Goal: Transaction & Acquisition: Purchase product/service

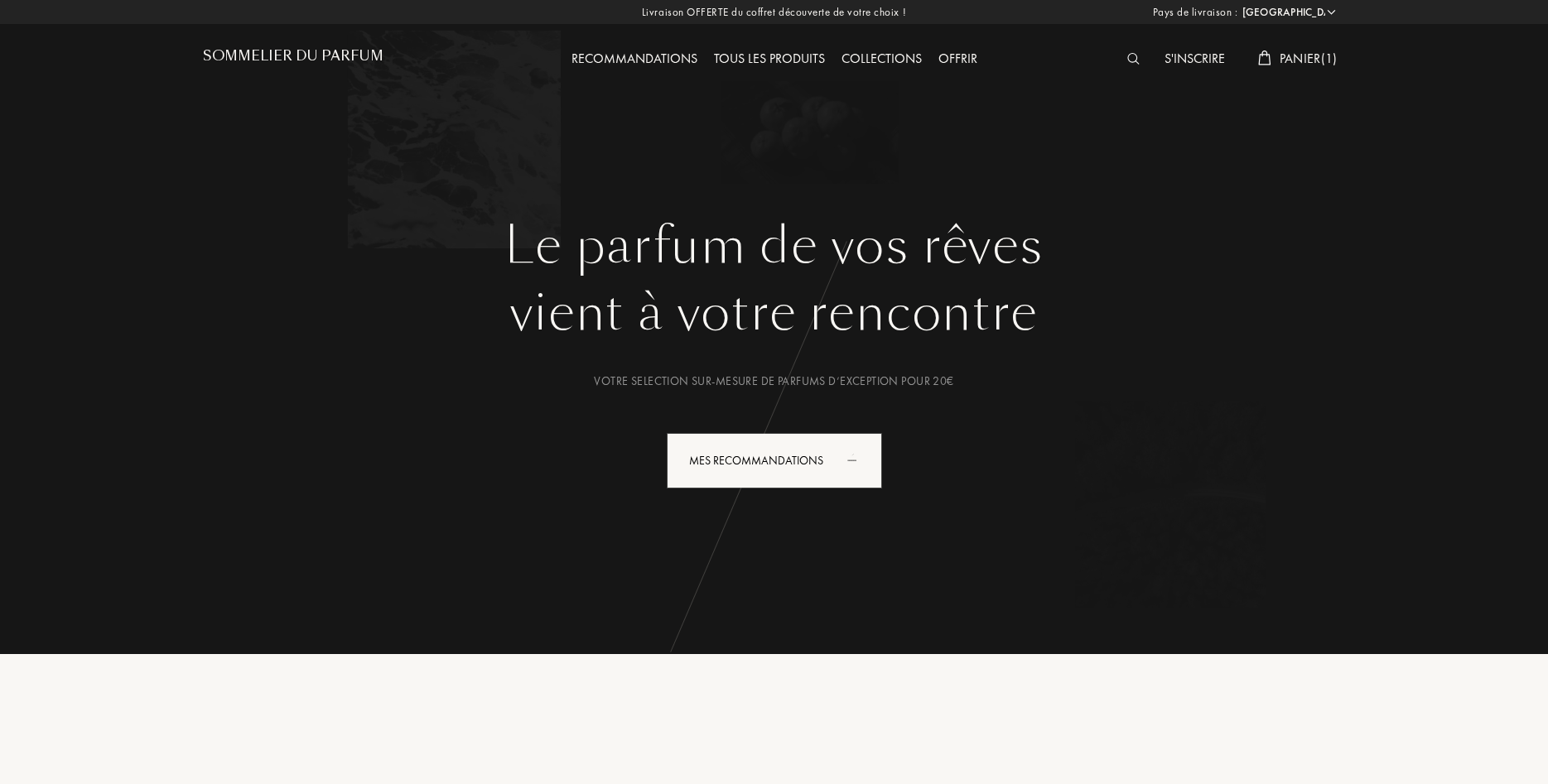
select select "FR"
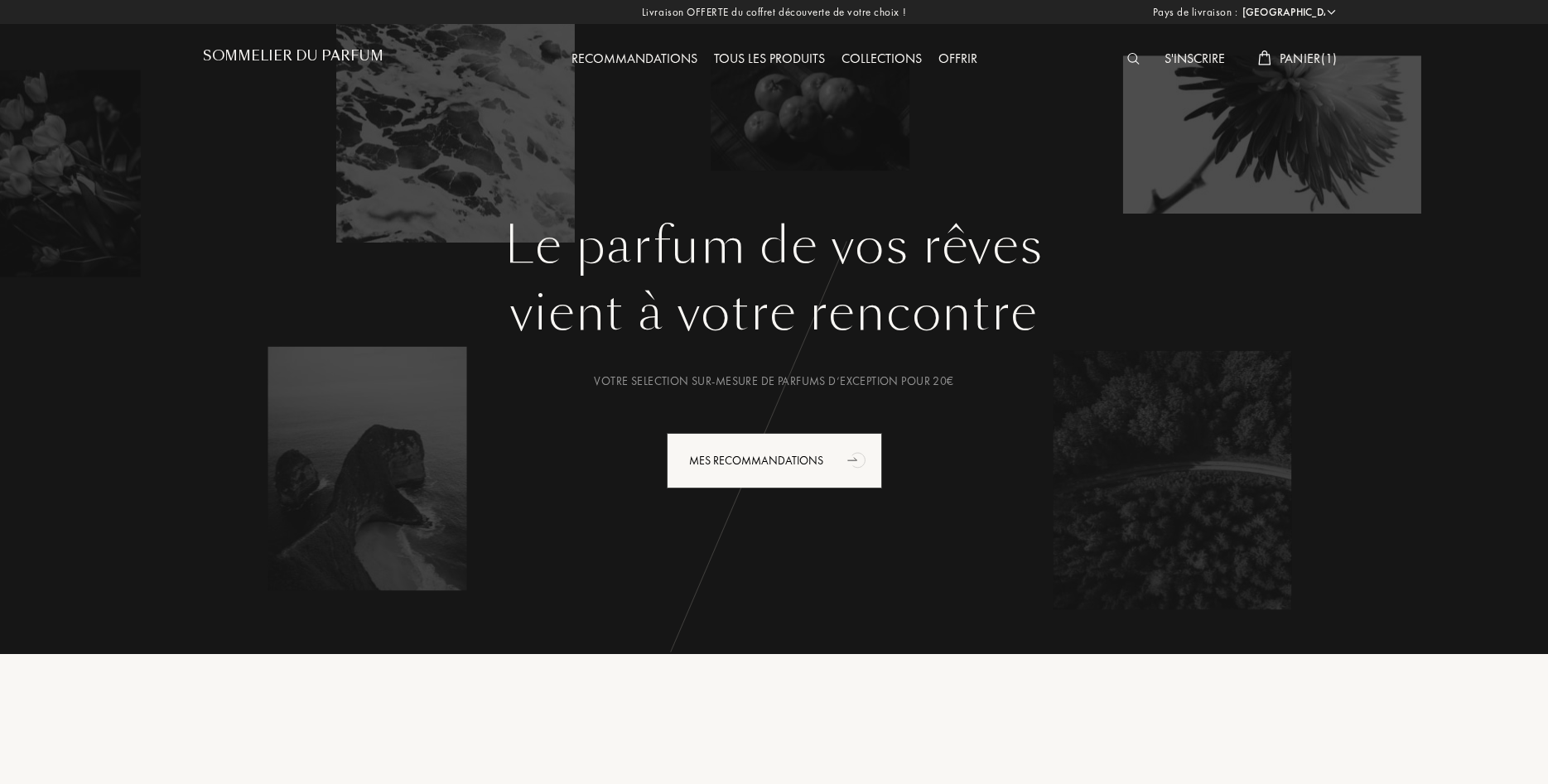
click at [903, 64] on div "Collections" at bounding box center [882, 60] width 97 height 22
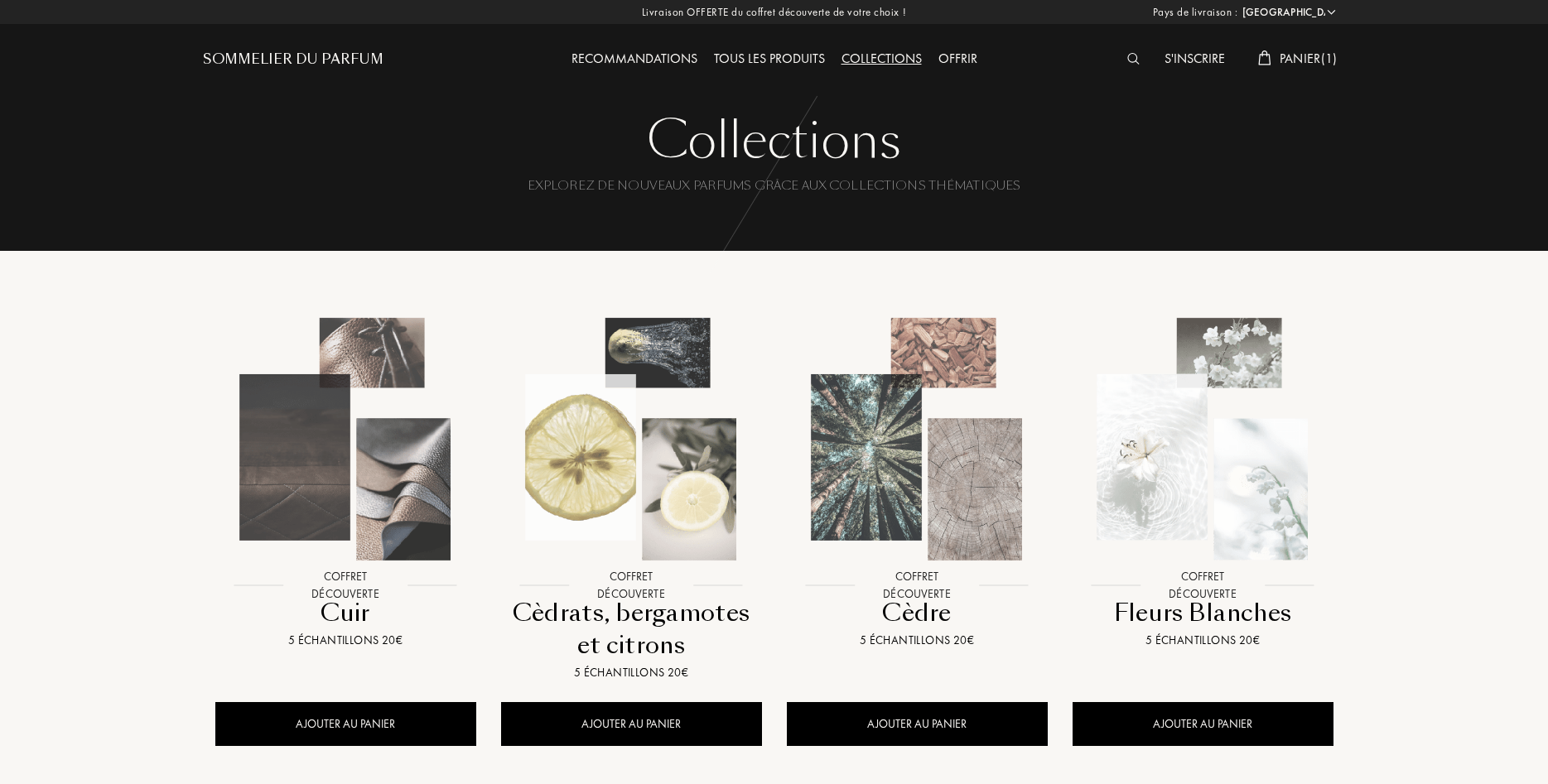
select select "FR"
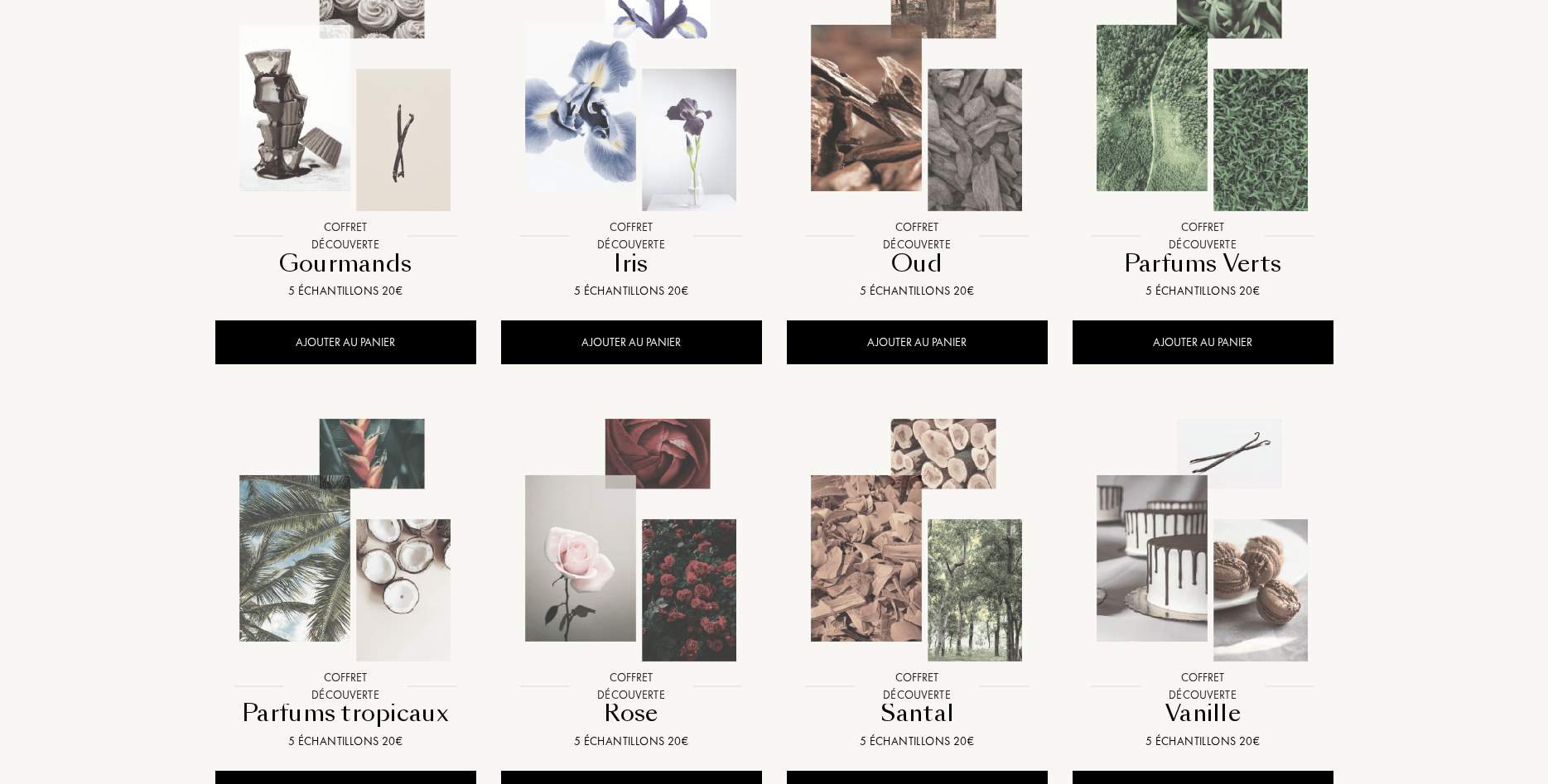
scroll to position [845, 0]
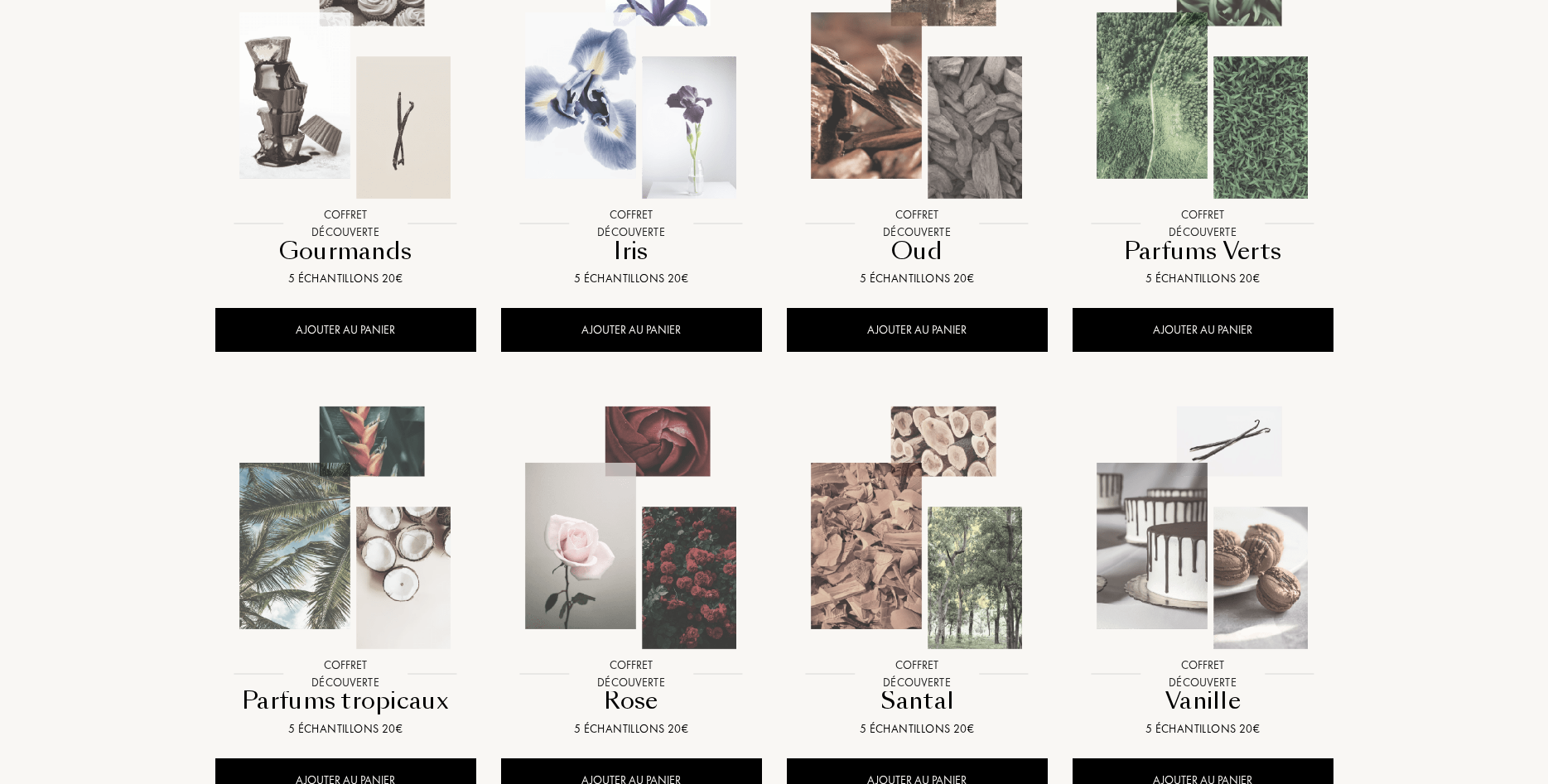
click at [380, 121] on img at bounding box center [346, 77] width 258 height 258
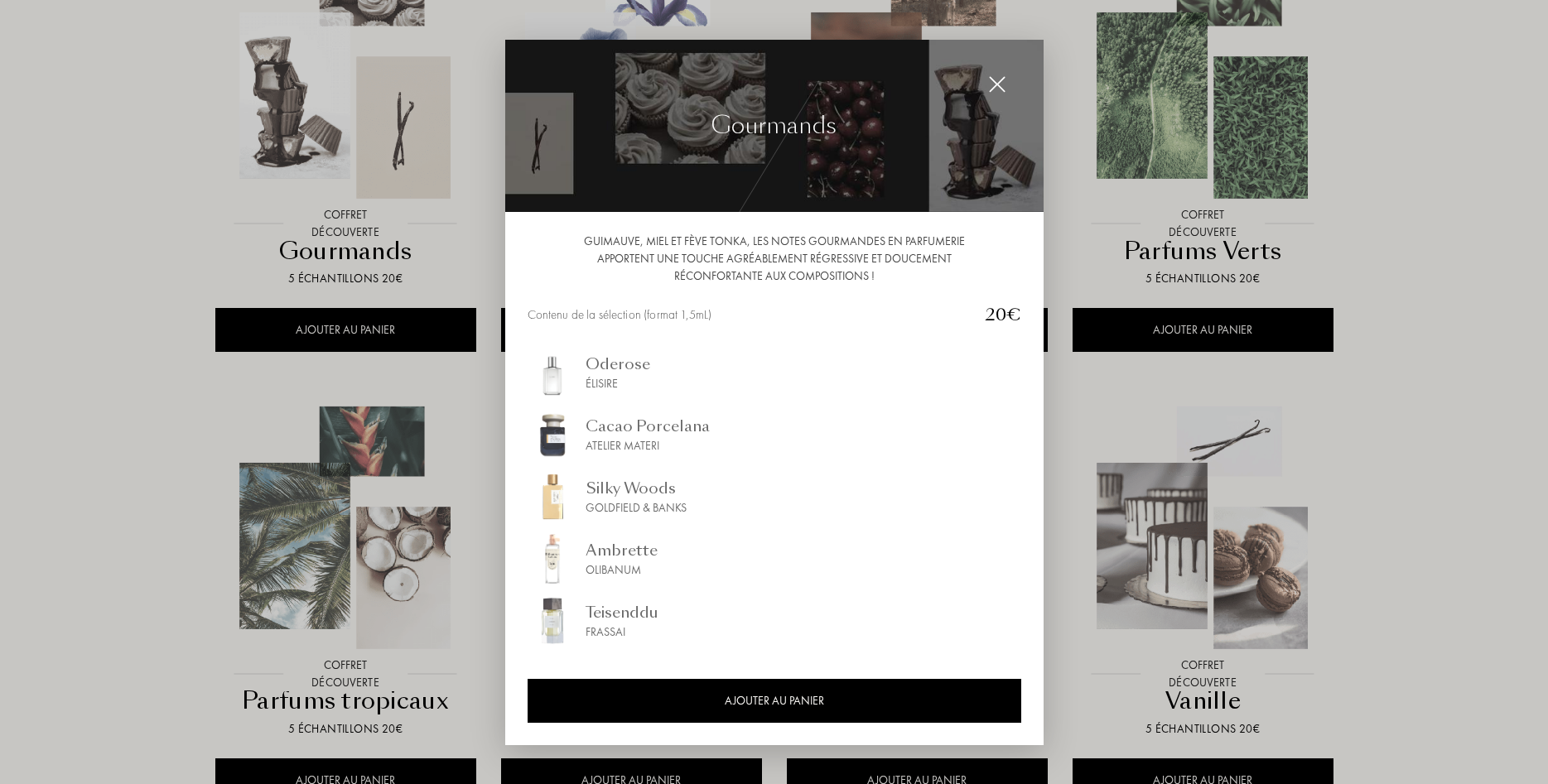
click at [156, 217] on div at bounding box center [774, 392] width 1548 height 784
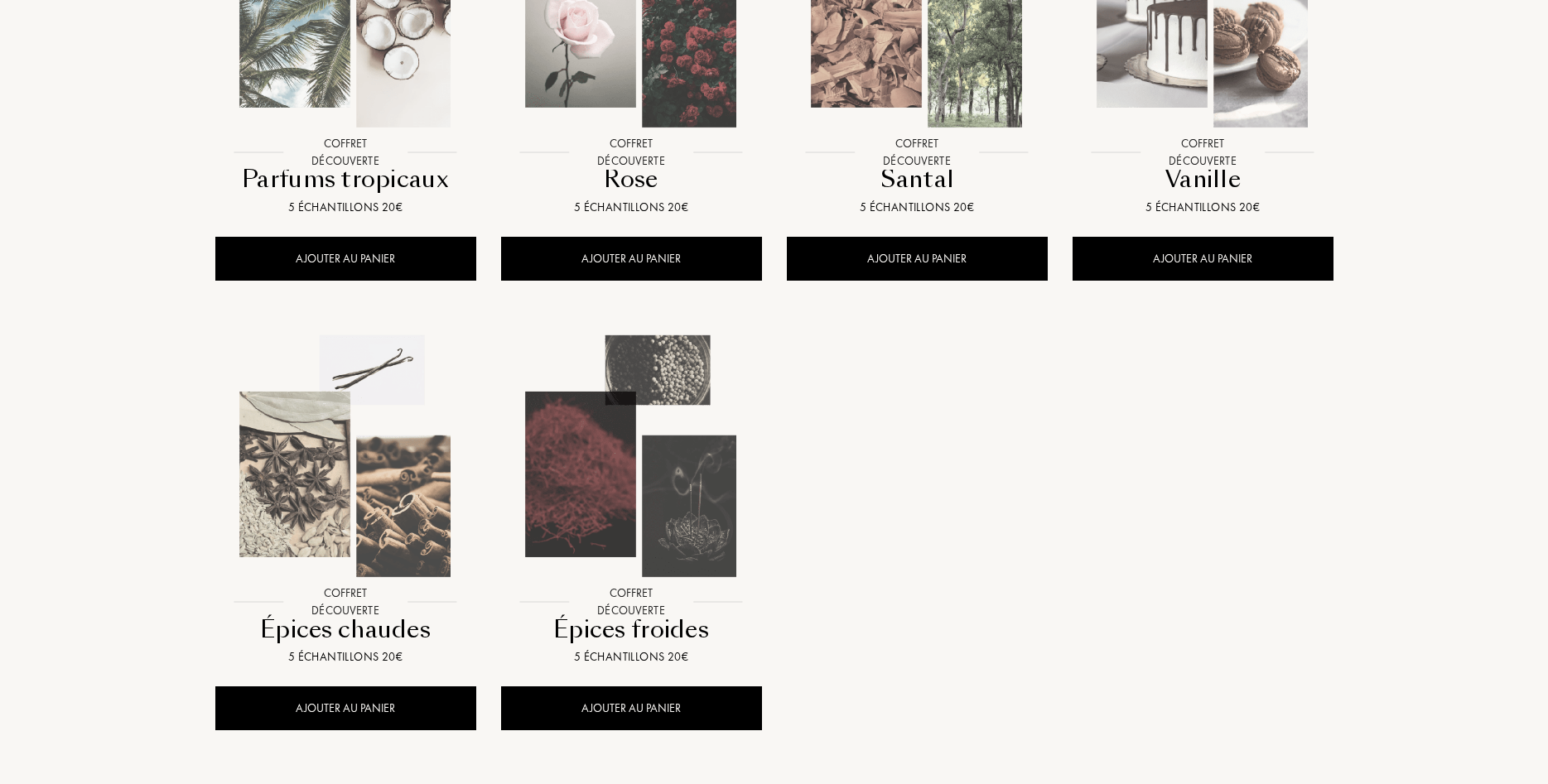
scroll to position [1436, 0]
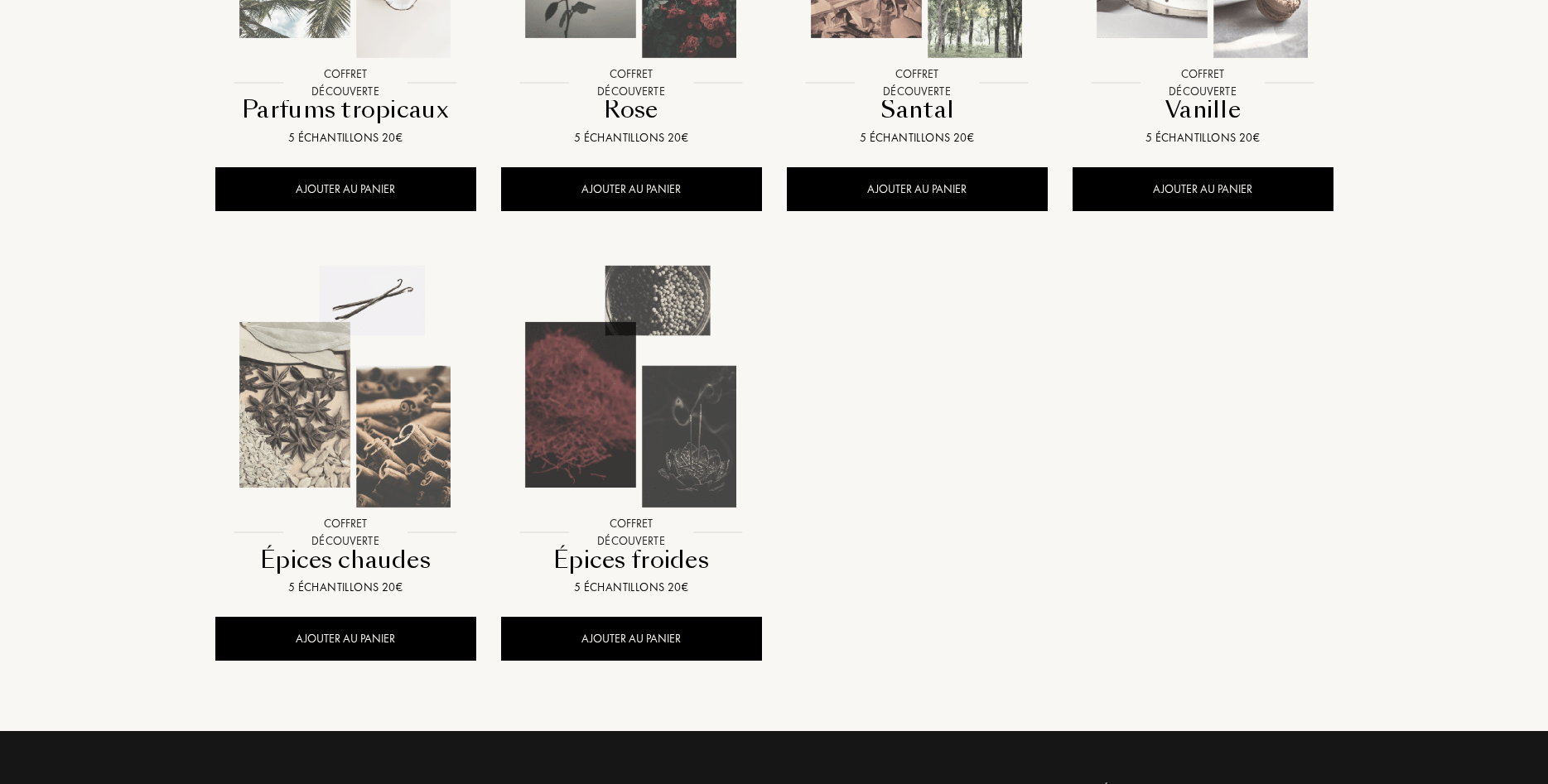
click at [638, 410] on img at bounding box center [632, 387] width 258 height 258
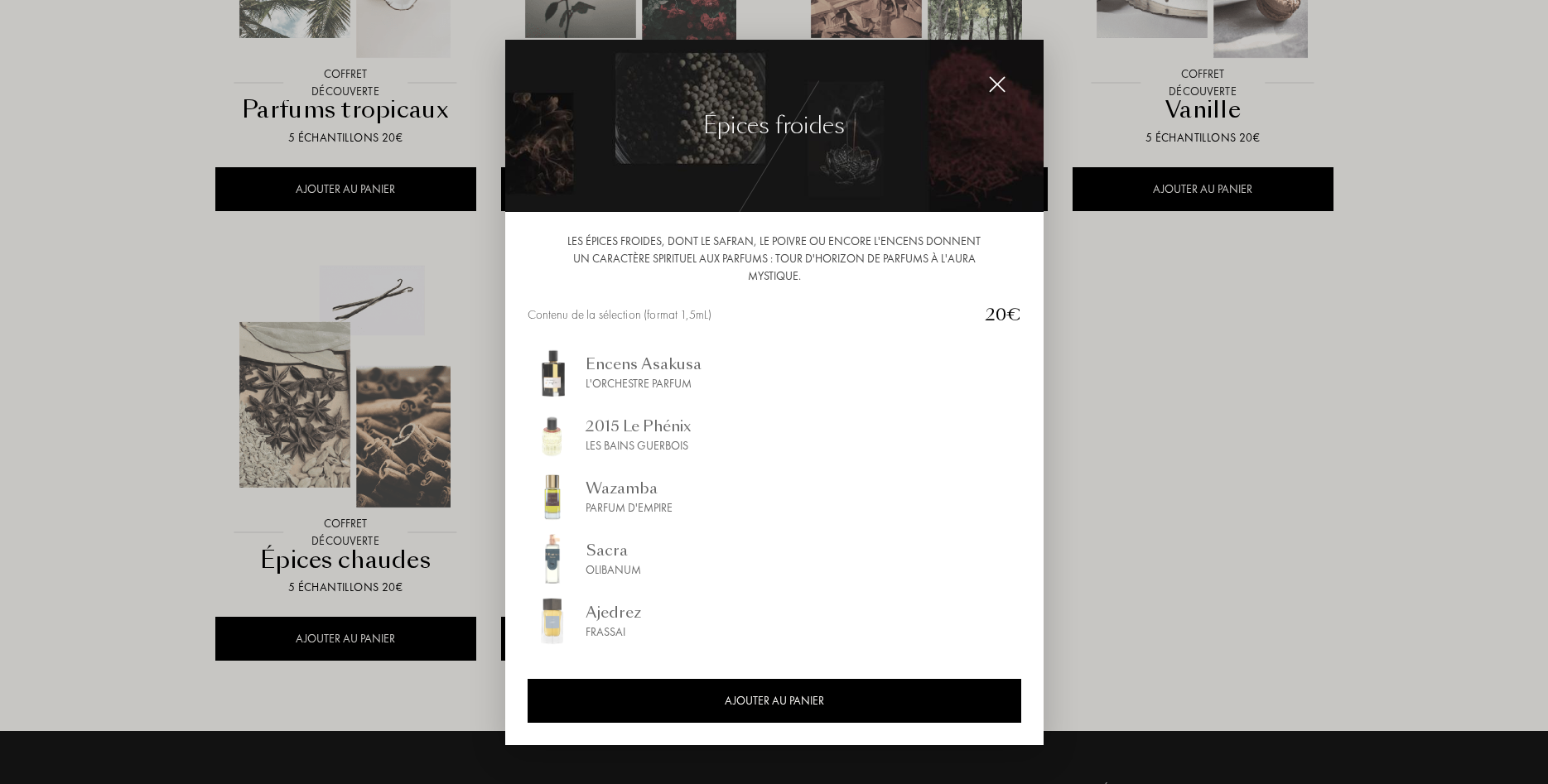
click at [1153, 475] on div at bounding box center [774, 392] width 1548 height 784
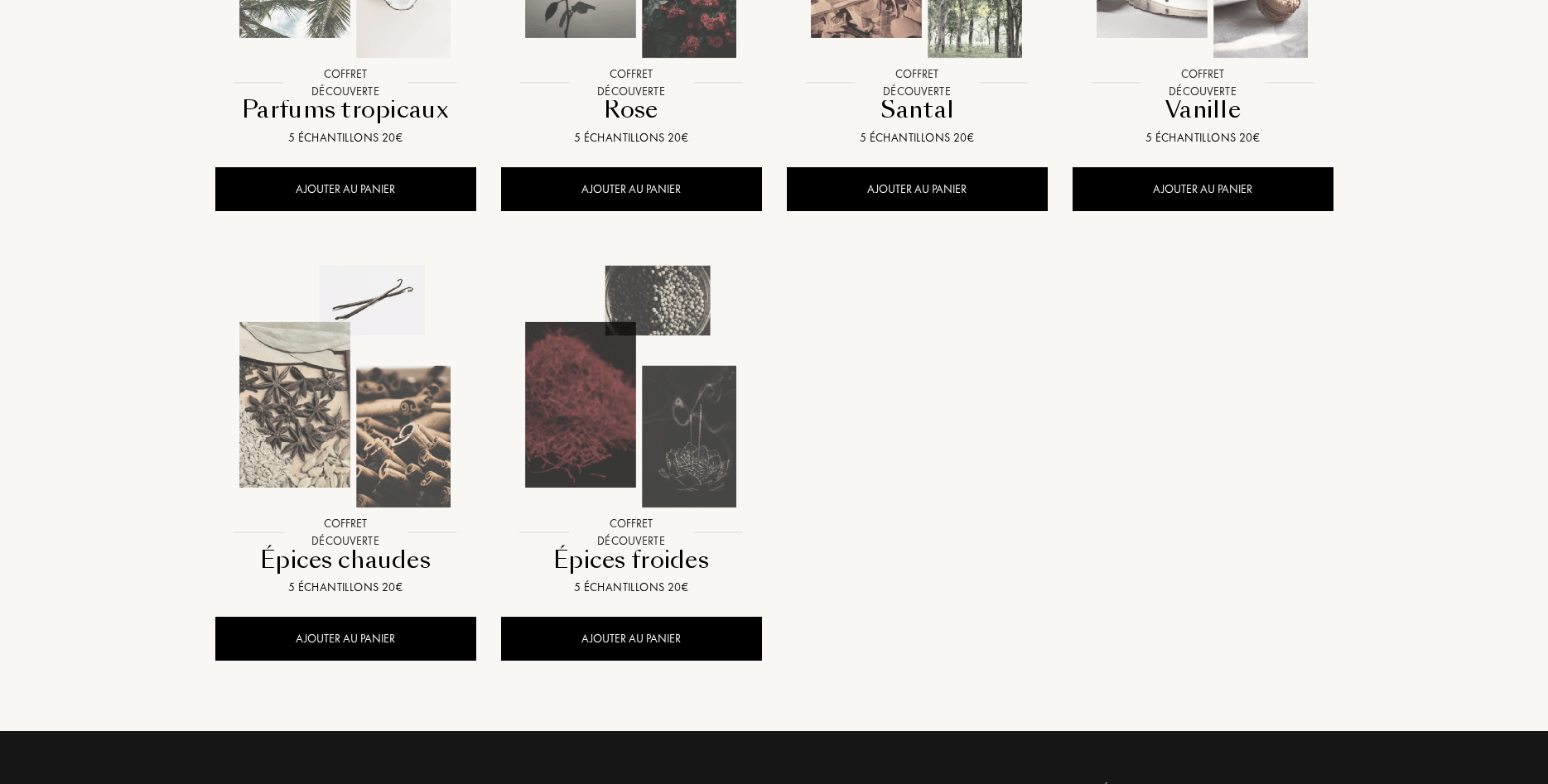
click at [380, 444] on img at bounding box center [346, 387] width 258 height 258
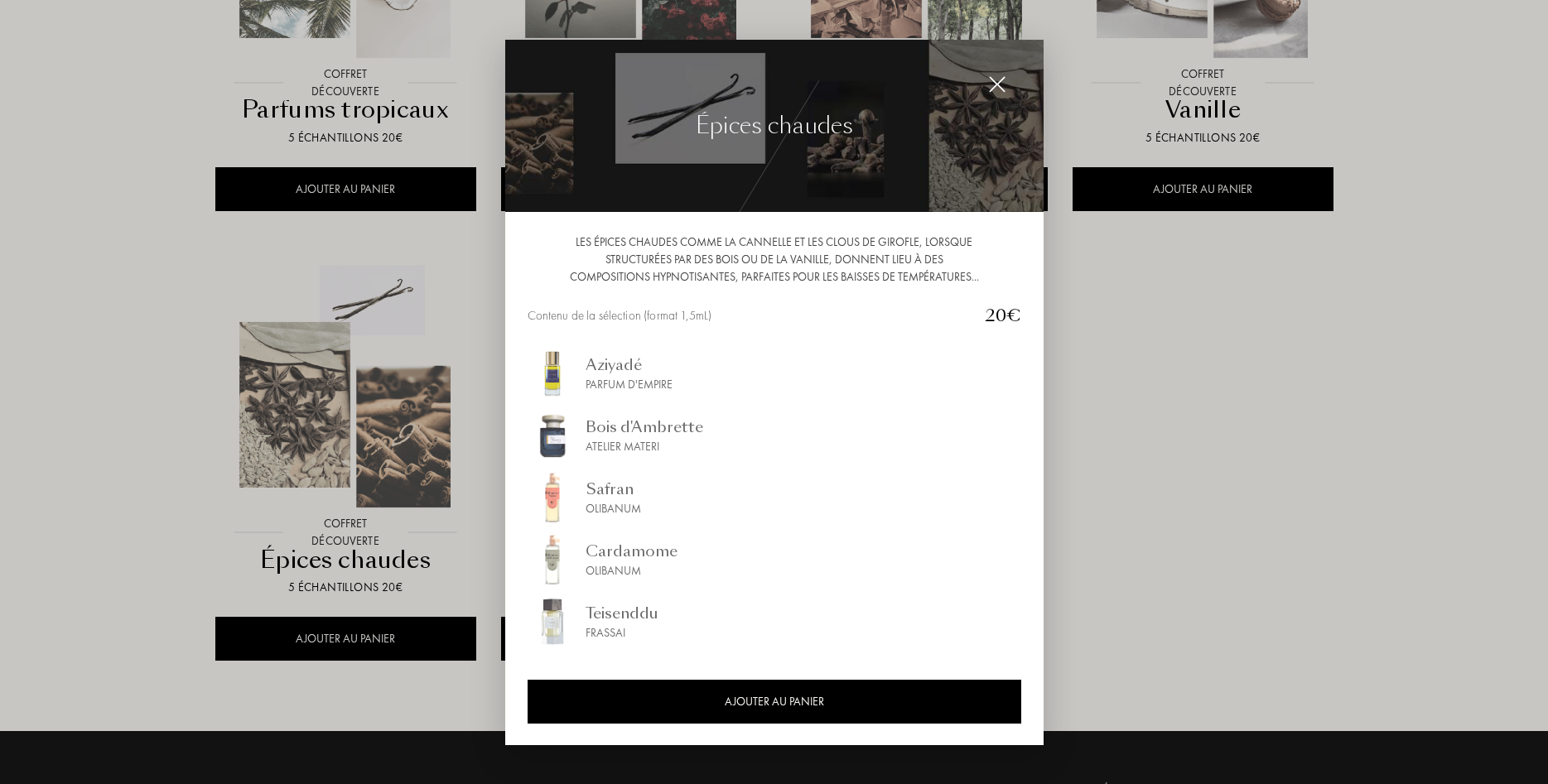
click at [1282, 539] on div at bounding box center [774, 392] width 1548 height 784
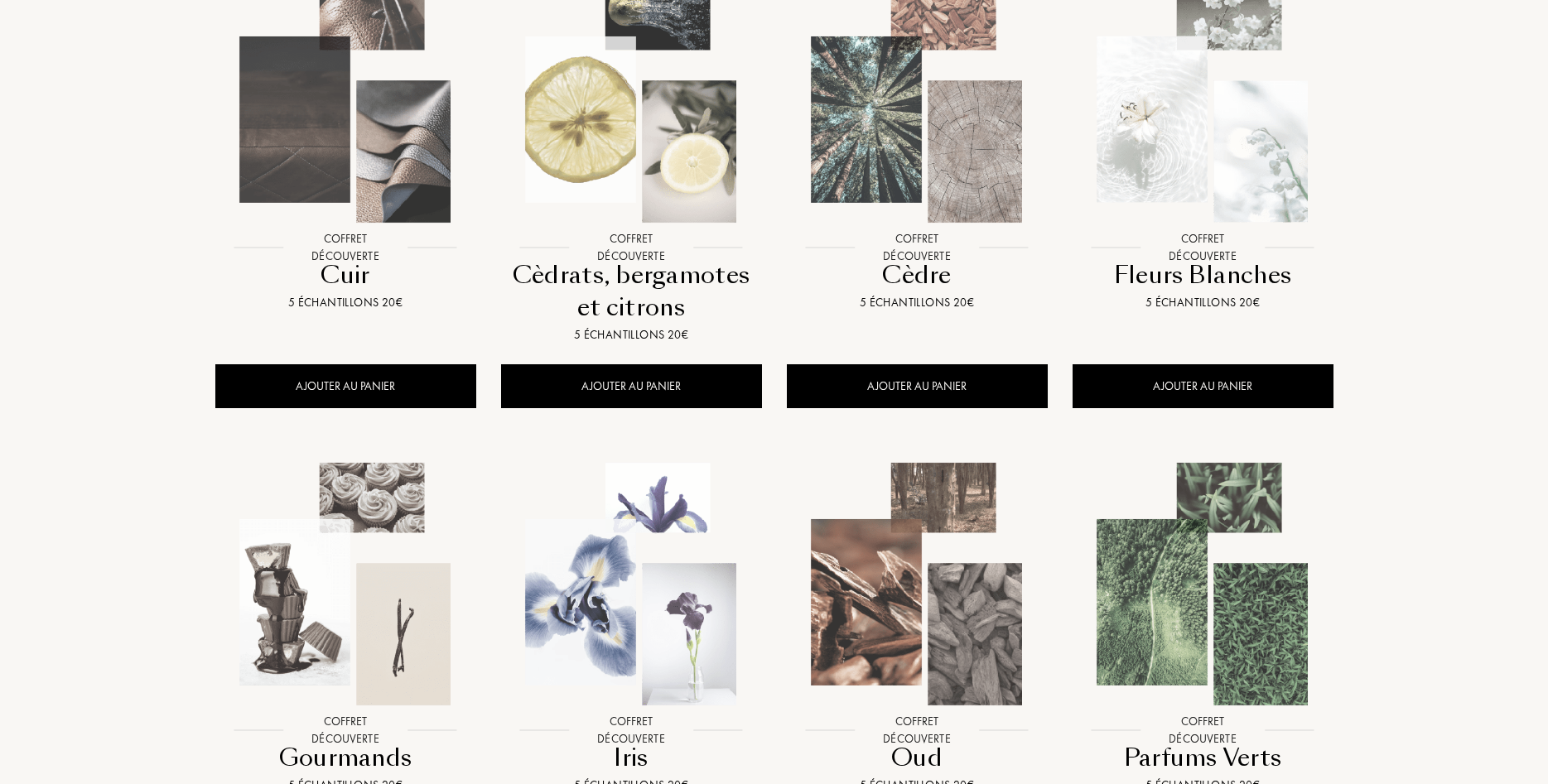
scroll to position [0, 0]
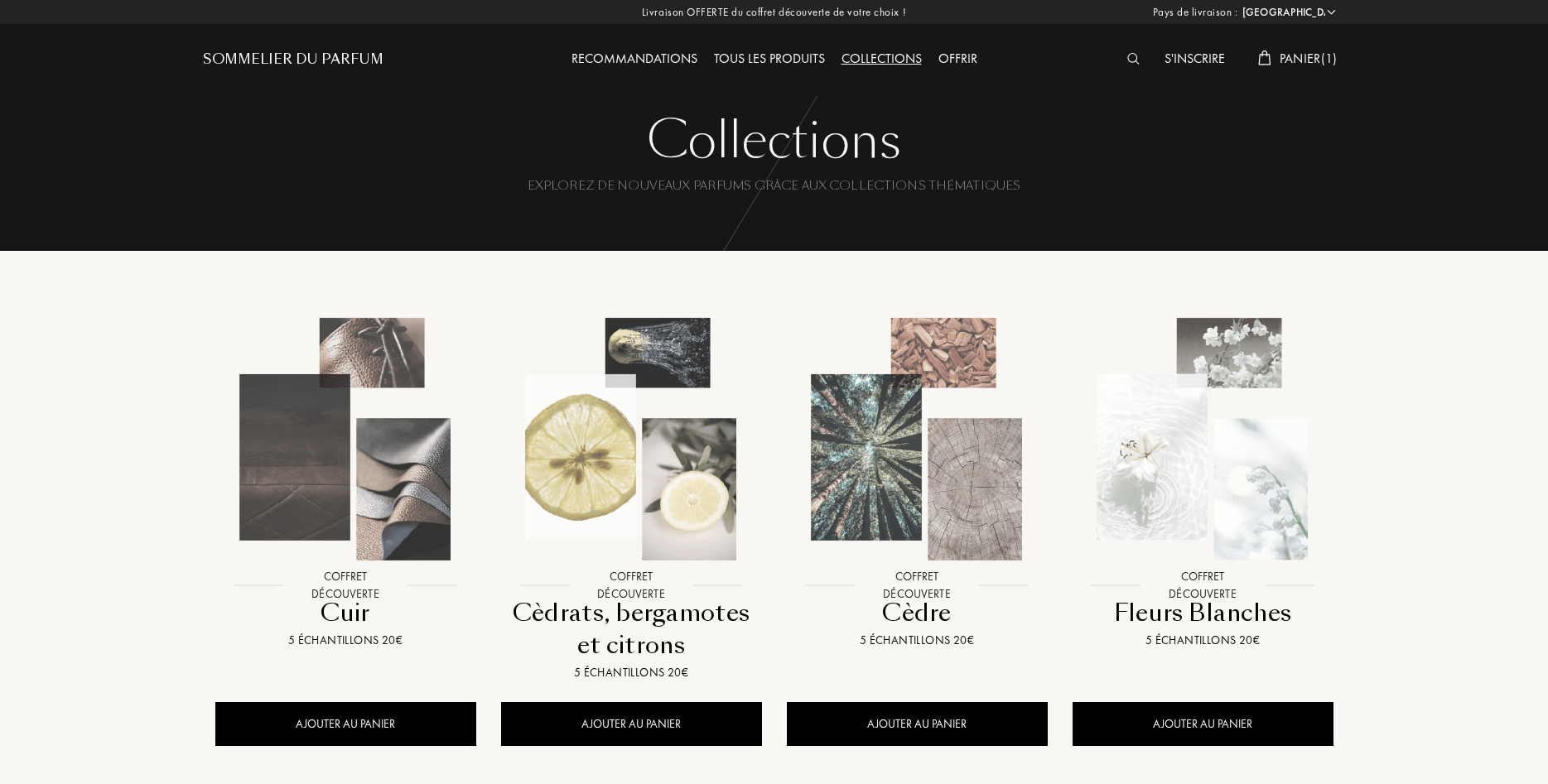
click at [745, 61] on div "Tous les produits" at bounding box center [769, 60] width 127 height 22
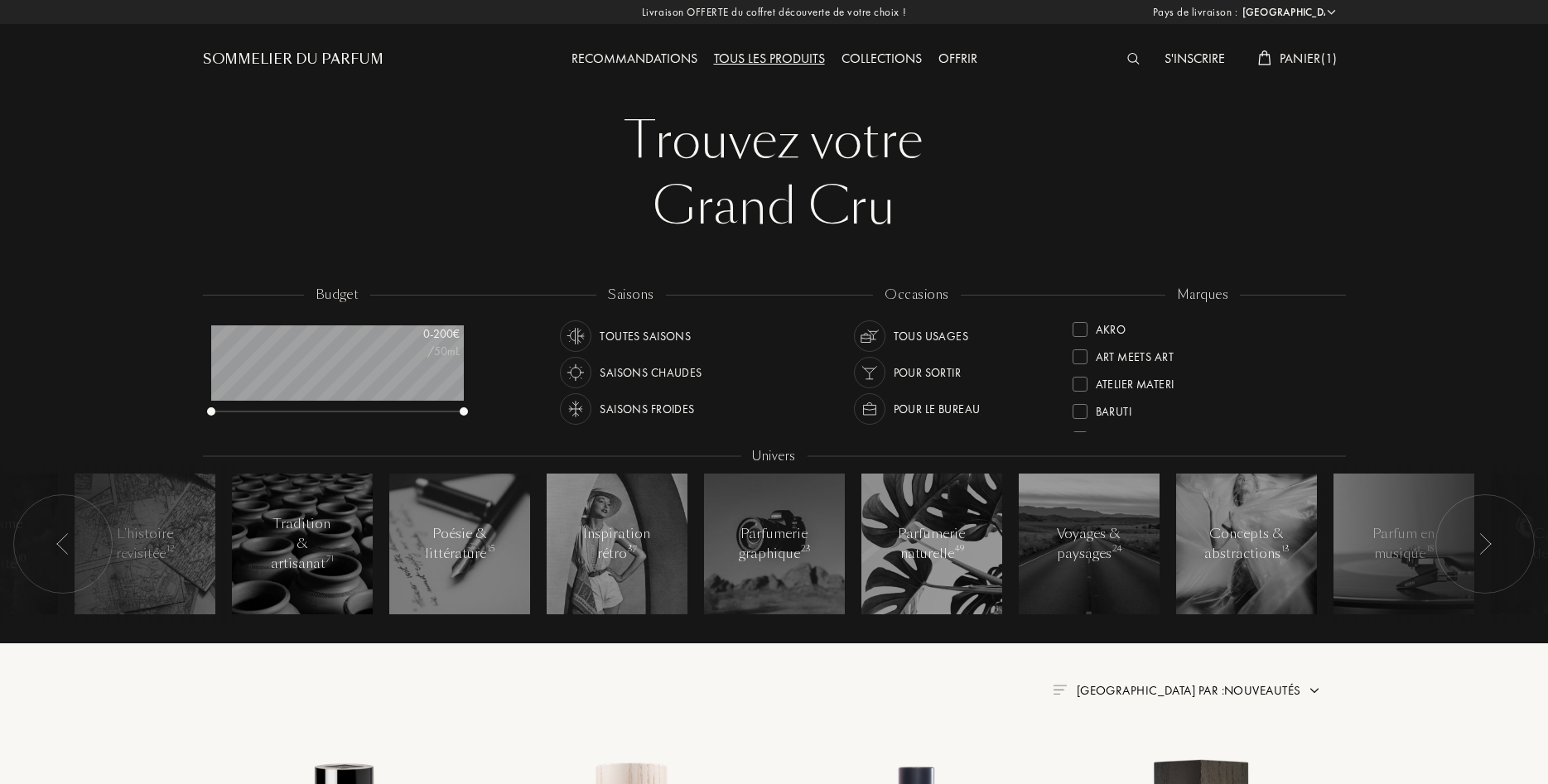
select select "FR"
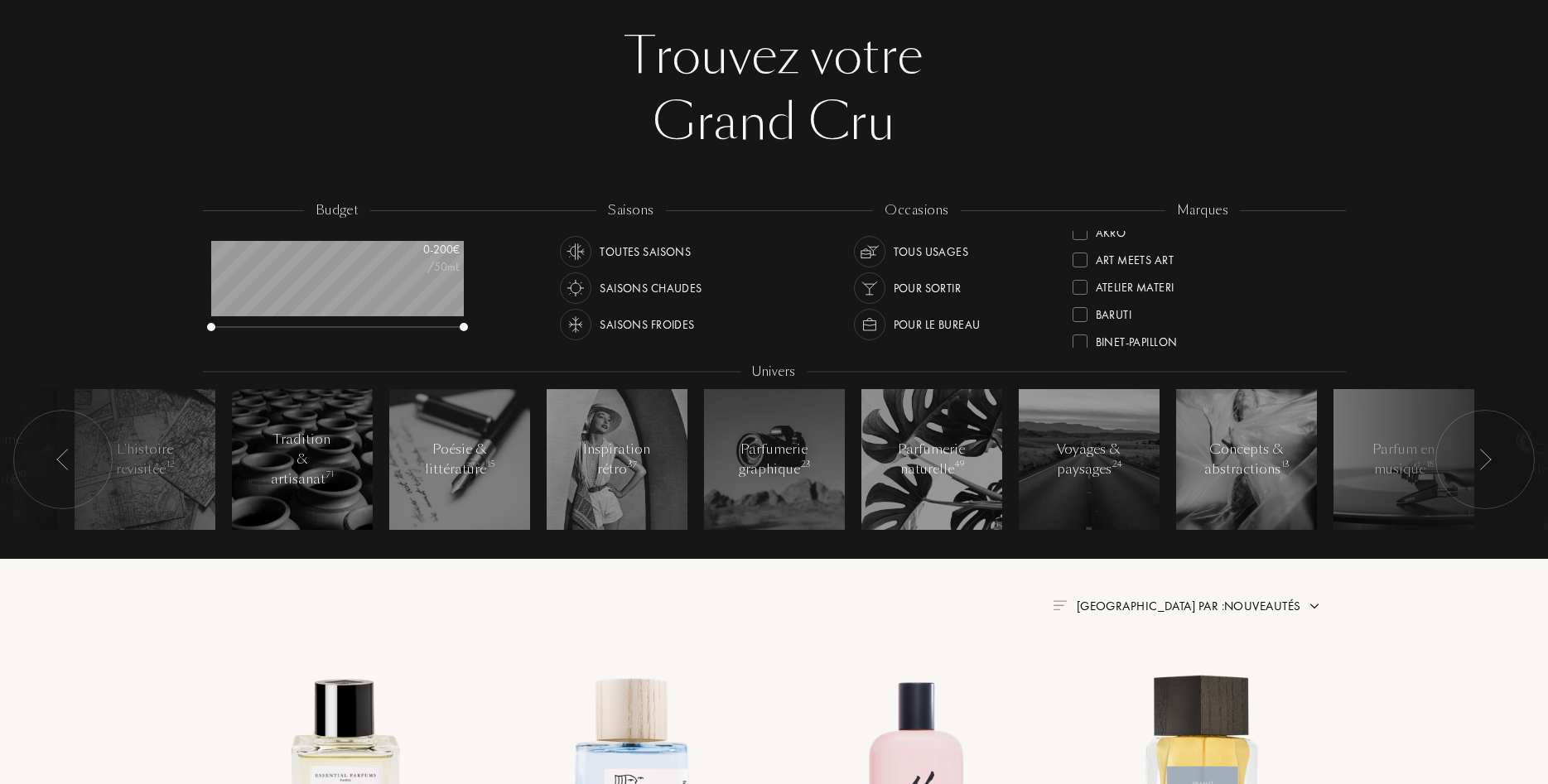
scroll to position [18, 0]
click at [1100, 307] on div "Baruti" at bounding box center [1114, 306] width 36 height 23
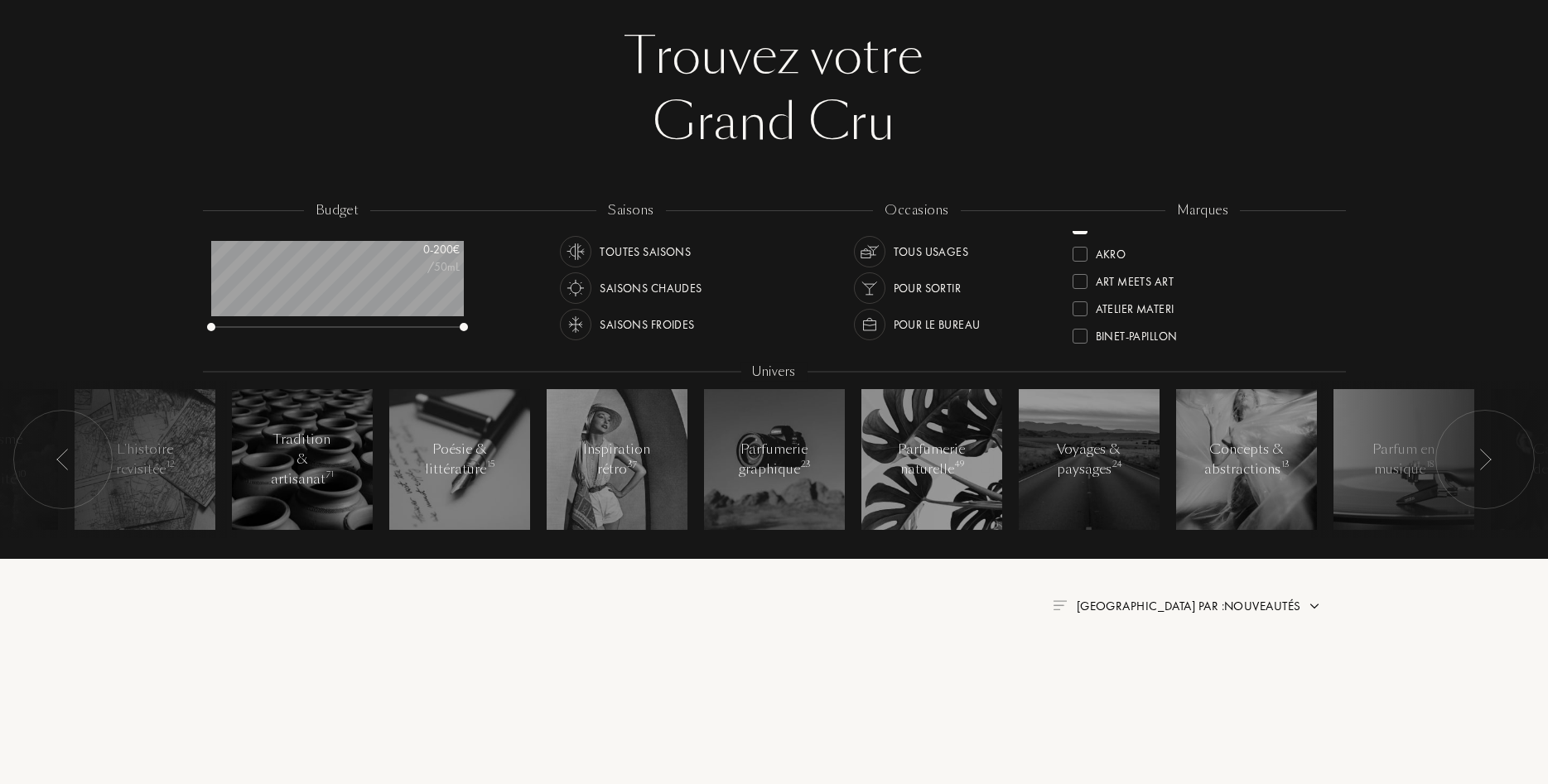
scroll to position [0, 0]
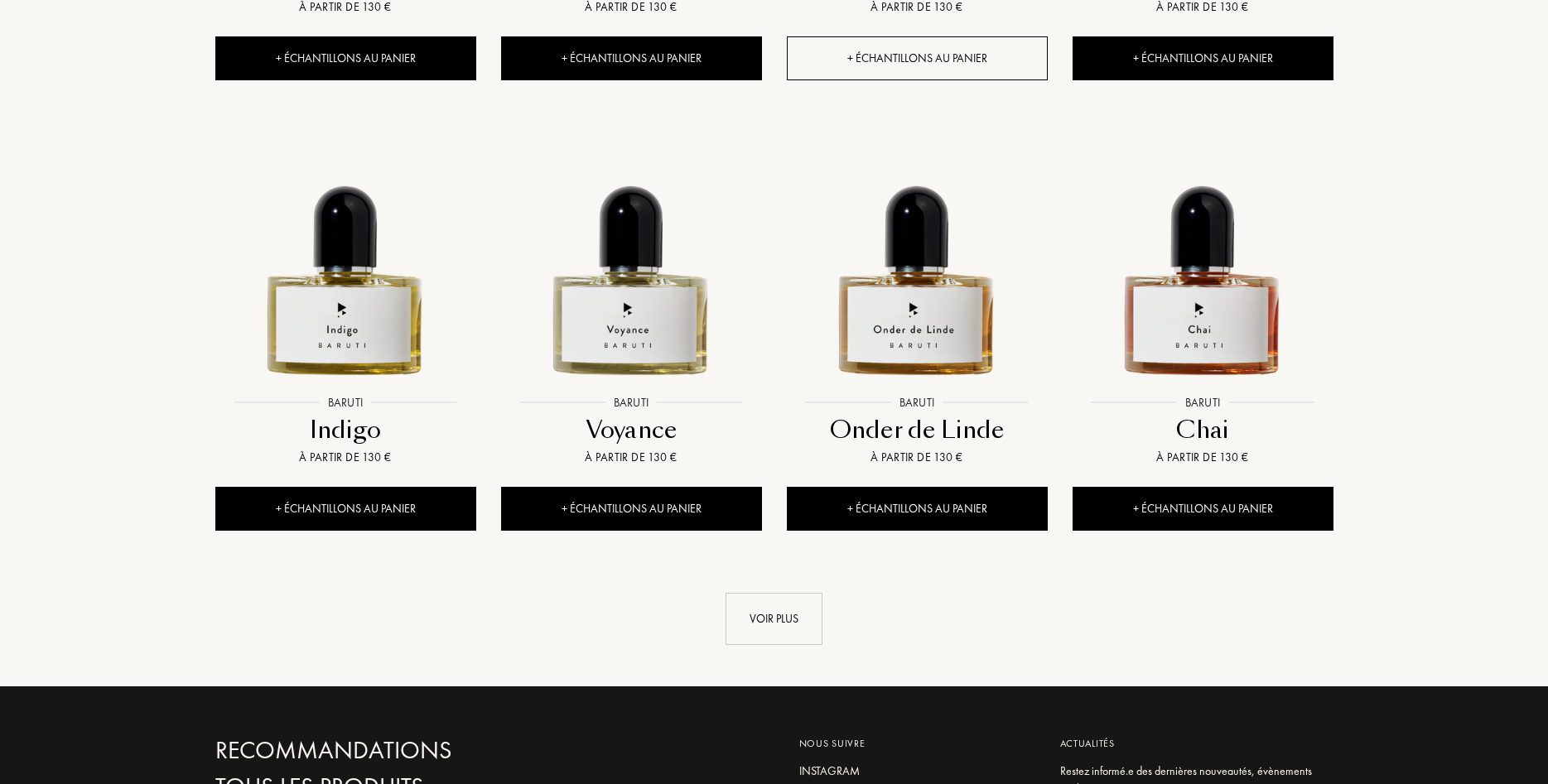
scroll to position [1604, 0]
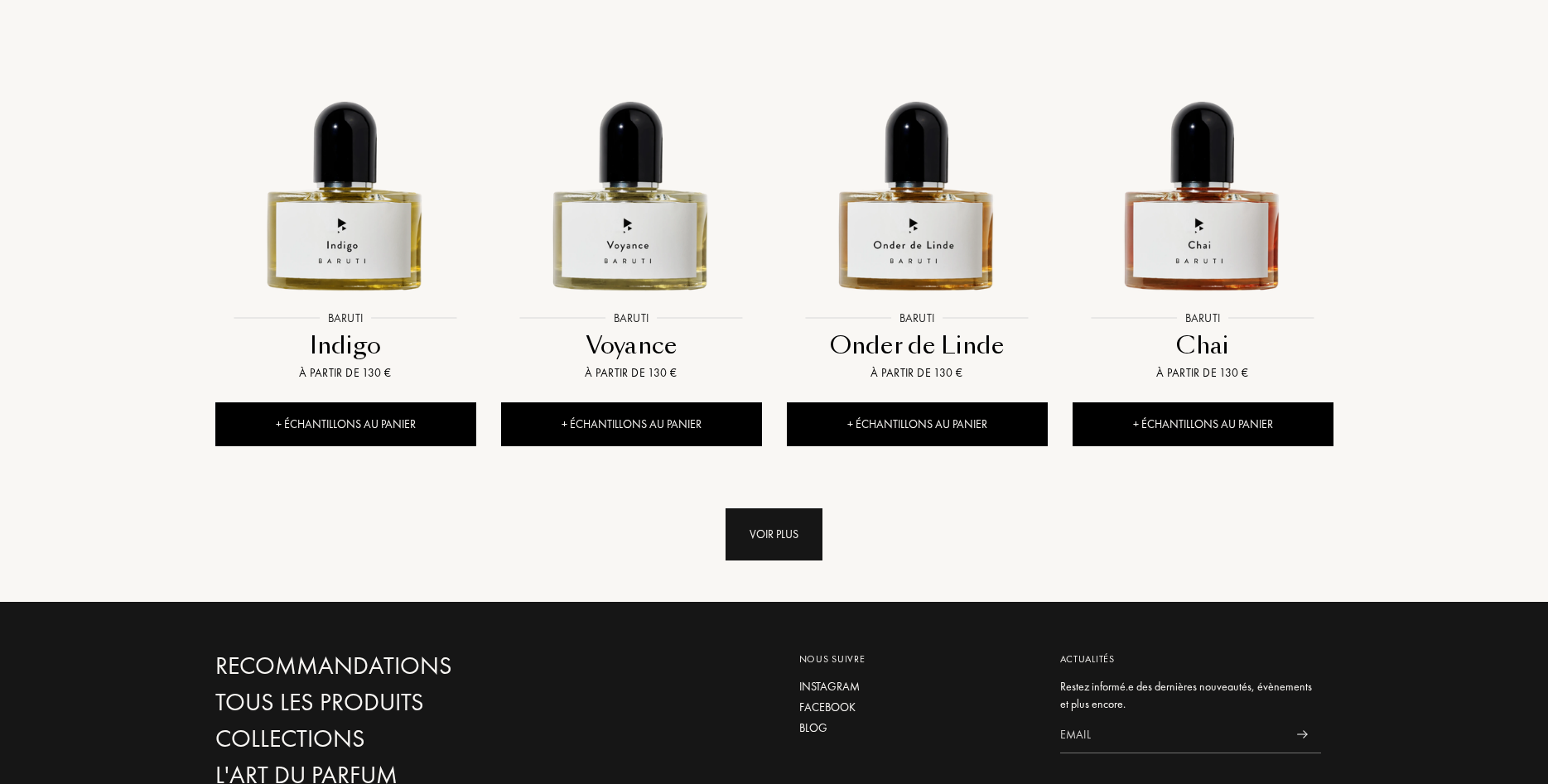
click at [786, 534] on div "Voir plus" at bounding box center [774, 534] width 97 height 52
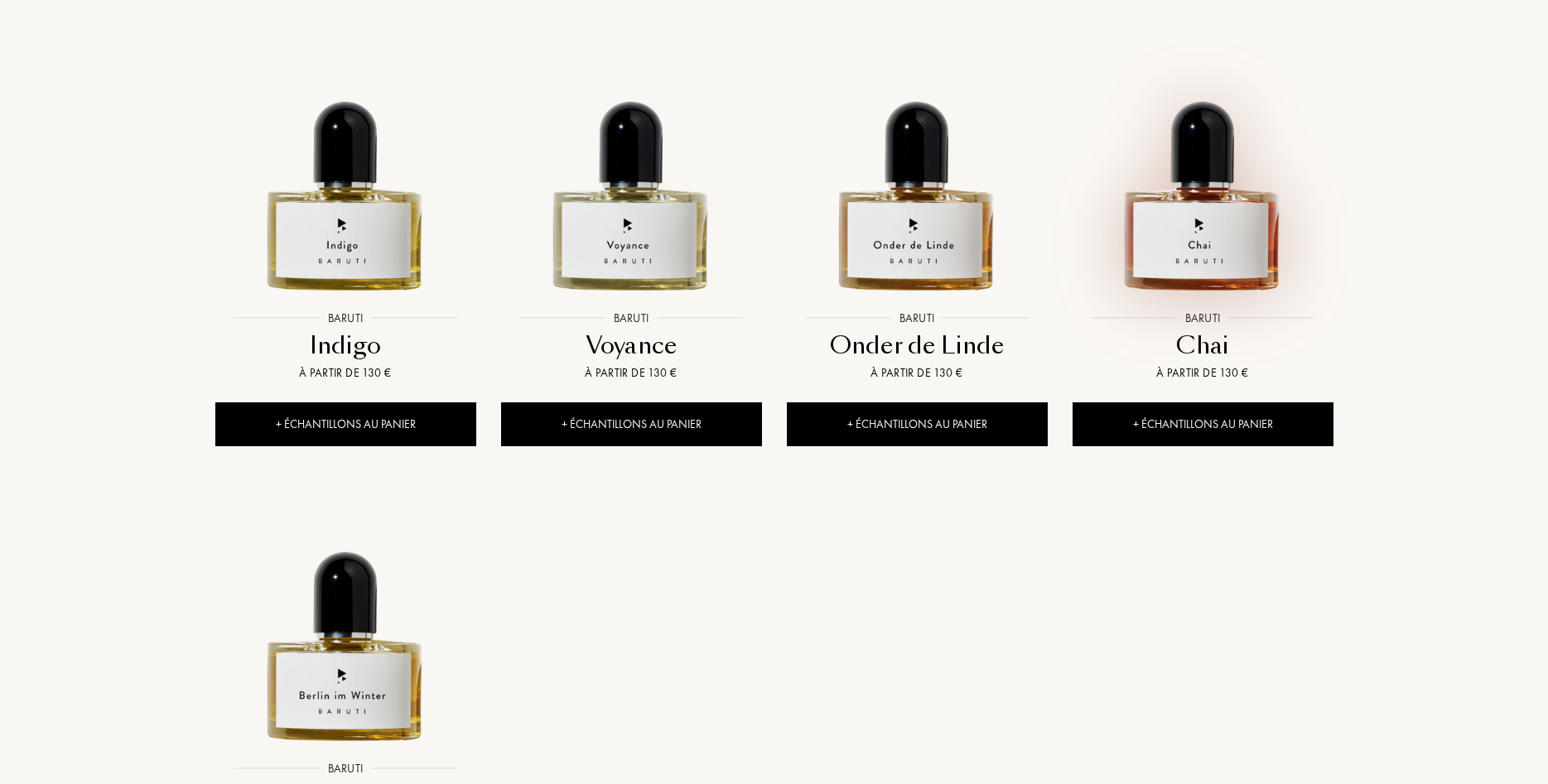
click at [1199, 254] on img at bounding box center [1203, 172] width 258 height 258
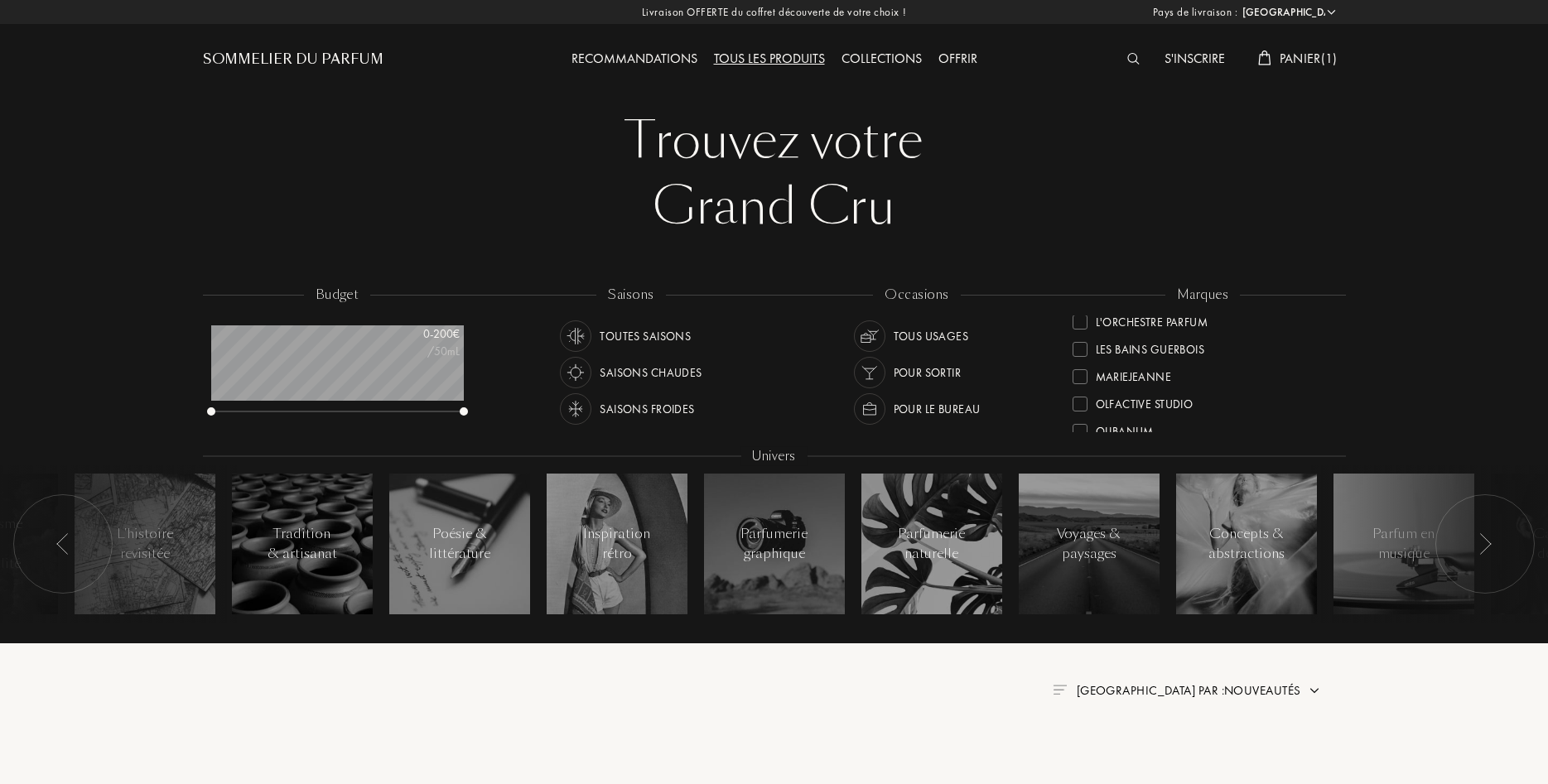
scroll to position [522, 0]
click at [1136, 325] on div "Olibanum" at bounding box center [1125, 324] width 58 height 23
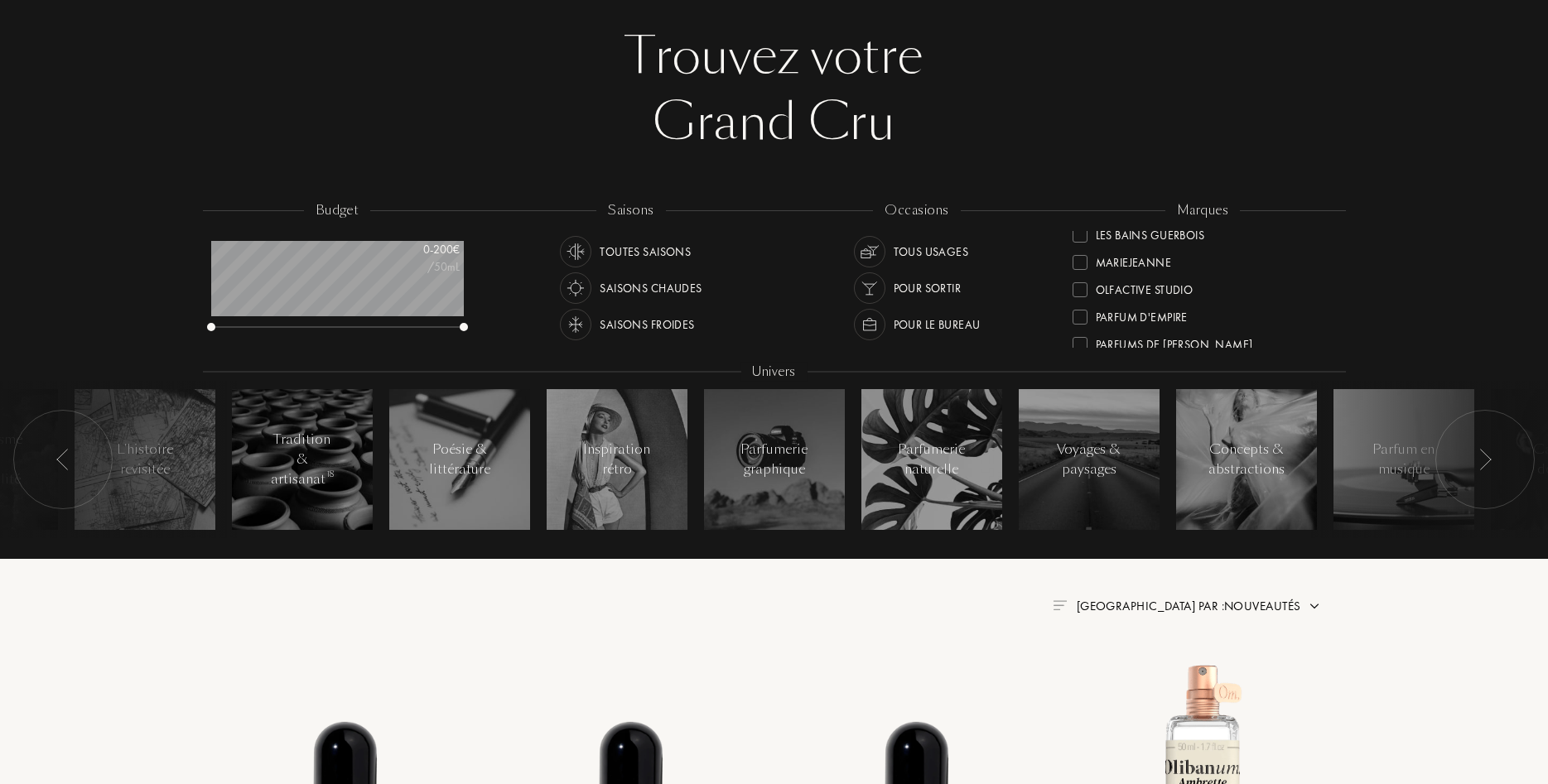
scroll to position [468, 0]
click at [1158, 314] on div "Parfum d'Empire" at bounding box center [1141, 319] width 92 height 23
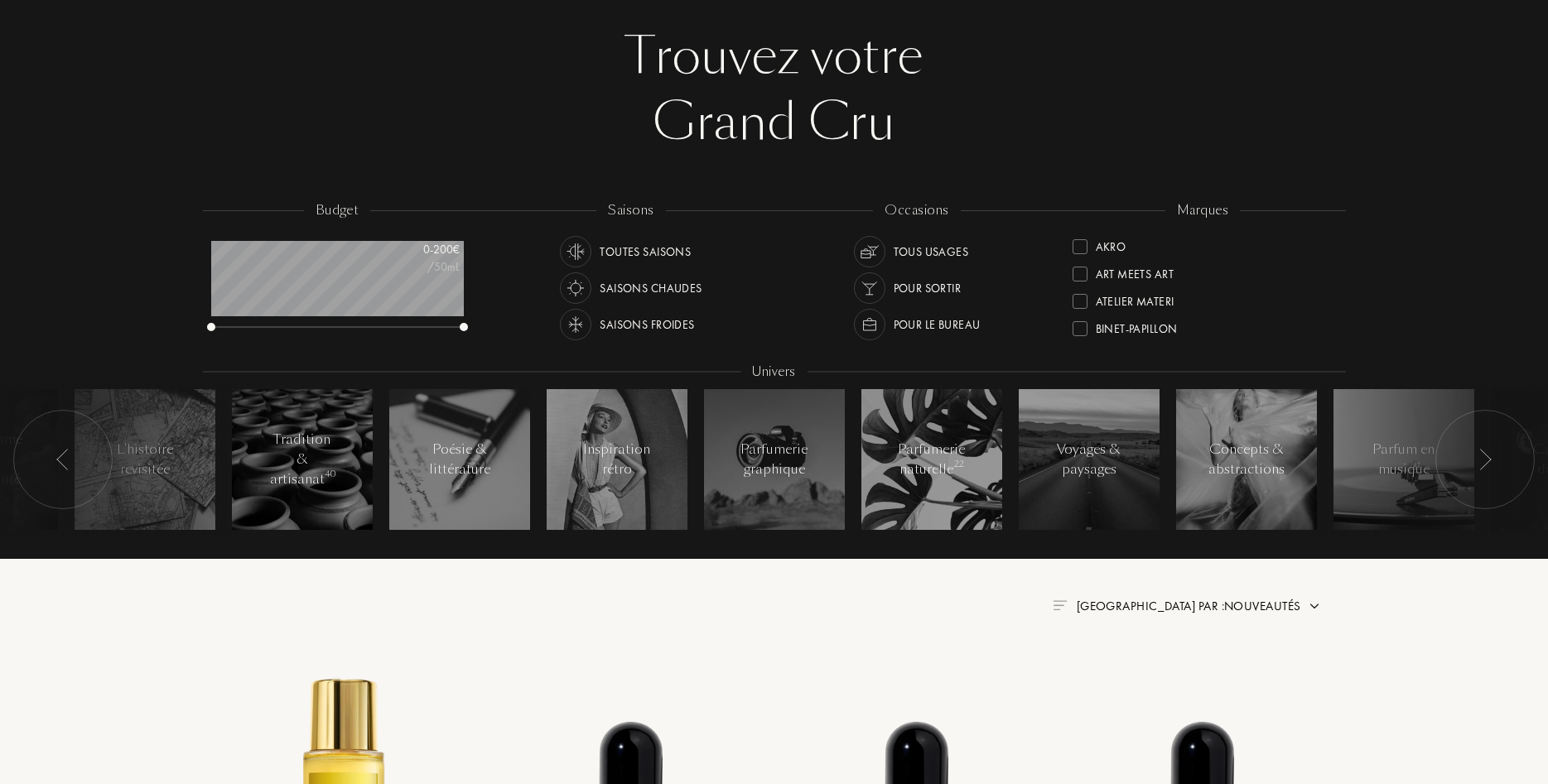
scroll to position [86, 0]
click at [1110, 243] on div "Akro" at bounding box center [1111, 238] width 31 height 23
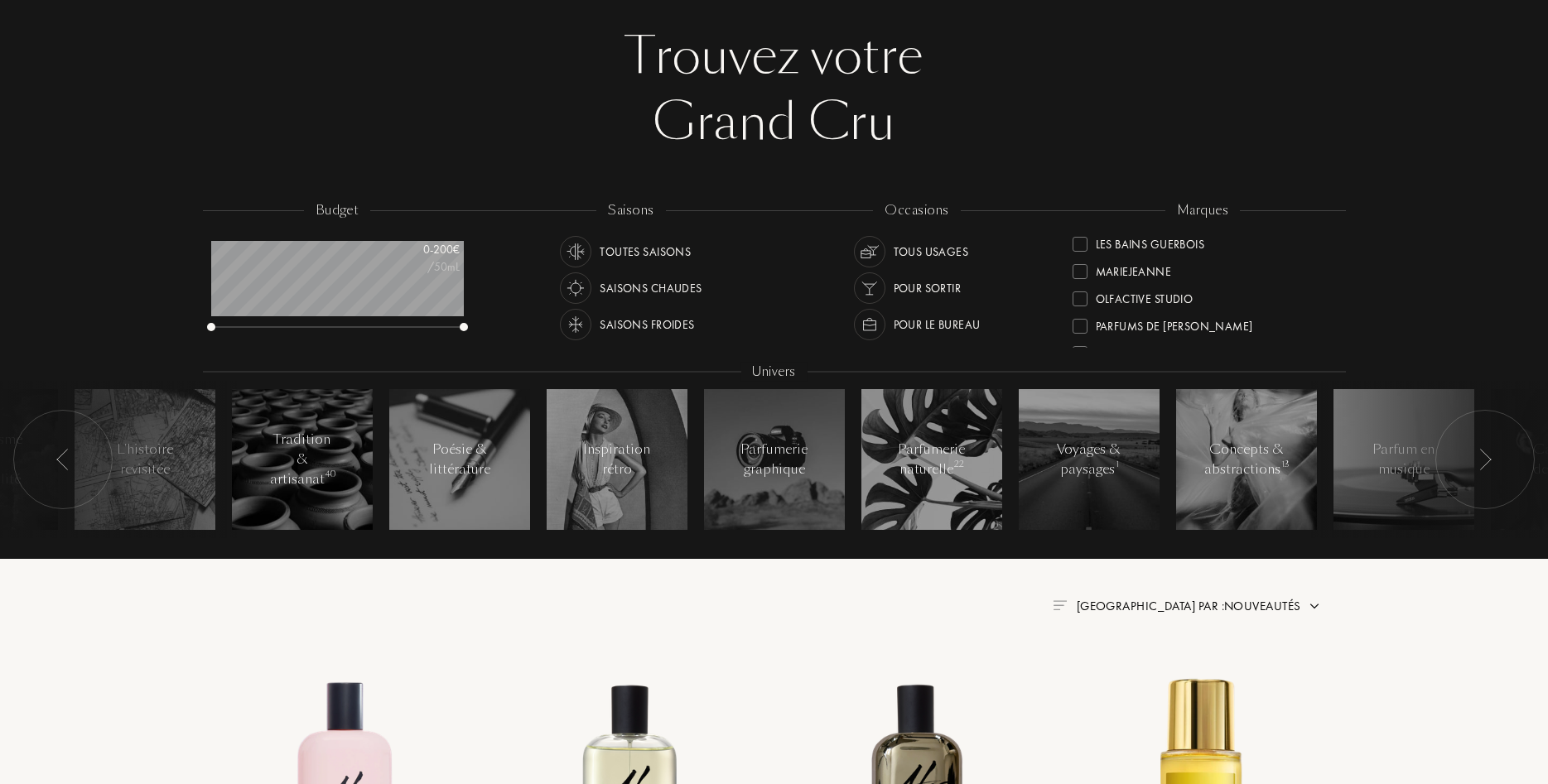
scroll to position [475, 0]
click at [1169, 263] on div "Les Bains Guerbois" at bounding box center [1150, 260] width 109 height 23
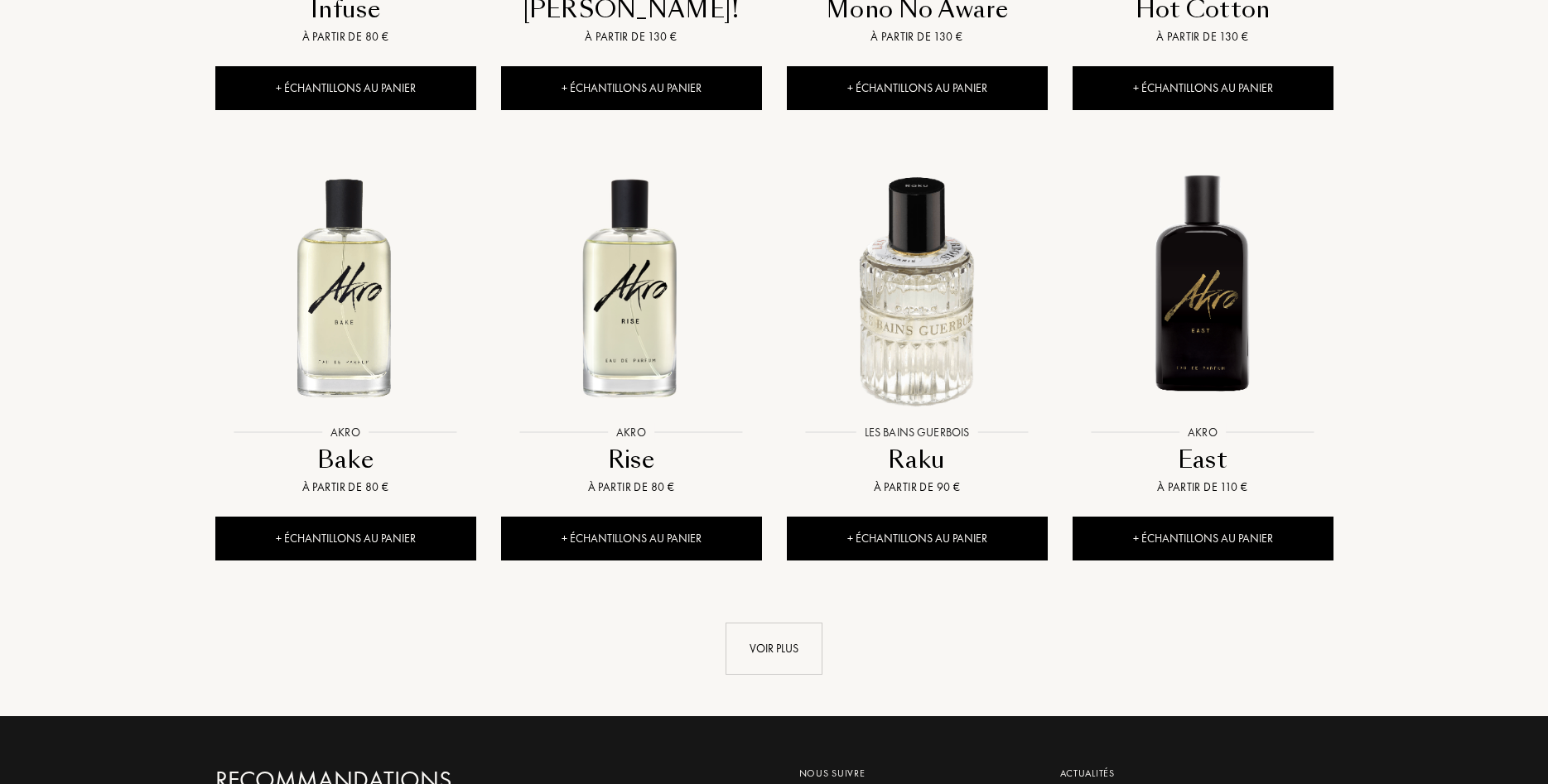
scroll to position [1520, 0]
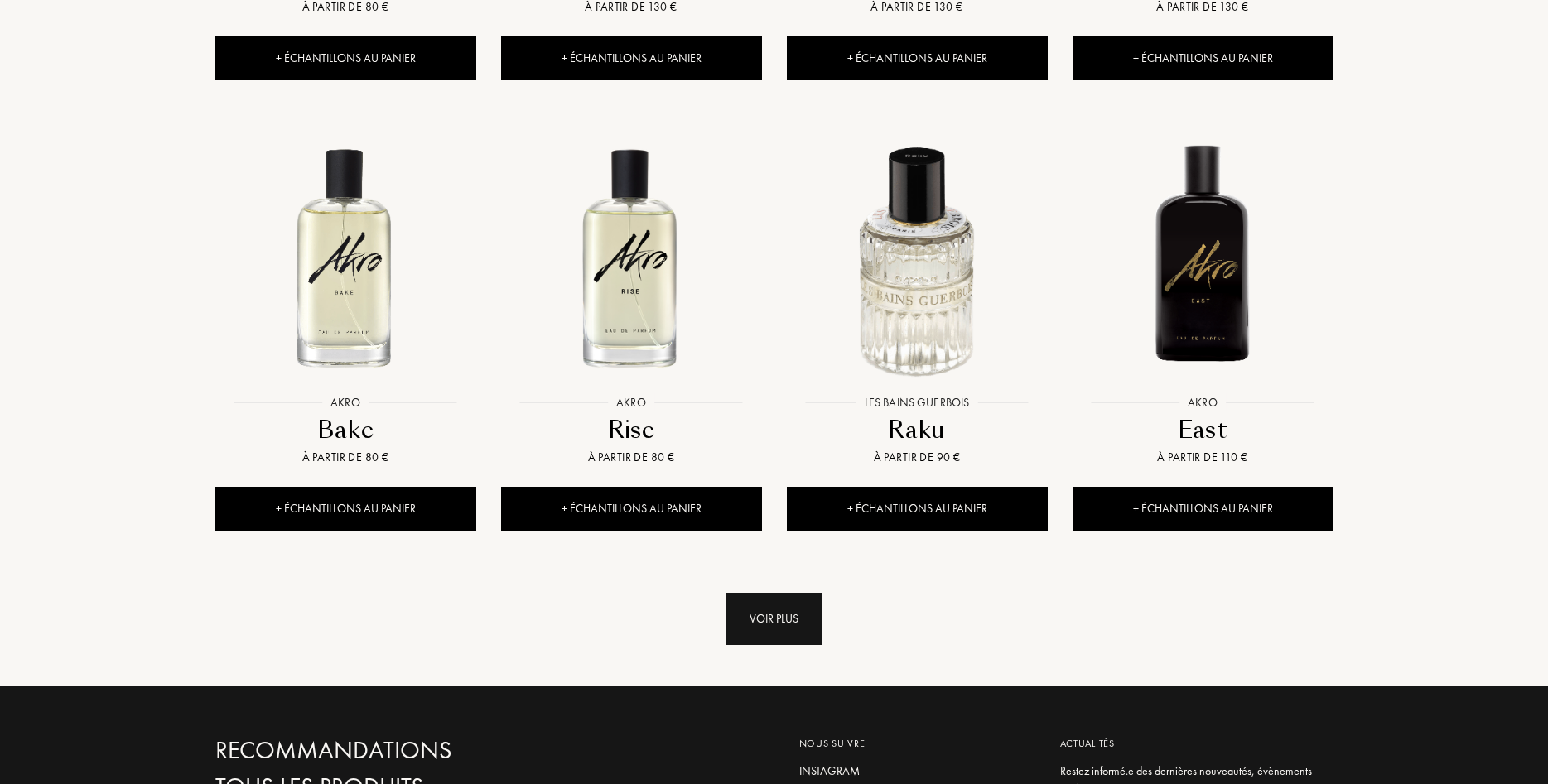
click at [772, 624] on div "Voir plus" at bounding box center [774, 618] width 97 height 52
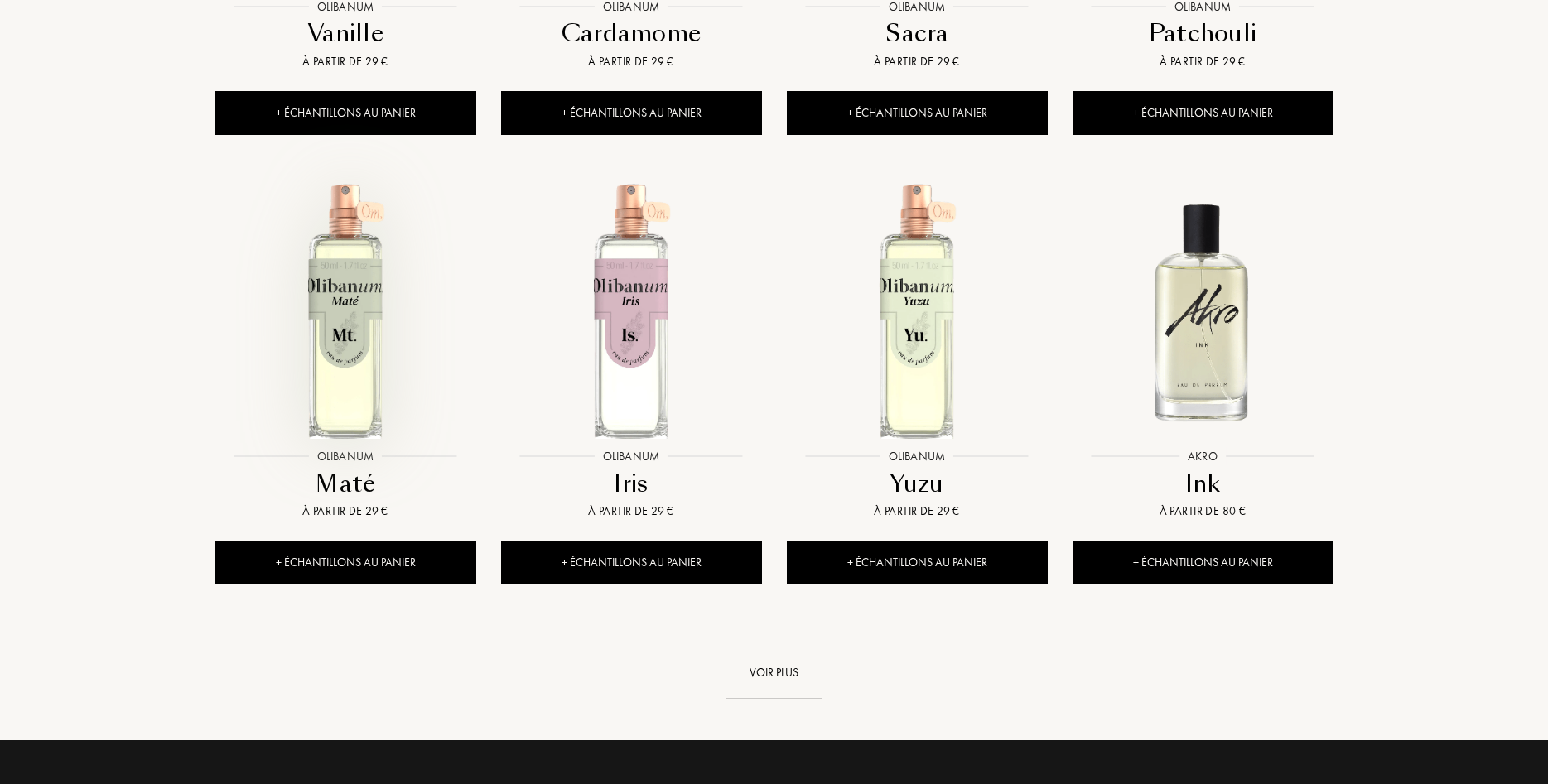
scroll to position [2871, 0]
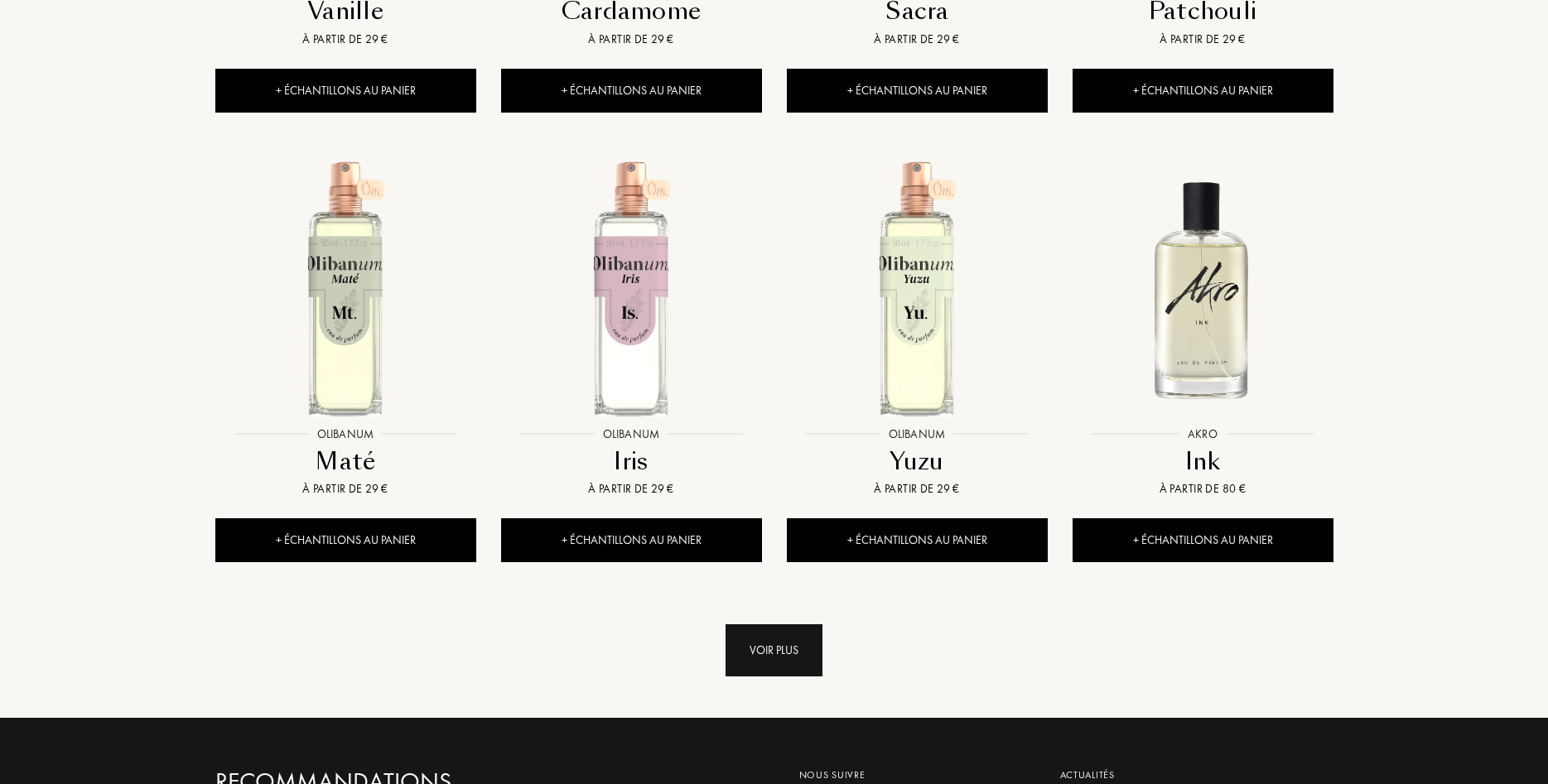
click at [752, 647] on div "Voir plus" at bounding box center [774, 650] width 97 height 52
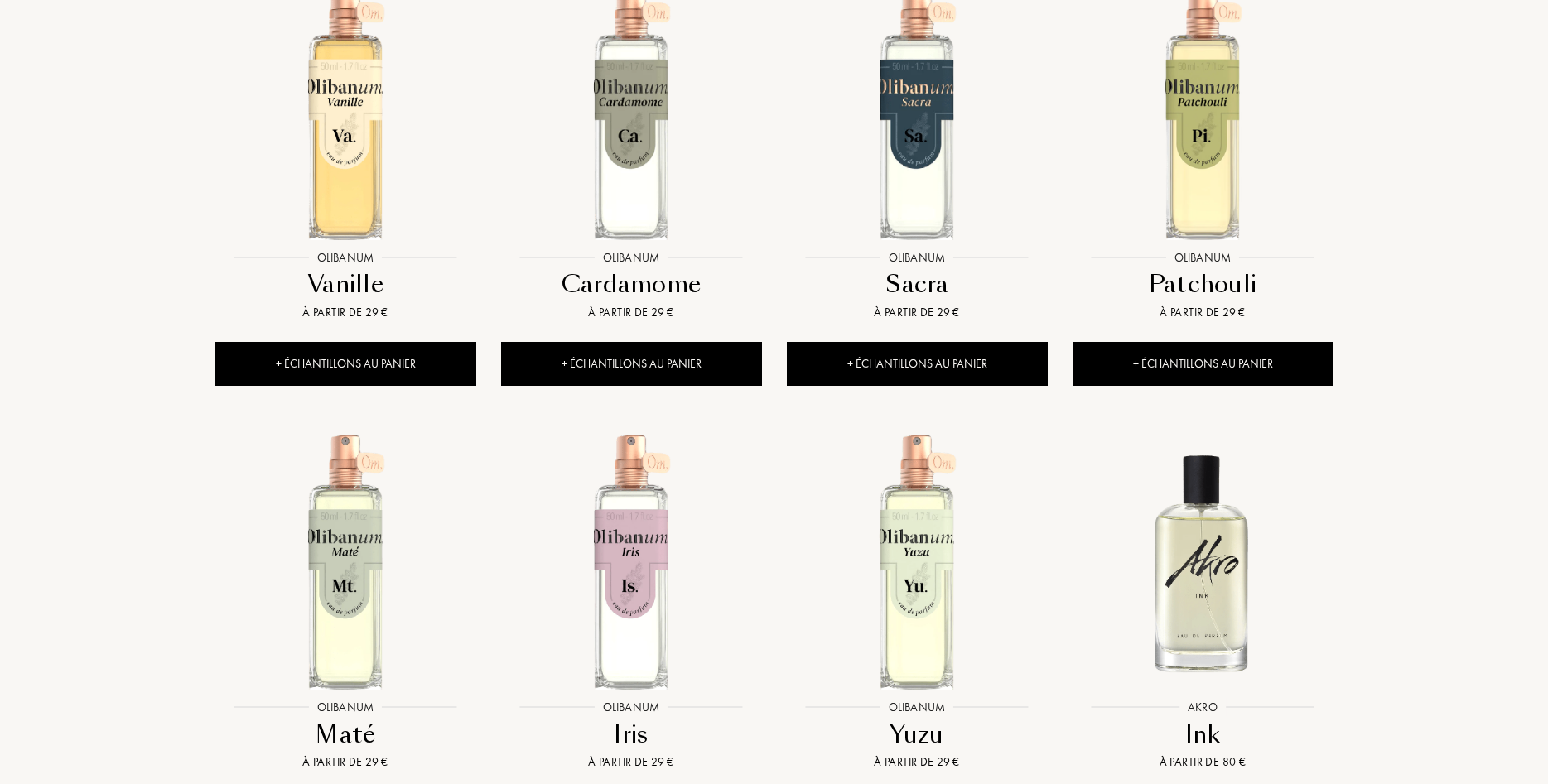
scroll to position [2533, 0]
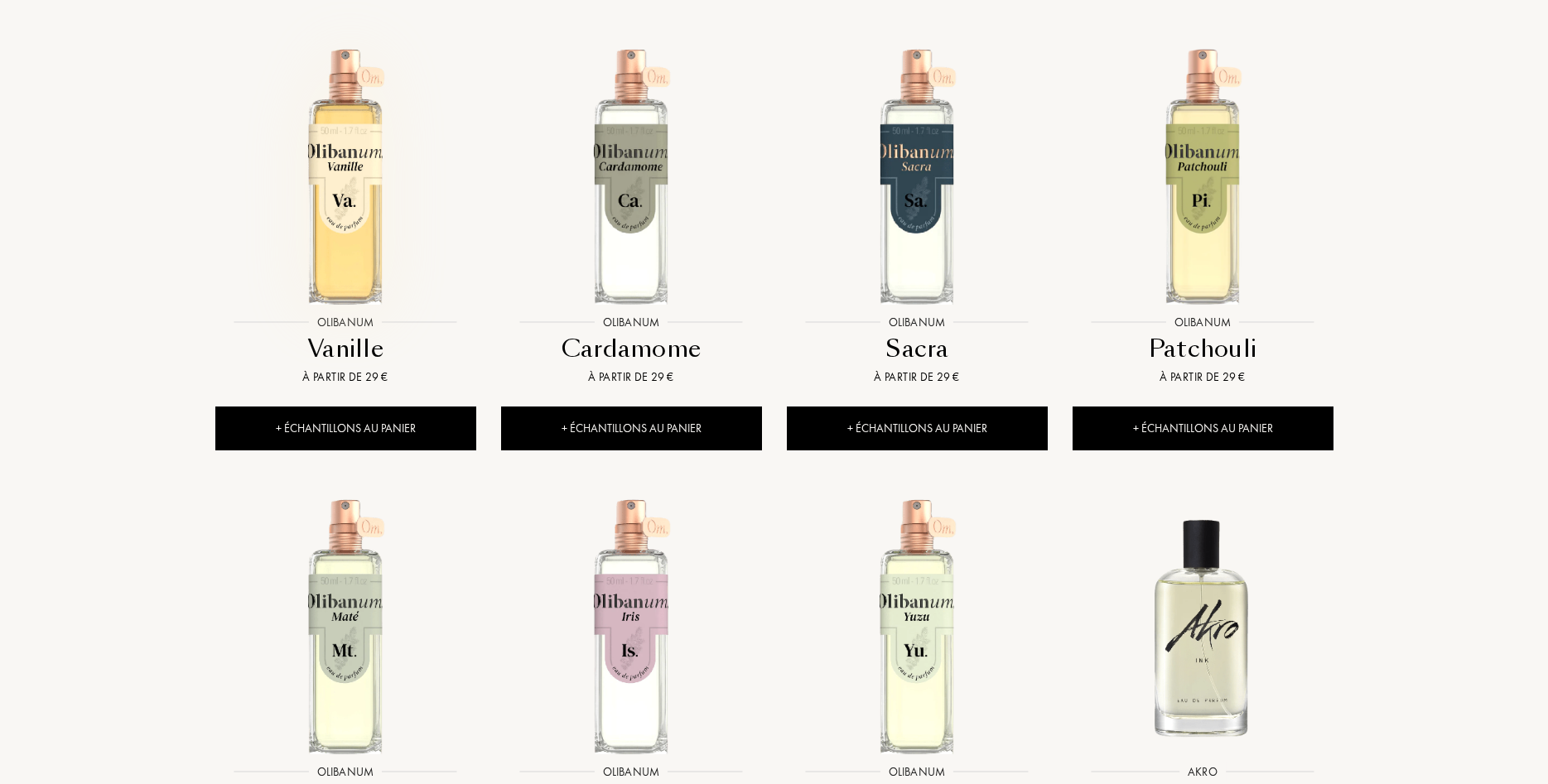
click at [338, 223] on img at bounding box center [346, 176] width 258 height 258
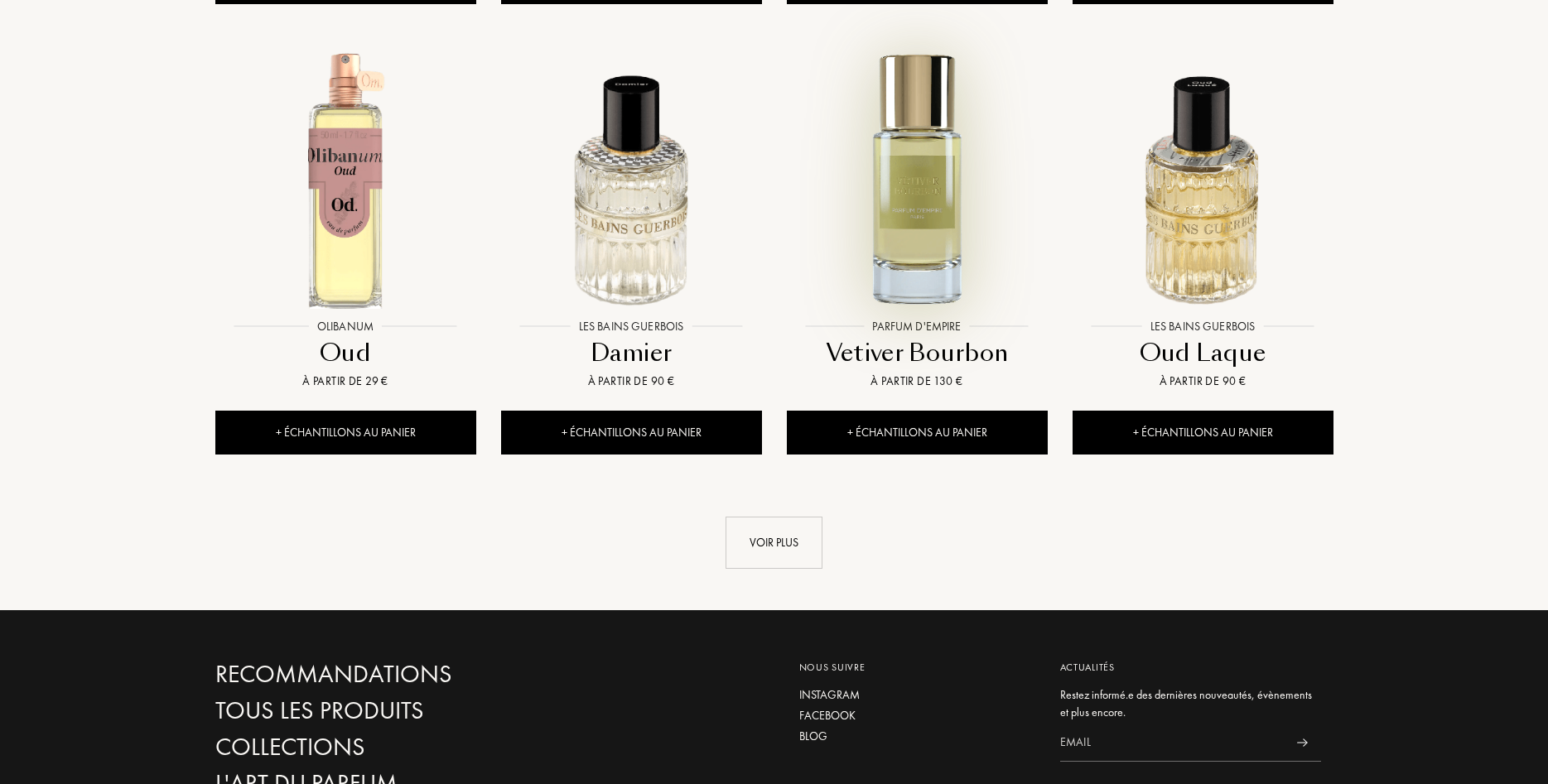
scroll to position [4391, 0]
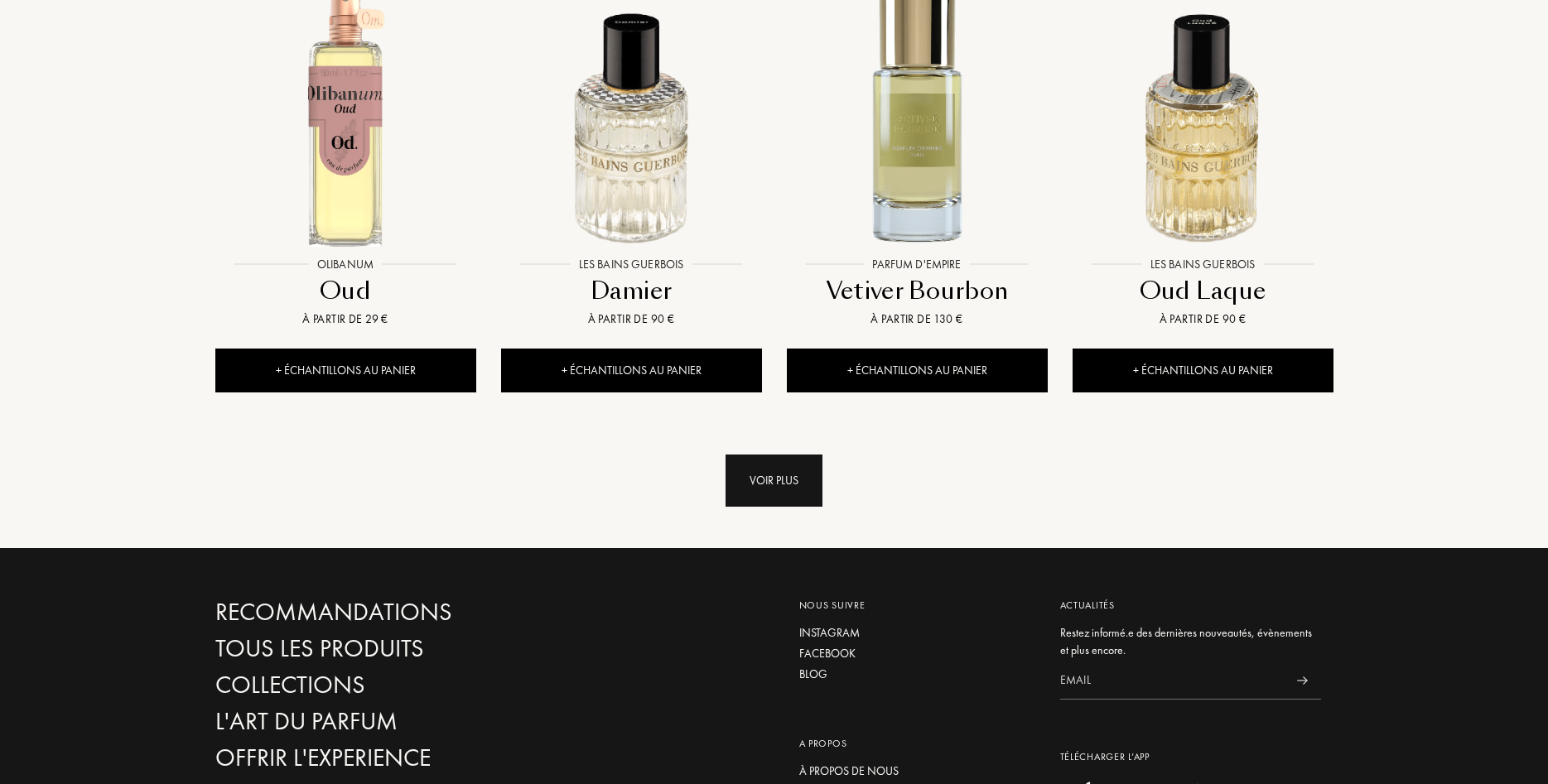
click at [794, 490] on div "Voir plus" at bounding box center [774, 480] width 97 height 52
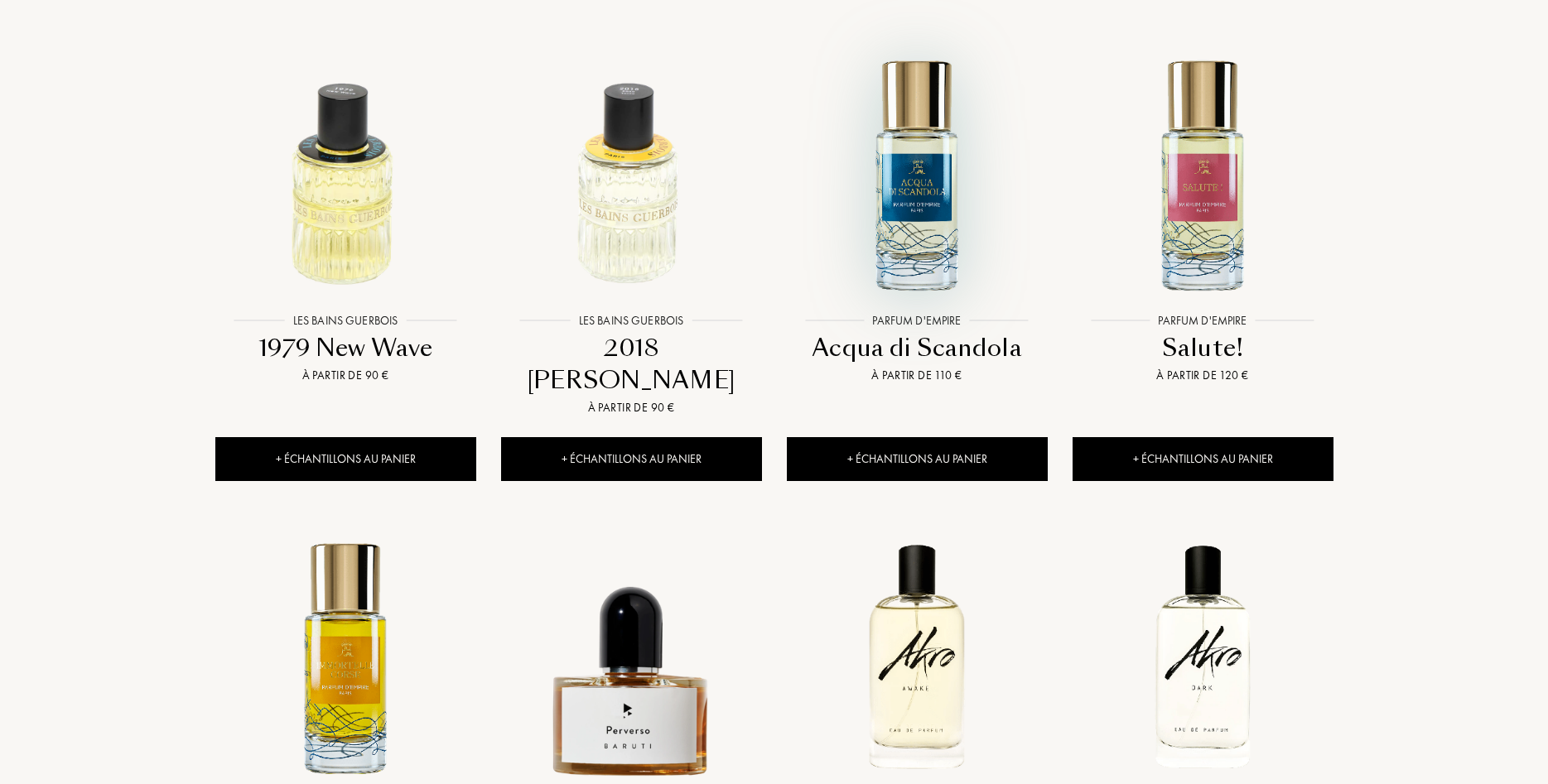
scroll to position [5235, 0]
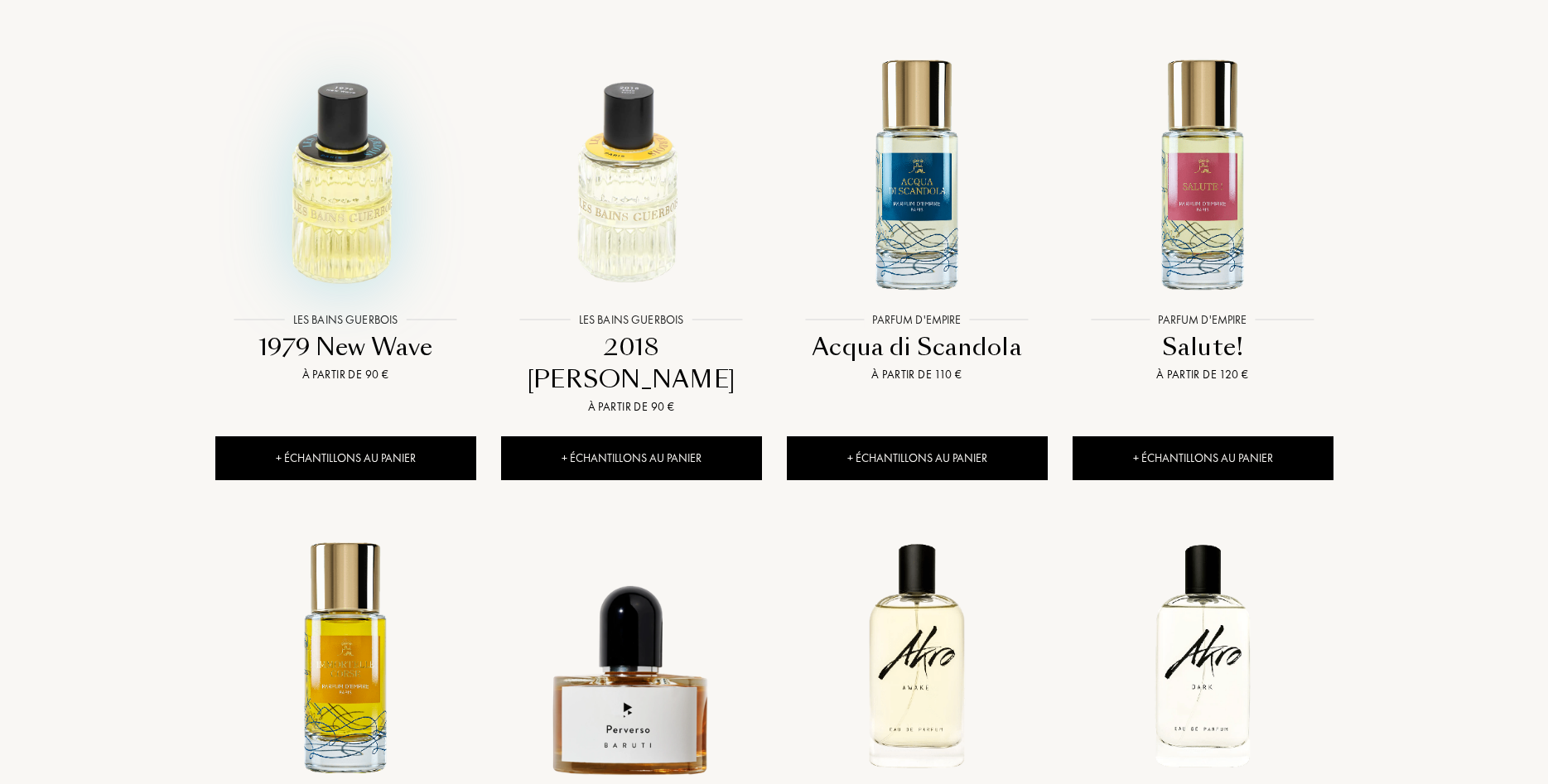
click at [369, 208] on img at bounding box center [346, 173] width 258 height 258
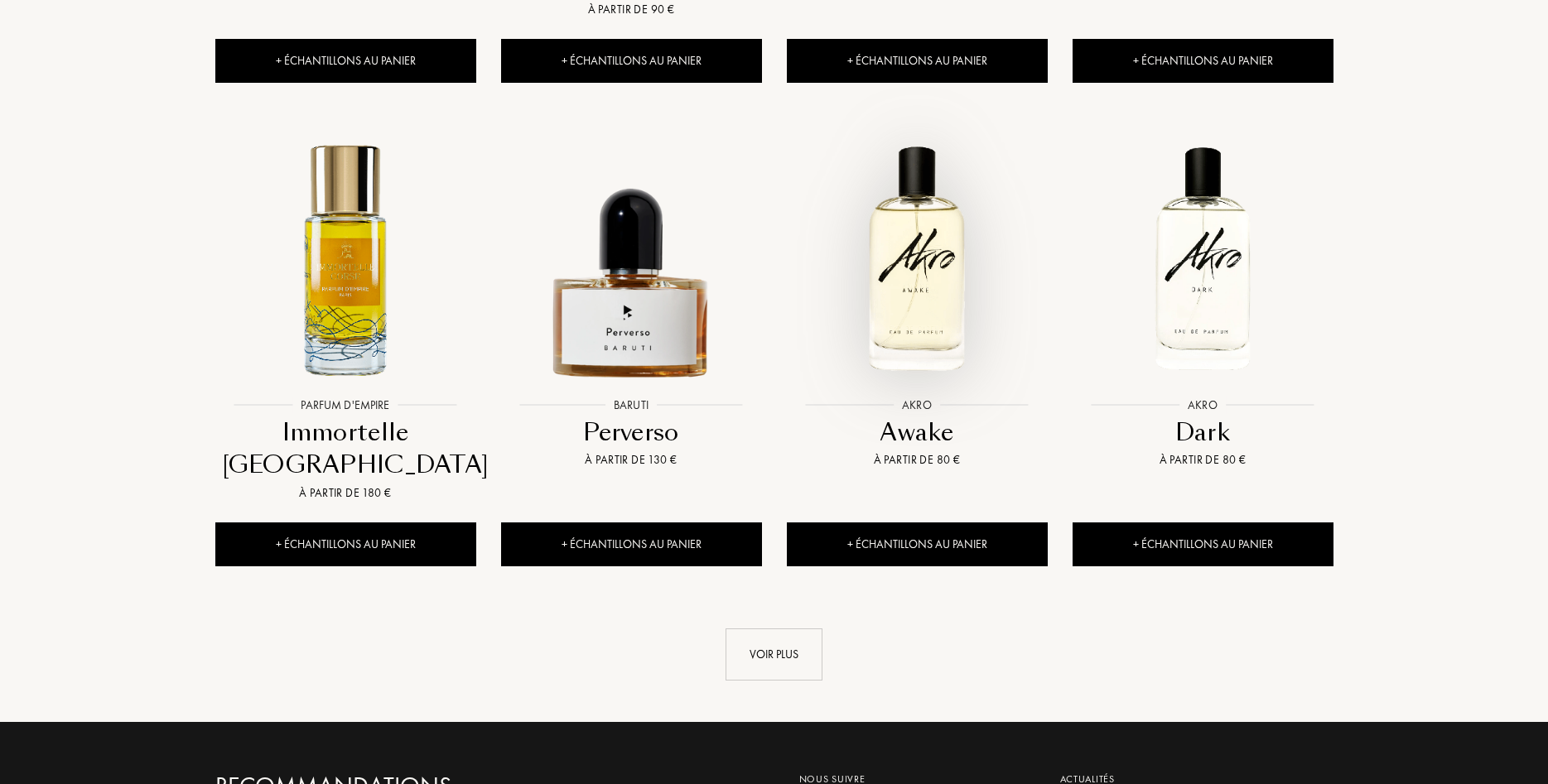
scroll to position [5657, 0]
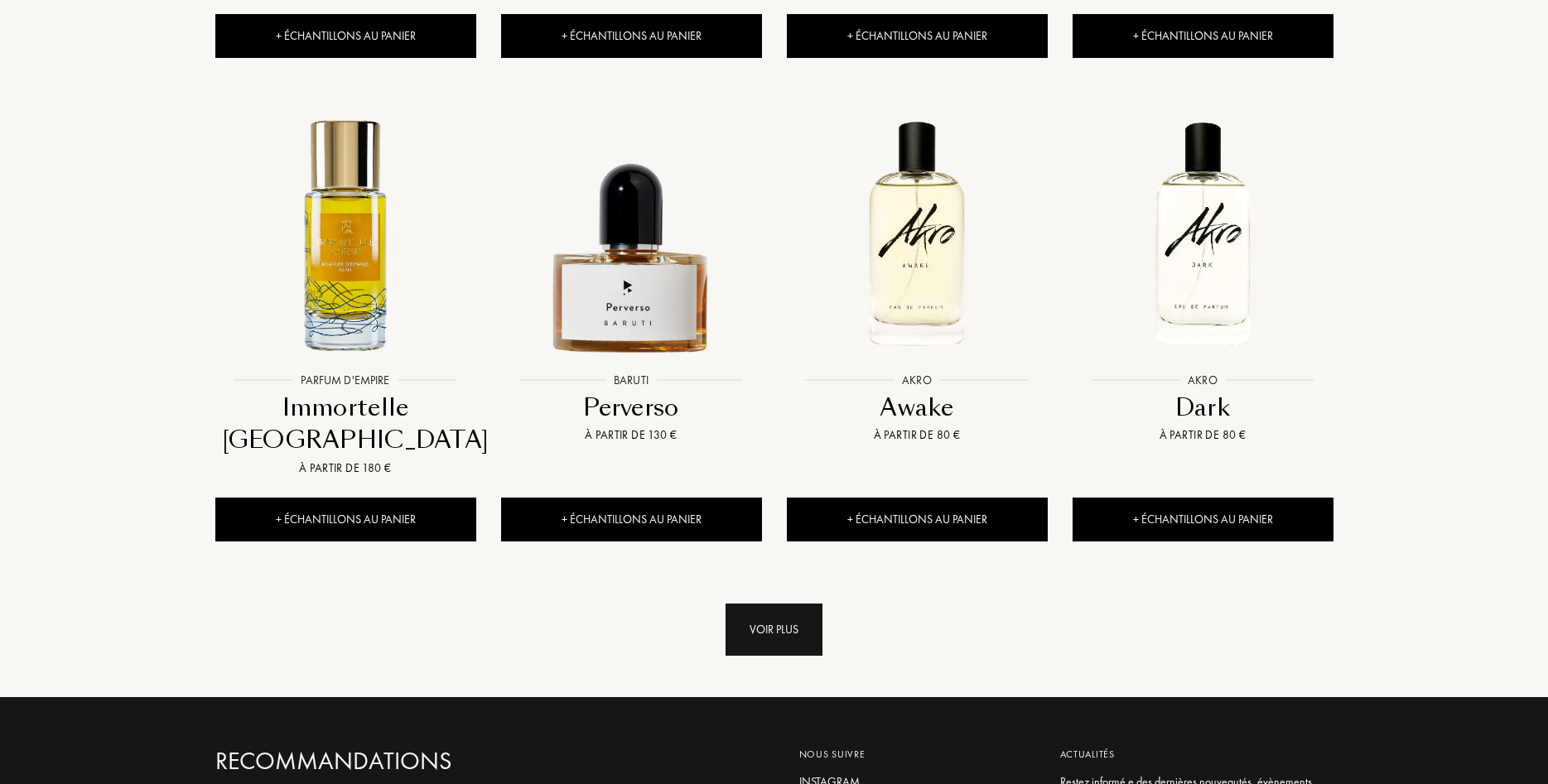
click at [763, 603] on div "Voir plus" at bounding box center [774, 629] width 97 height 52
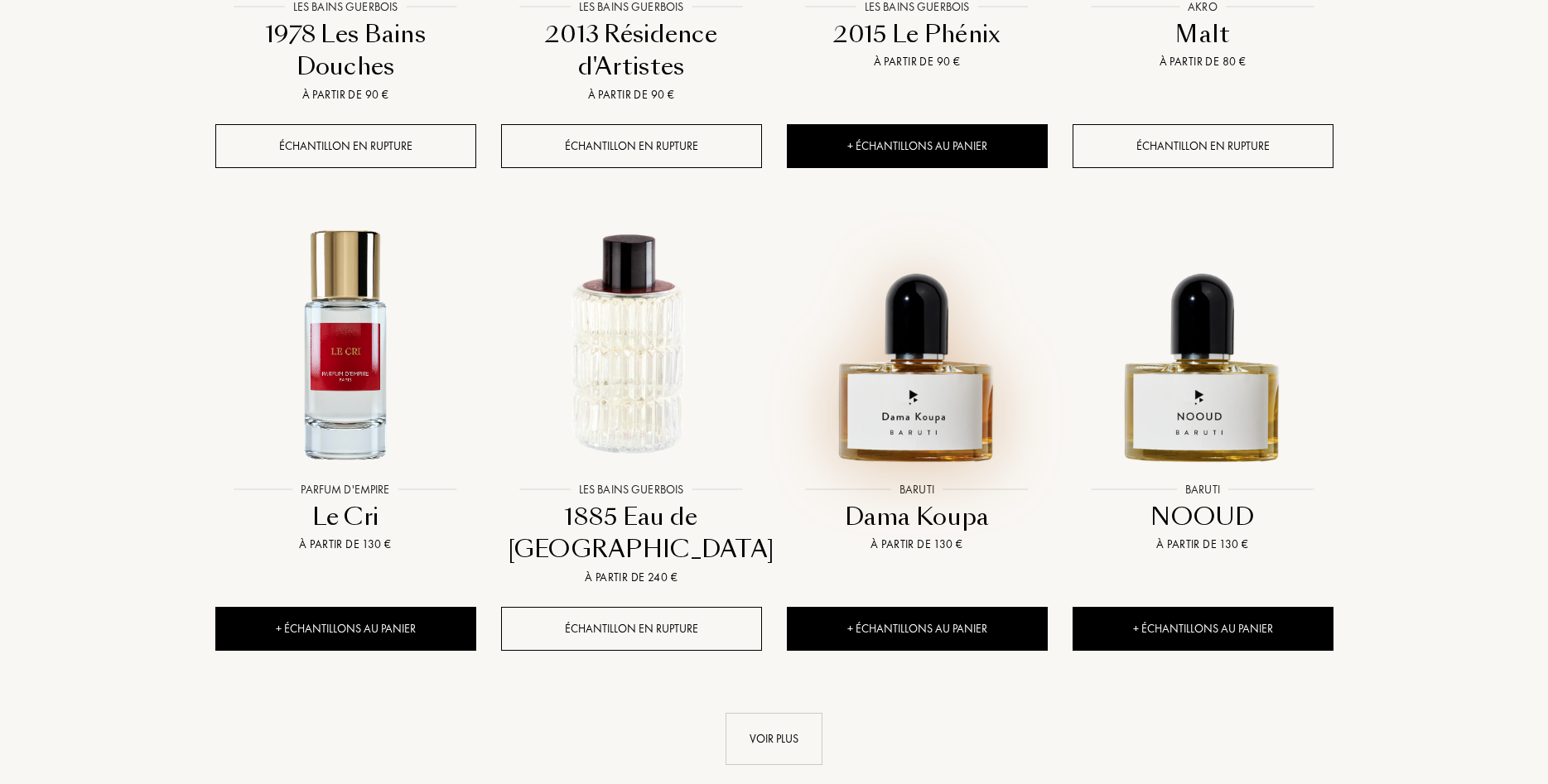
scroll to position [7092, 0]
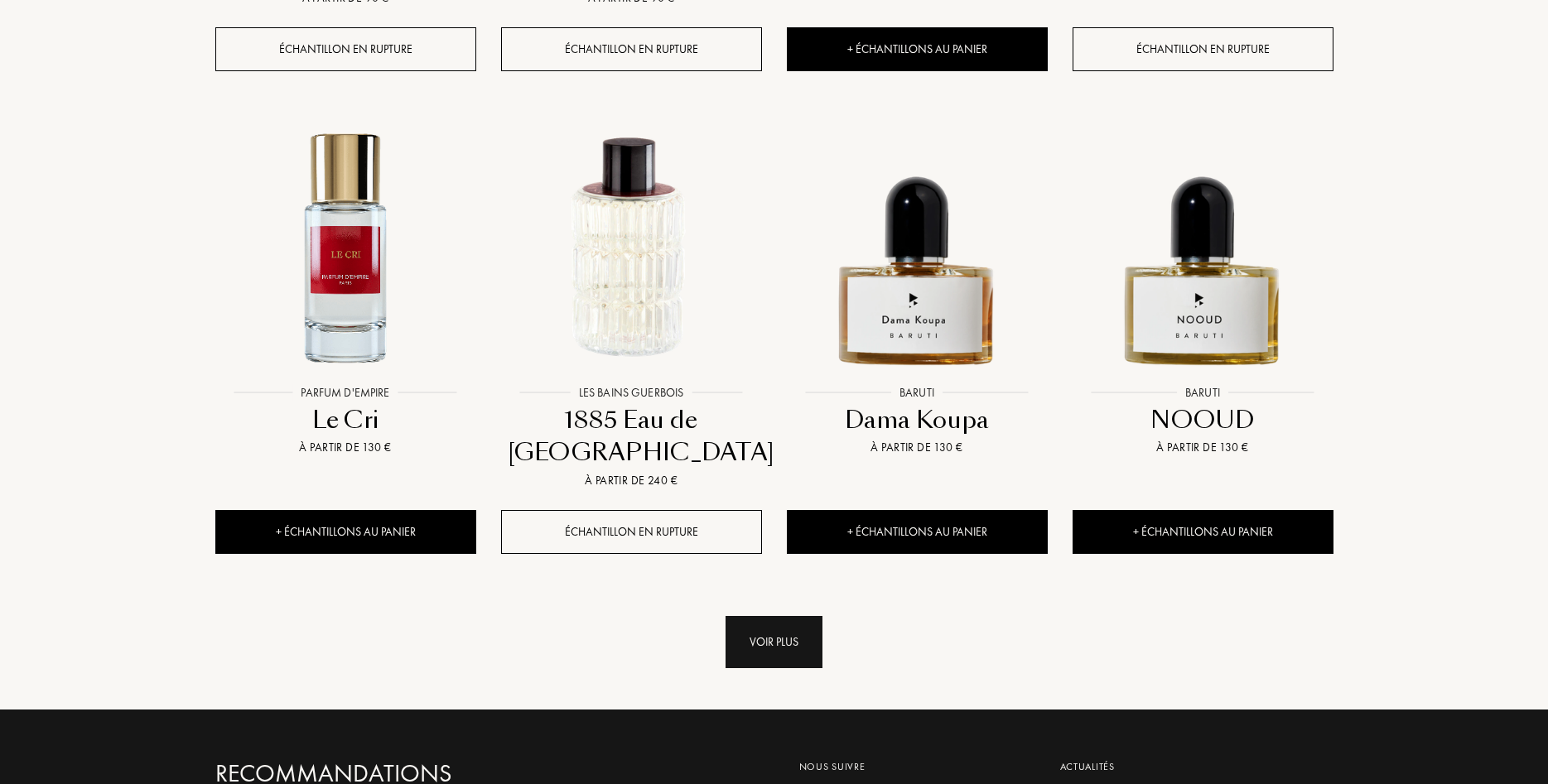
click at [810, 616] on div "Voir plus" at bounding box center [774, 642] width 97 height 52
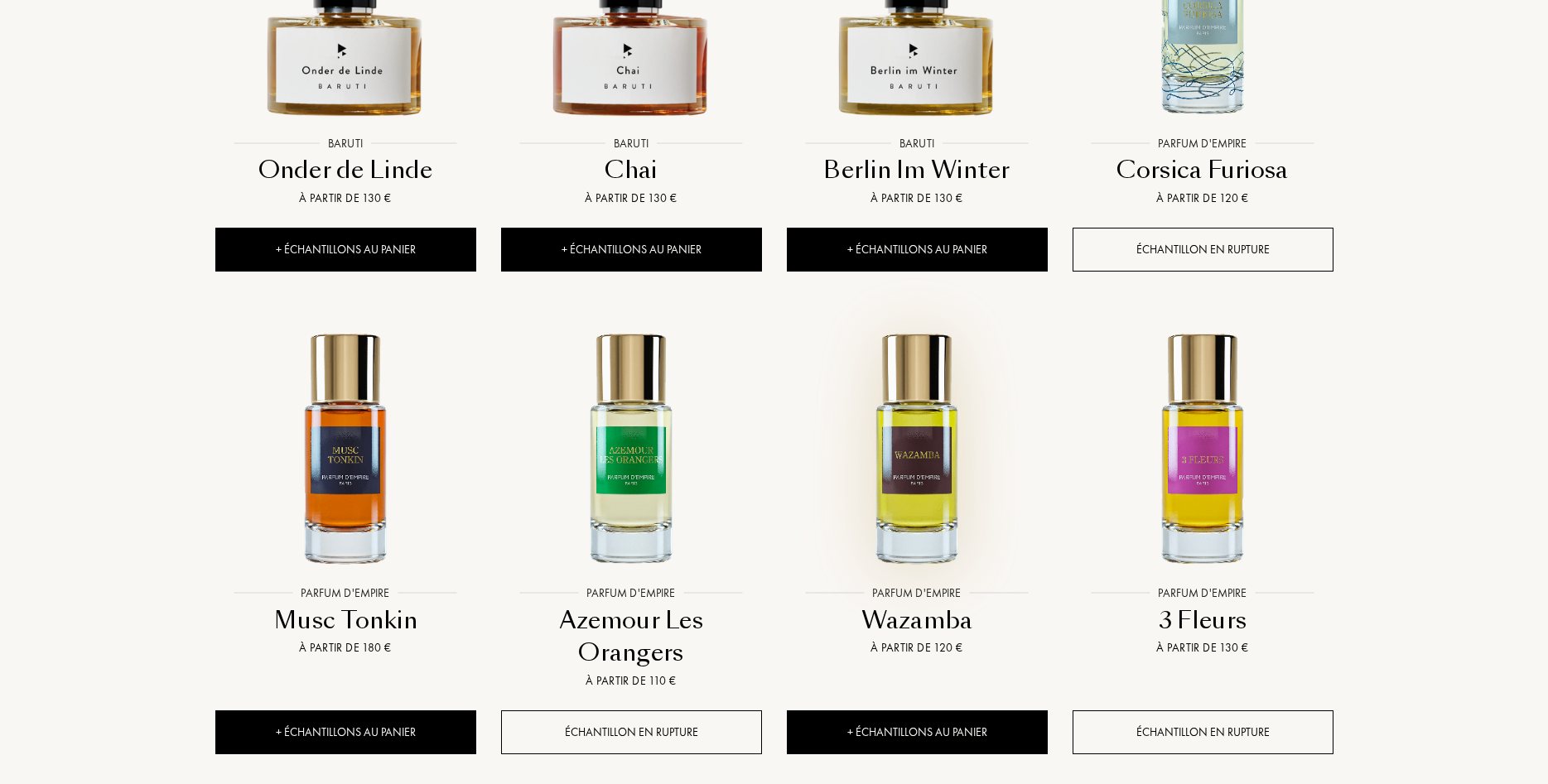
scroll to position [8359, 0]
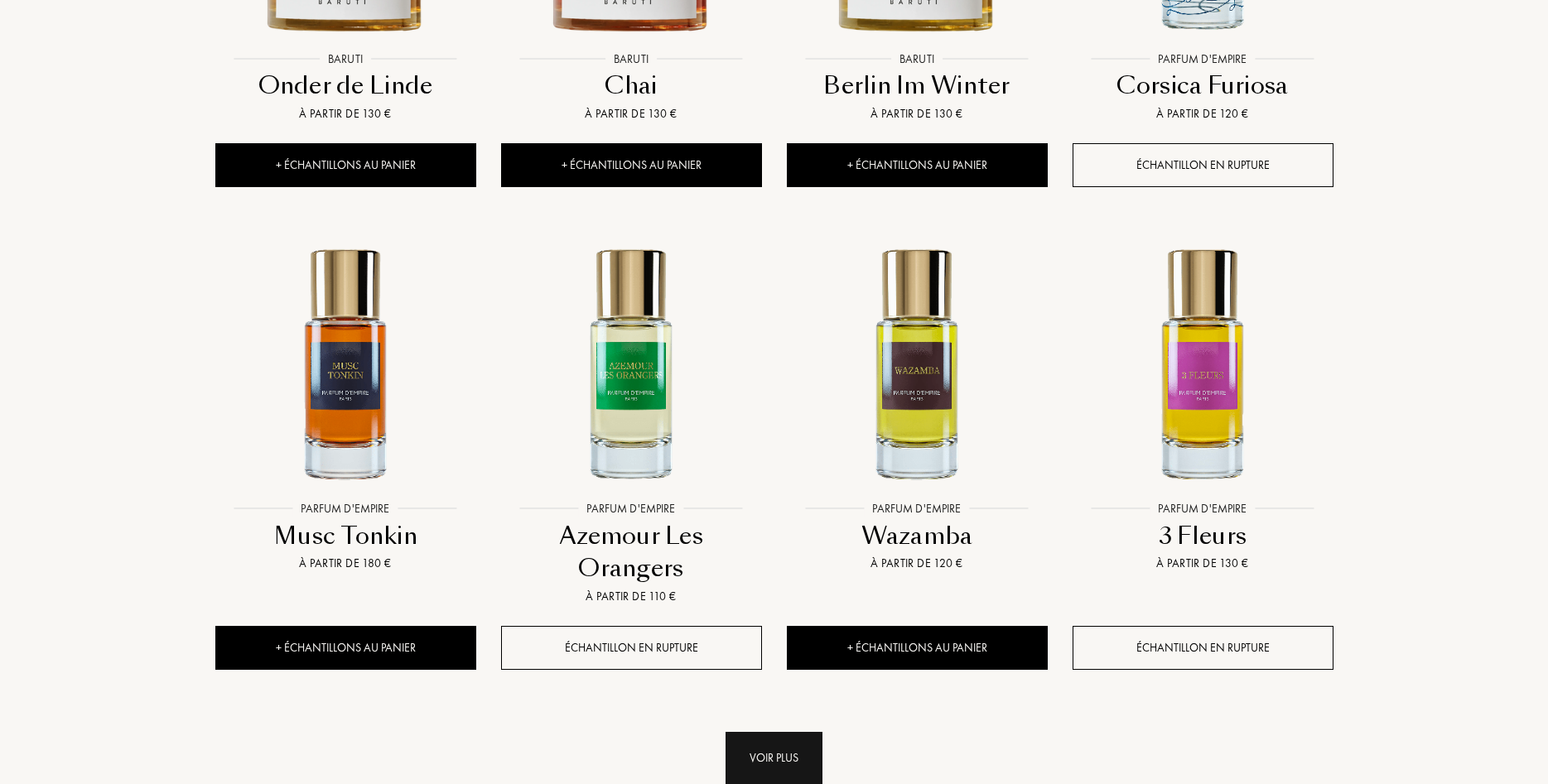
click at [763, 731] on div "Voir plus" at bounding box center [774, 757] width 97 height 52
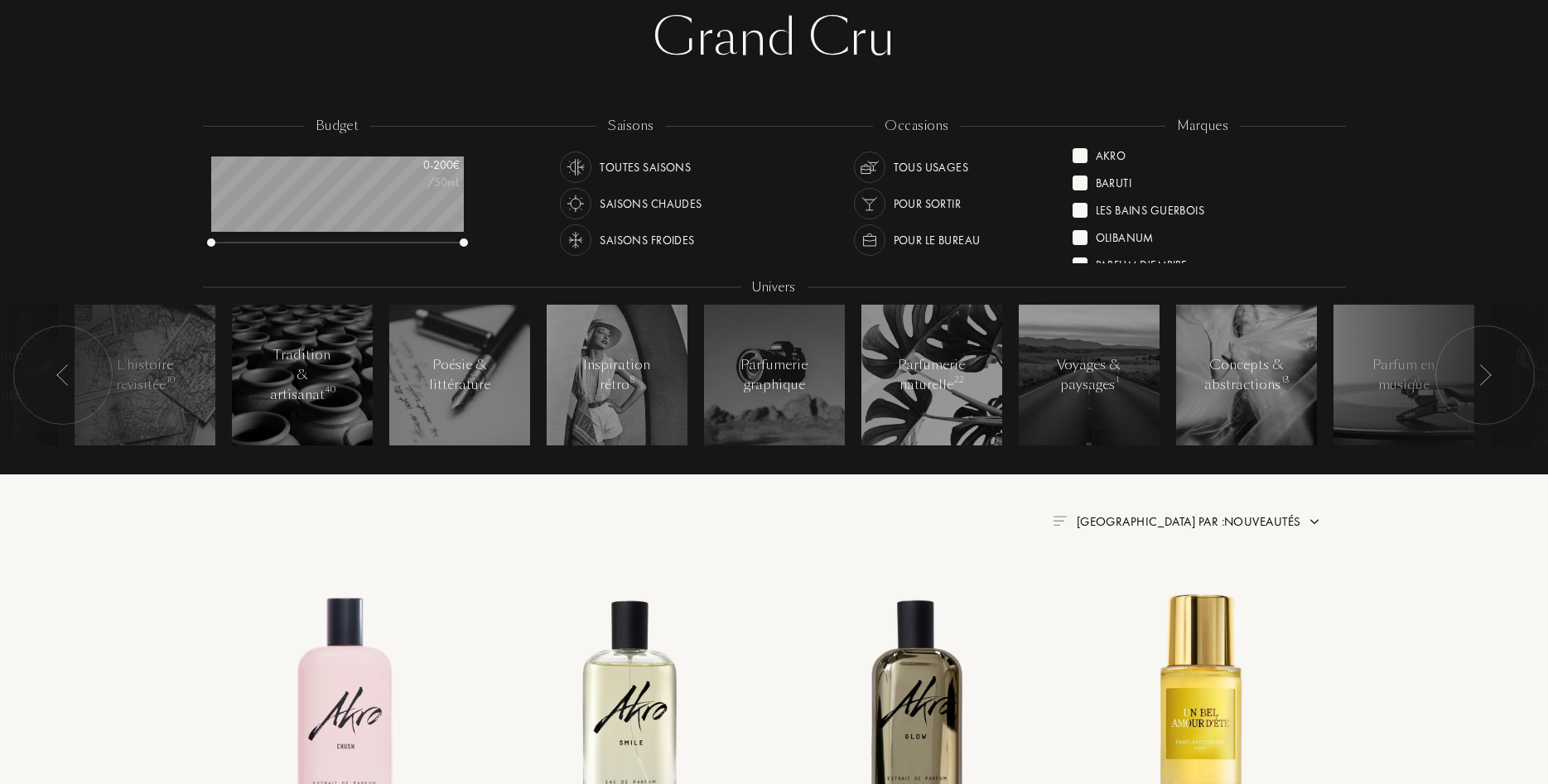
scroll to position [0, 0]
click at [1113, 161] on div "Akro" at bounding box center [1111, 157] width 31 height 23
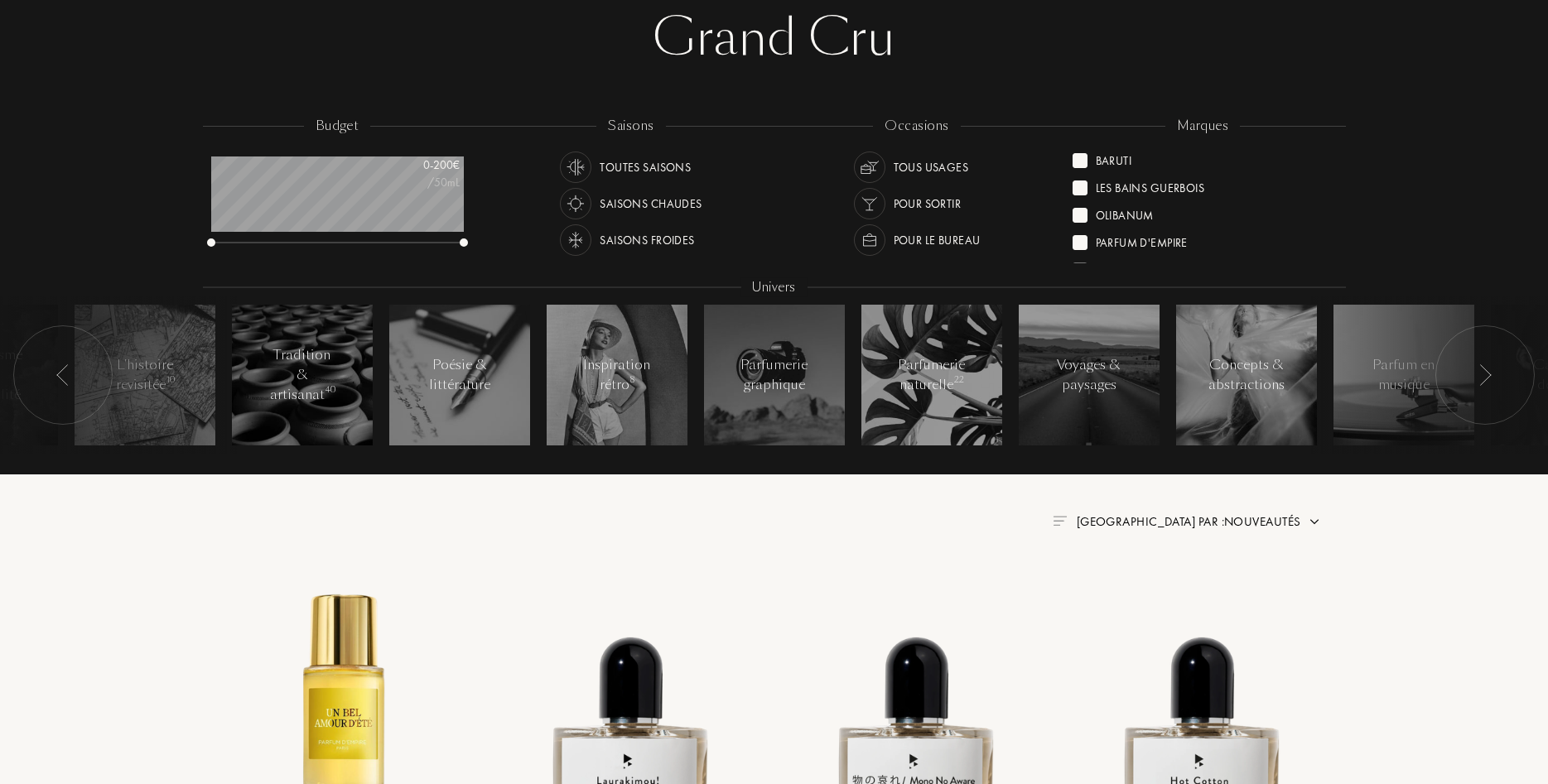
click at [1168, 240] on div "Parfum d'Empire" at bounding box center [1141, 240] width 92 height 23
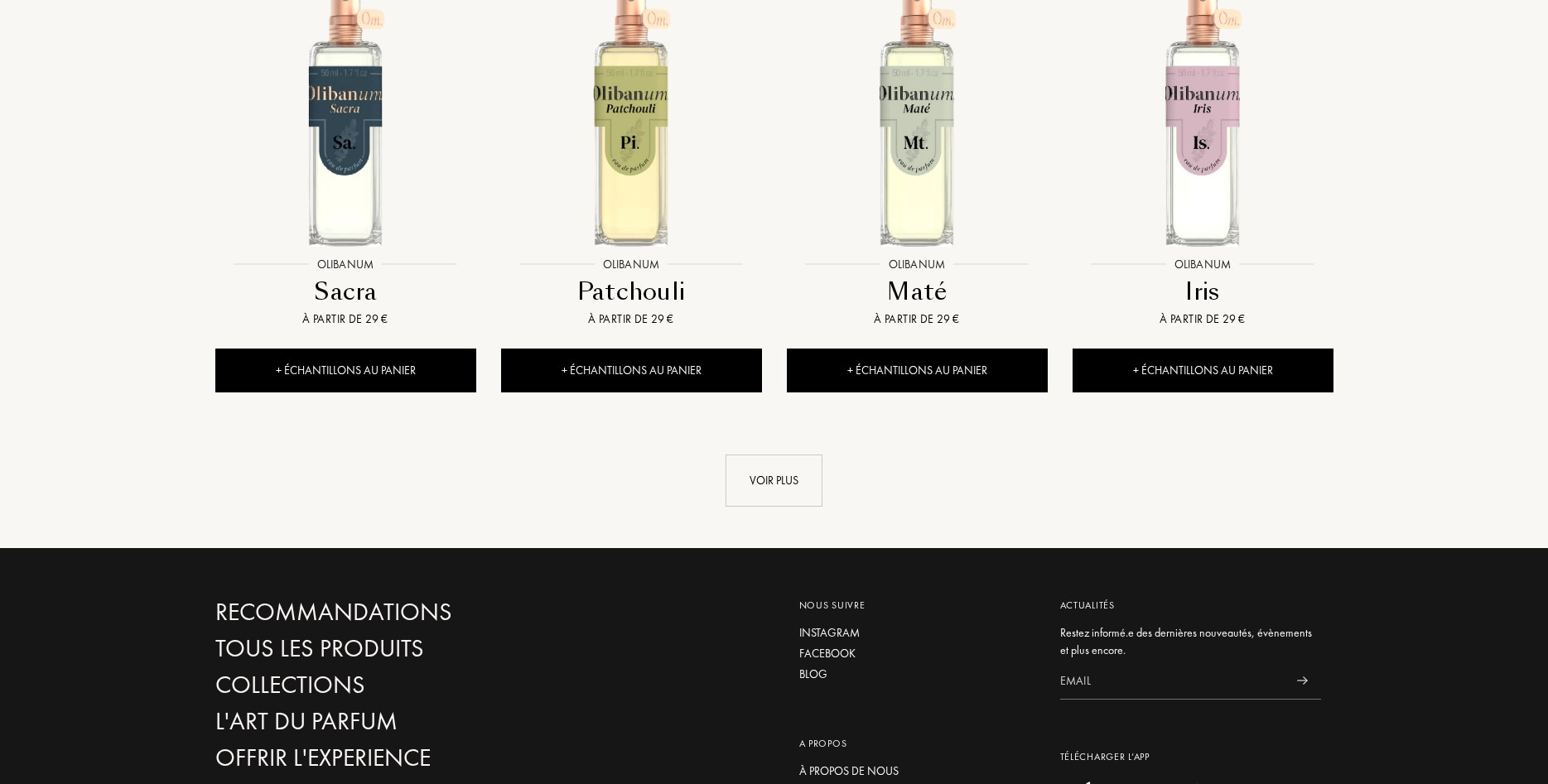
scroll to position [1689, 0]
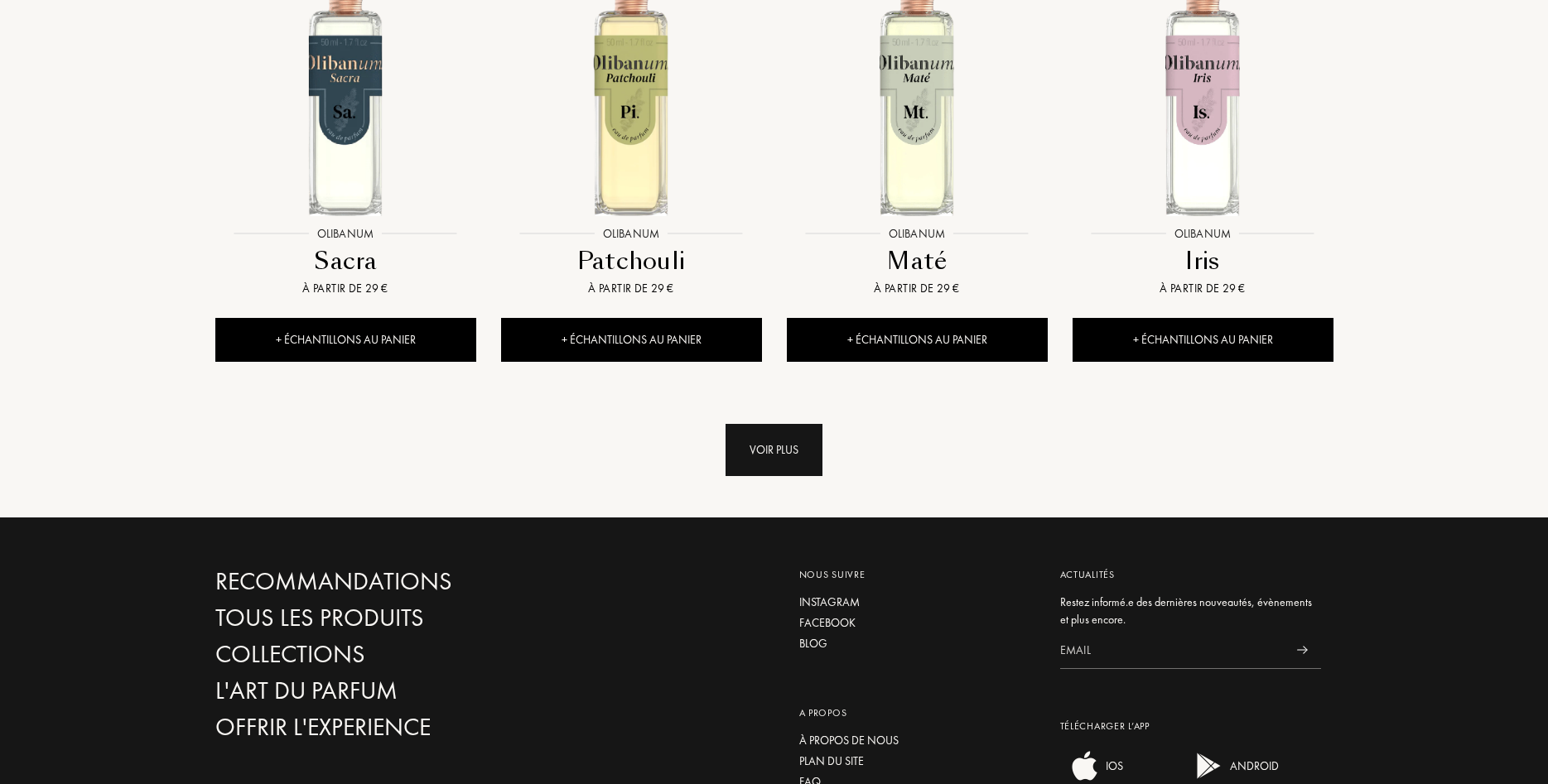
click at [783, 446] on div "Voir plus" at bounding box center [774, 449] width 97 height 52
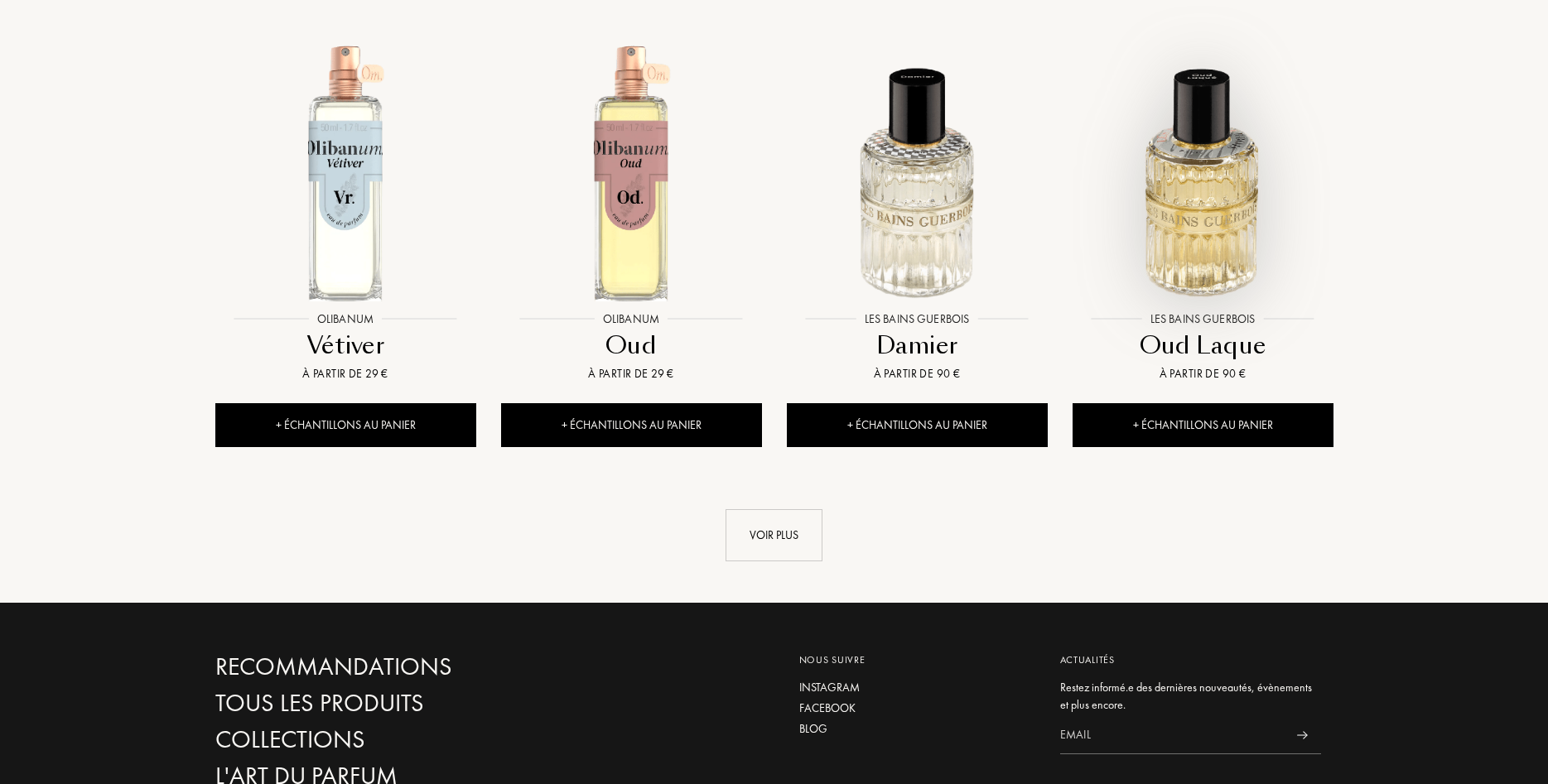
scroll to position [2955, 0]
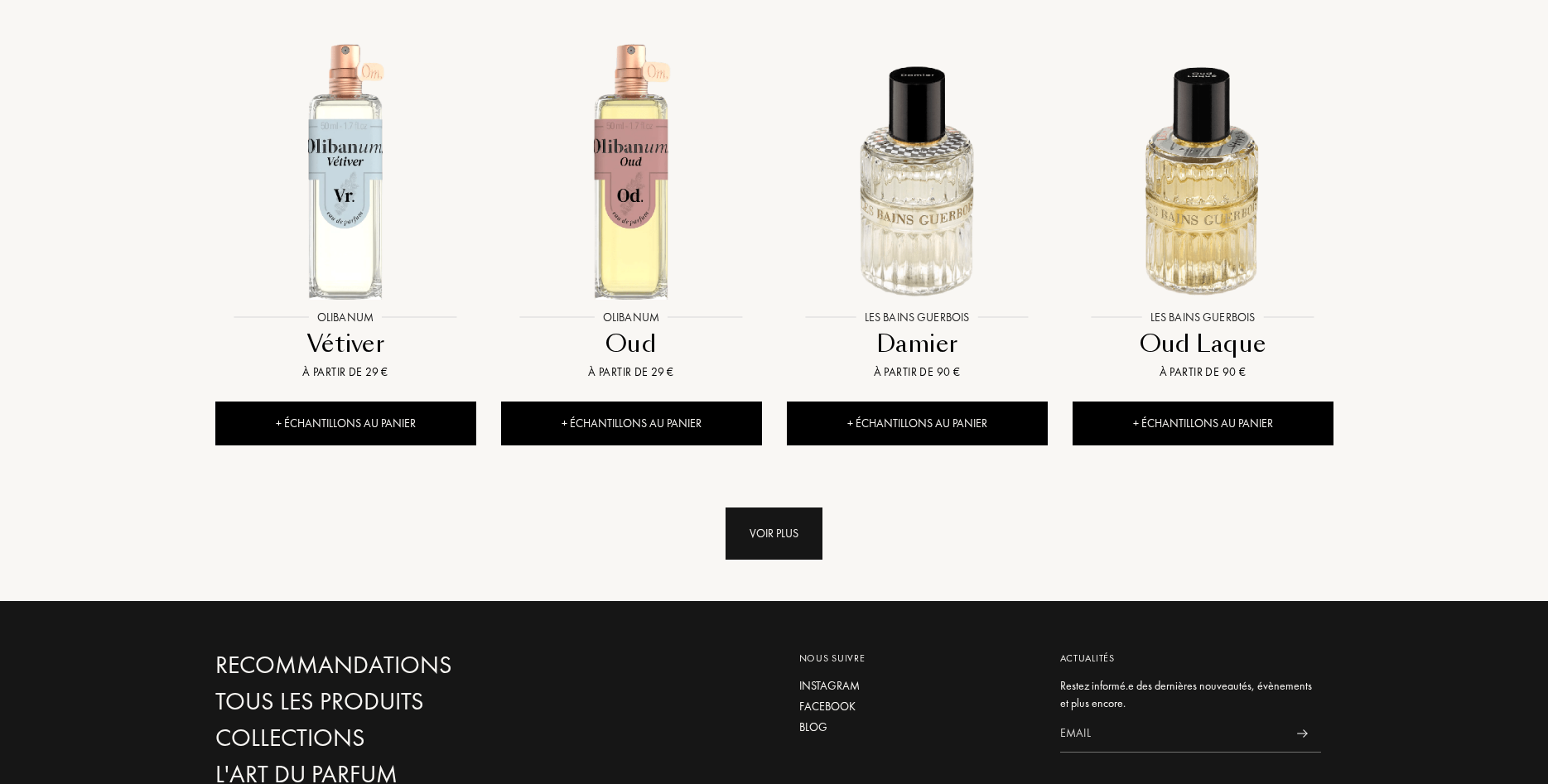
click at [801, 533] on div "Voir plus" at bounding box center [774, 533] width 97 height 52
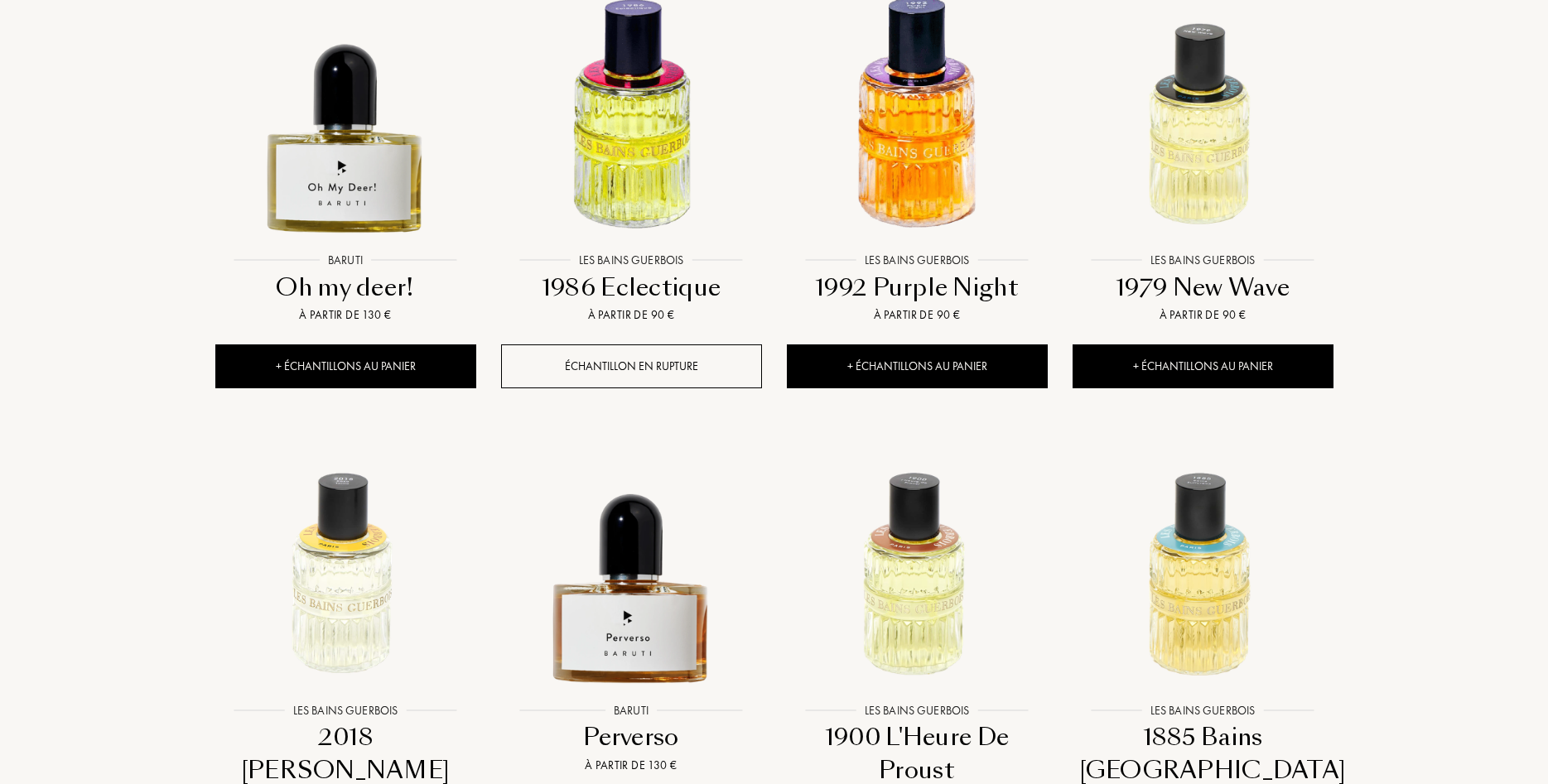
scroll to position [3546, 0]
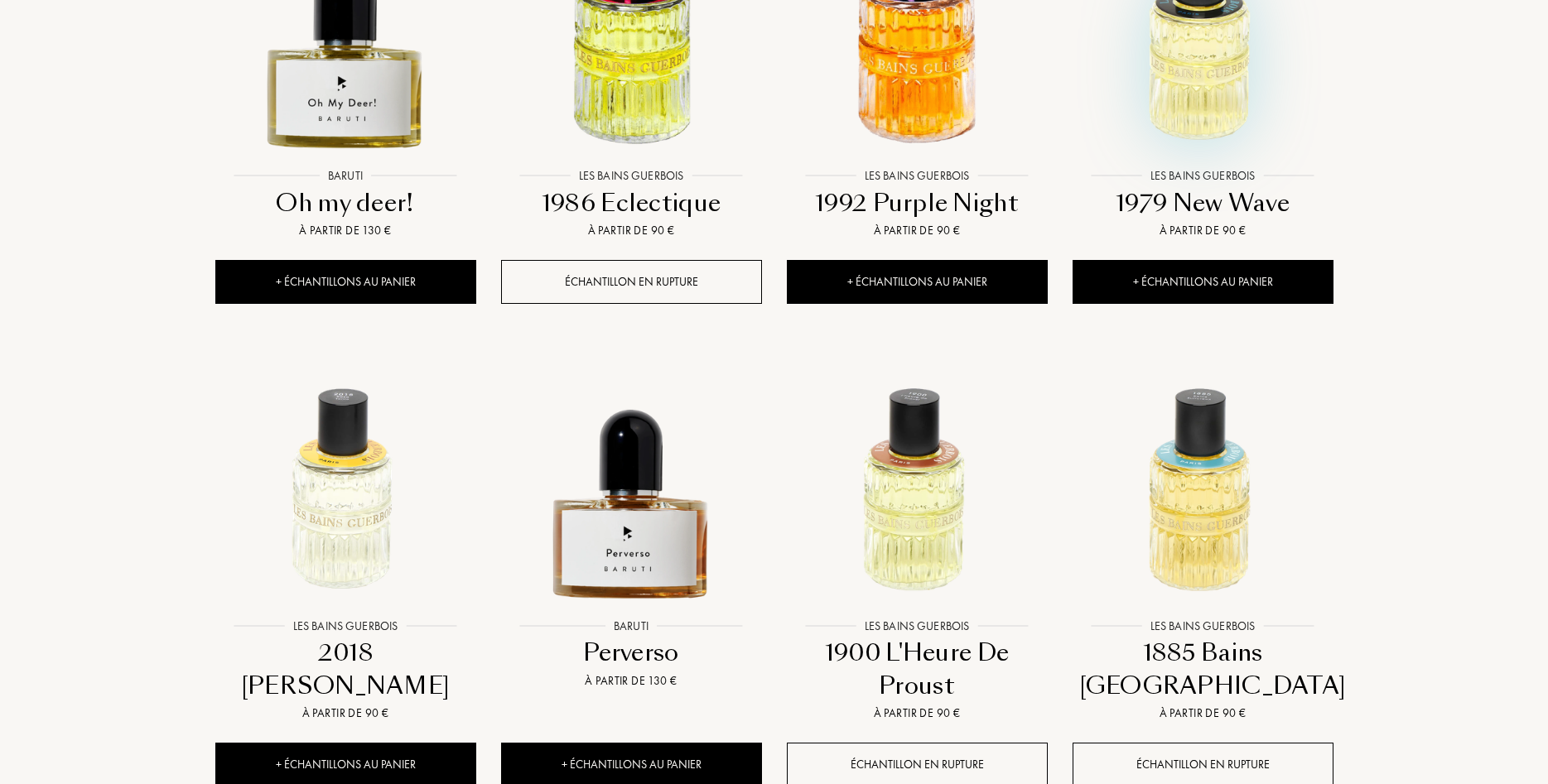
click at [1159, 103] on img at bounding box center [1203, 30] width 258 height 258
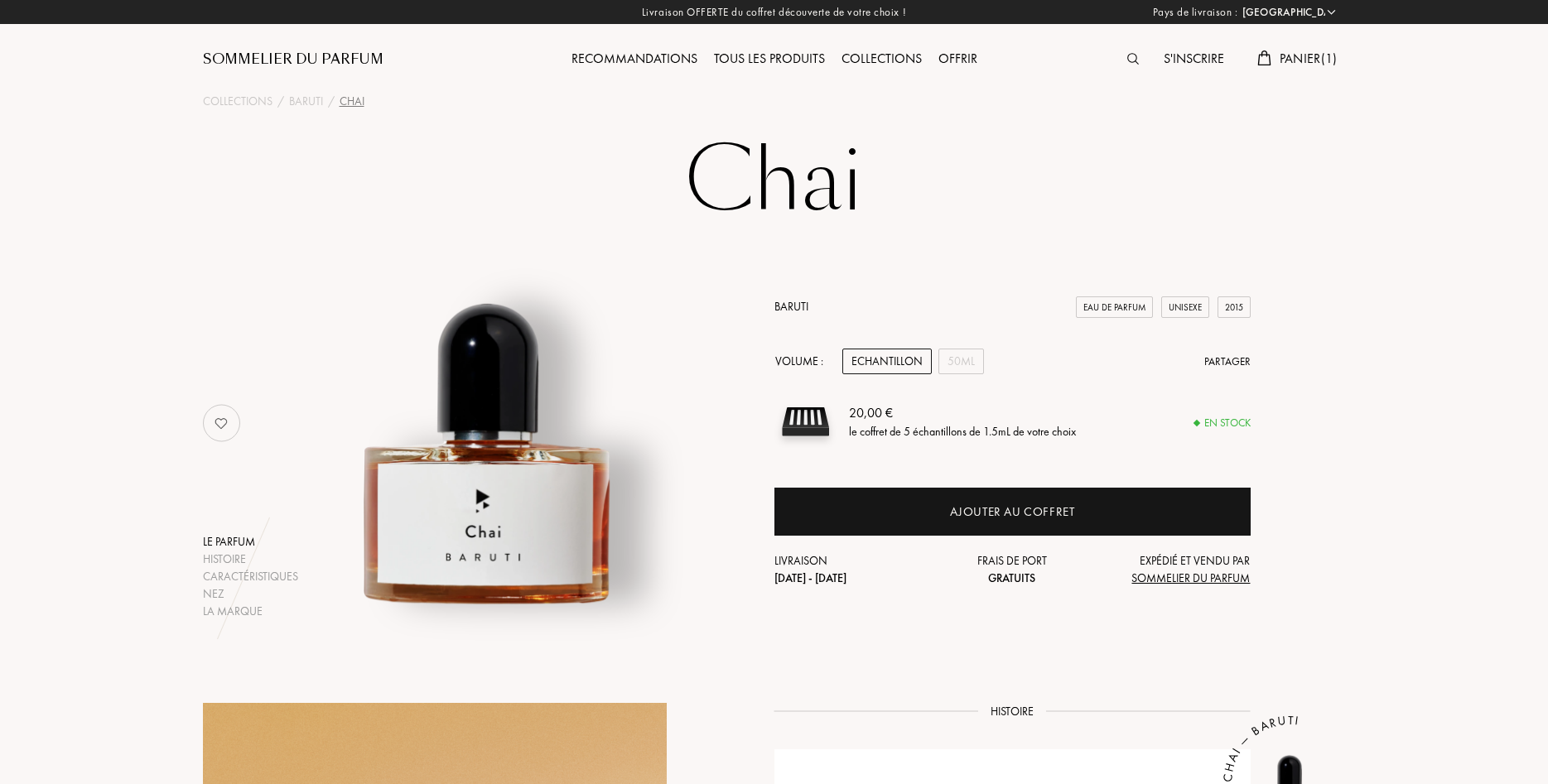
select select "FR"
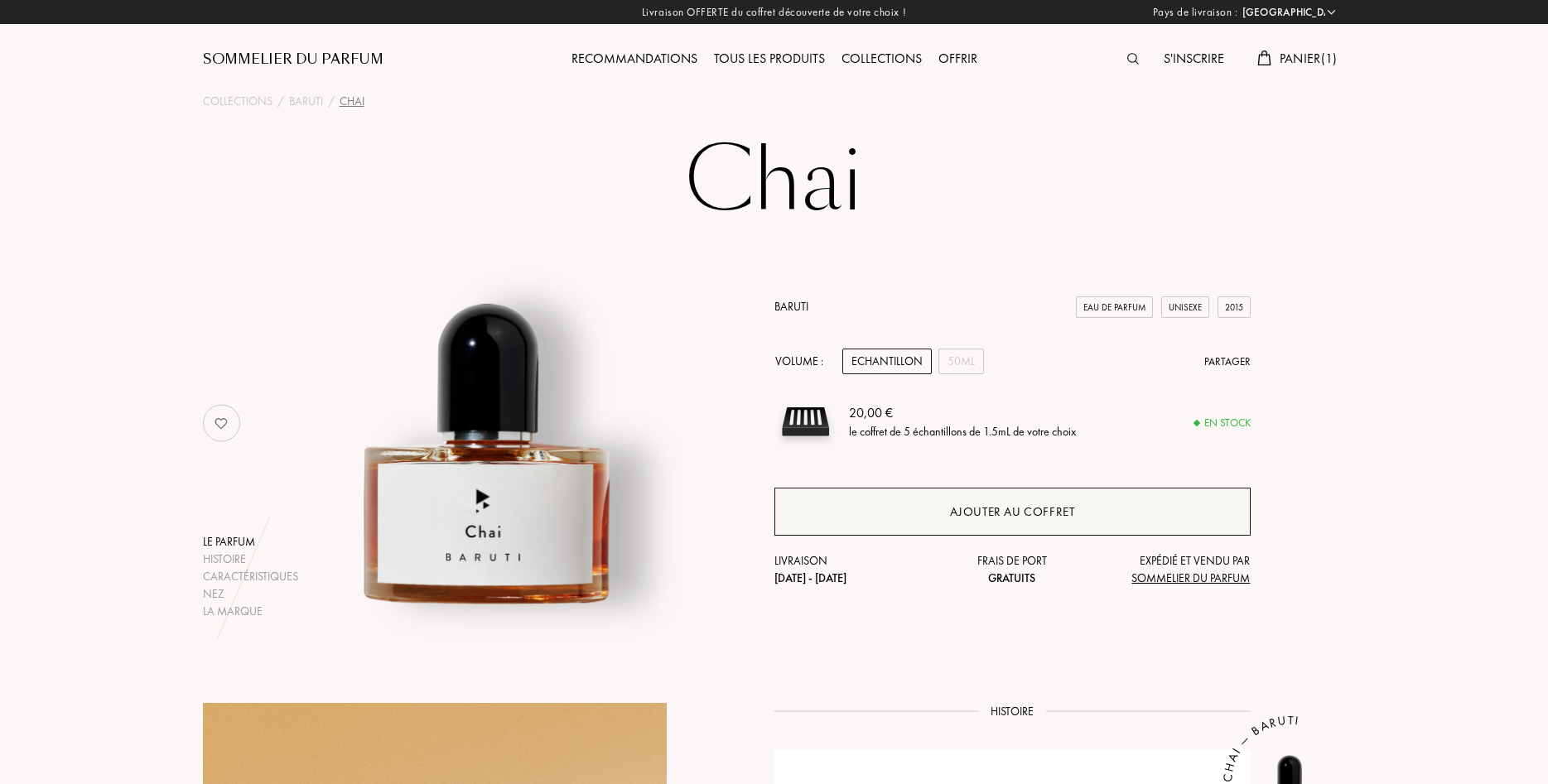
click at [1004, 509] on div "Ajouter au coffret" at bounding box center [1012, 512] width 125 height 19
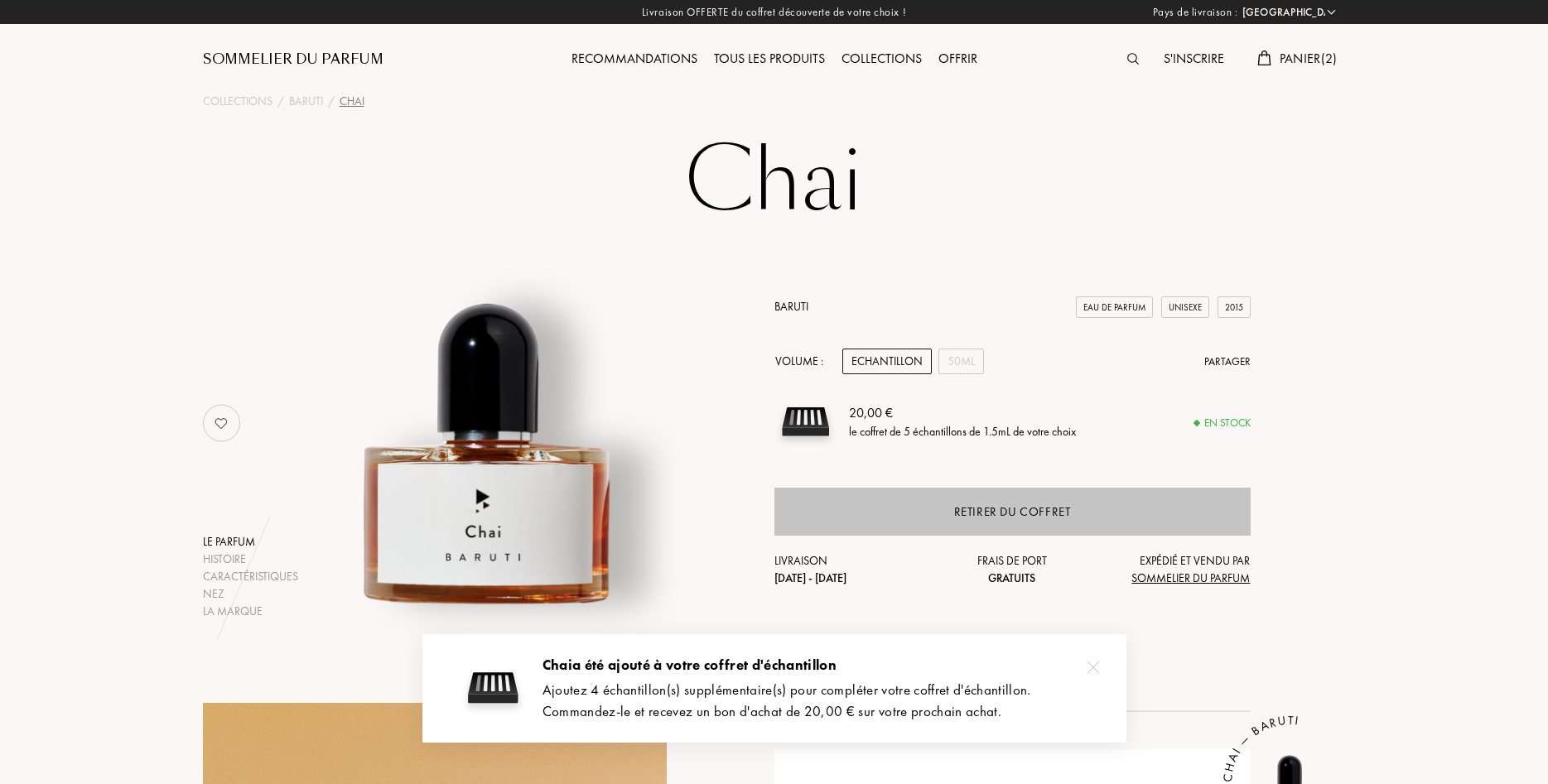
click at [1005, 507] on div "Retirer du coffret" at bounding box center [1012, 512] width 117 height 19
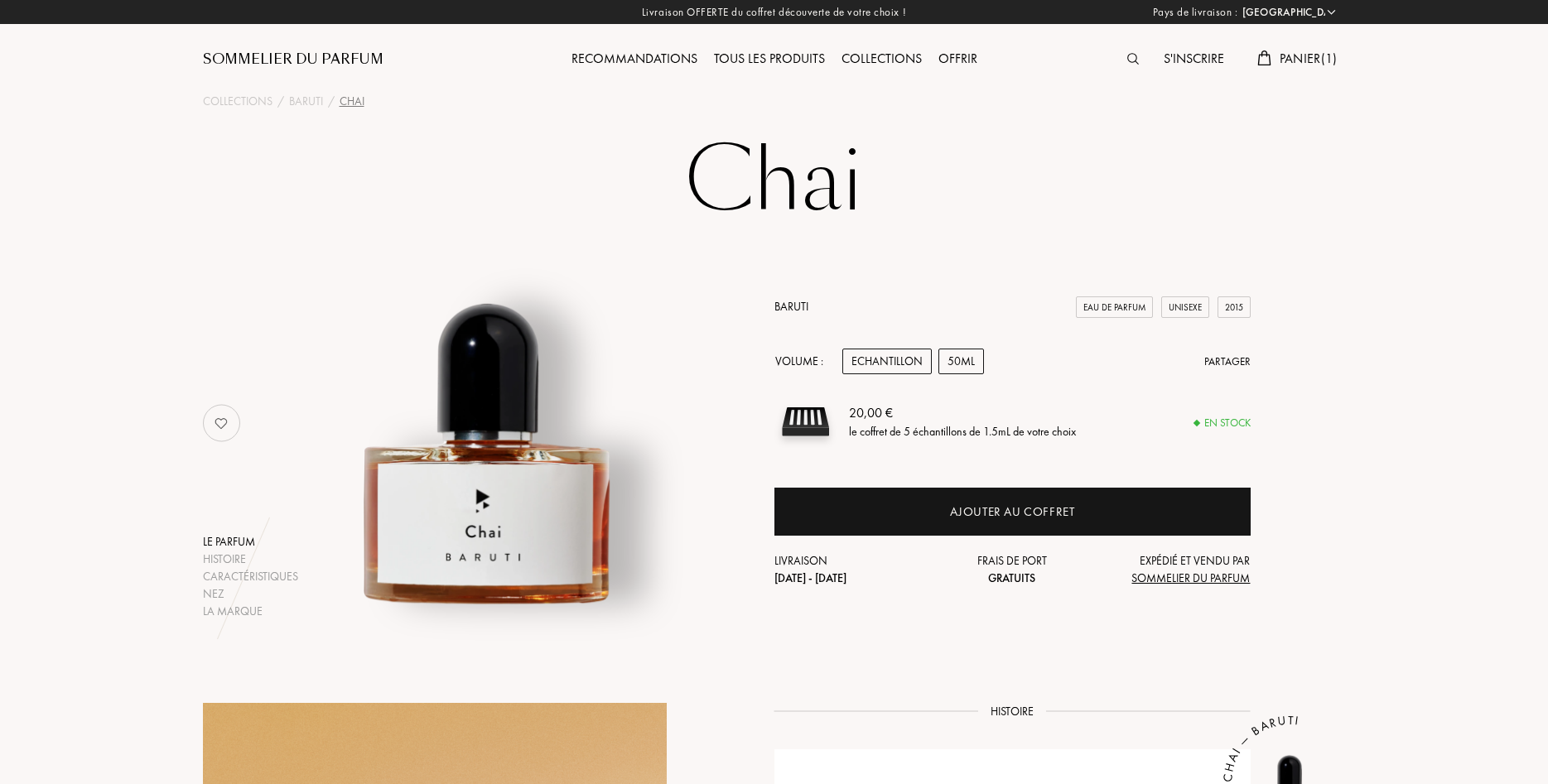
click at [968, 365] on div "50mL" at bounding box center [961, 361] width 45 height 25
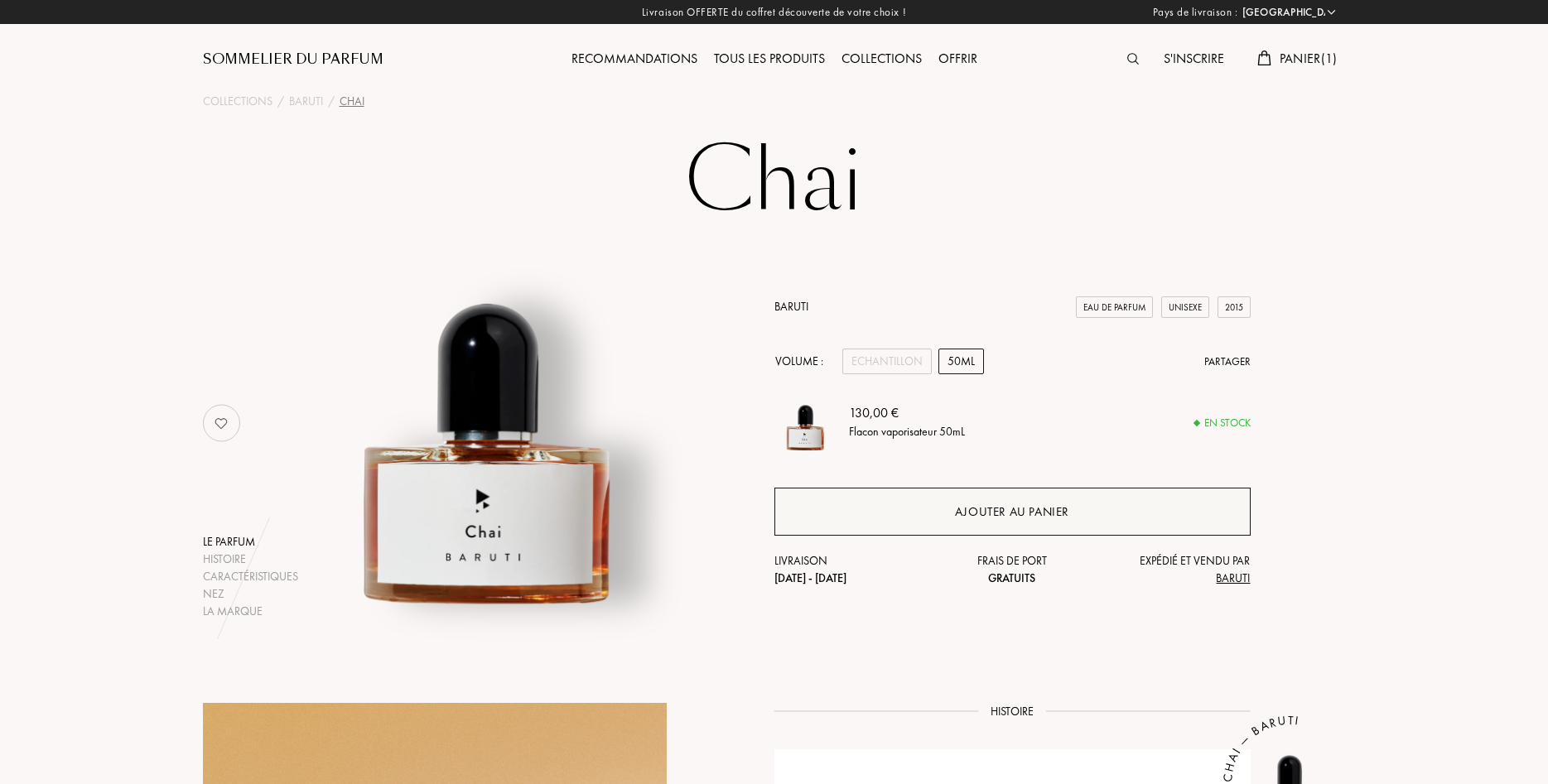
click at [1031, 512] on div "Ajouter au panier" at bounding box center [1012, 512] width 114 height 19
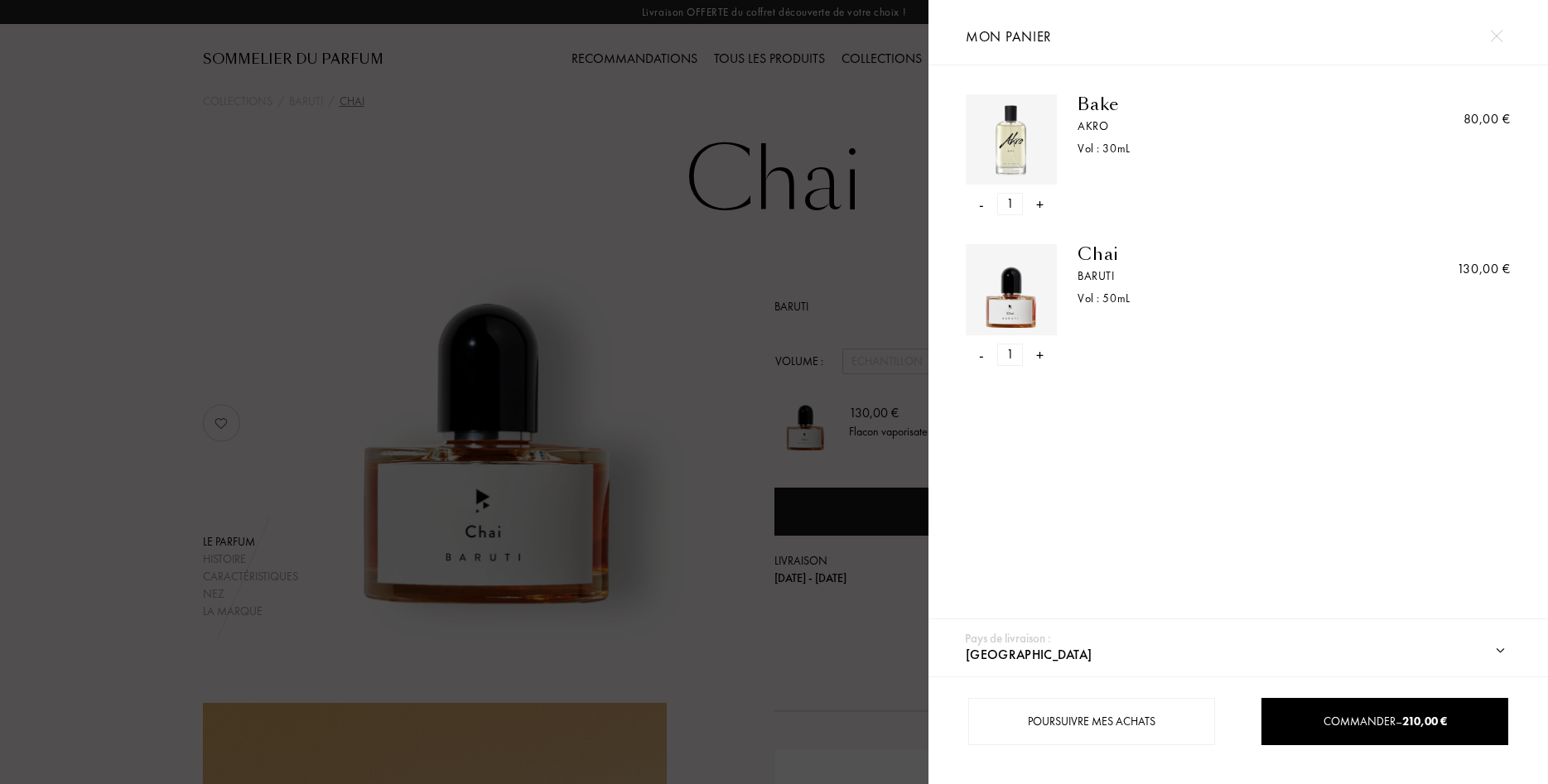
click at [982, 207] on div "-" at bounding box center [981, 204] width 5 height 23
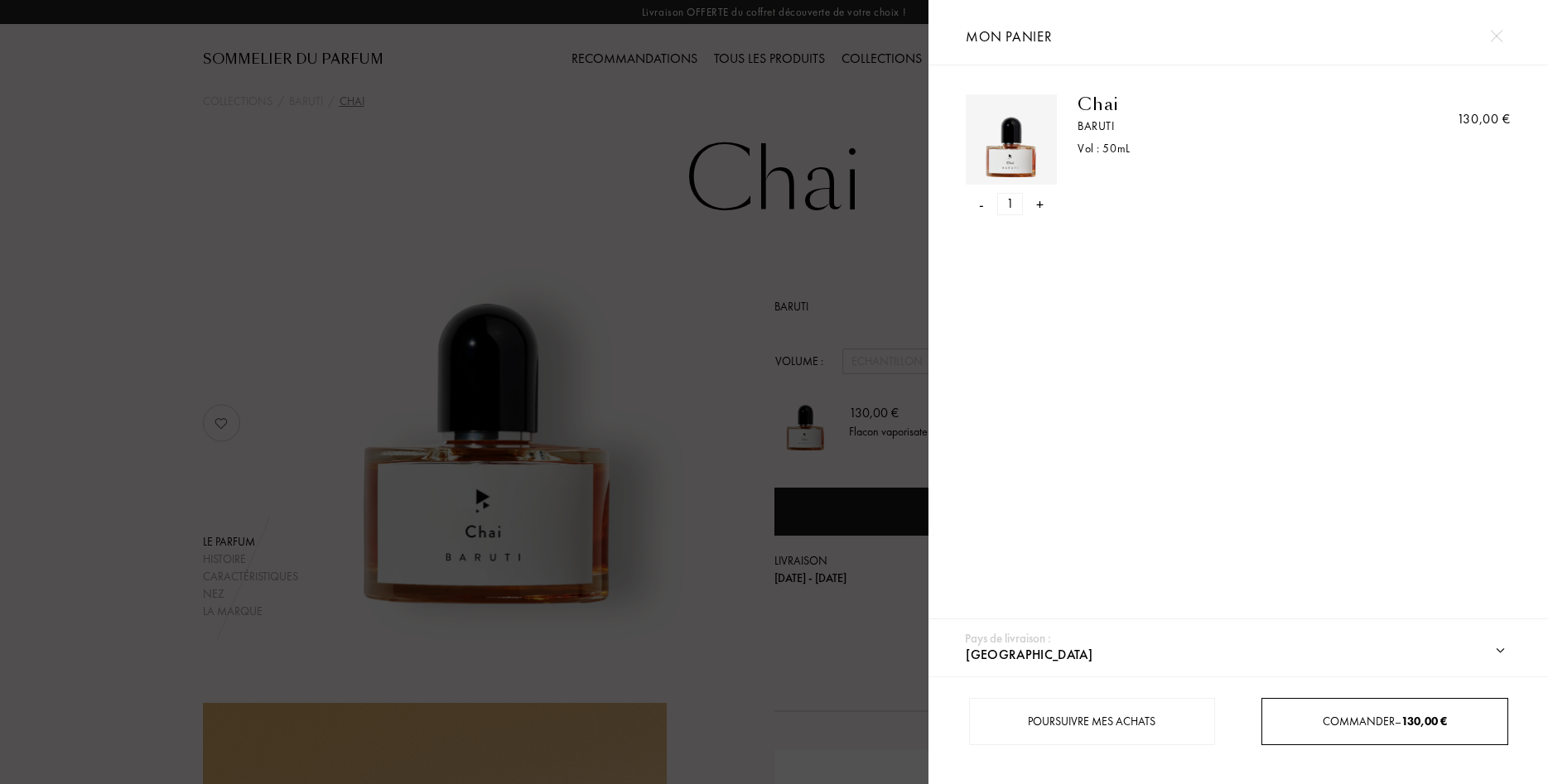
click at [1341, 721] on span "Commander – 130,00 €" at bounding box center [1385, 720] width 124 height 15
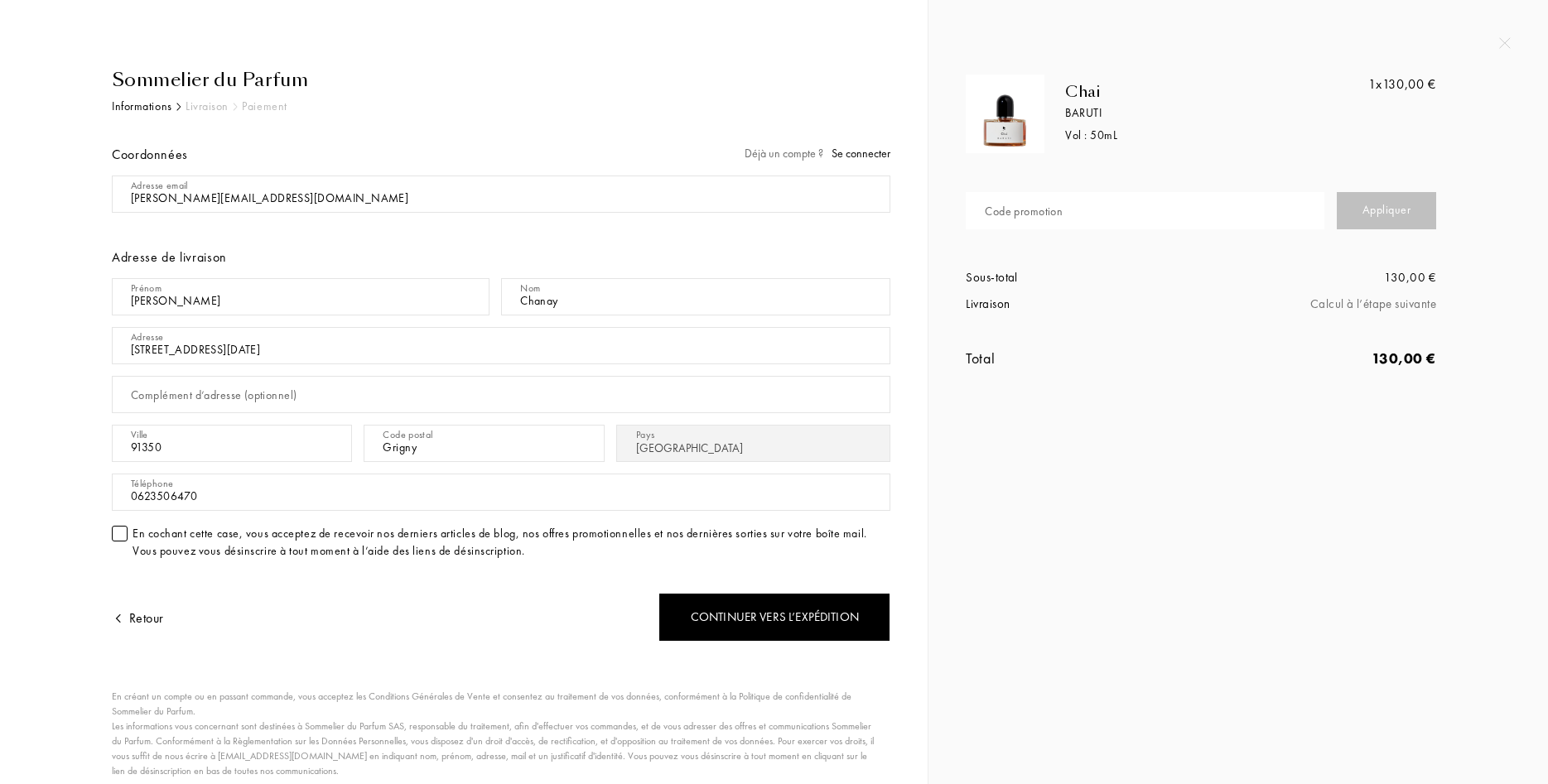
select select "FR"
click at [1097, 217] on input "text" at bounding box center [1145, 211] width 359 height 37
paste input "D3C2I-THP6Y"
type input "D3C2I-THP6Y"
click at [1395, 207] on div "Appliquer" at bounding box center [1385, 211] width 99 height 37
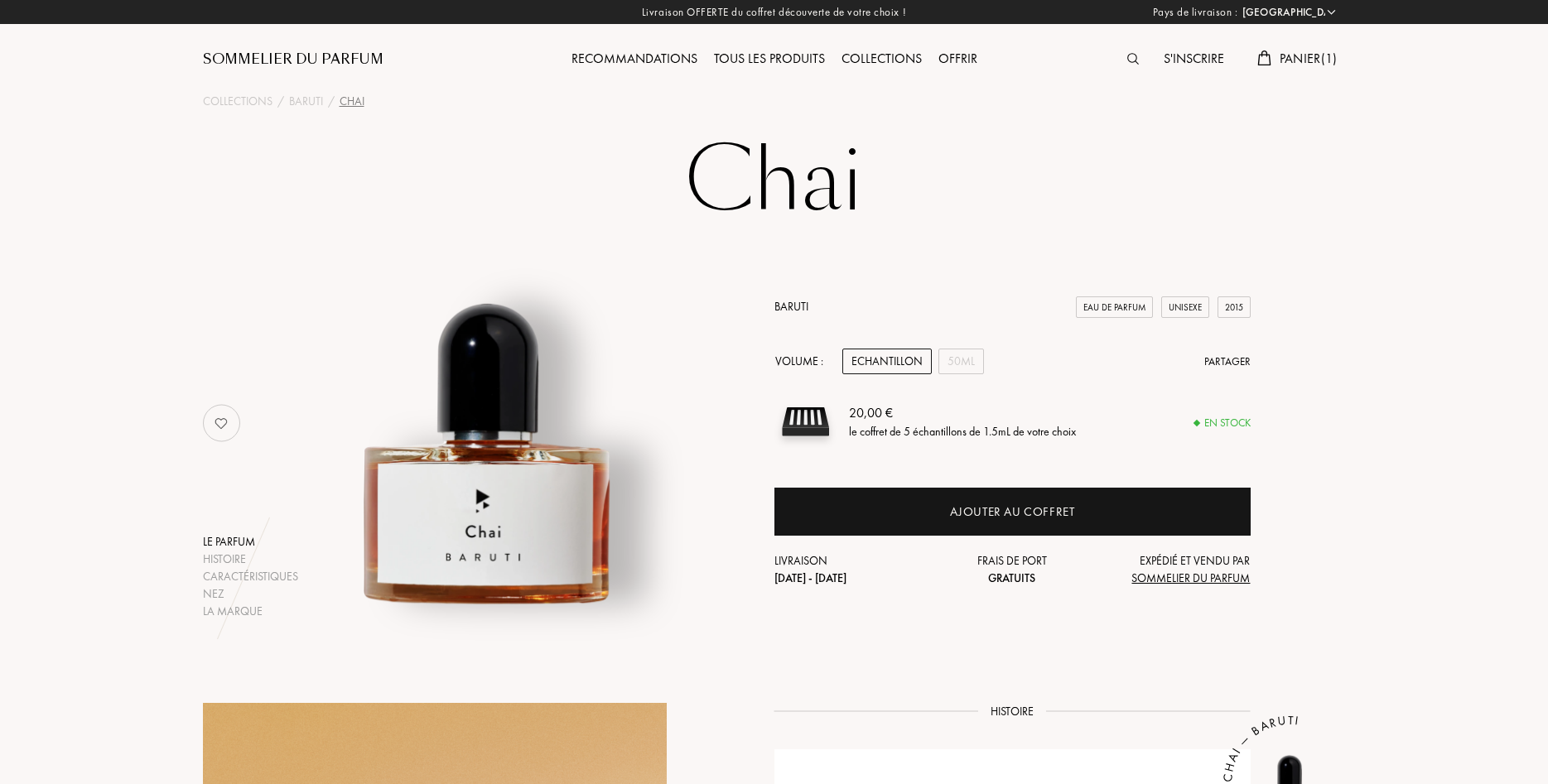
select select "FR"
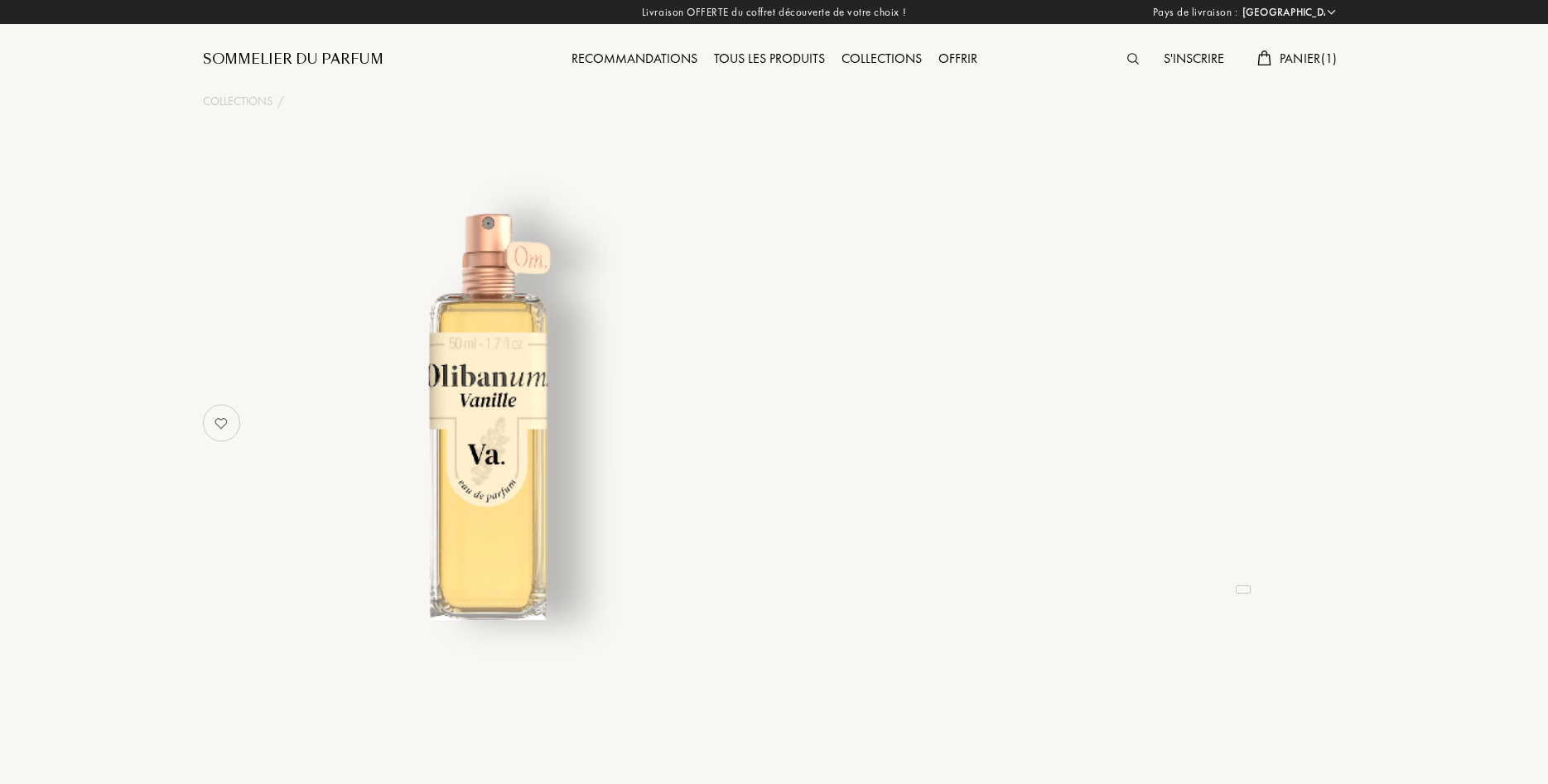
select select "FR"
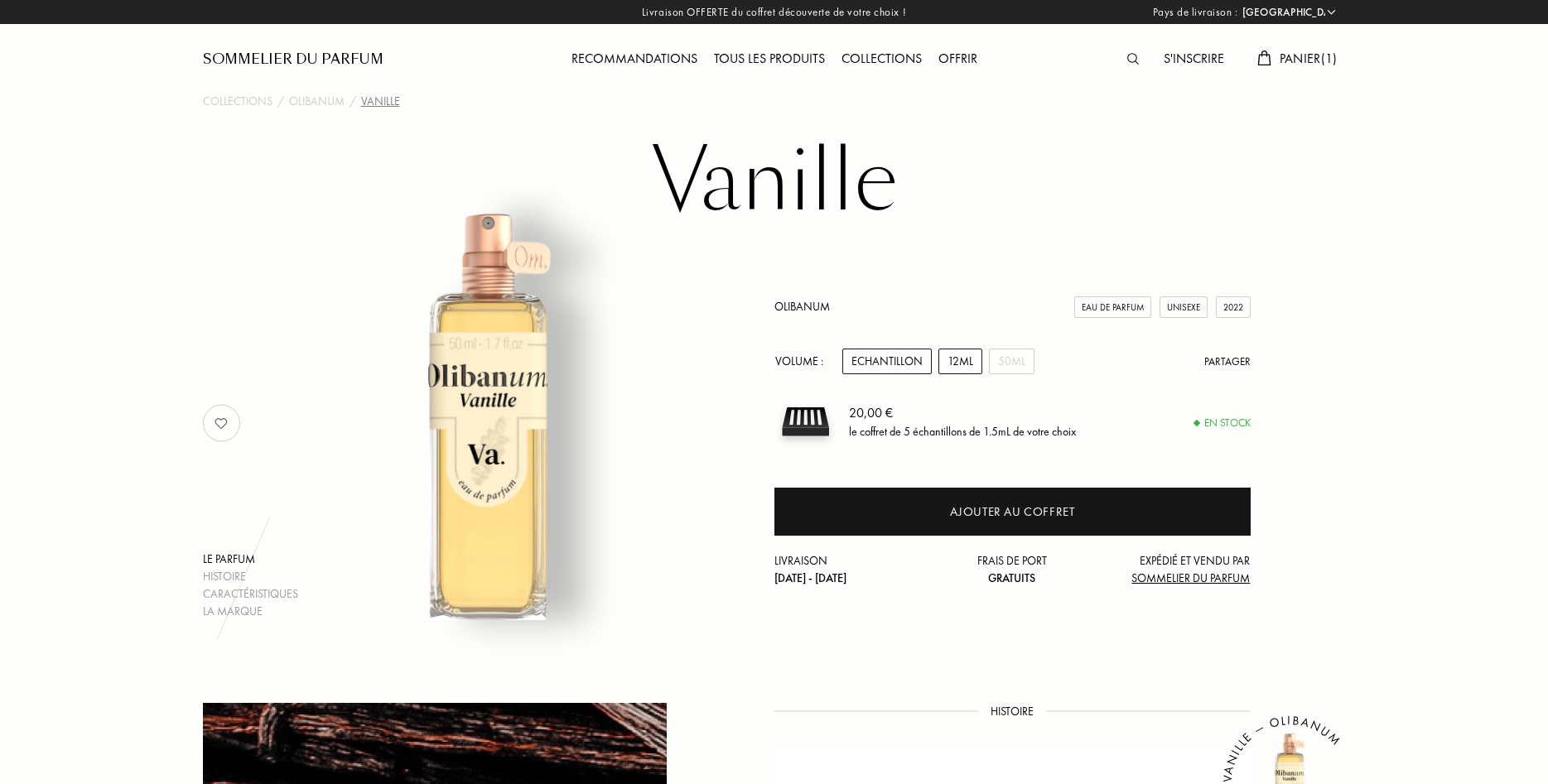
click at [960, 361] on div "12mL" at bounding box center [961, 361] width 44 height 25
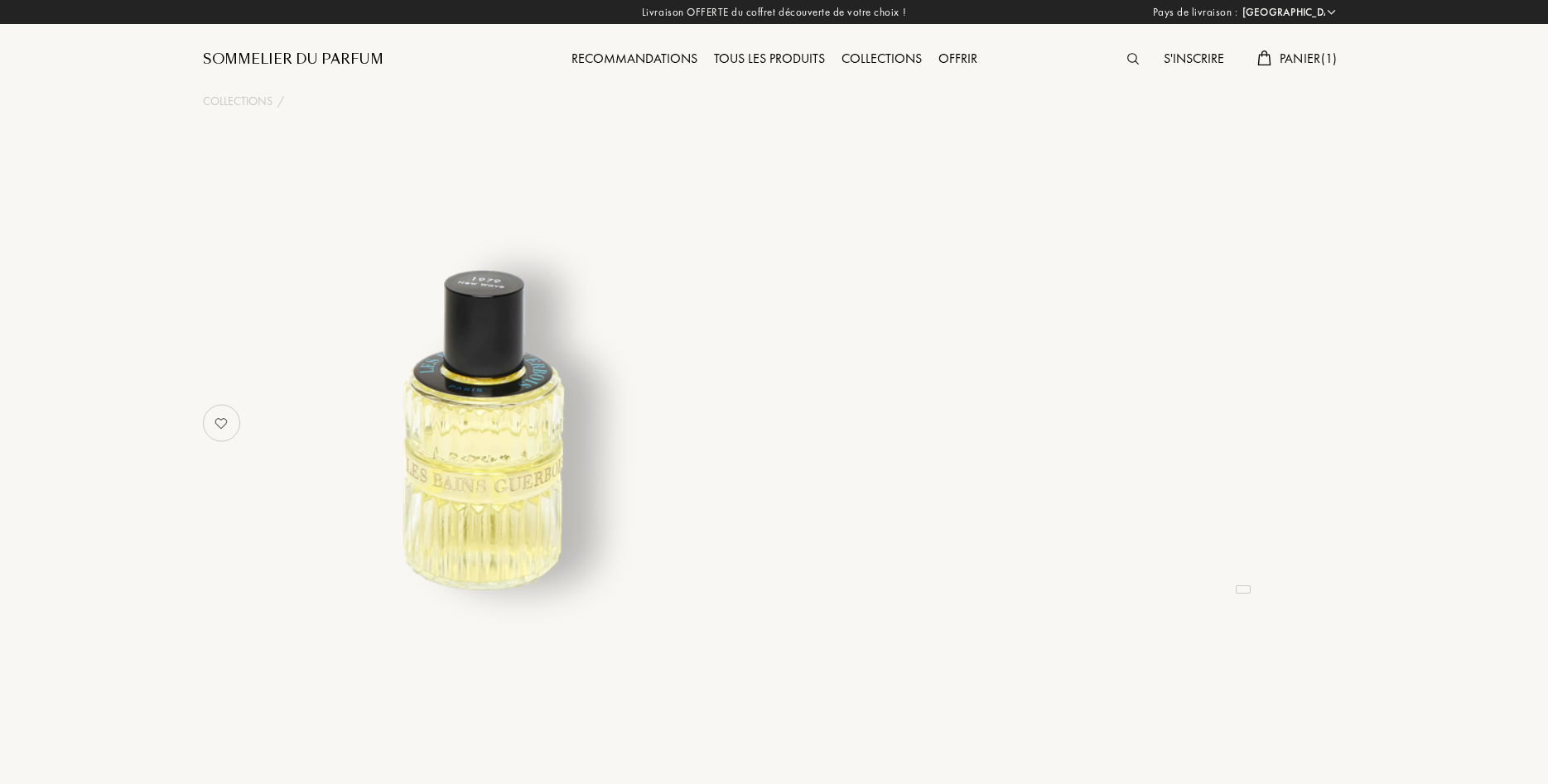
select select "FR"
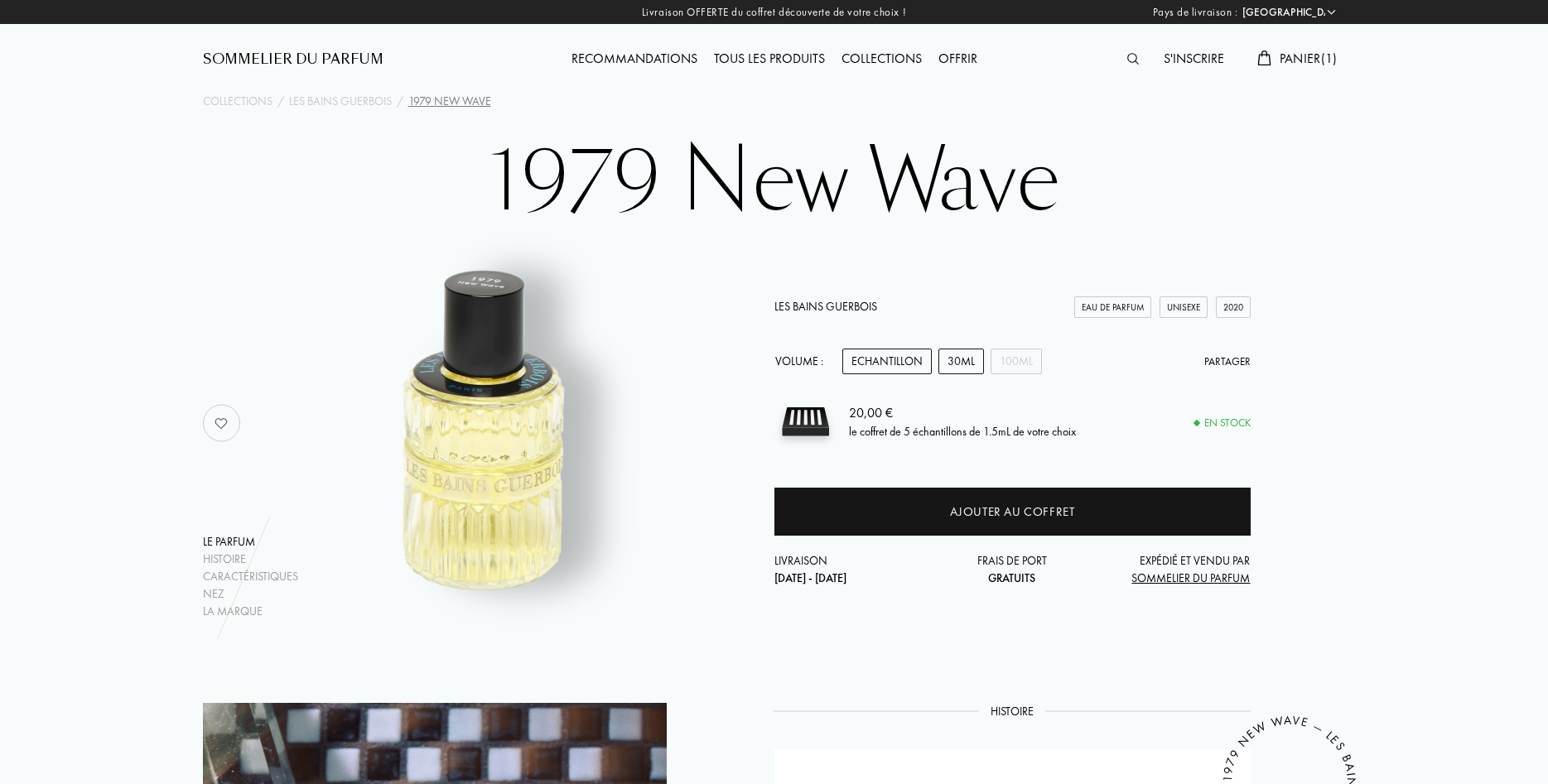
click at [961, 352] on div "30mL" at bounding box center [961, 361] width 45 height 25
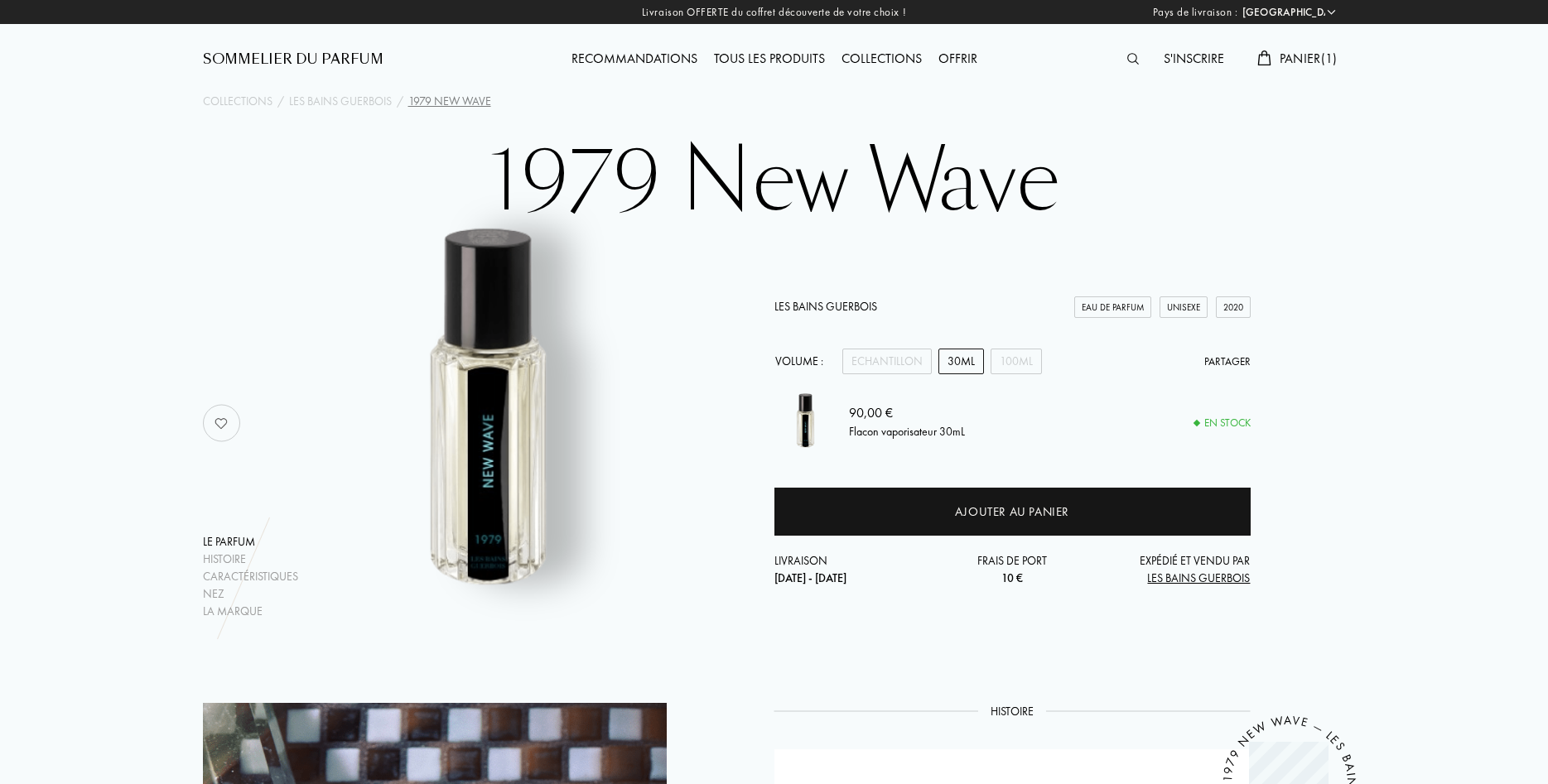
click at [1293, 54] on span "Panier ( 1 )" at bounding box center [1308, 58] width 58 height 17
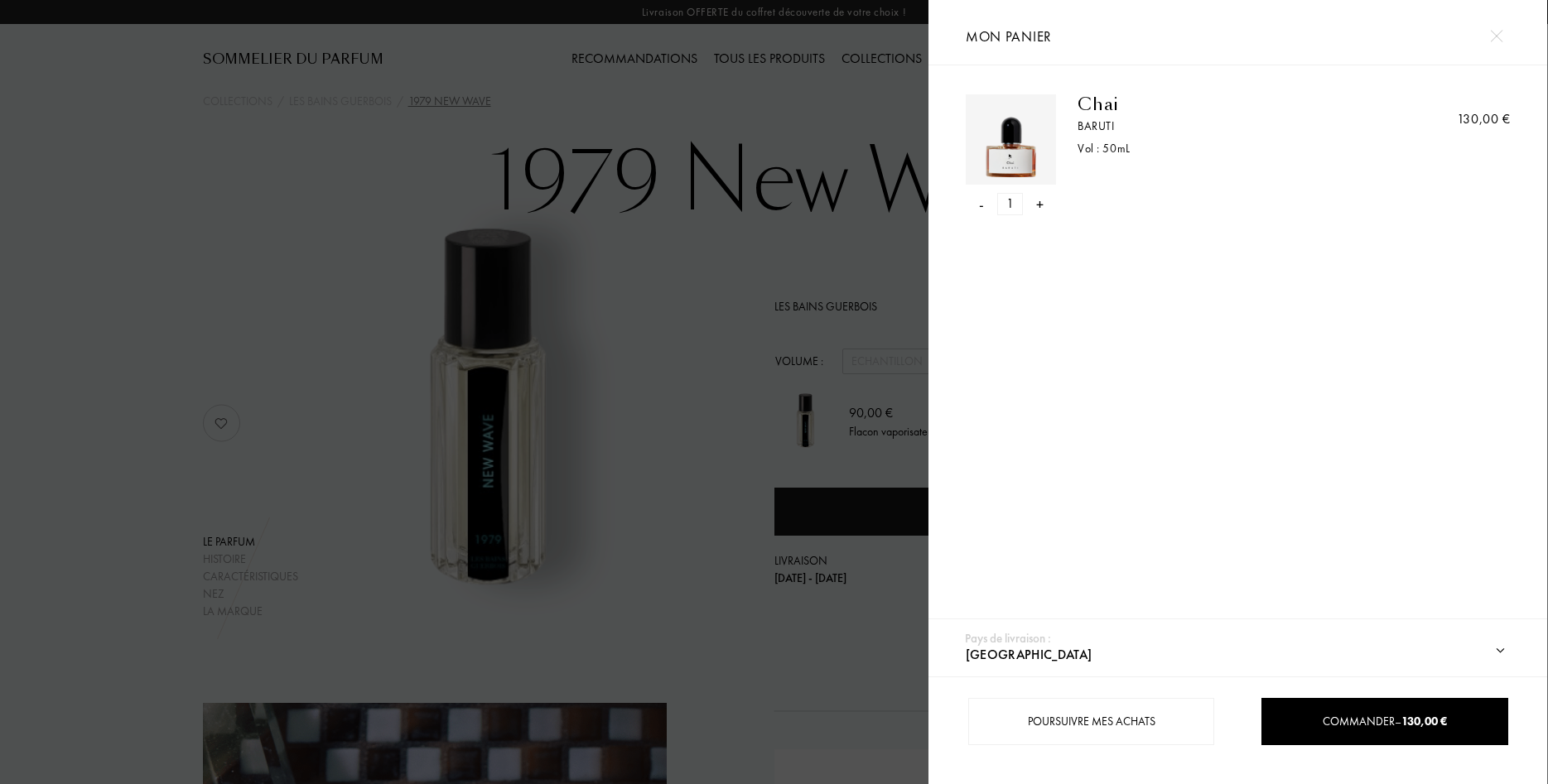
click at [981, 205] on div "-" at bounding box center [981, 204] width 5 height 23
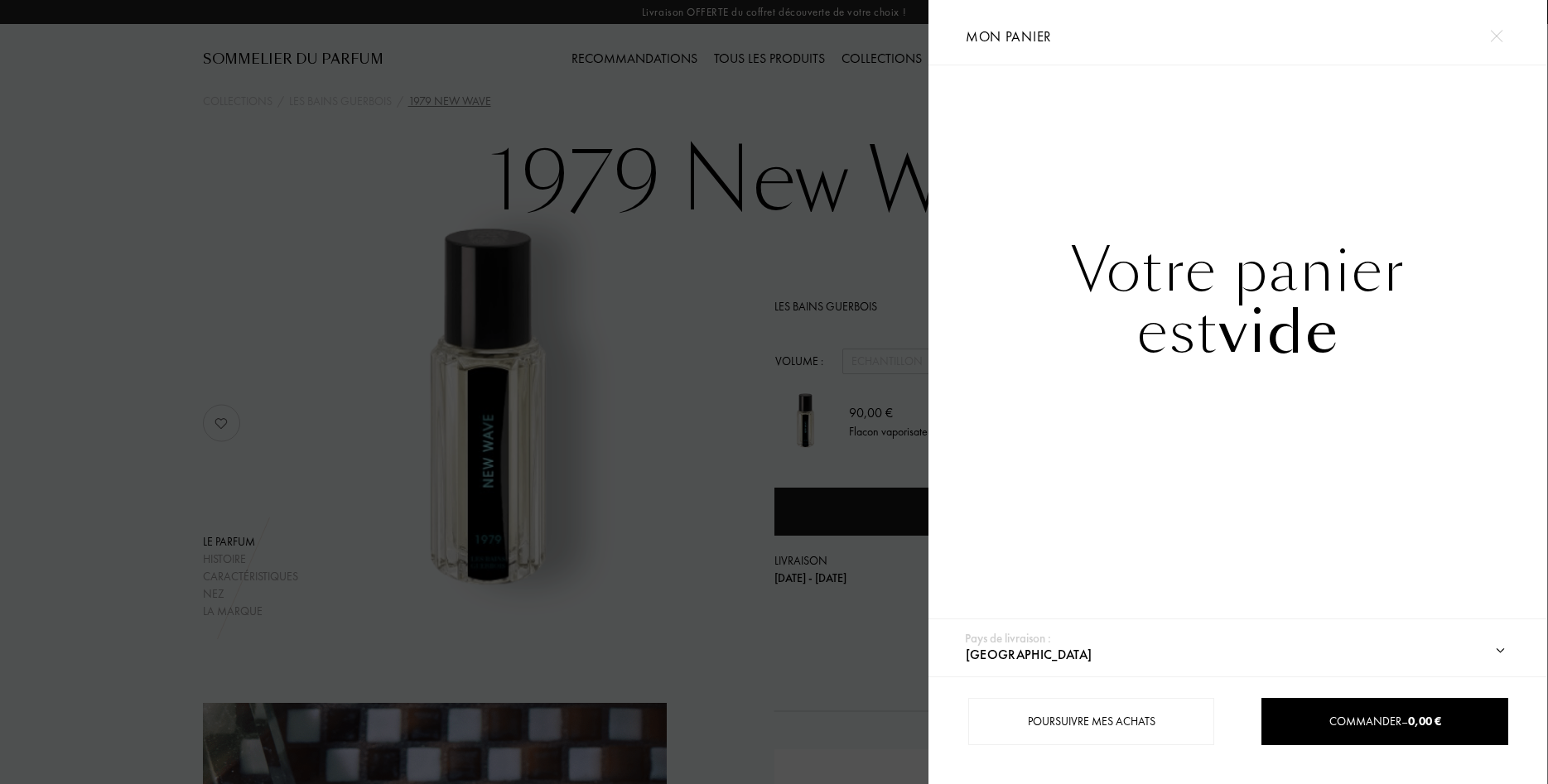
click at [763, 250] on div at bounding box center [464, 392] width 929 height 784
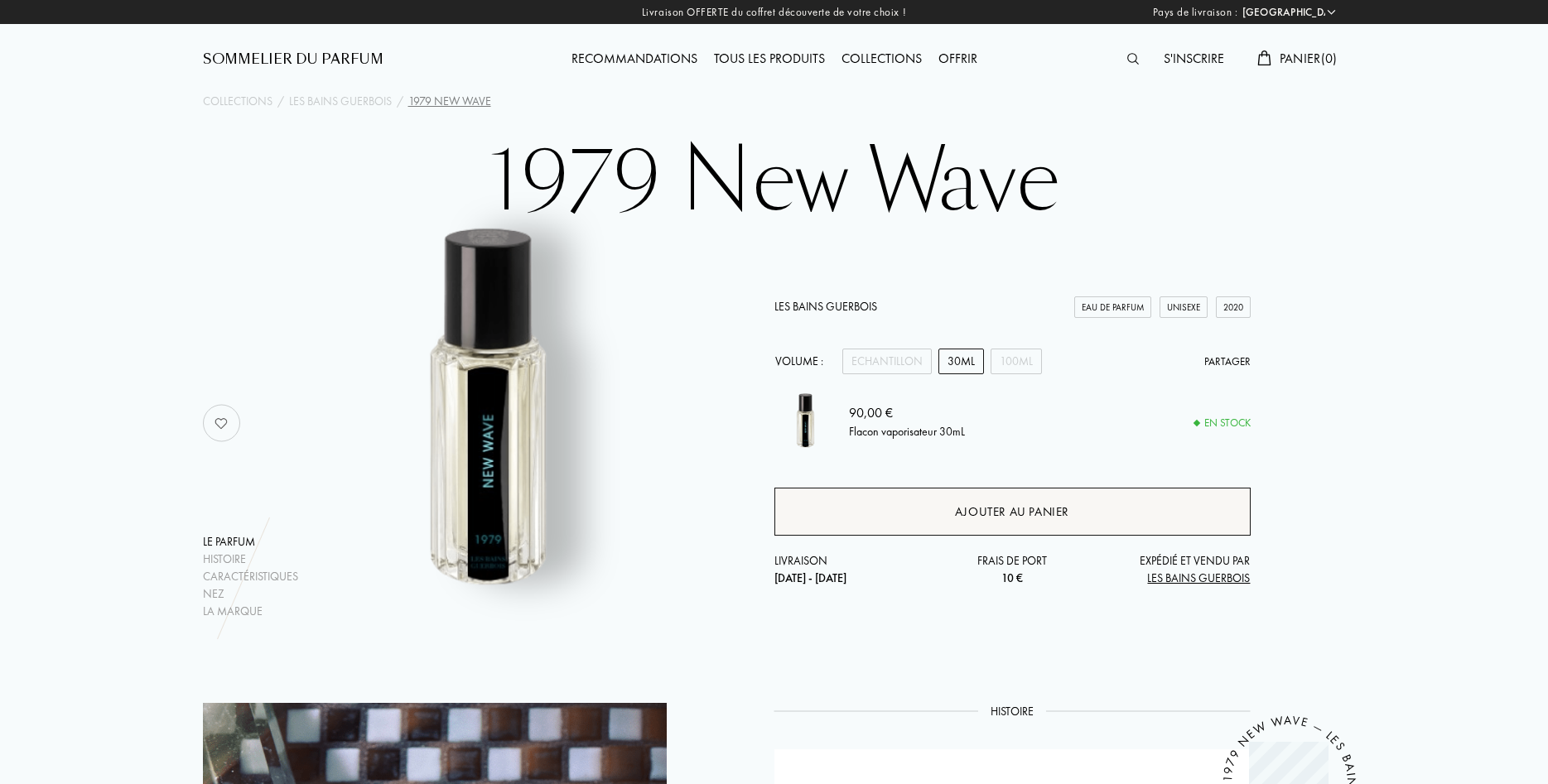
click at [1008, 508] on div "Ajouter au panier" at bounding box center [1012, 512] width 114 height 19
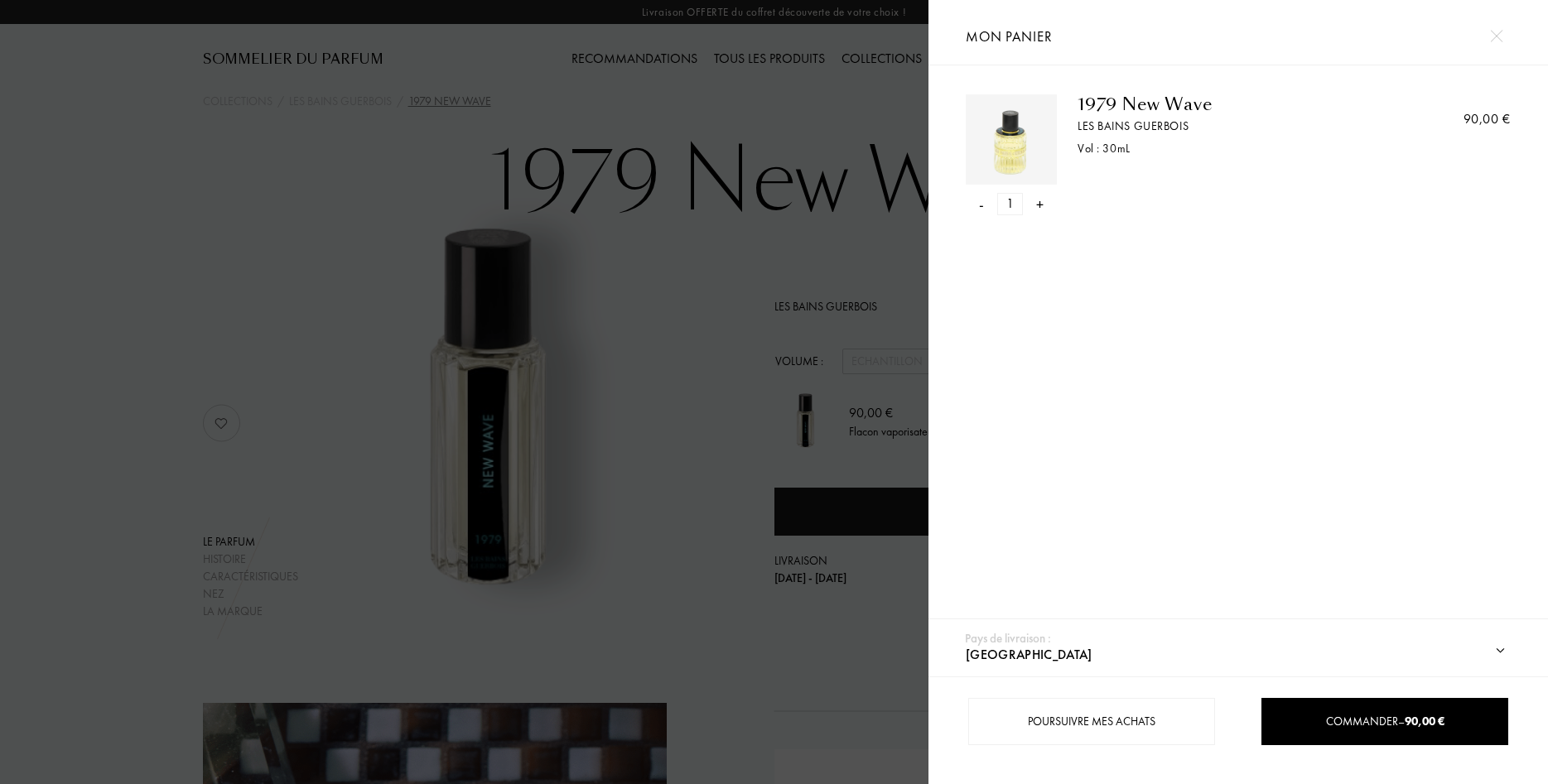
click at [845, 662] on div at bounding box center [464, 392] width 929 height 784
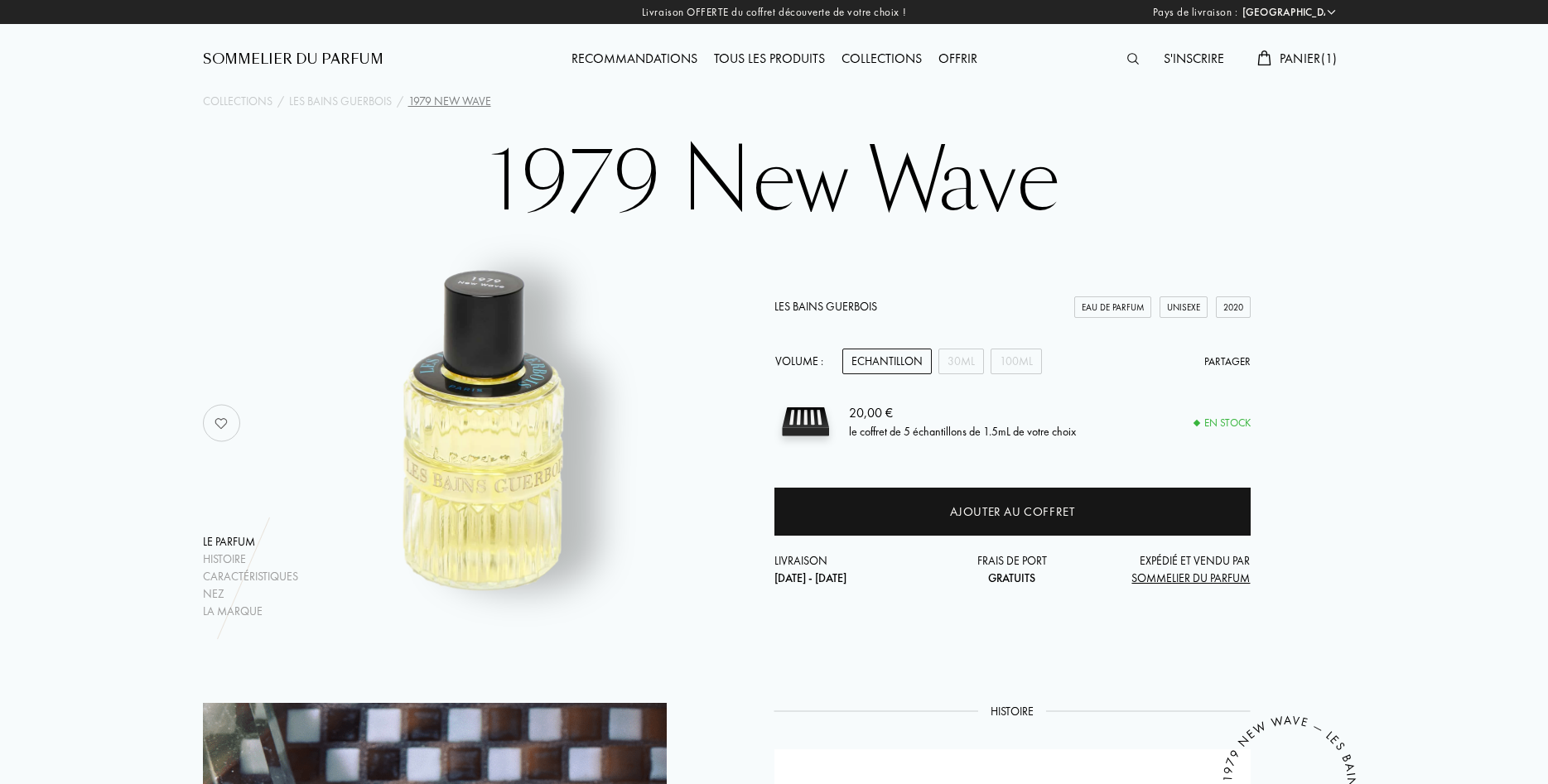
select select "FR"
click at [1006, 358] on div "100mL" at bounding box center [1016, 361] width 52 height 25
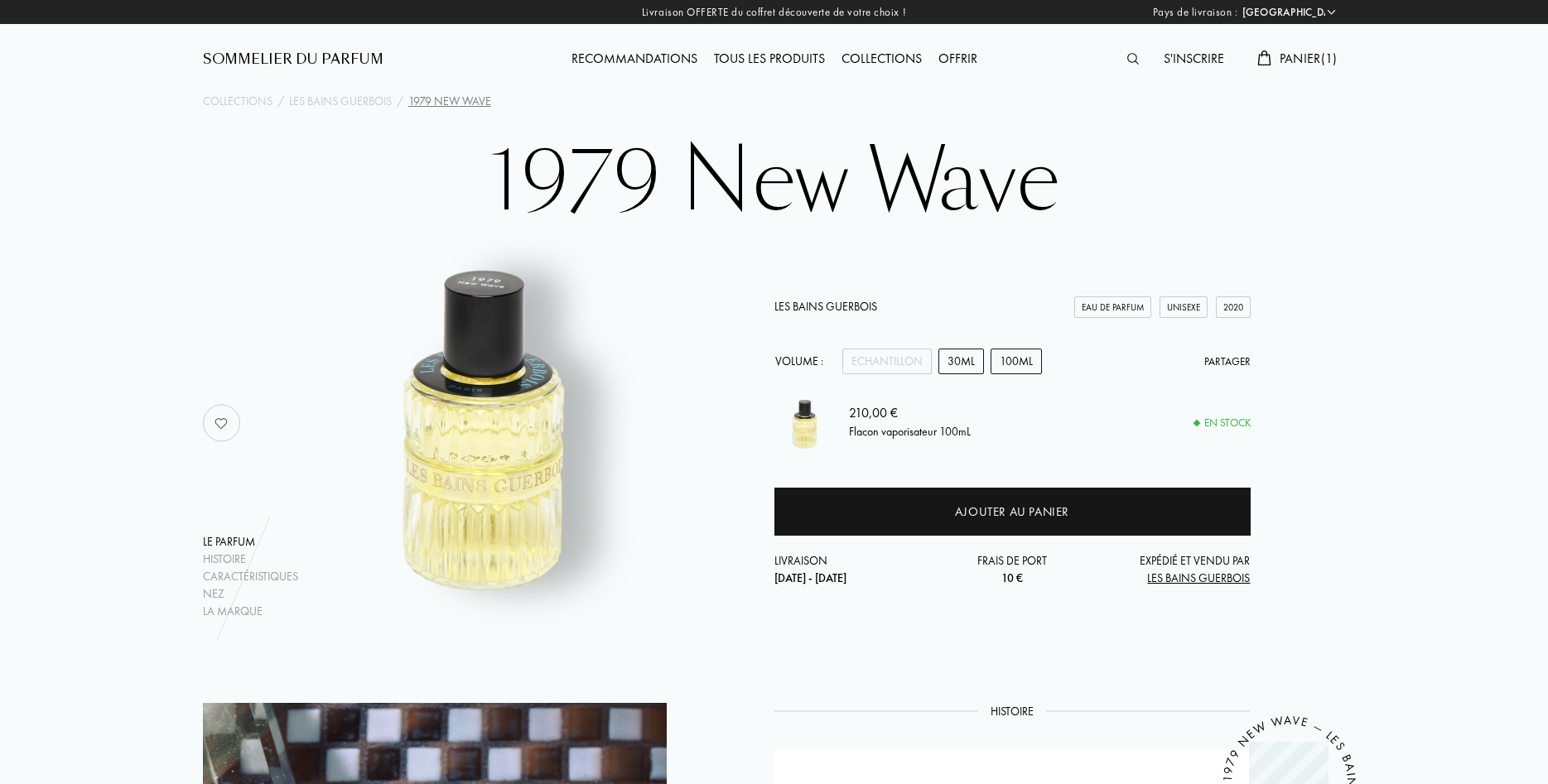
click at [956, 362] on div "30mL" at bounding box center [961, 361] width 45 height 25
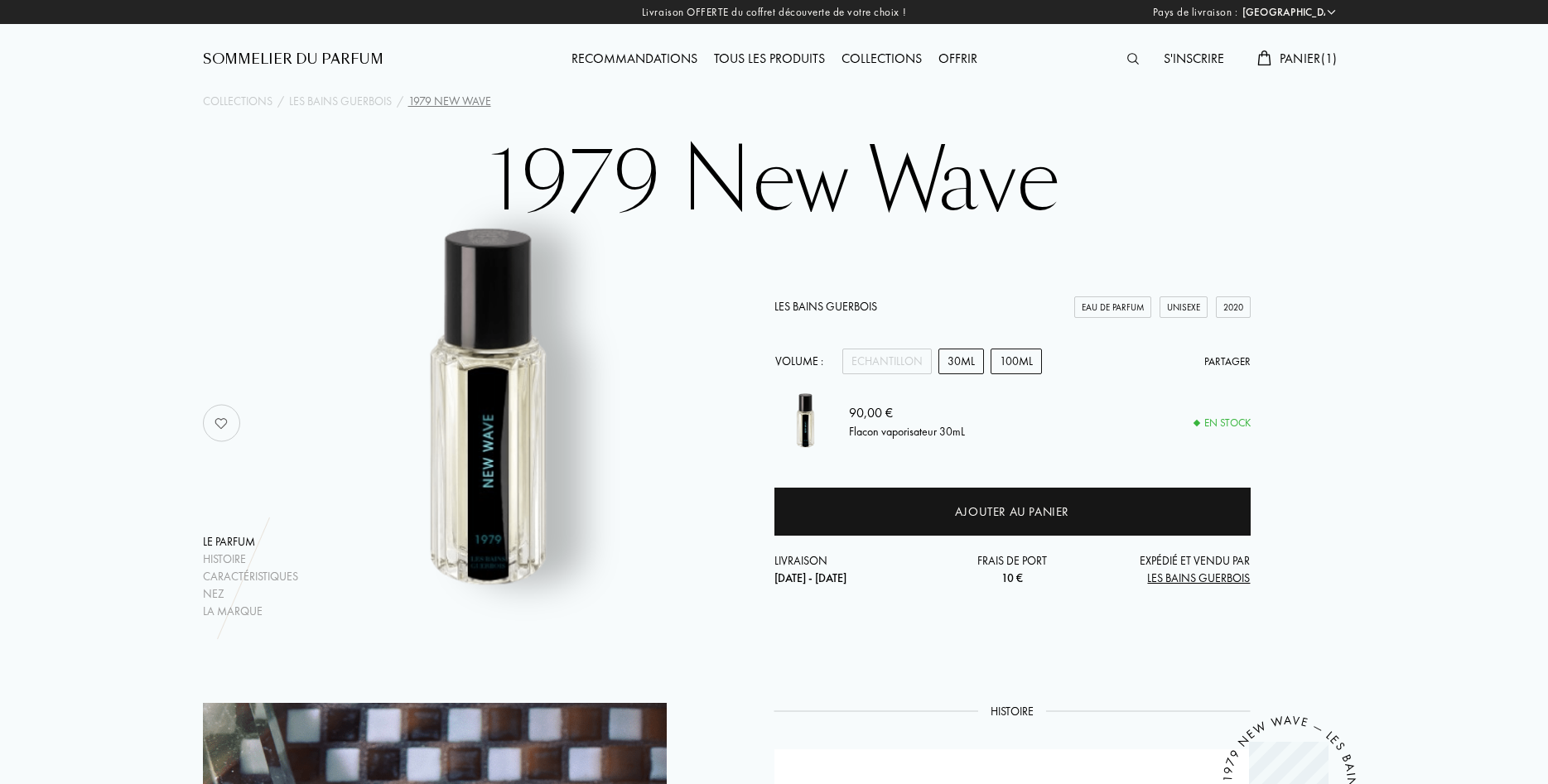
click at [1004, 360] on div "100mL" at bounding box center [1016, 361] width 52 height 25
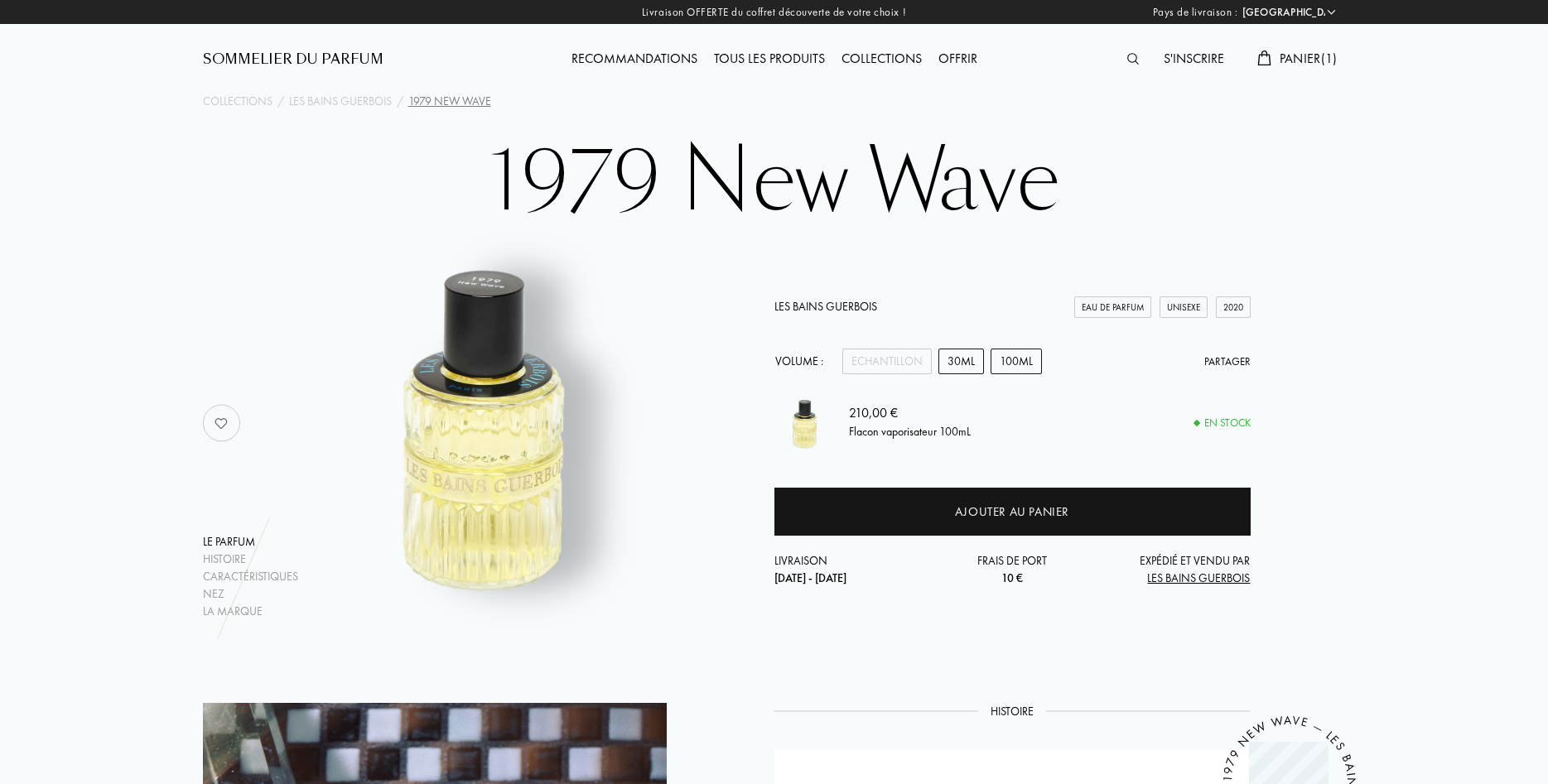
click at [955, 360] on div "30mL" at bounding box center [961, 361] width 45 height 25
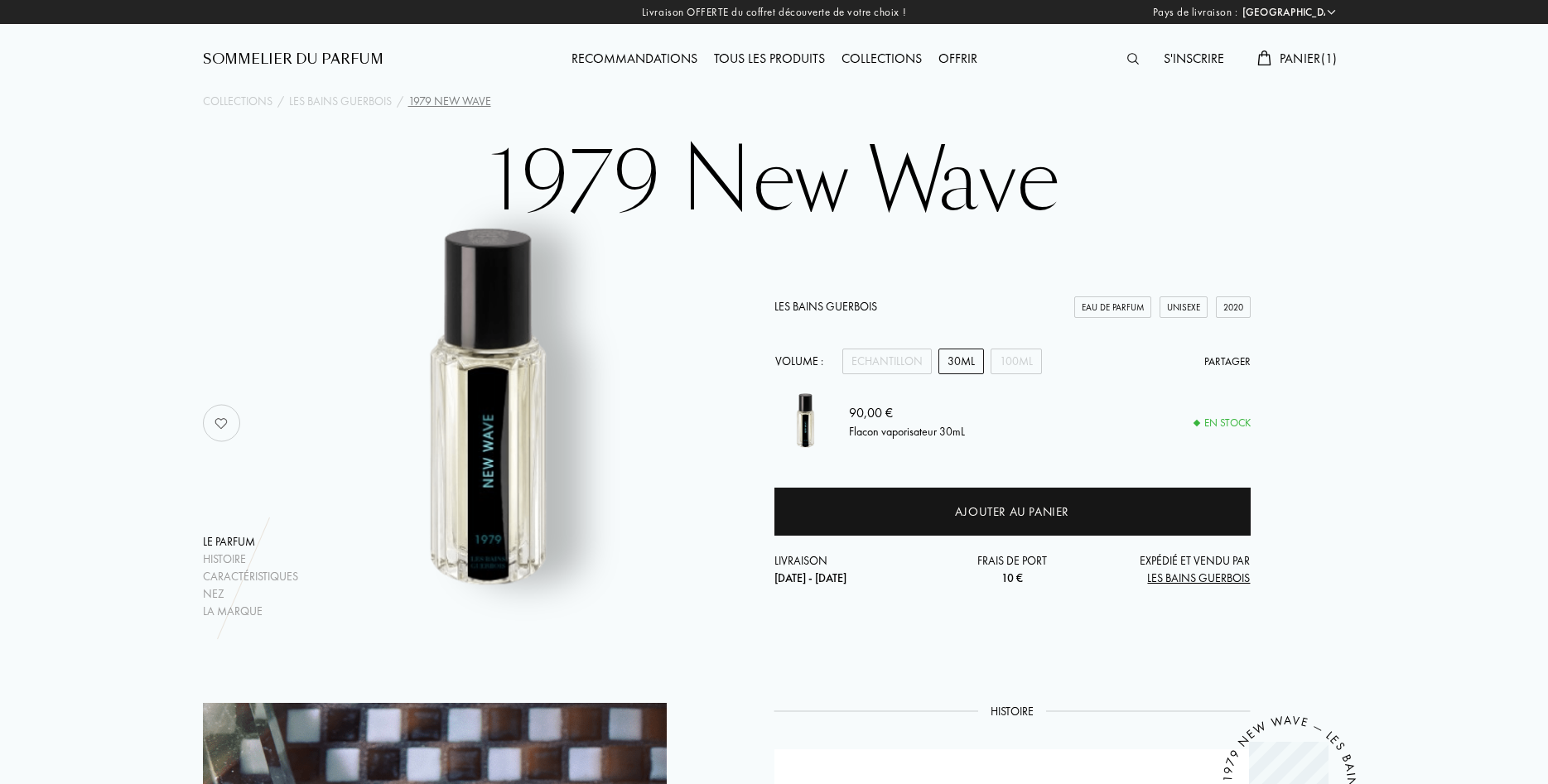
click at [1287, 69] on div "Panier ( 1 )" at bounding box center [1297, 60] width 96 height 22
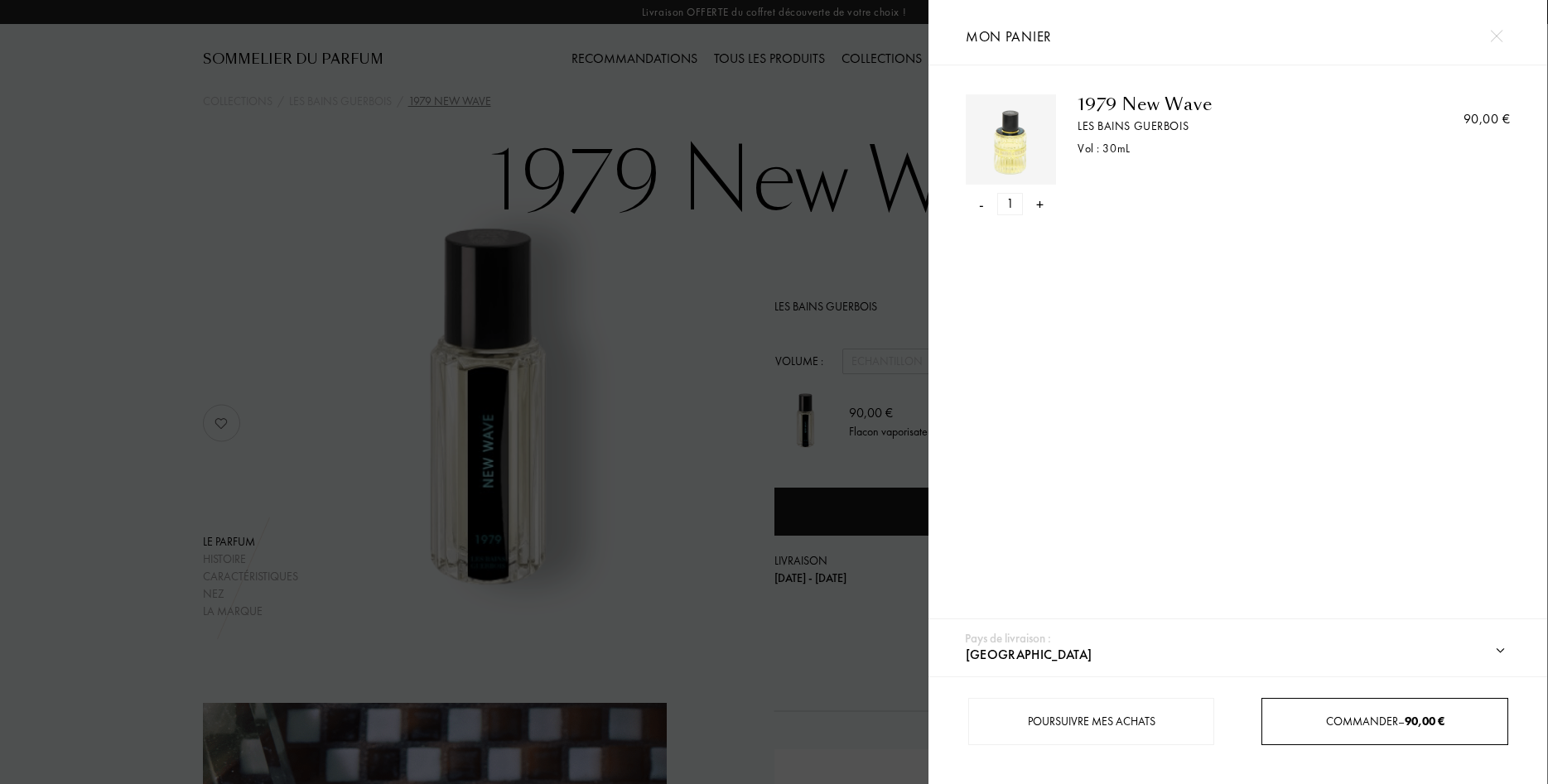
click at [1418, 727] on span "90,00 €" at bounding box center [1425, 720] width 40 height 15
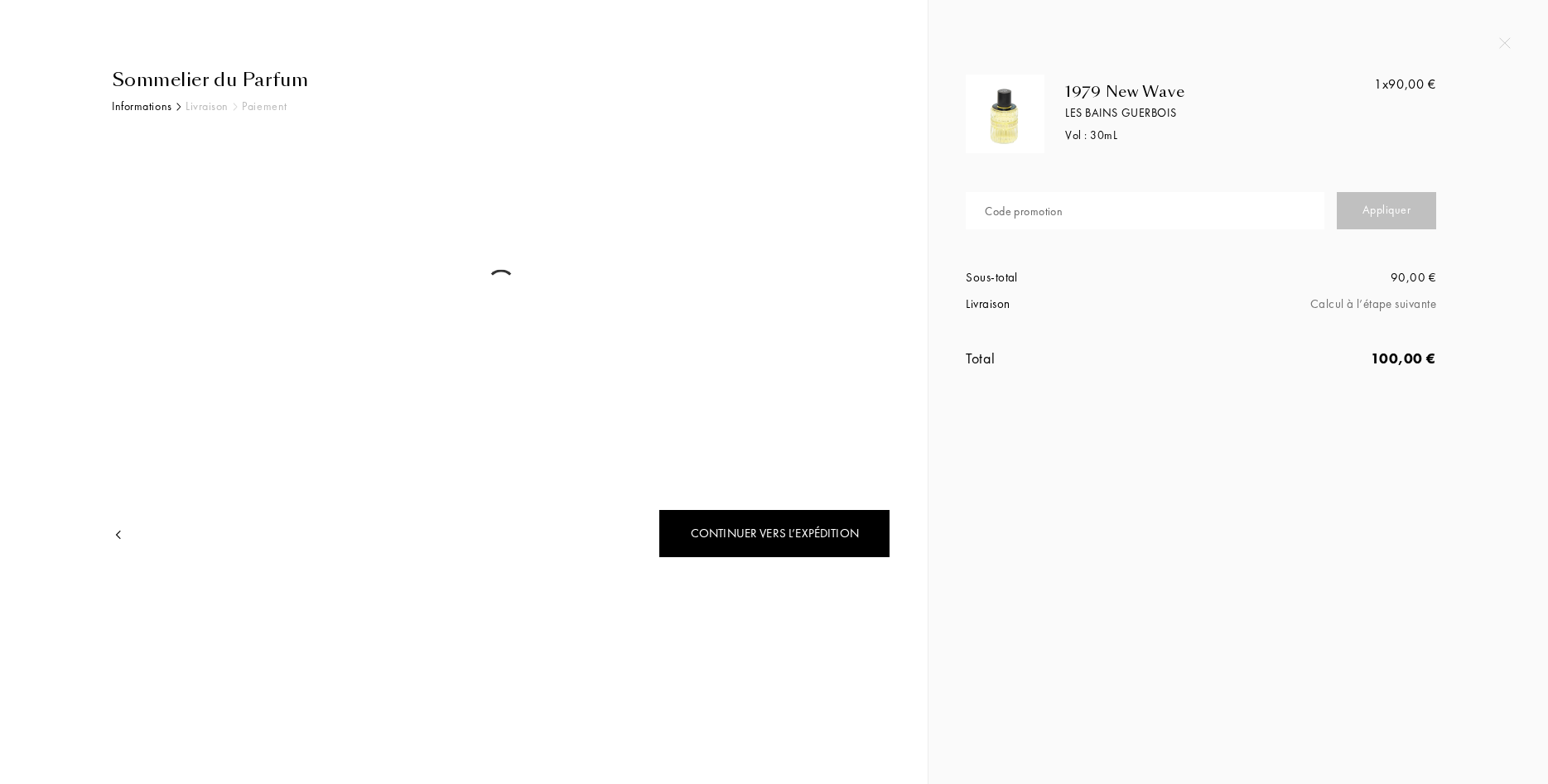
select select "FR"
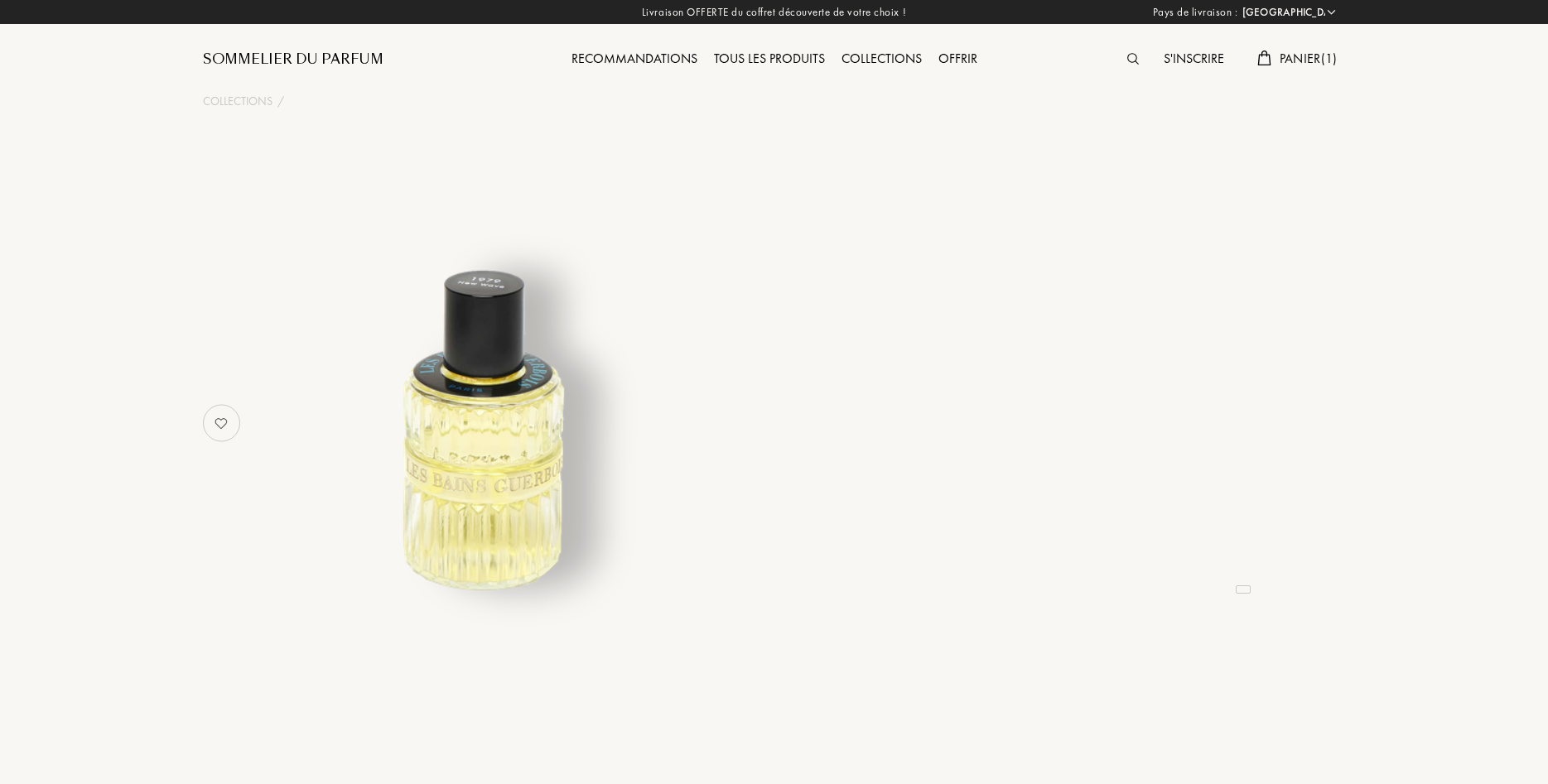
select select "FR"
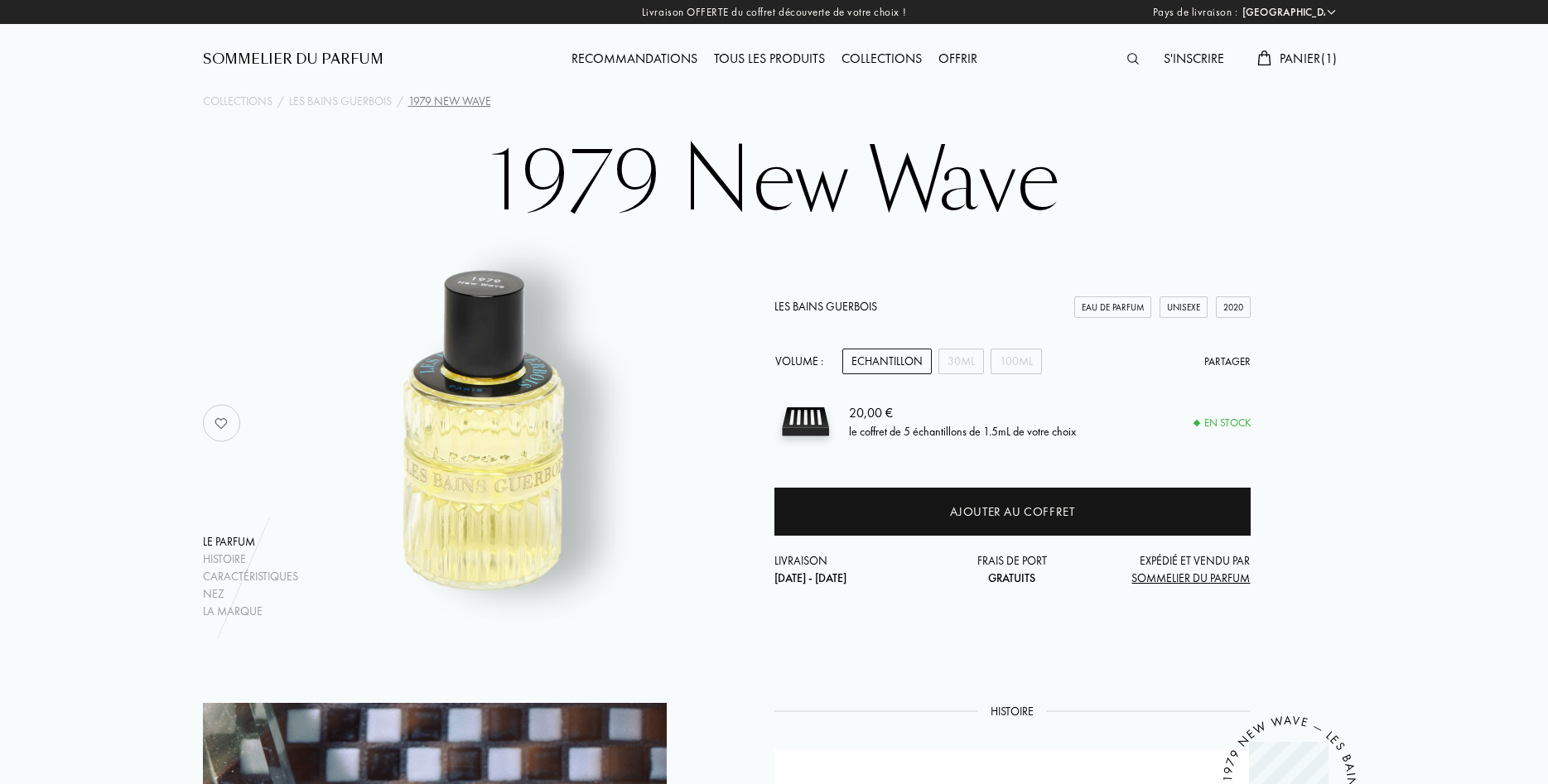
click at [922, 58] on div "Collections" at bounding box center [882, 60] width 97 height 22
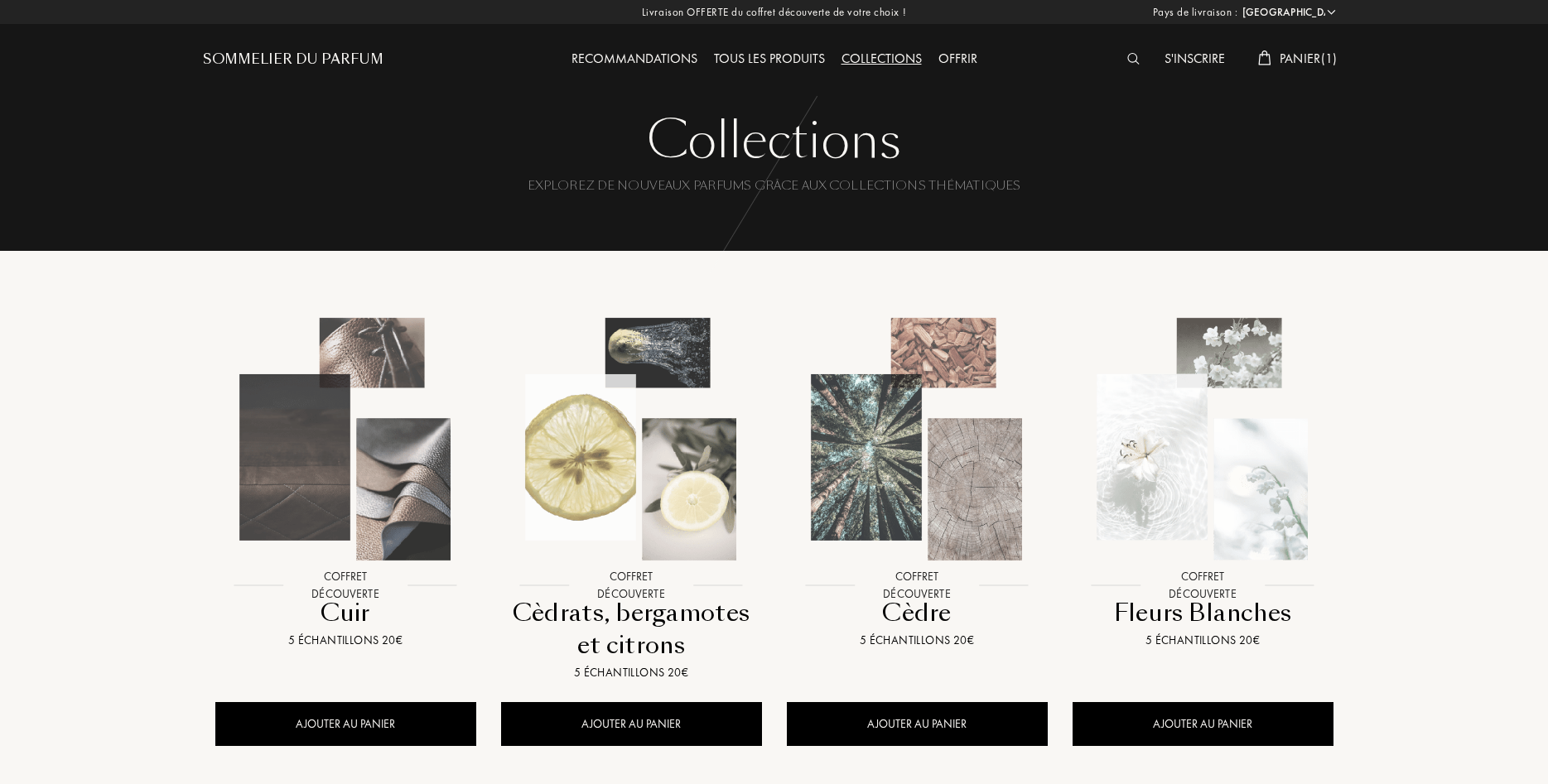
select select "FR"
click at [635, 57] on div "Recommandations" at bounding box center [634, 60] width 143 height 22
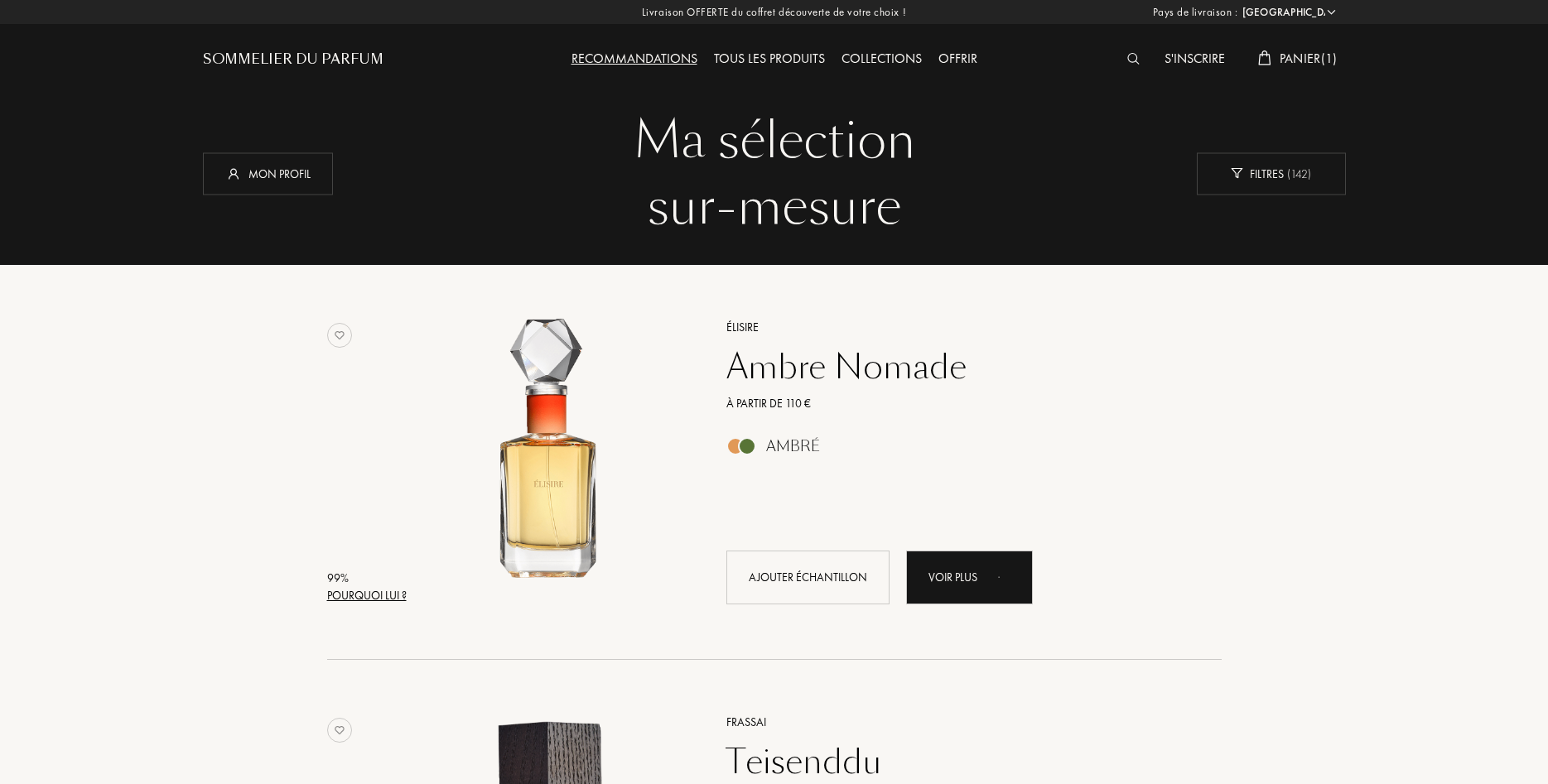
select select "FR"
click at [740, 68] on div "Tous les produits" at bounding box center [769, 60] width 127 height 22
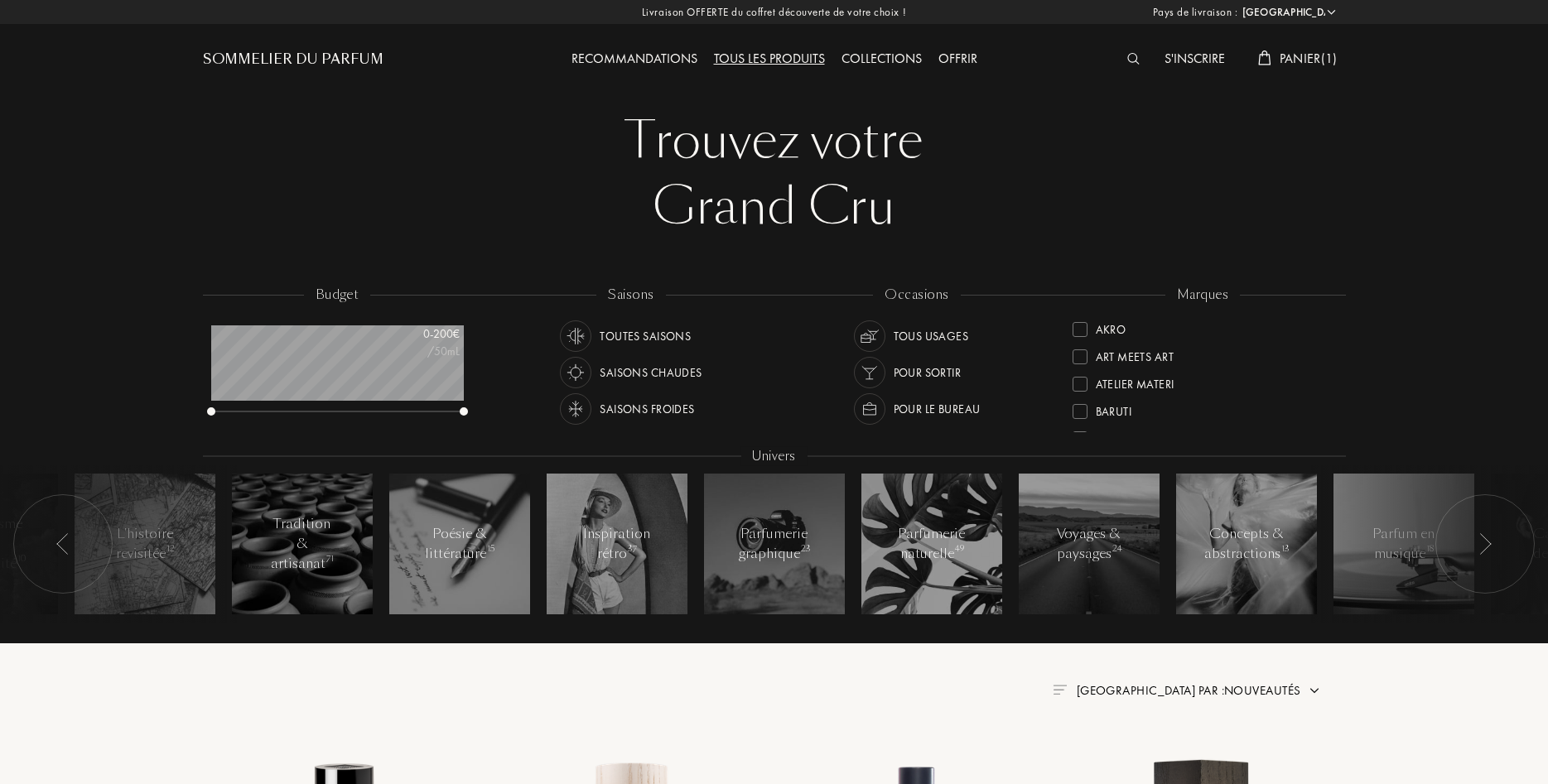
select select "FR"
click at [1109, 327] on div "Akro" at bounding box center [1111, 327] width 31 height 23
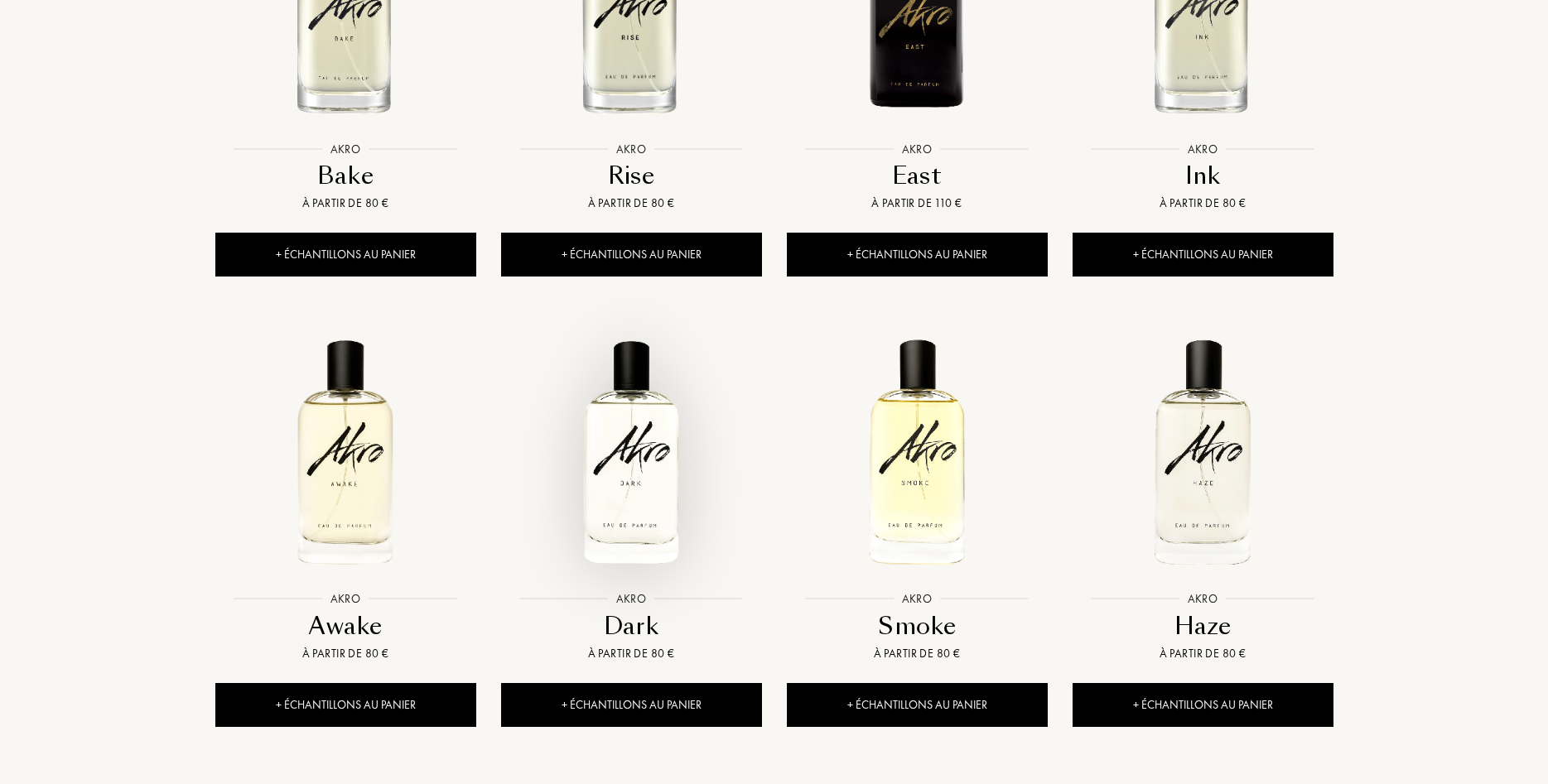
scroll to position [1351, 0]
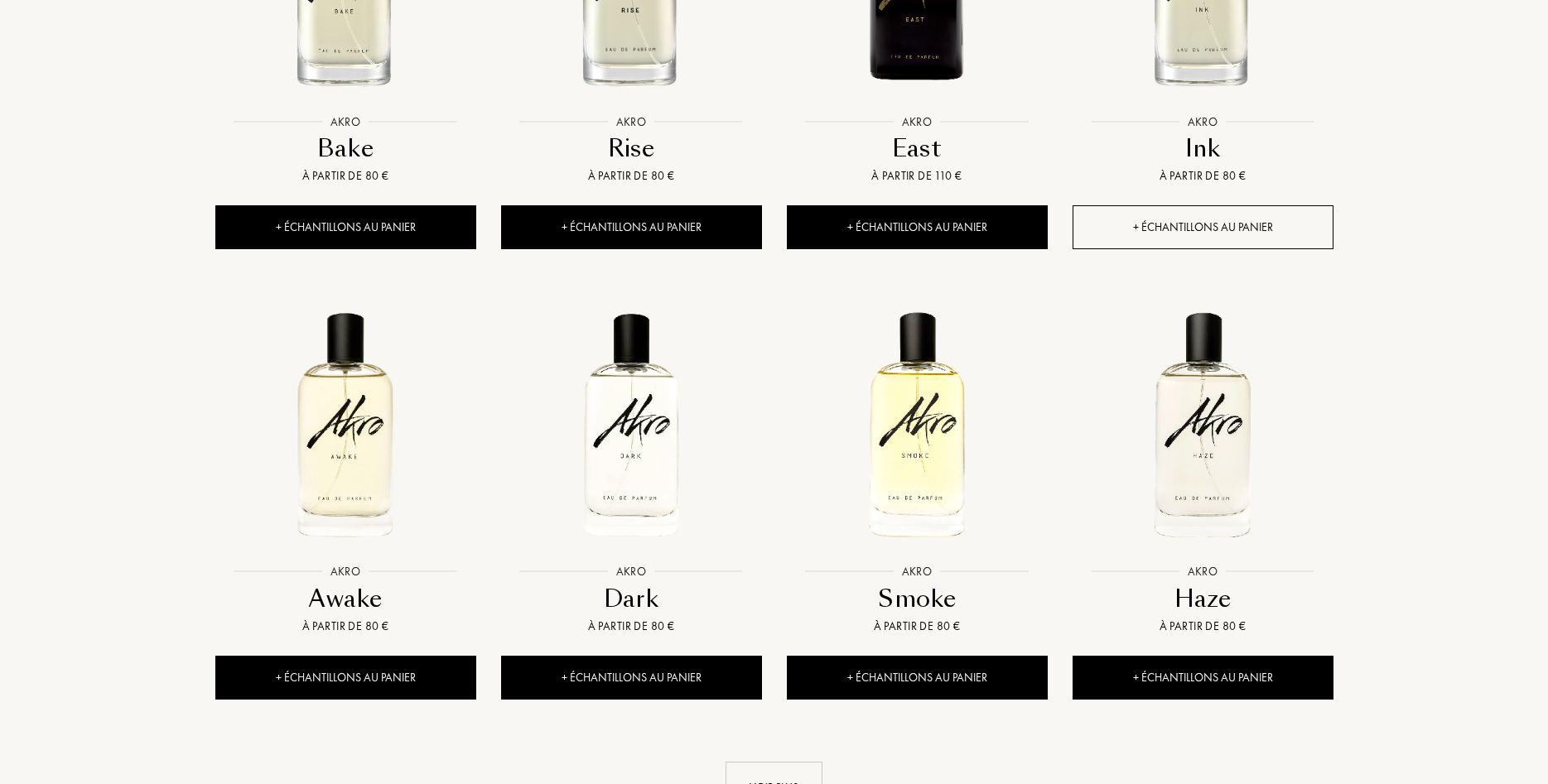
click at [1166, 231] on div "+ Échantillons au panier" at bounding box center [1202, 227] width 261 height 44
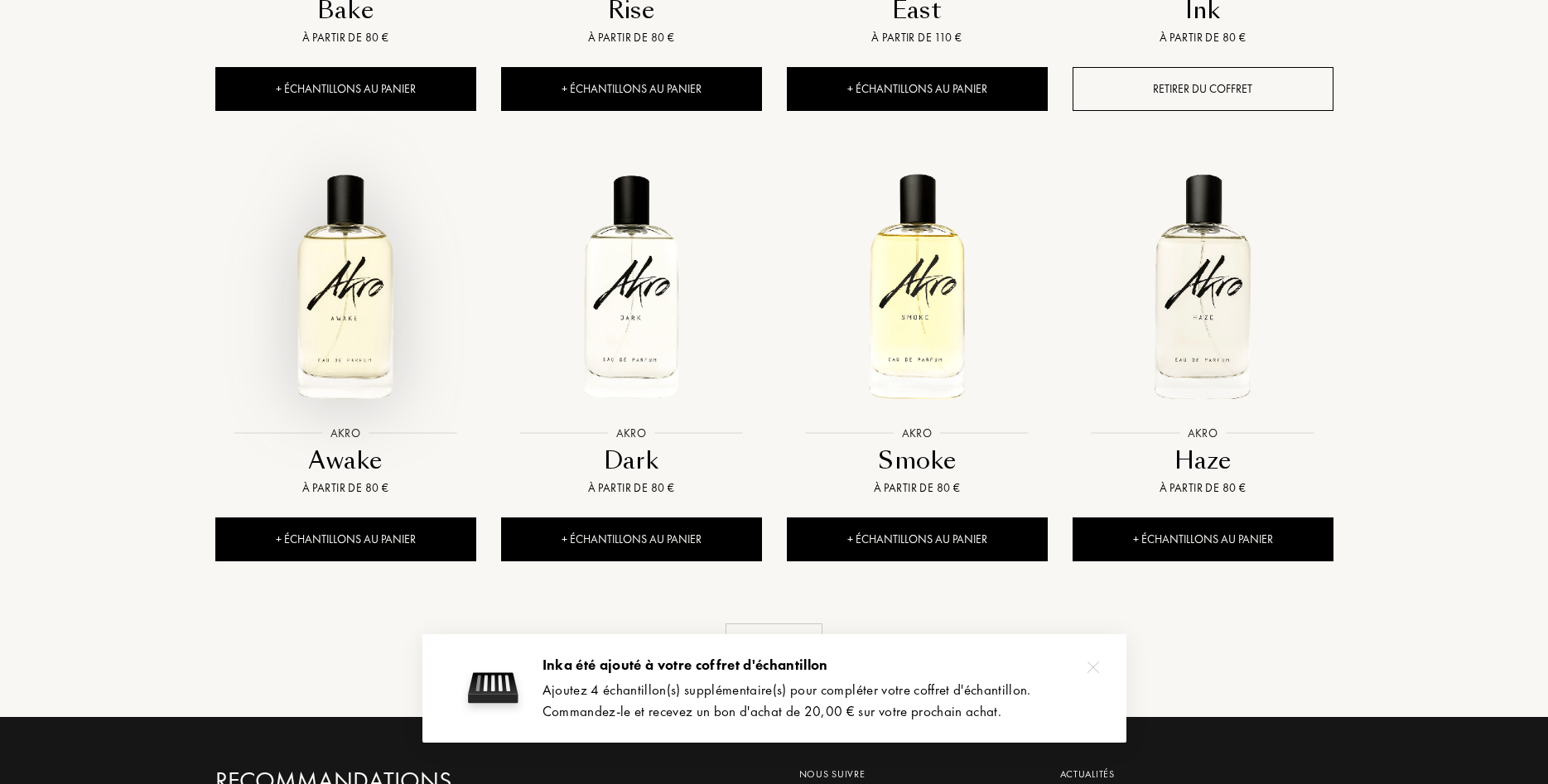
scroll to position [1520, 0]
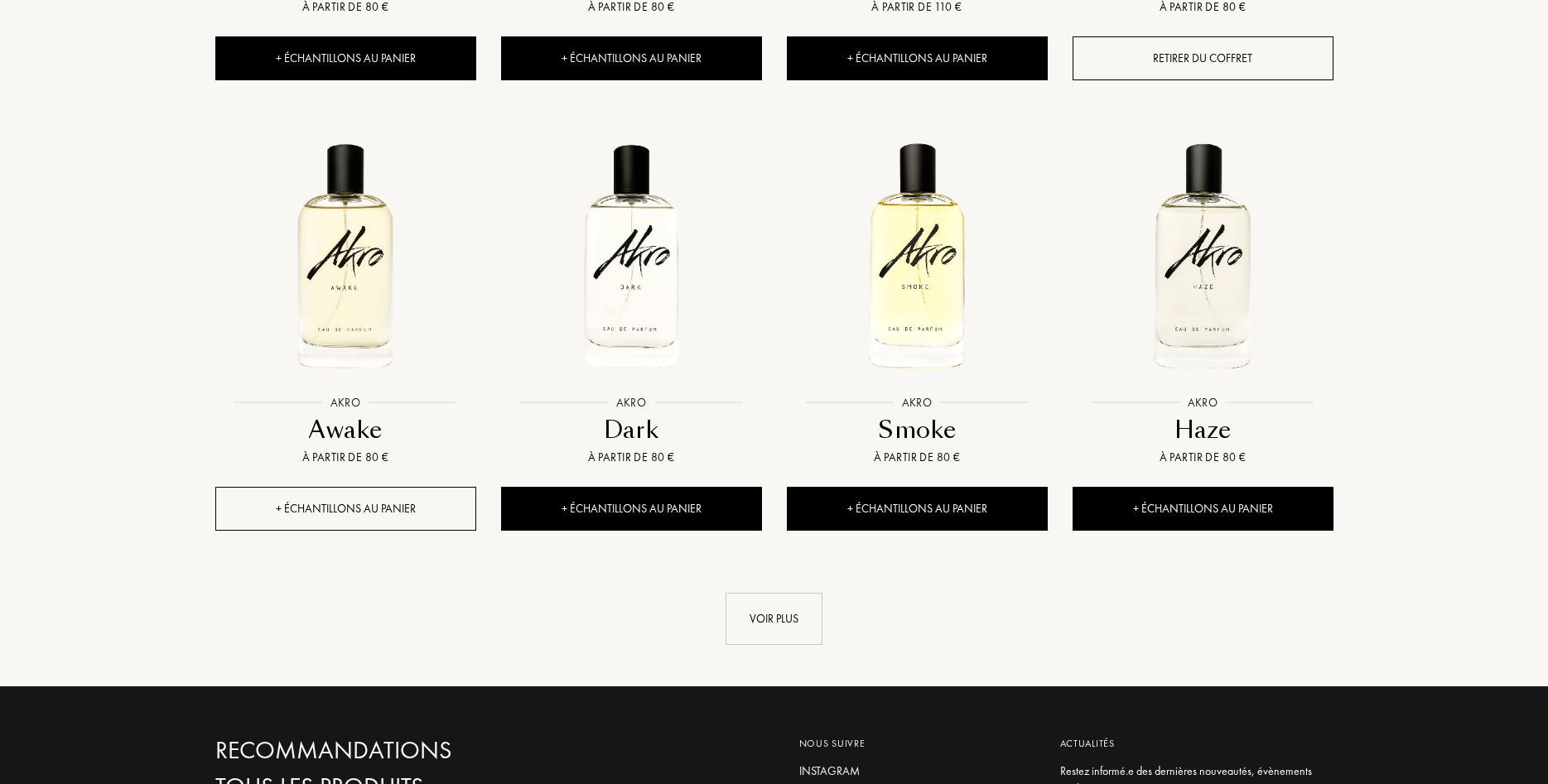
click at [348, 512] on div "+ Échantillons au panier" at bounding box center [345, 508] width 261 height 44
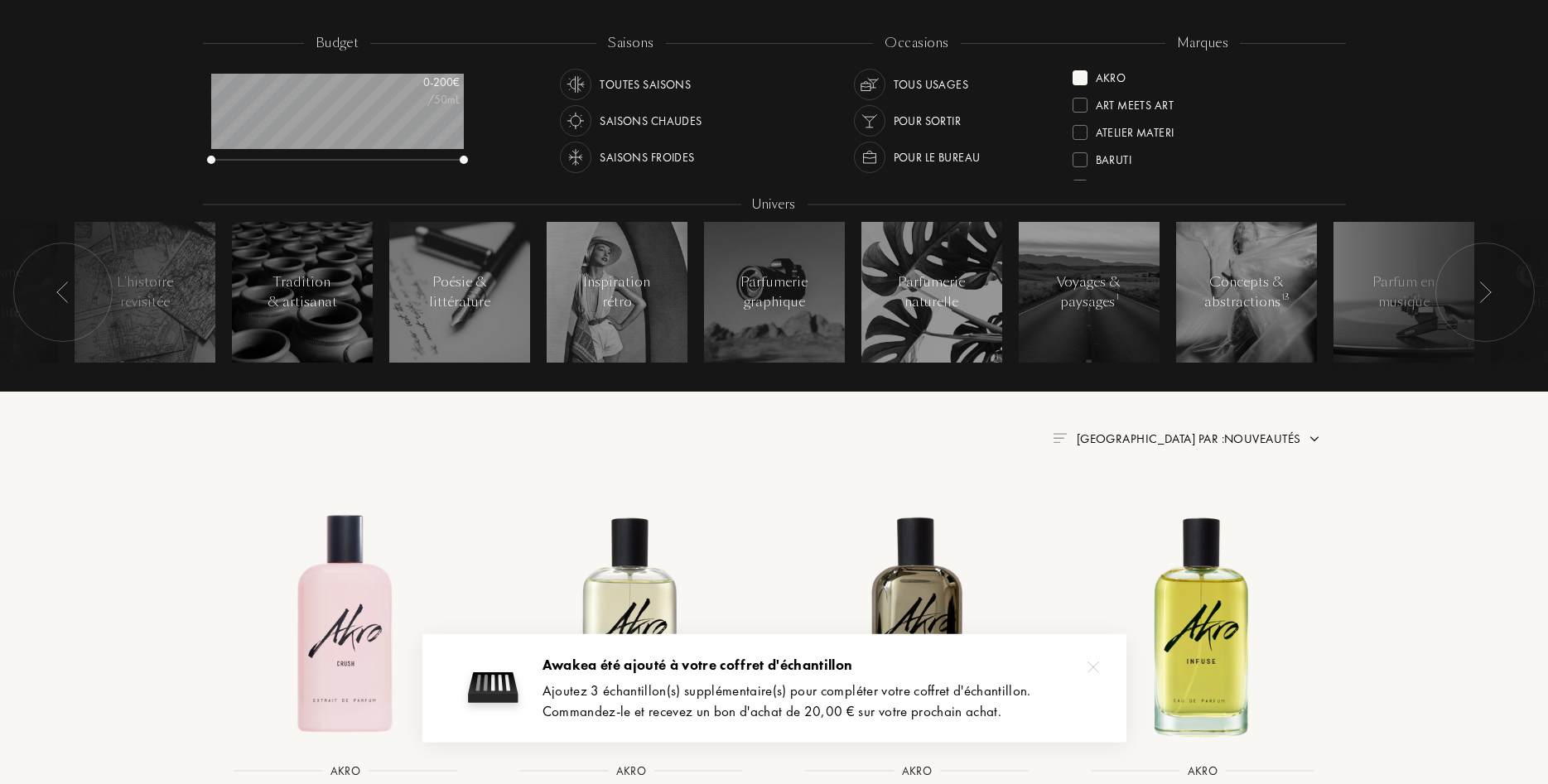
scroll to position [0, 0]
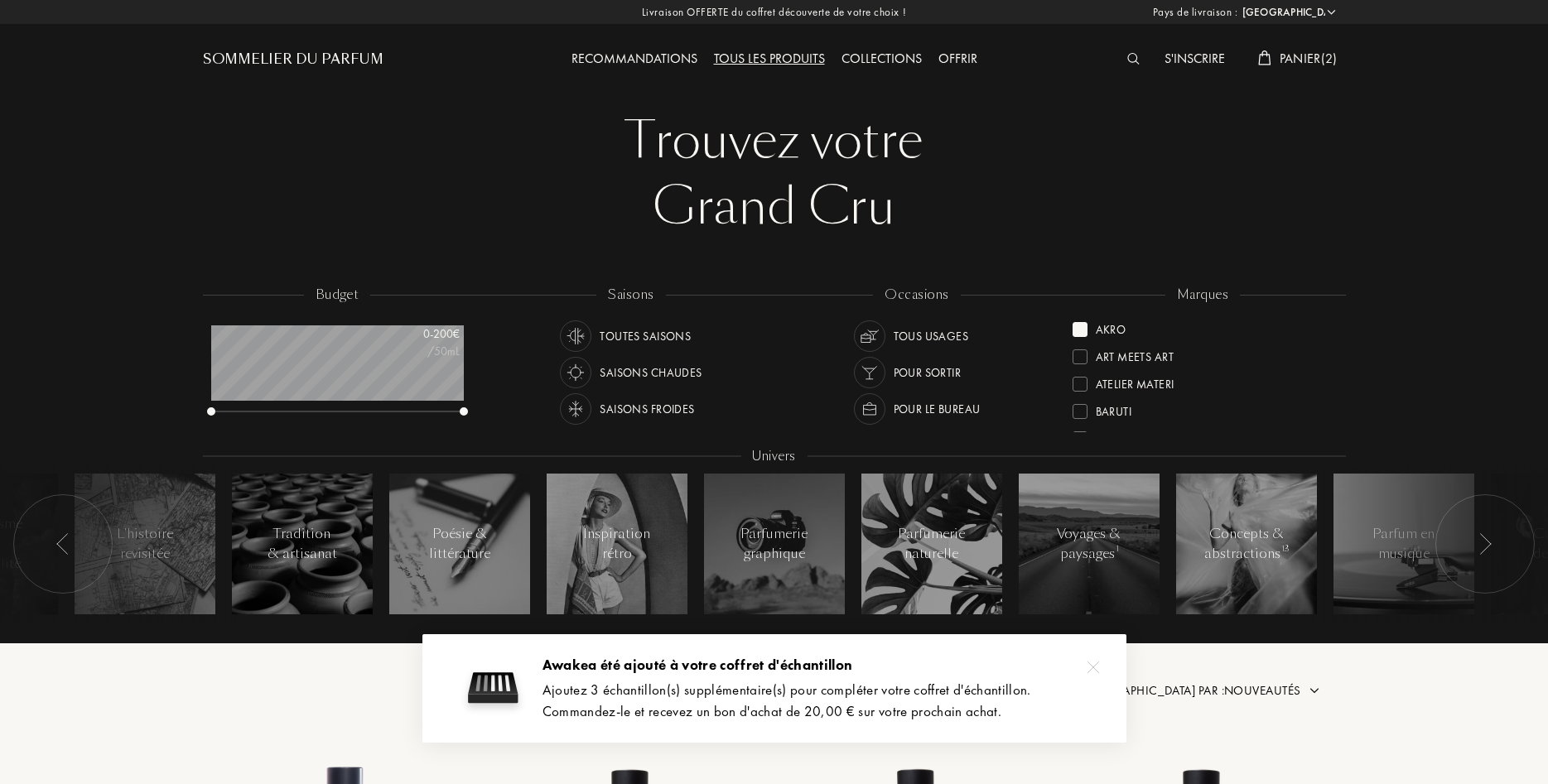
click at [1109, 328] on div "Akro" at bounding box center [1111, 327] width 31 height 23
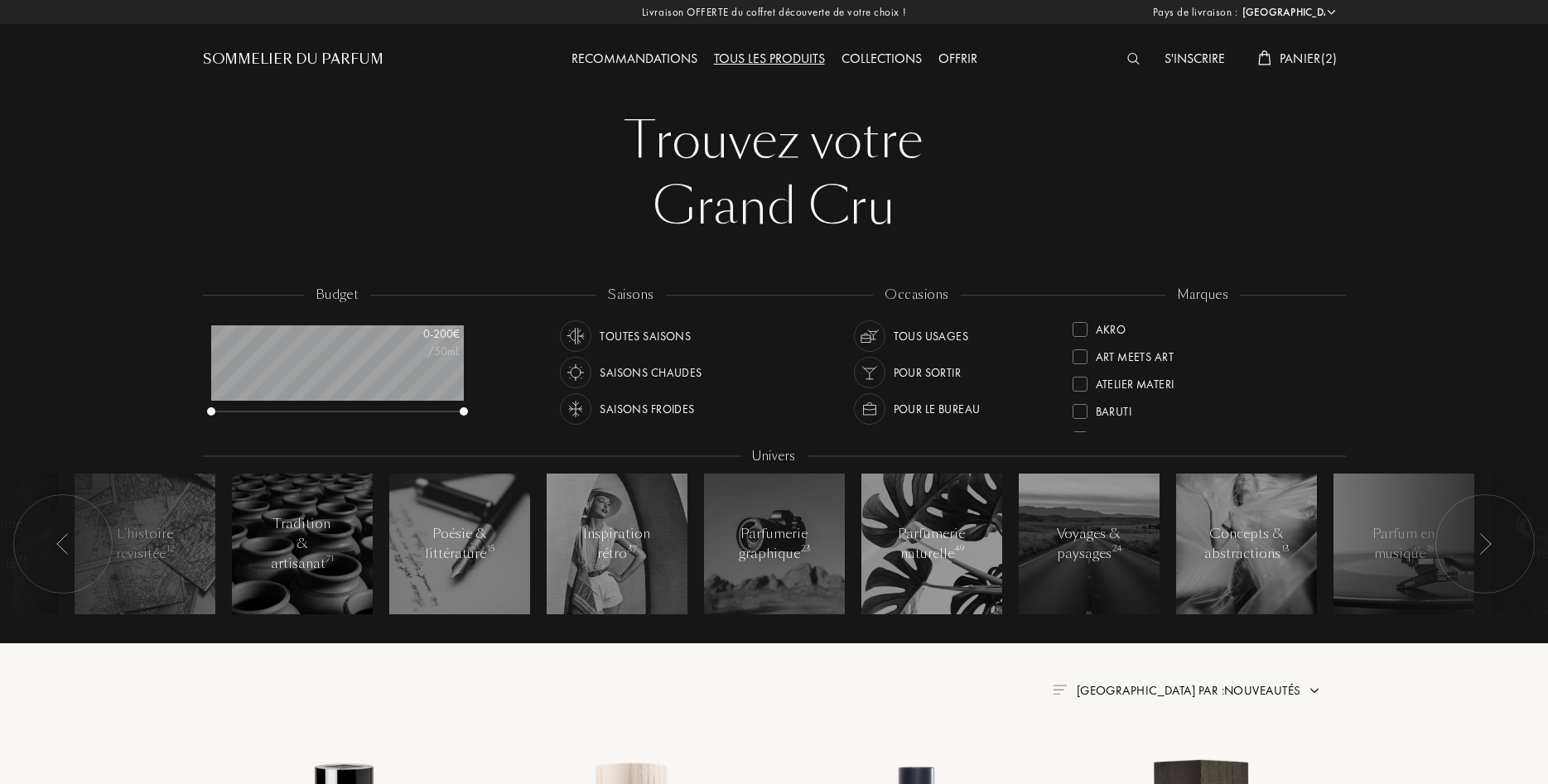
click at [1157, 380] on div "Atelier Materi" at bounding box center [1135, 381] width 79 height 23
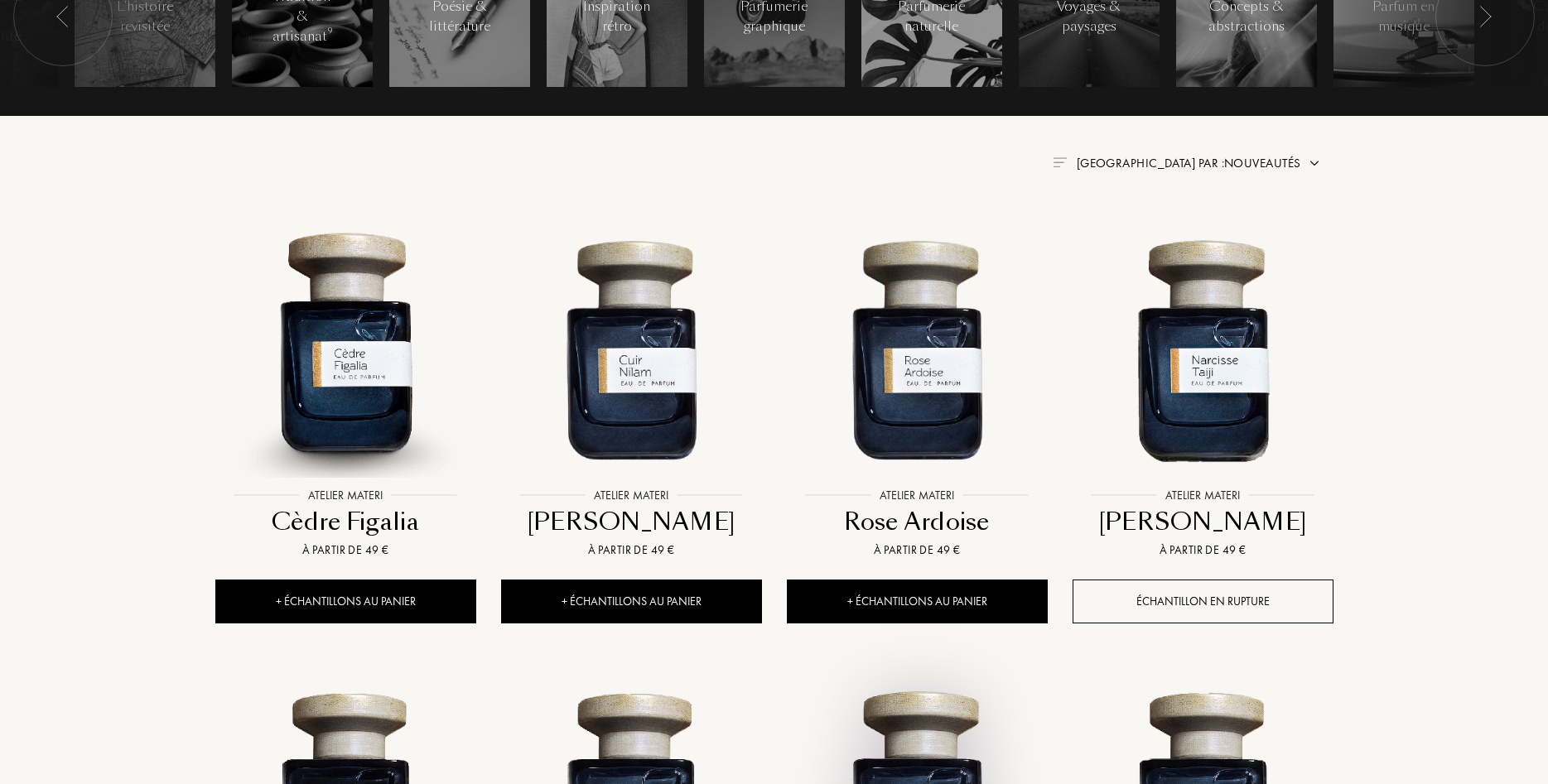
scroll to position [422, 0]
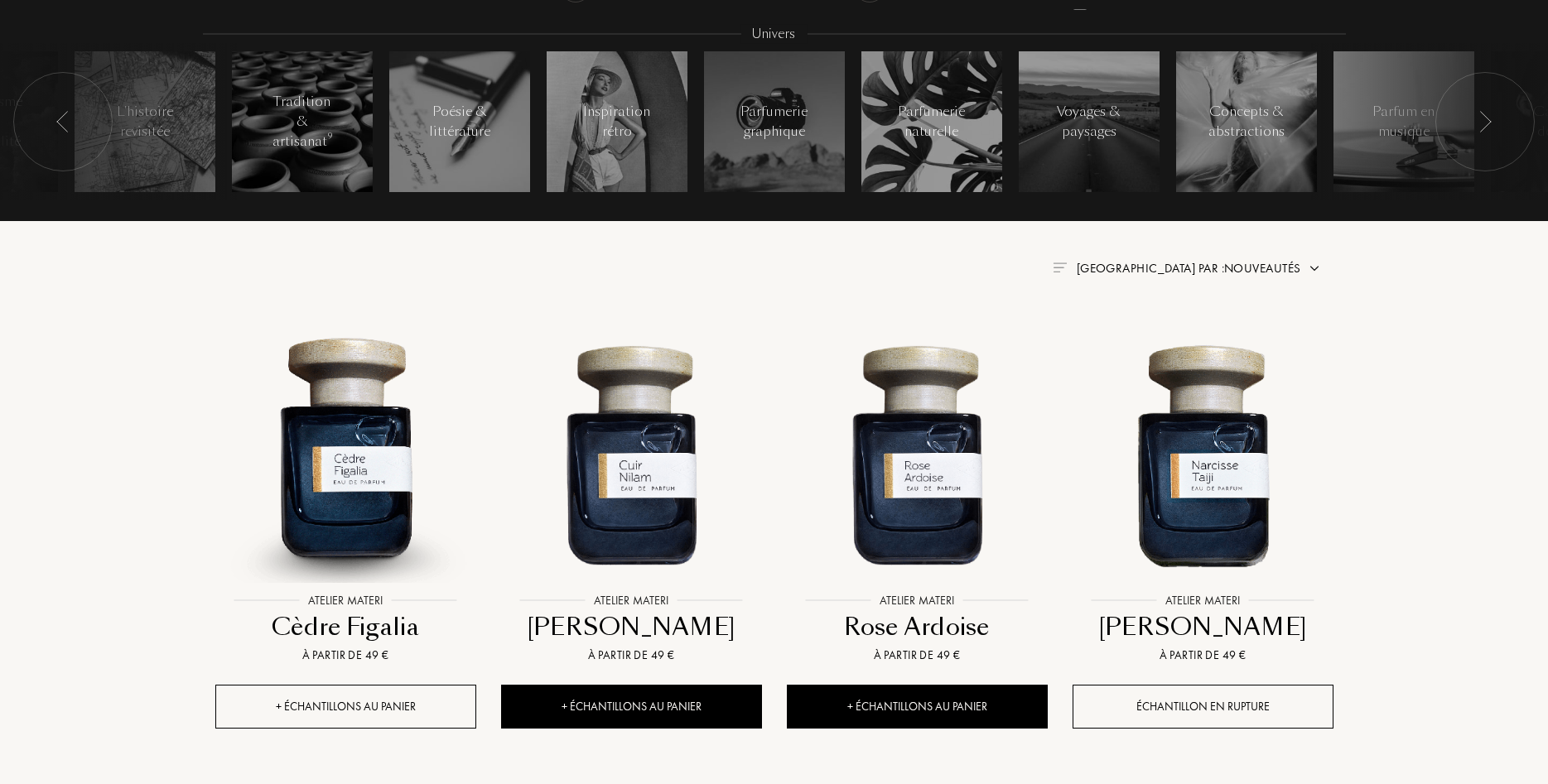
click at [350, 706] on div "+ Échantillons au panier" at bounding box center [345, 706] width 261 height 44
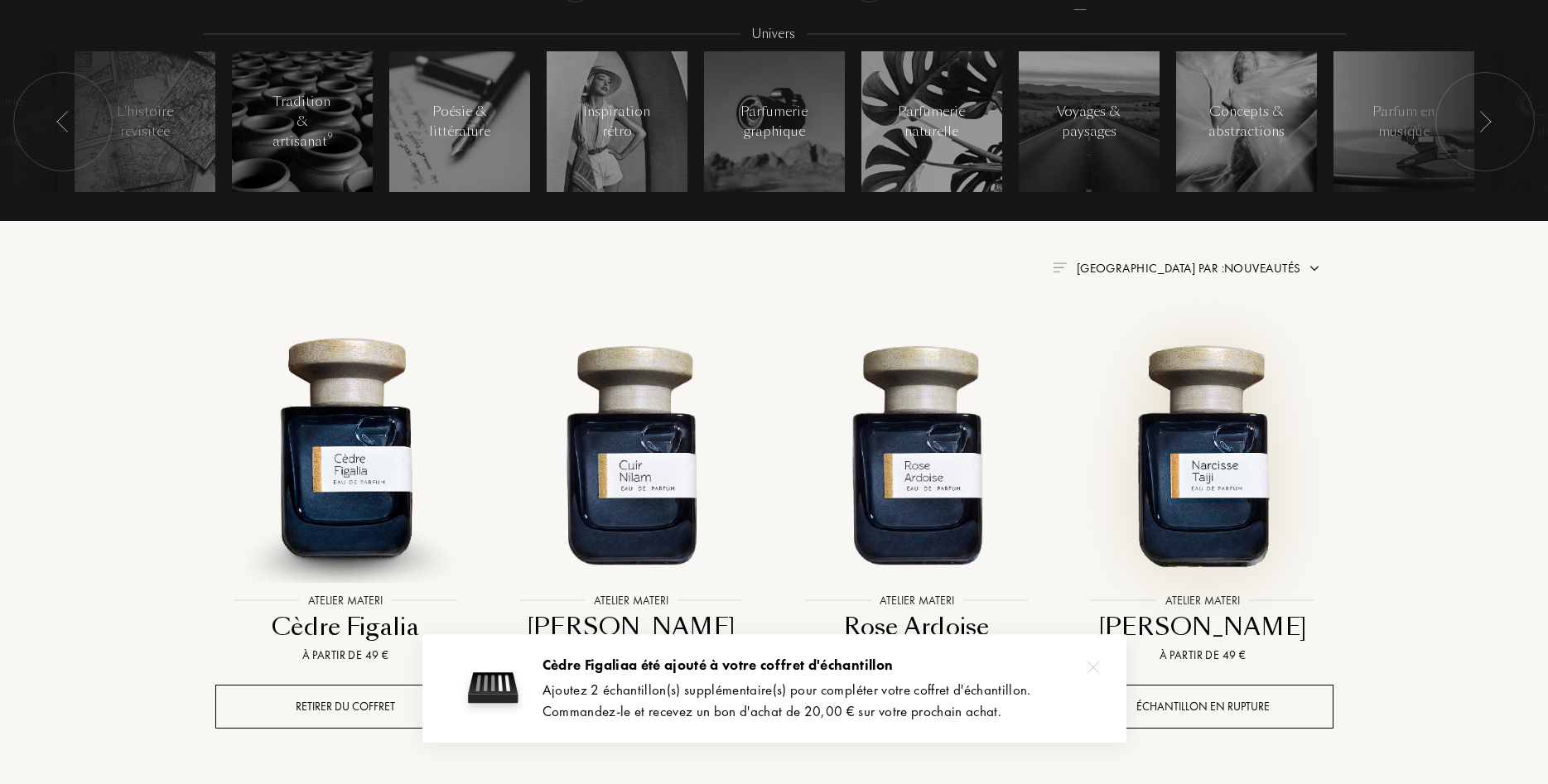
scroll to position [253, 0]
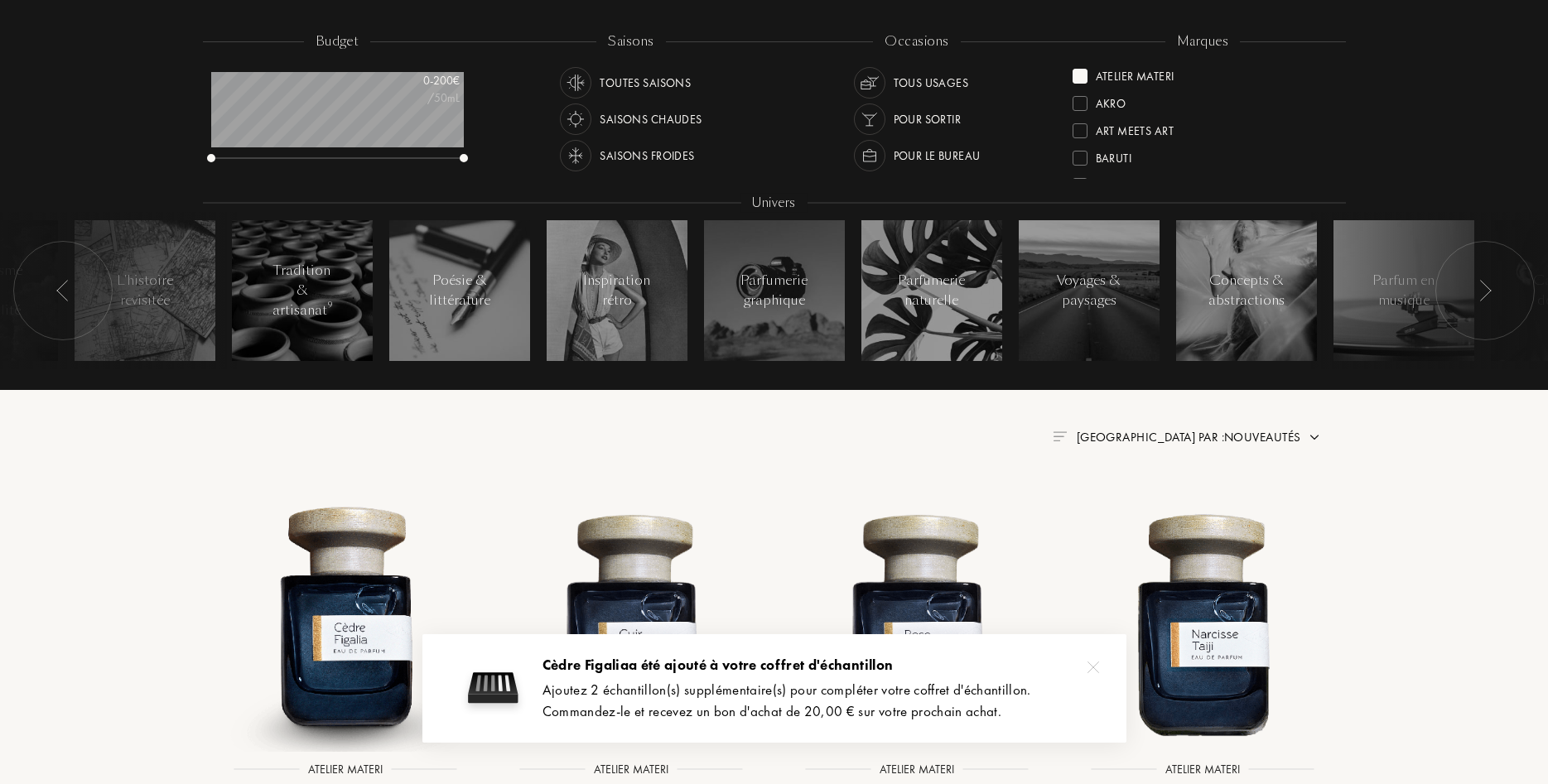
click at [1114, 74] on div "Atelier Materi" at bounding box center [1135, 73] width 79 height 23
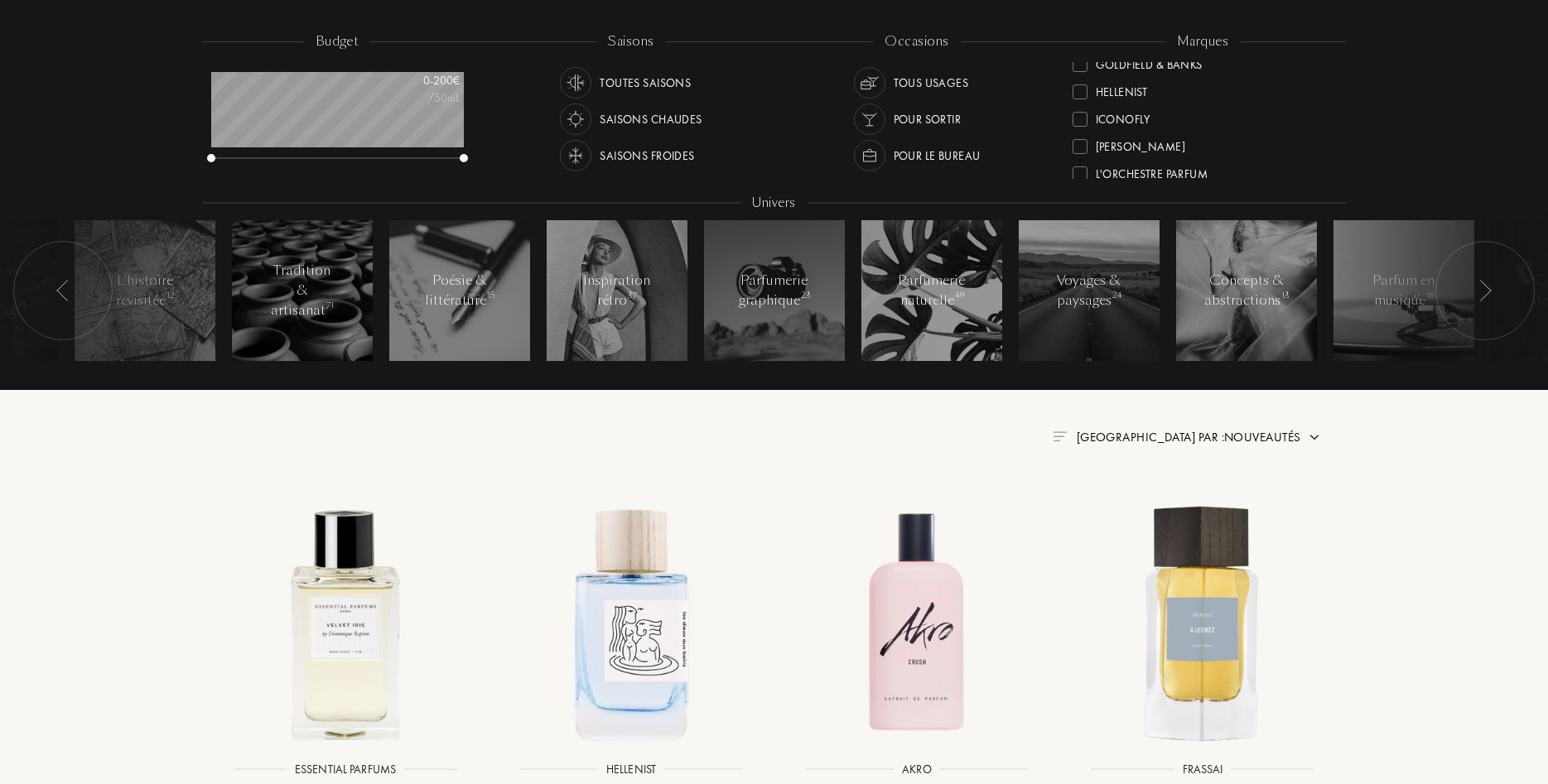
scroll to position [313, 0]
click at [1132, 142] on div "Jacques Fath" at bounding box center [1140, 142] width 90 height 23
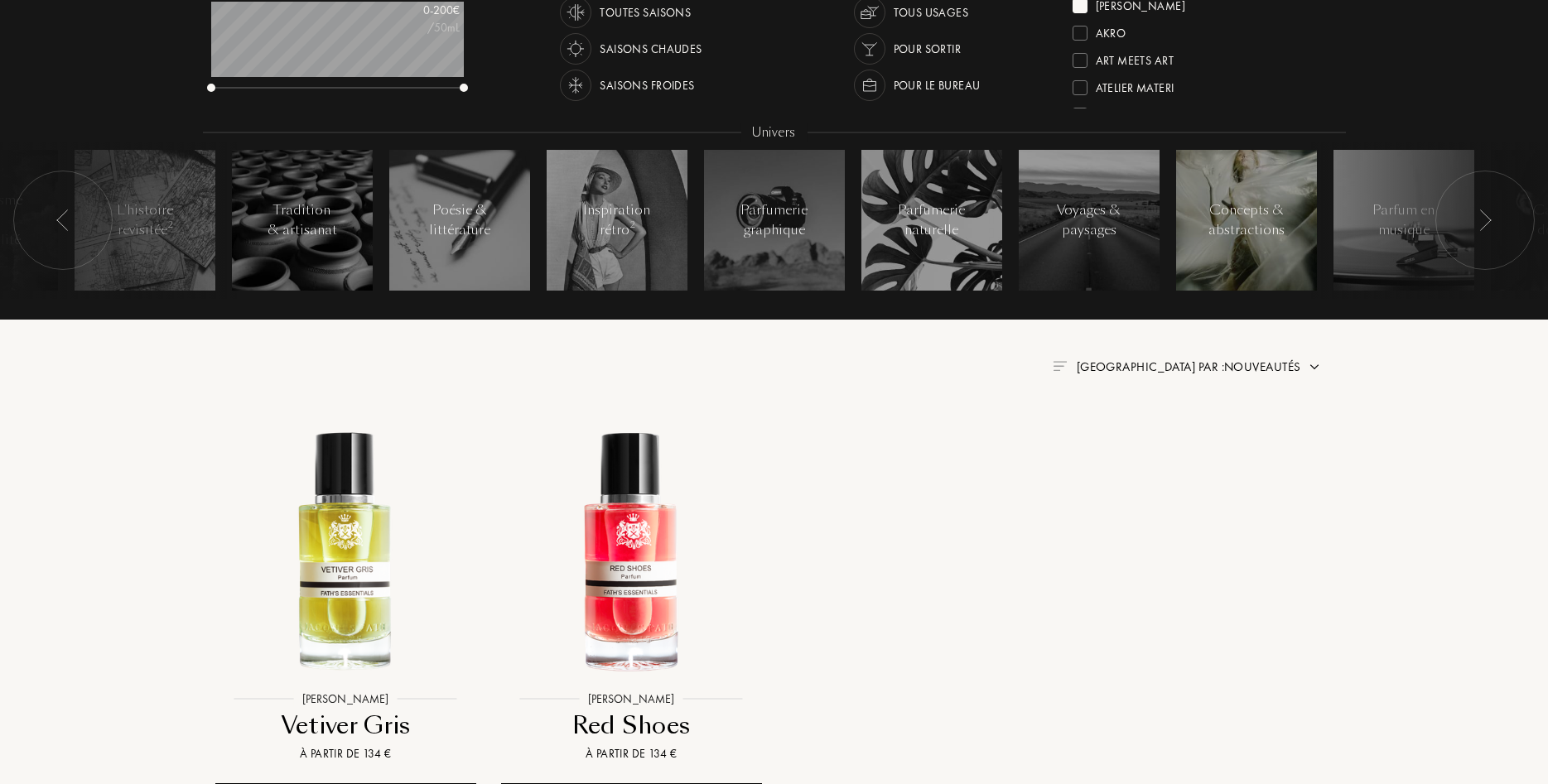
scroll to position [169, 0]
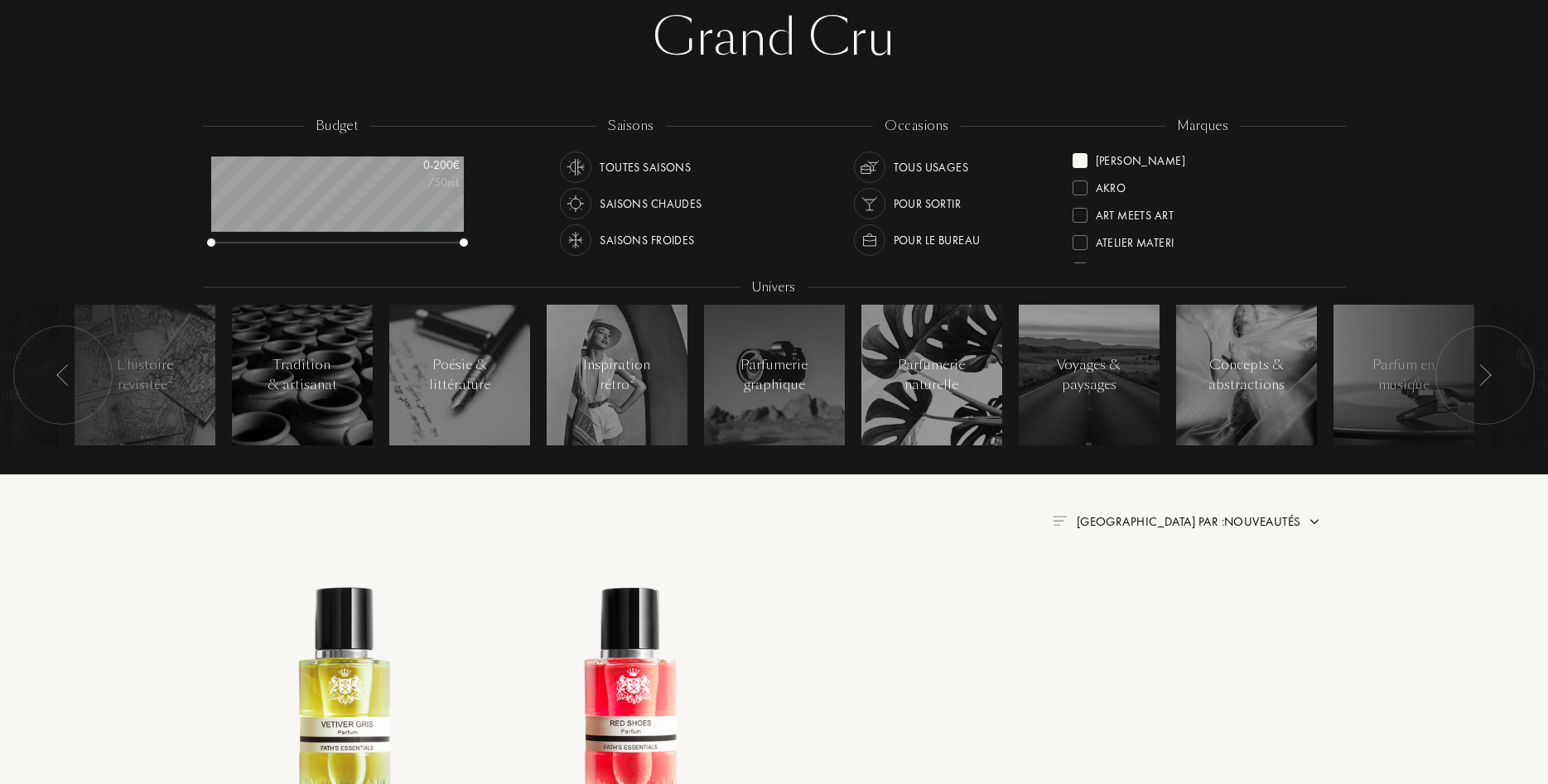
click at [1120, 156] on div "Jacques Fath" at bounding box center [1140, 157] width 90 height 23
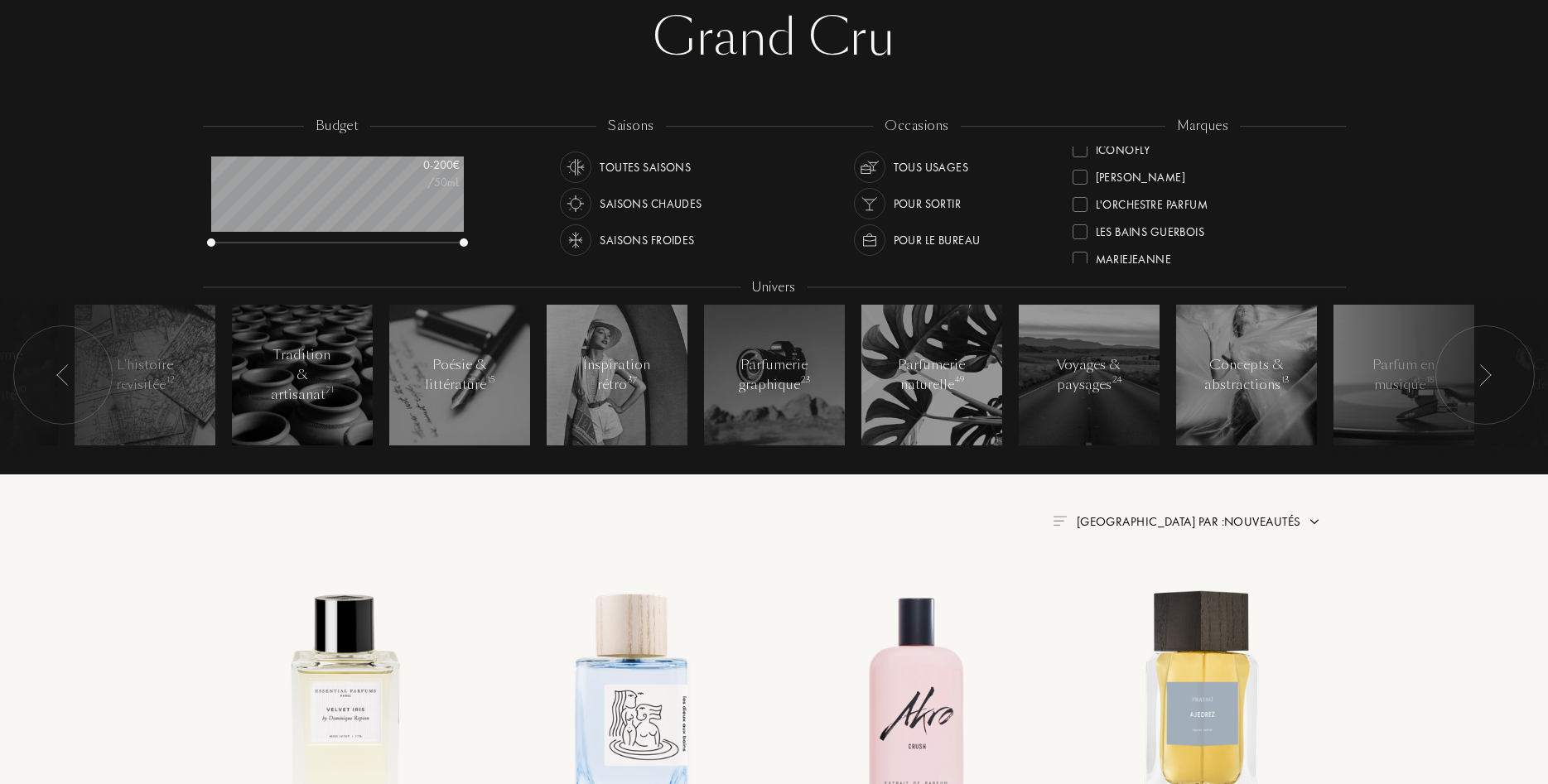
scroll to position [417, 0]
click at [1149, 204] on div "MarieJeanne" at bounding box center [1134, 204] width 76 height 23
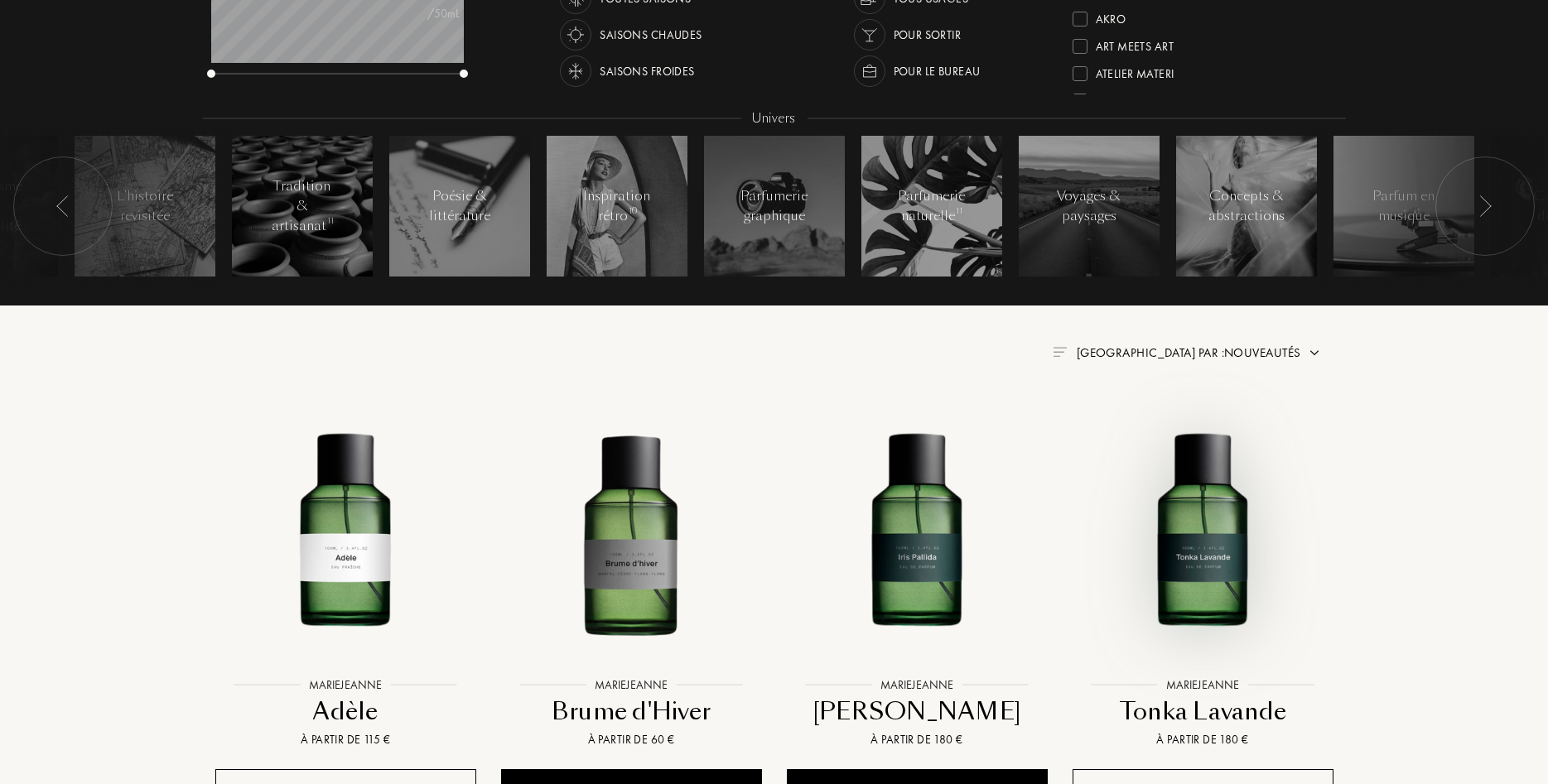
scroll to position [84, 0]
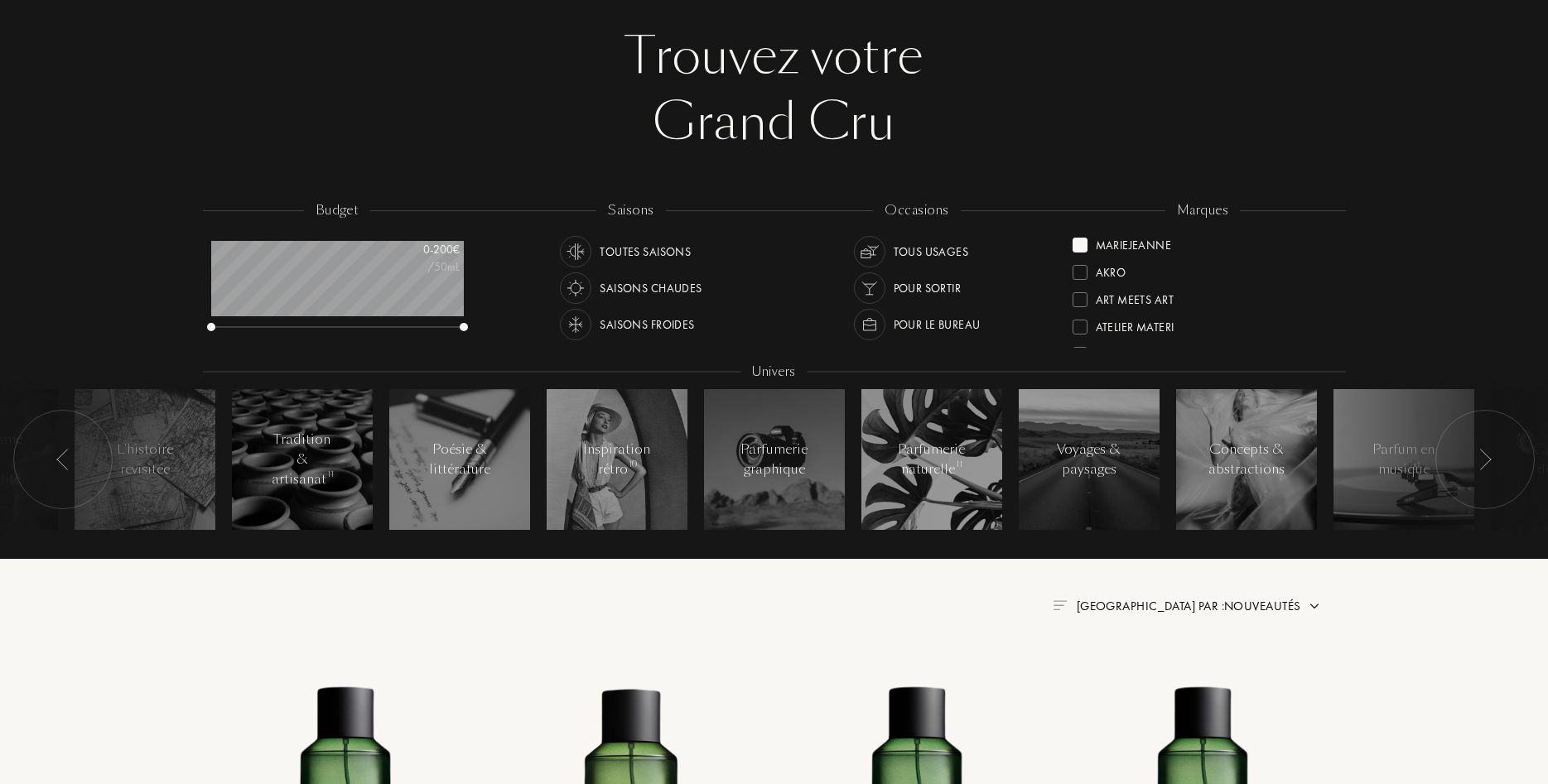
click at [1124, 239] on div "MarieJeanne" at bounding box center [1134, 242] width 76 height 23
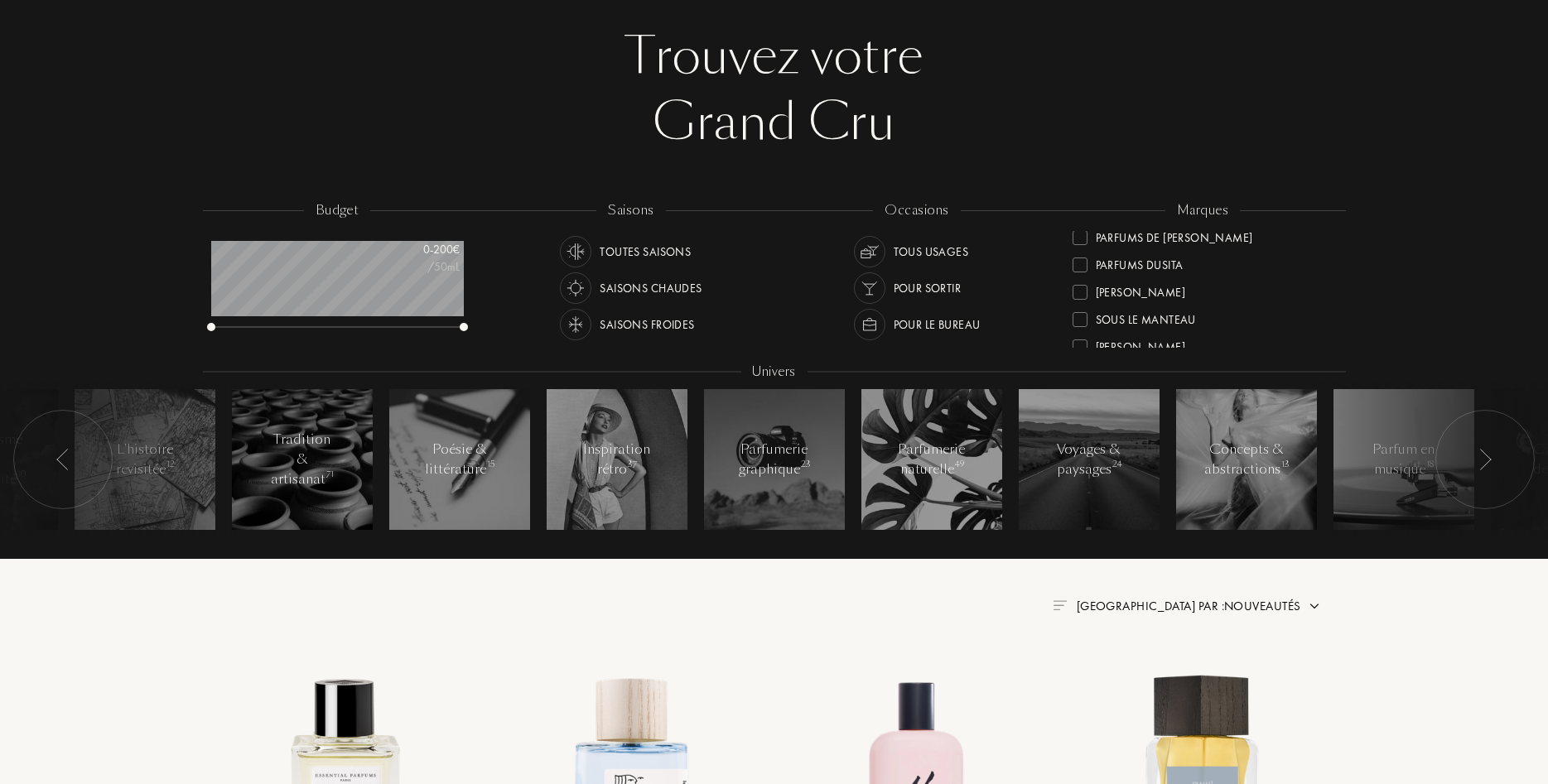
scroll to position [626, 0]
click at [1185, 301] on div "Sylvaine Delacourte" at bounding box center [1140, 299] width 90 height 23
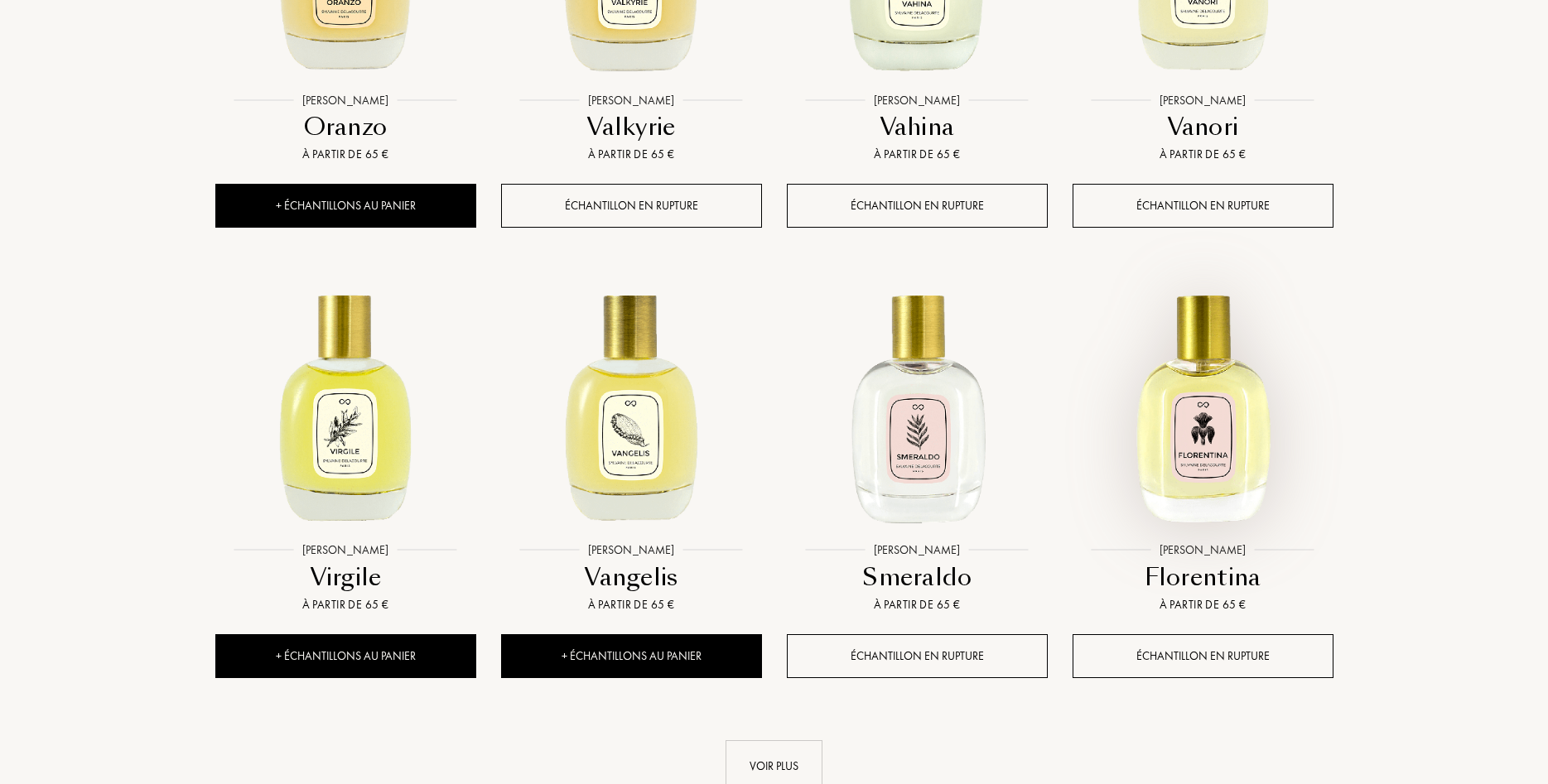
scroll to position [1436, 0]
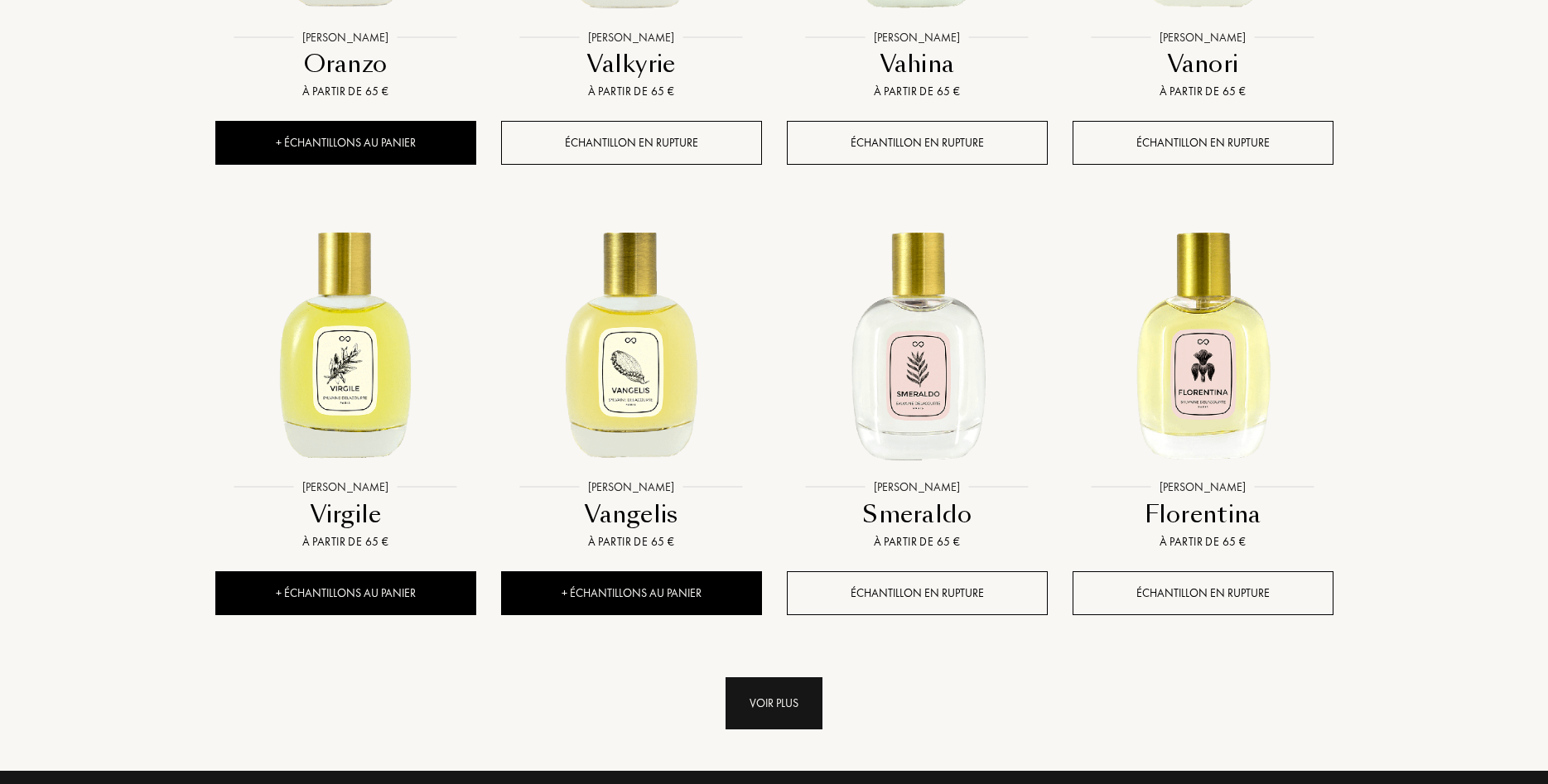
click at [773, 708] on div "Voir plus" at bounding box center [774, 702] width 97 height 52
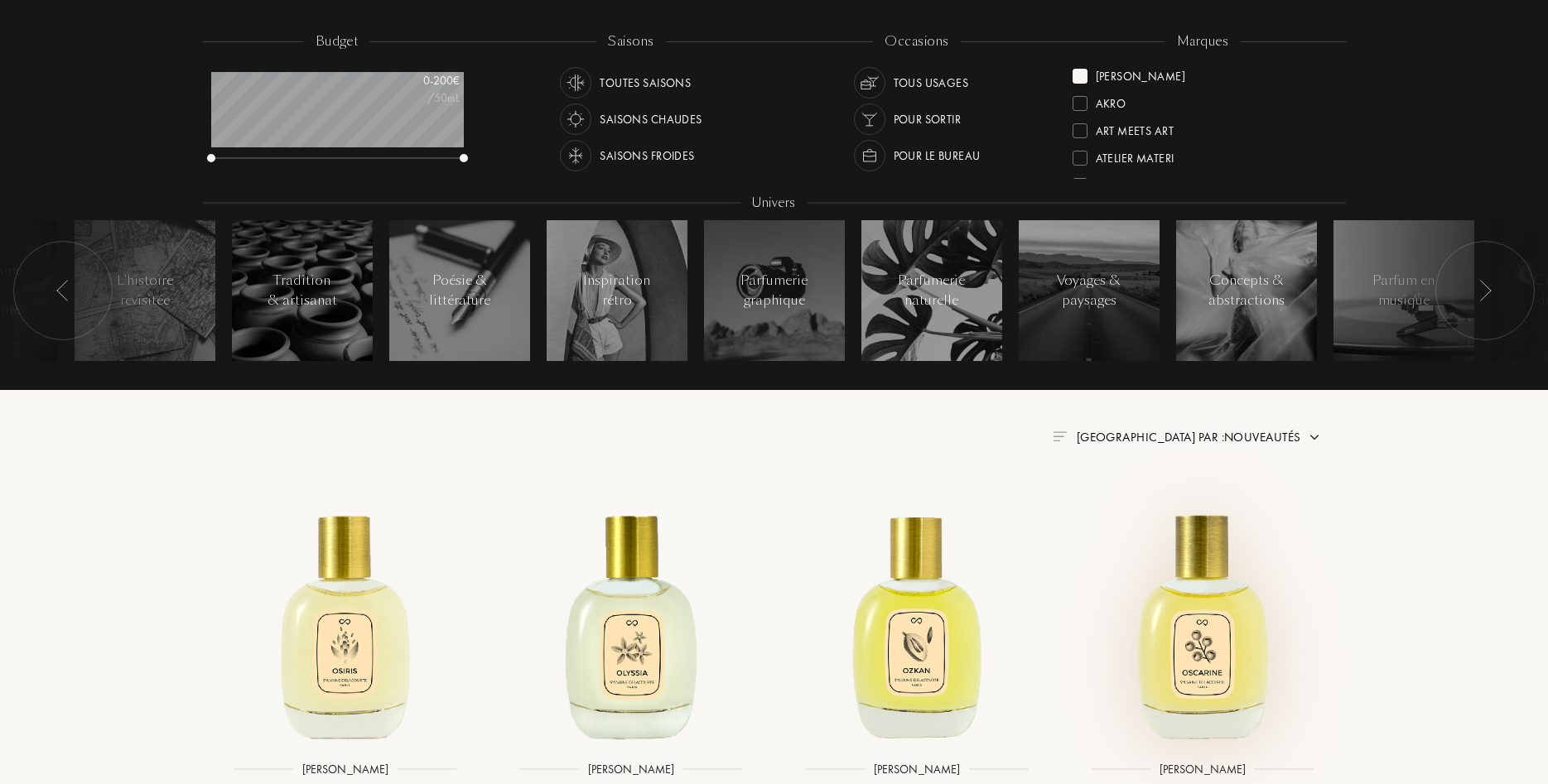
scroll to position [0, 0]
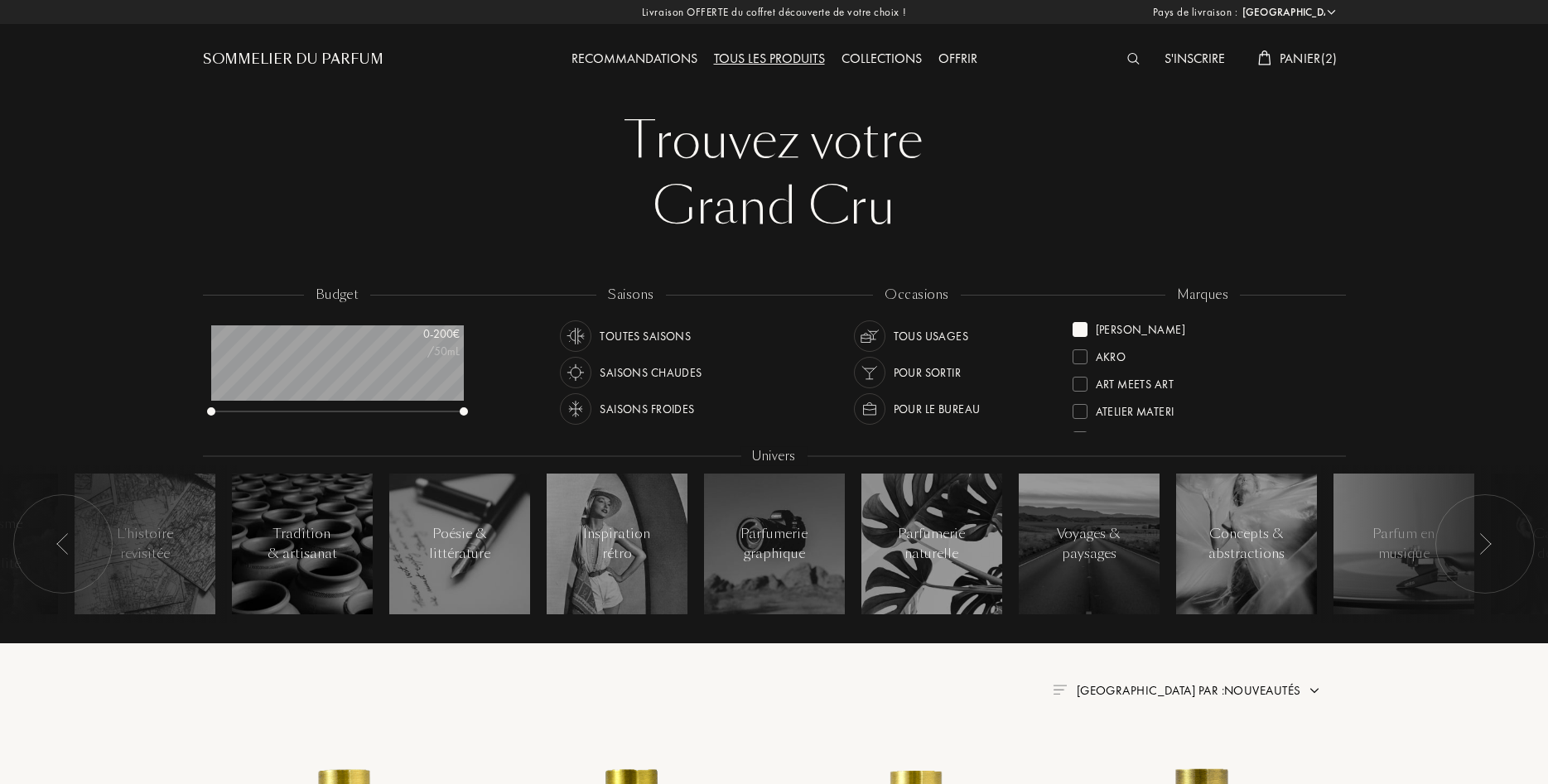
click at [1101, 326] on div "Sylvaine Delacourte" at bounding box center [1140, 327] width 90 height 23
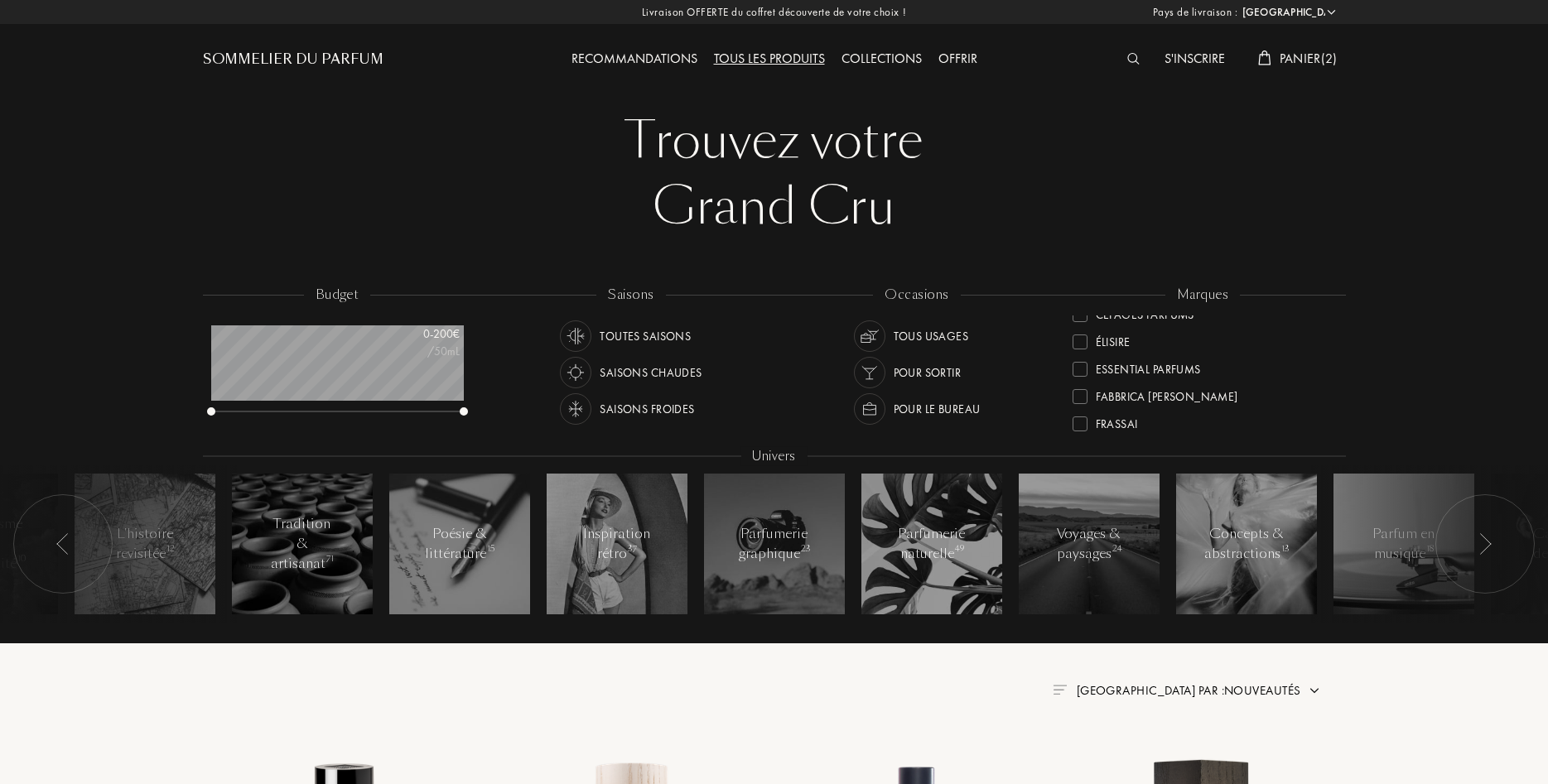
click at [1124, 342] on div "Élisire" at bounding box center [1113, 338] width 35 height 23
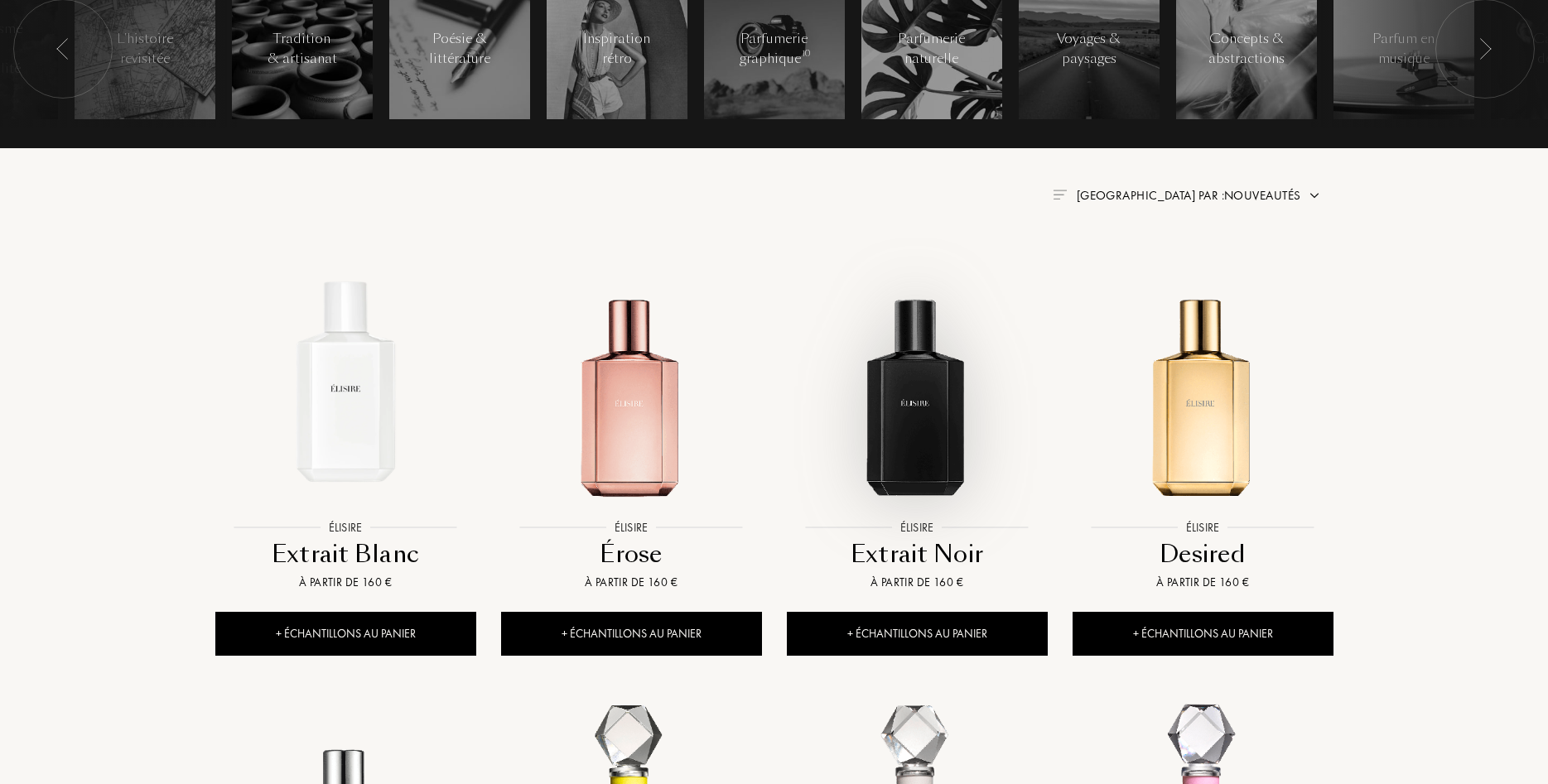
scroll to position [675, 0]
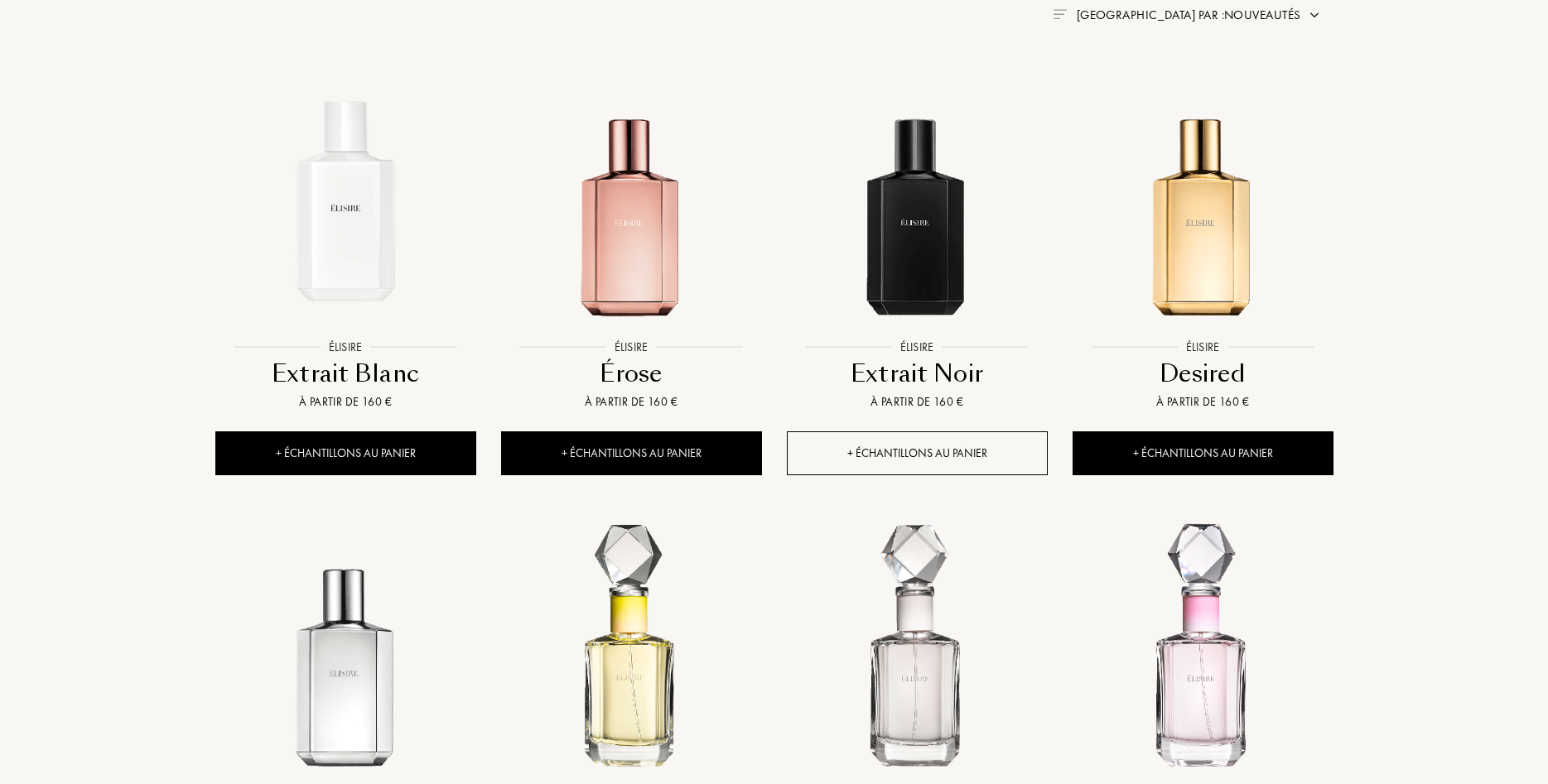
click at [929, 455] on div "+ Échantillons au panier" at bounding box center [917, 453] width 261 height 44
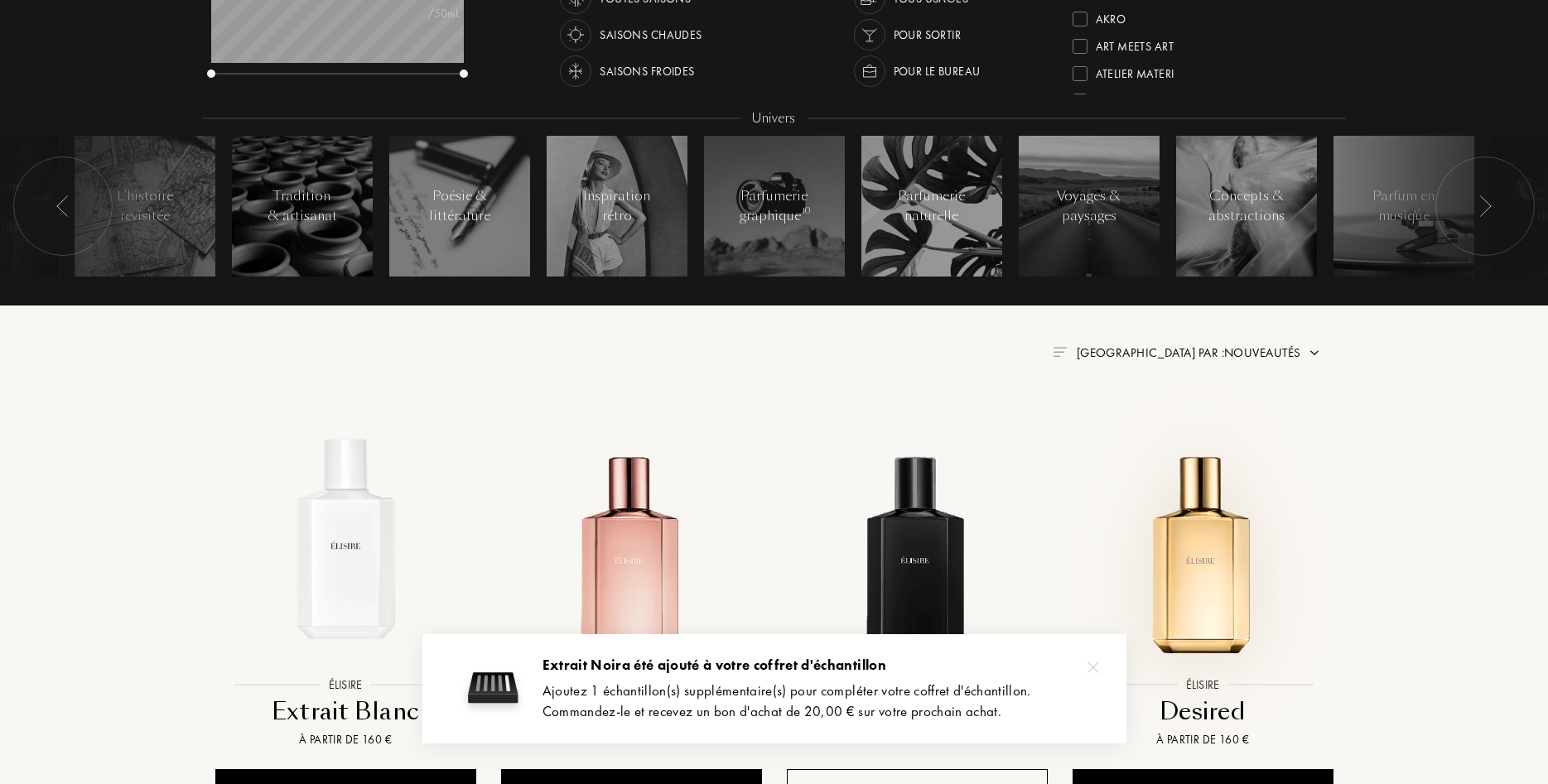
scroll to position [0, 0]
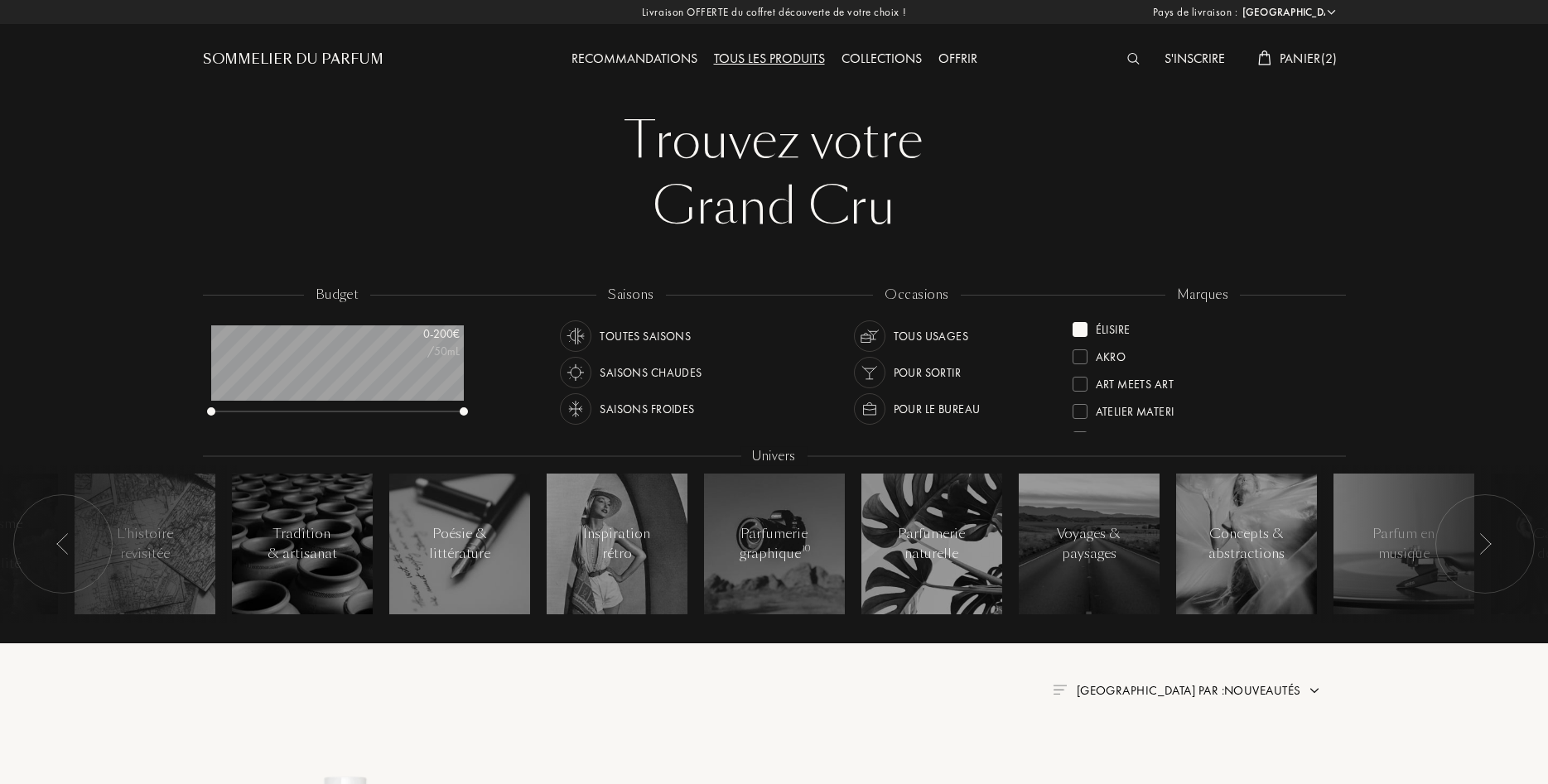
click at [1109, 324] on div "Élisire" at bounding box center [1113, 327] width 35 height 23
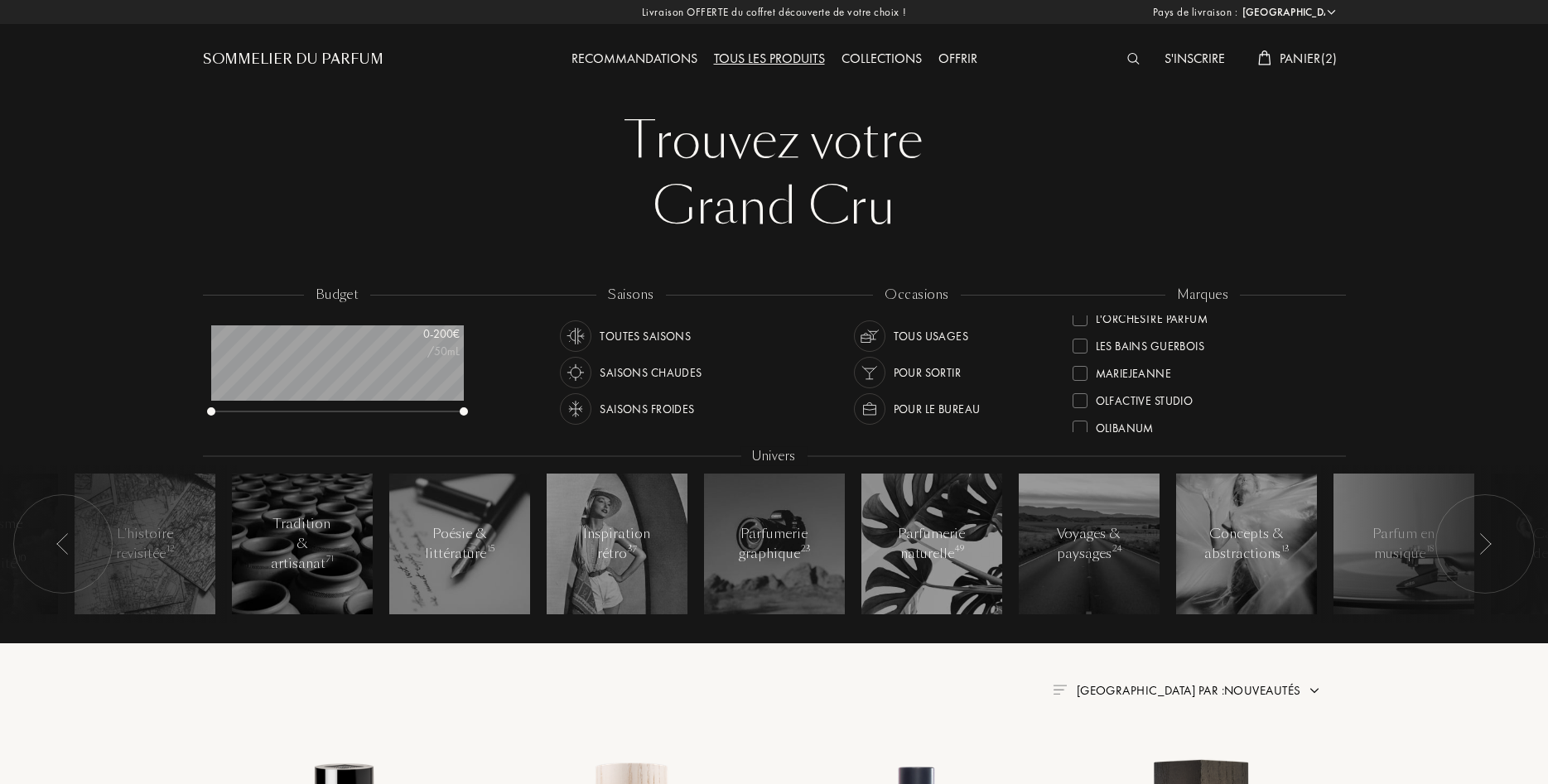
scroll to position [417, 0]
click at [1171, 401] on div "Olfactive Studio" at bounding box center [1145, 401] width 98 height 23
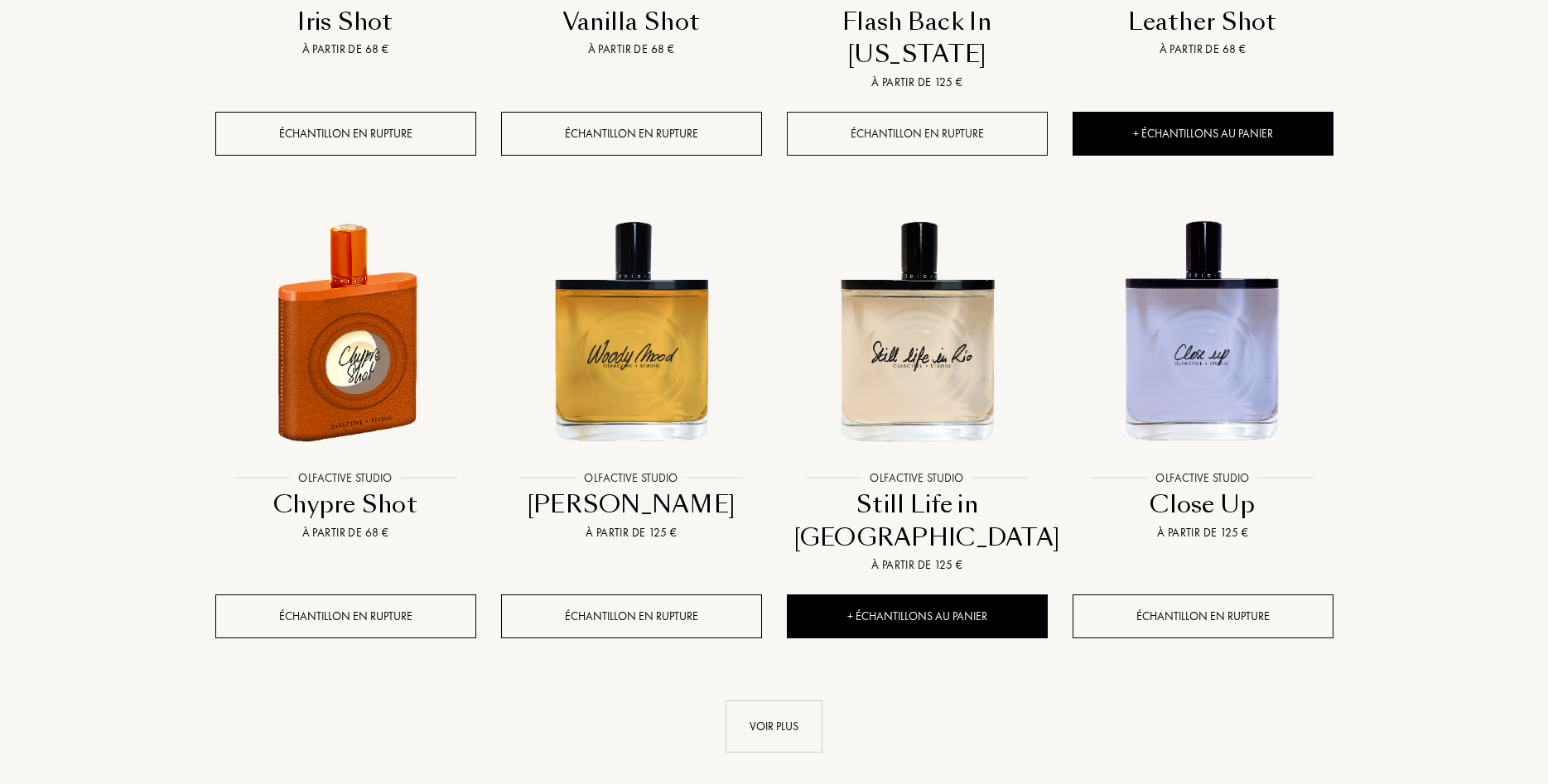
scroll to position [1520, 0]
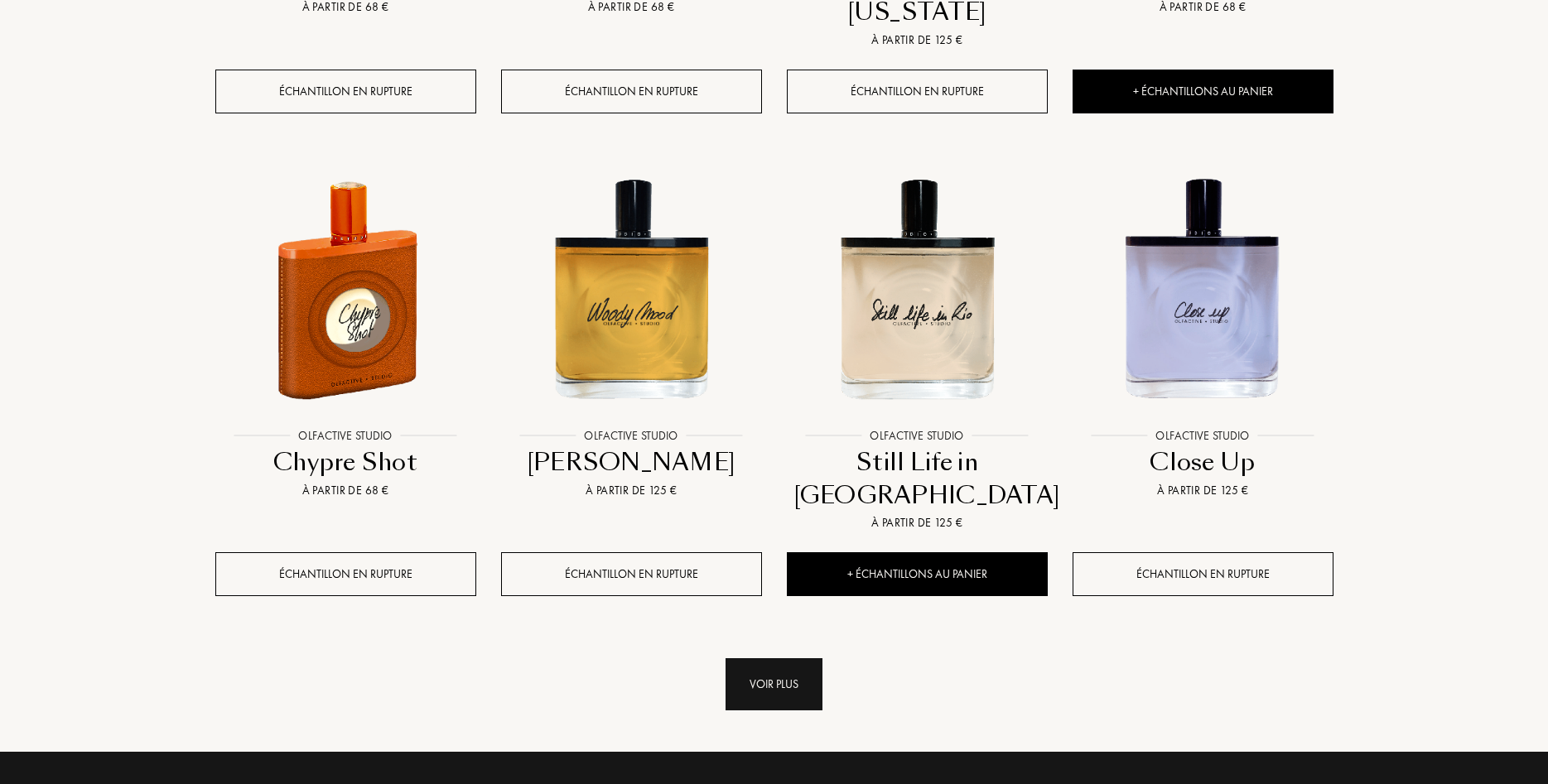
click at [779, 658] on div "Voir plus" at bounding box center [774, 683] width 97 height 52
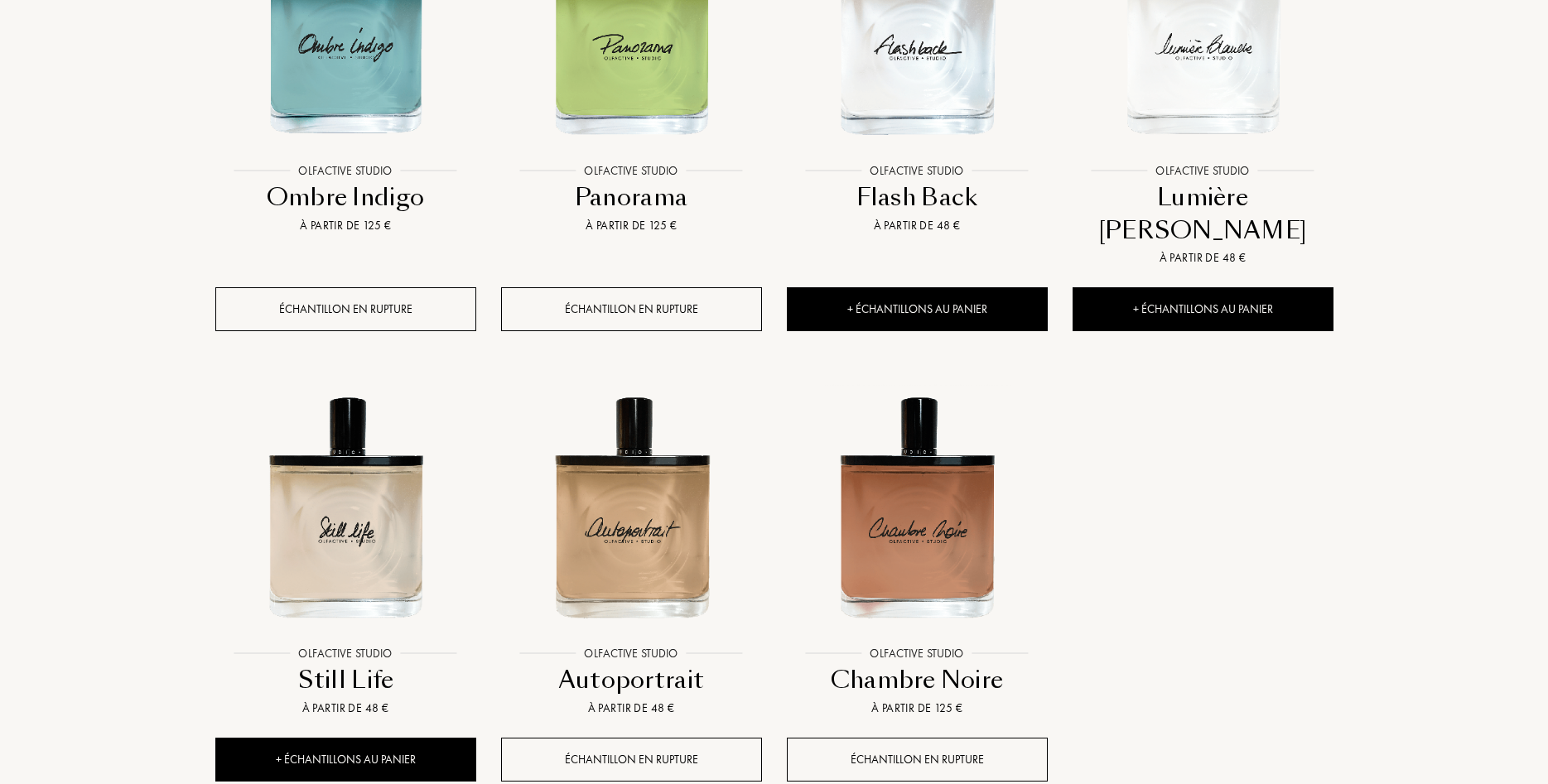
scroll to position [2279, 0]
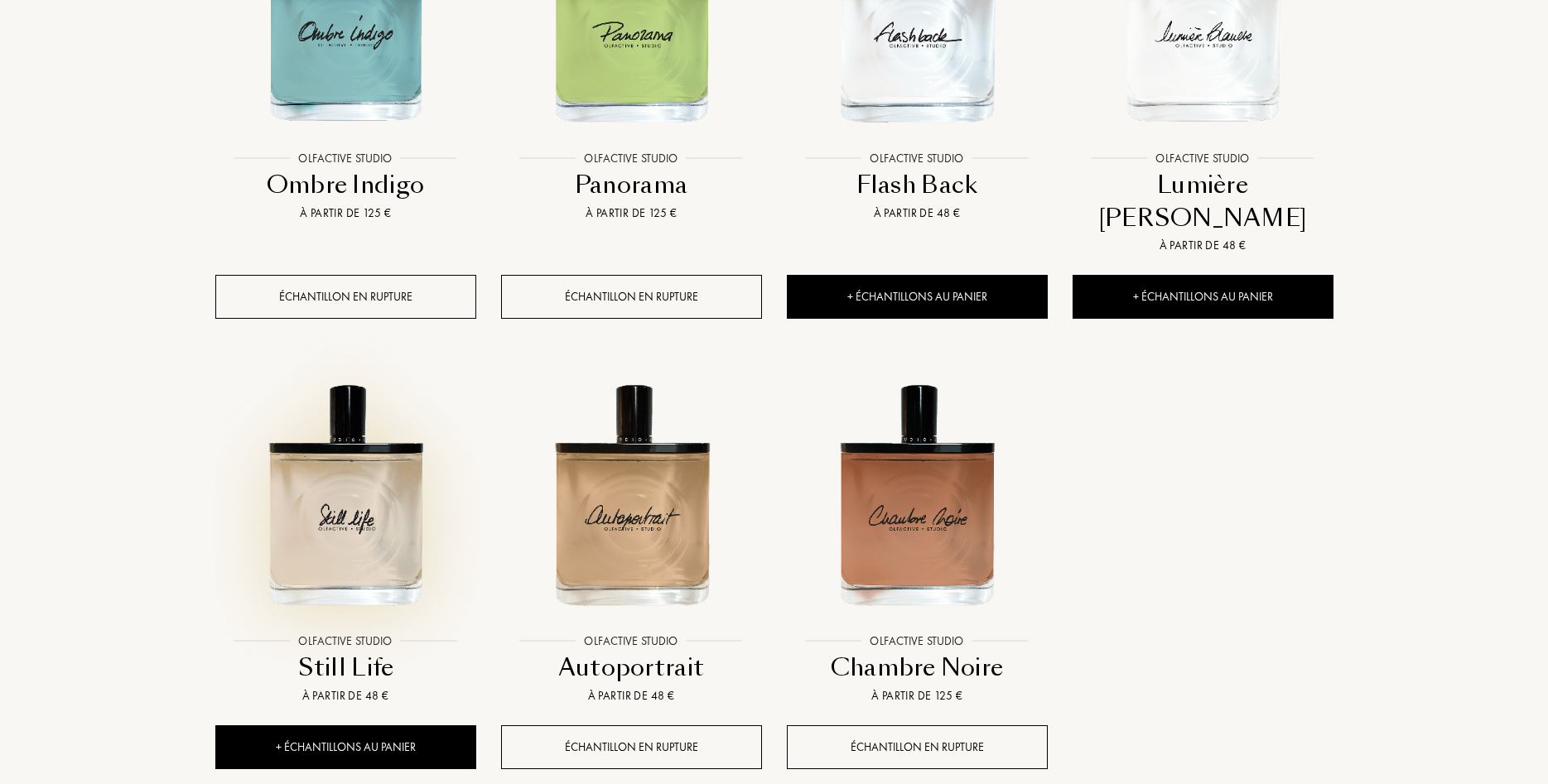
click at [322, 409] on img at bounding box center [346, 495] width 258 height 258
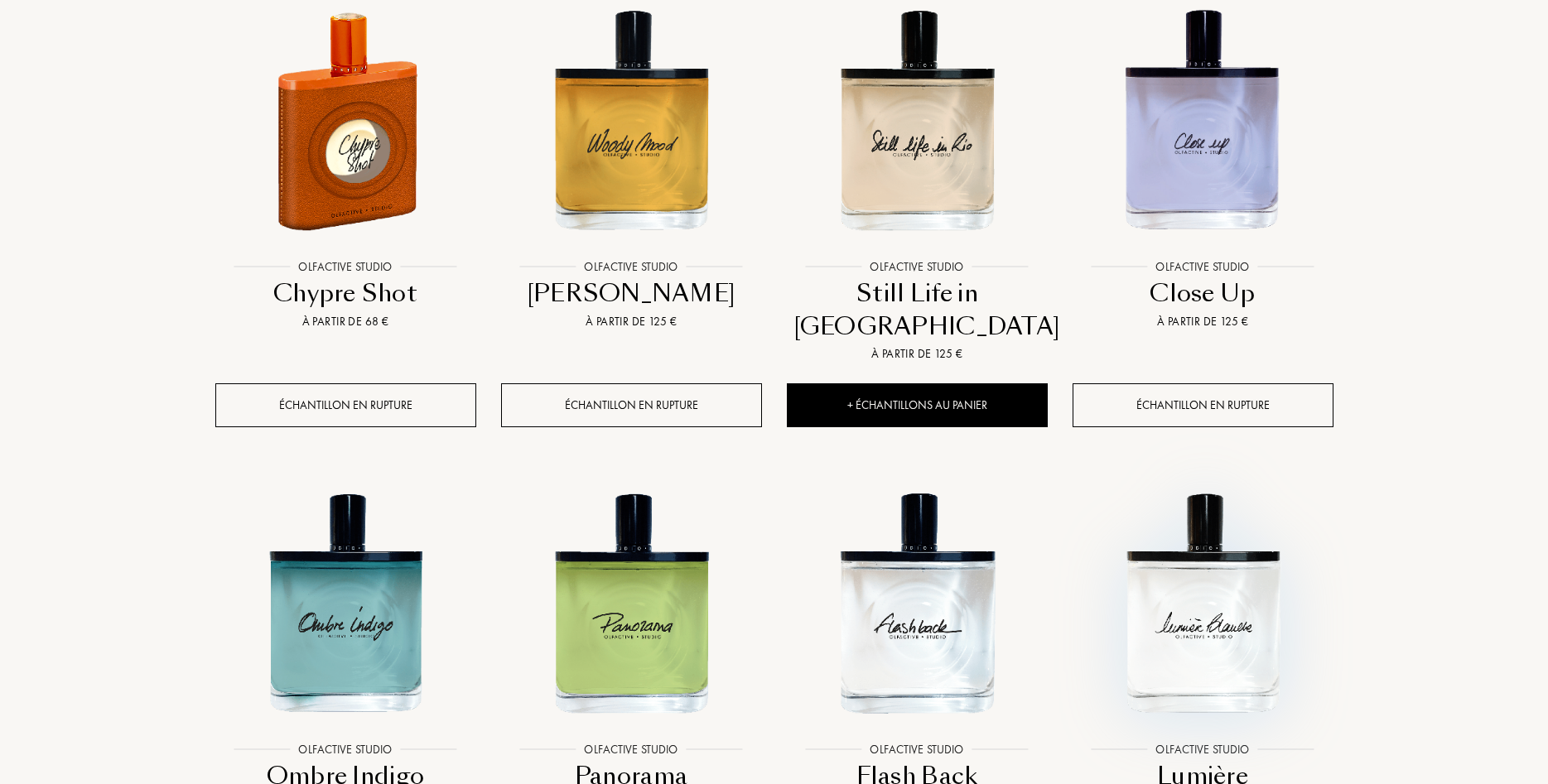
scroll to position [1520, 0]
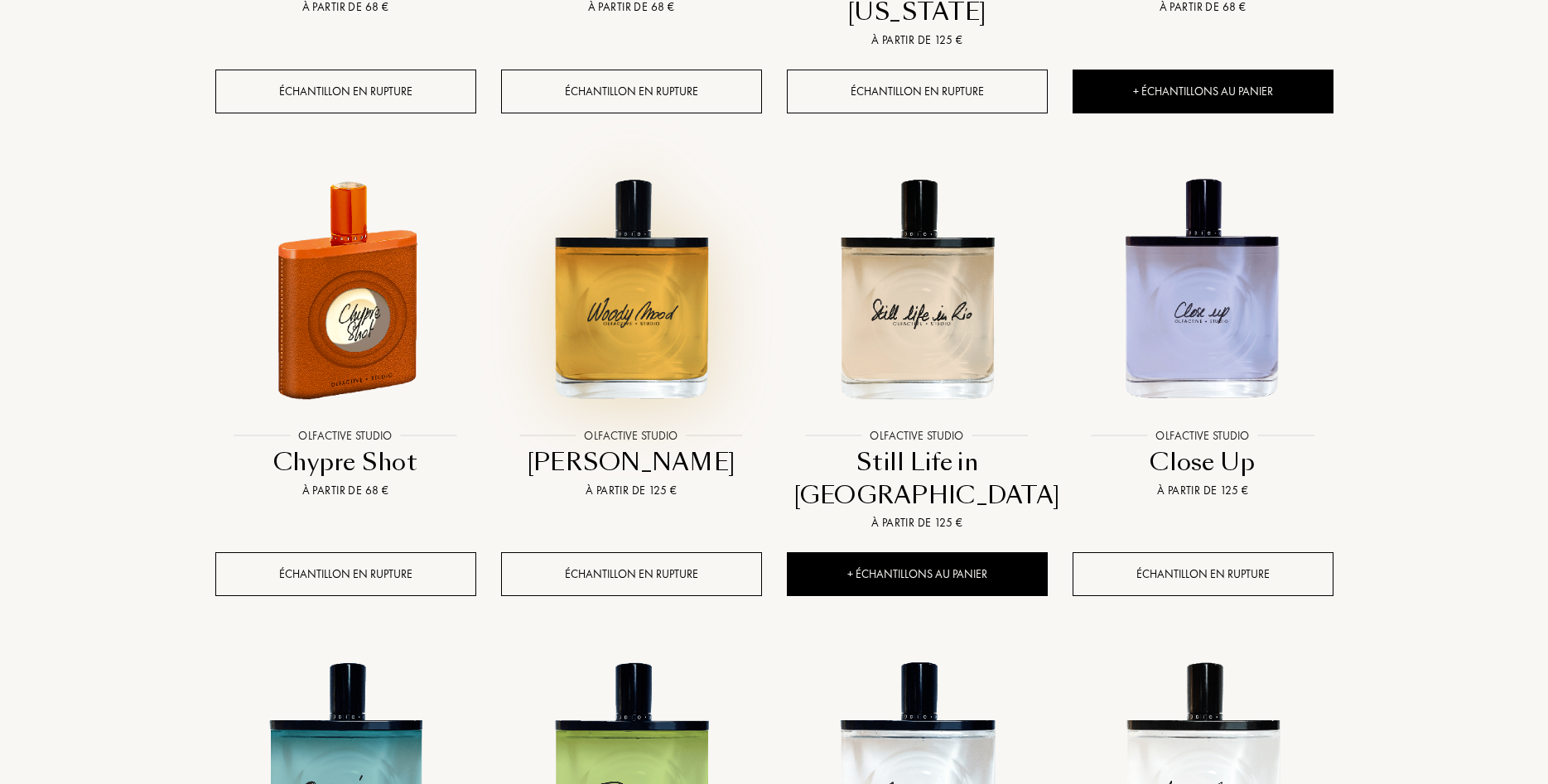
click at [667, 329] on img at bounding box center [632, 289] width 258 height 258
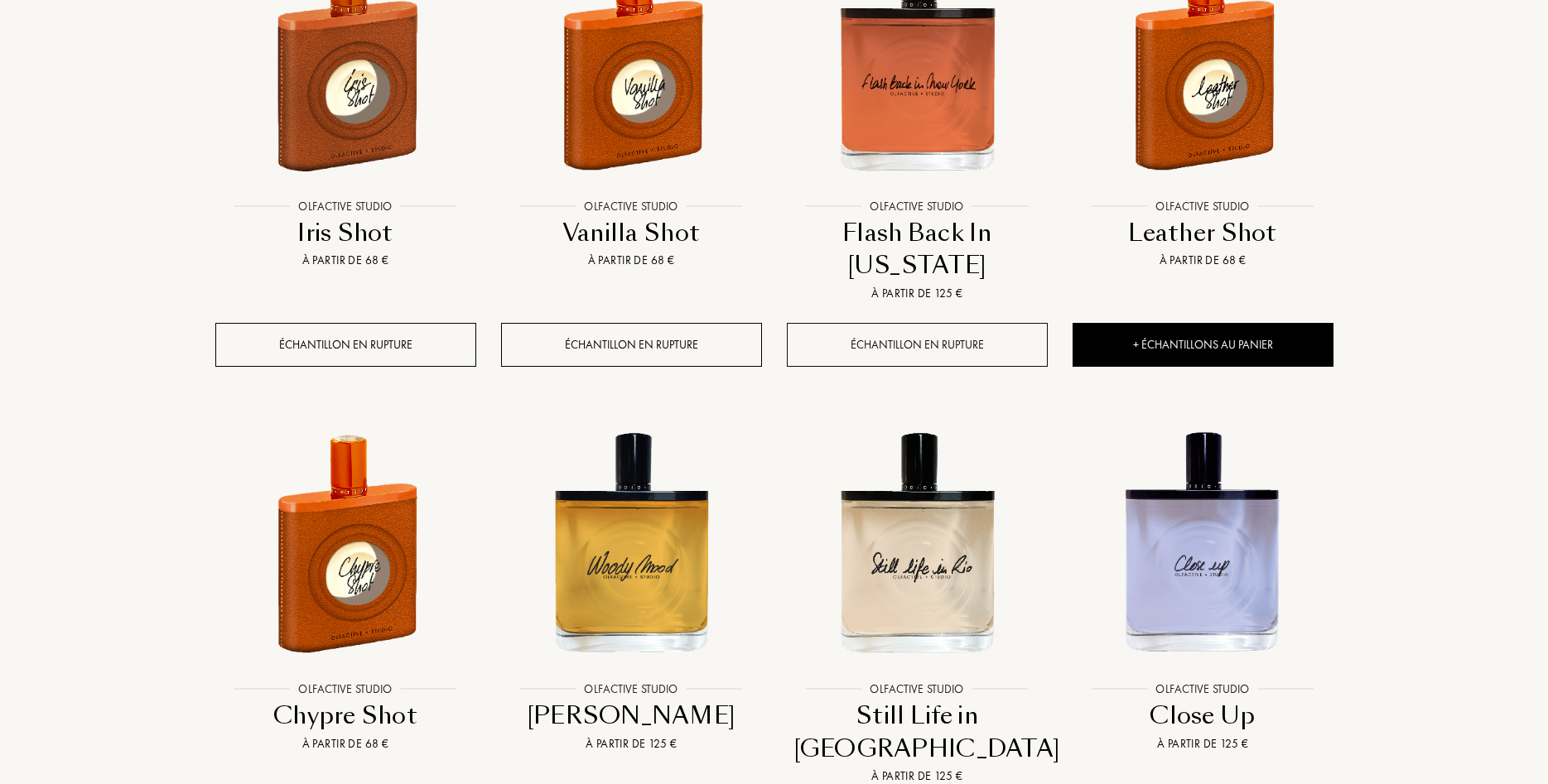
scroll to position [1014, 0]
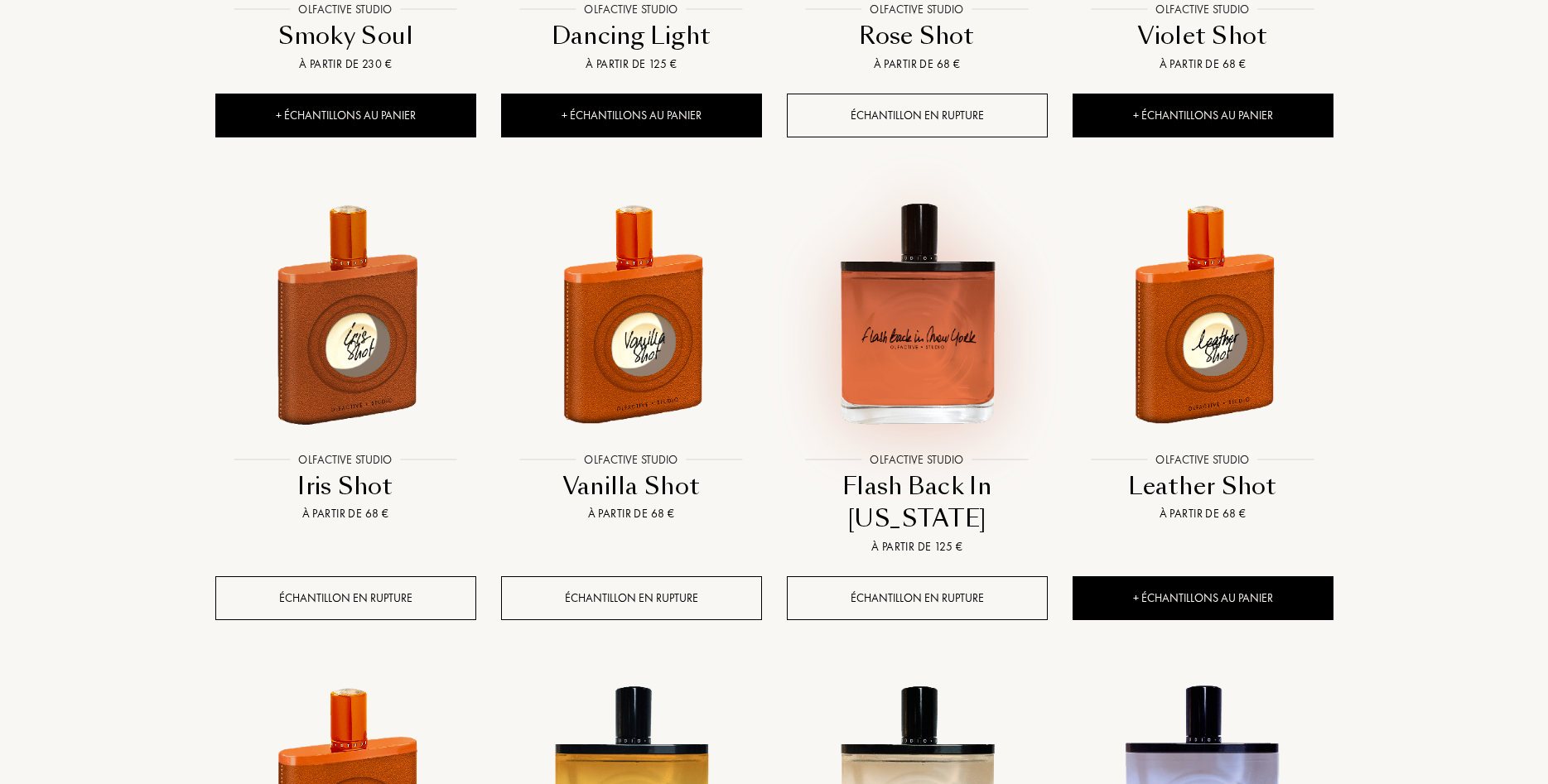
click at [959, 335] on img at bounding box center [917, 313] width 258 height 258
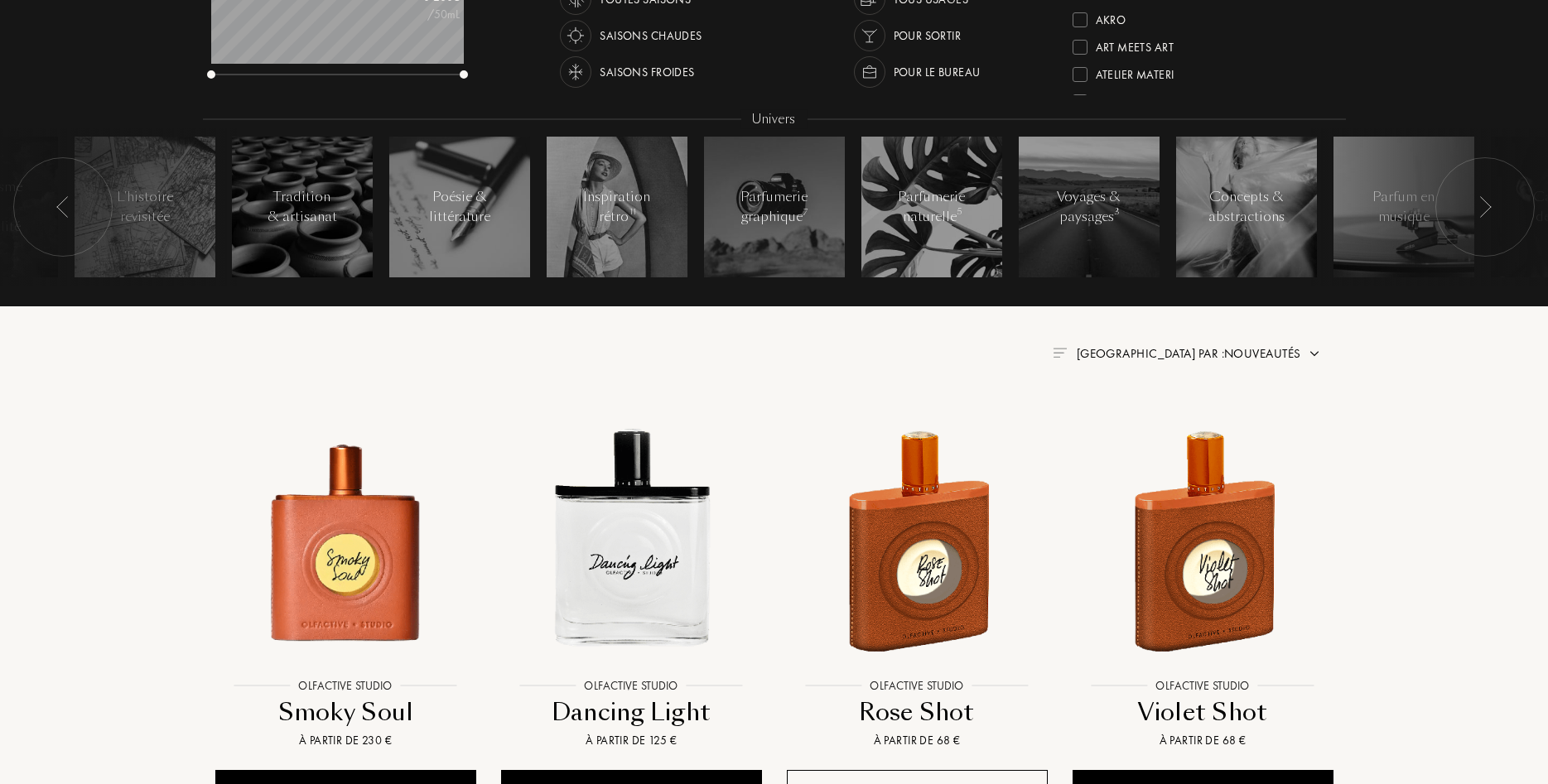
scroll to position [422, 0]
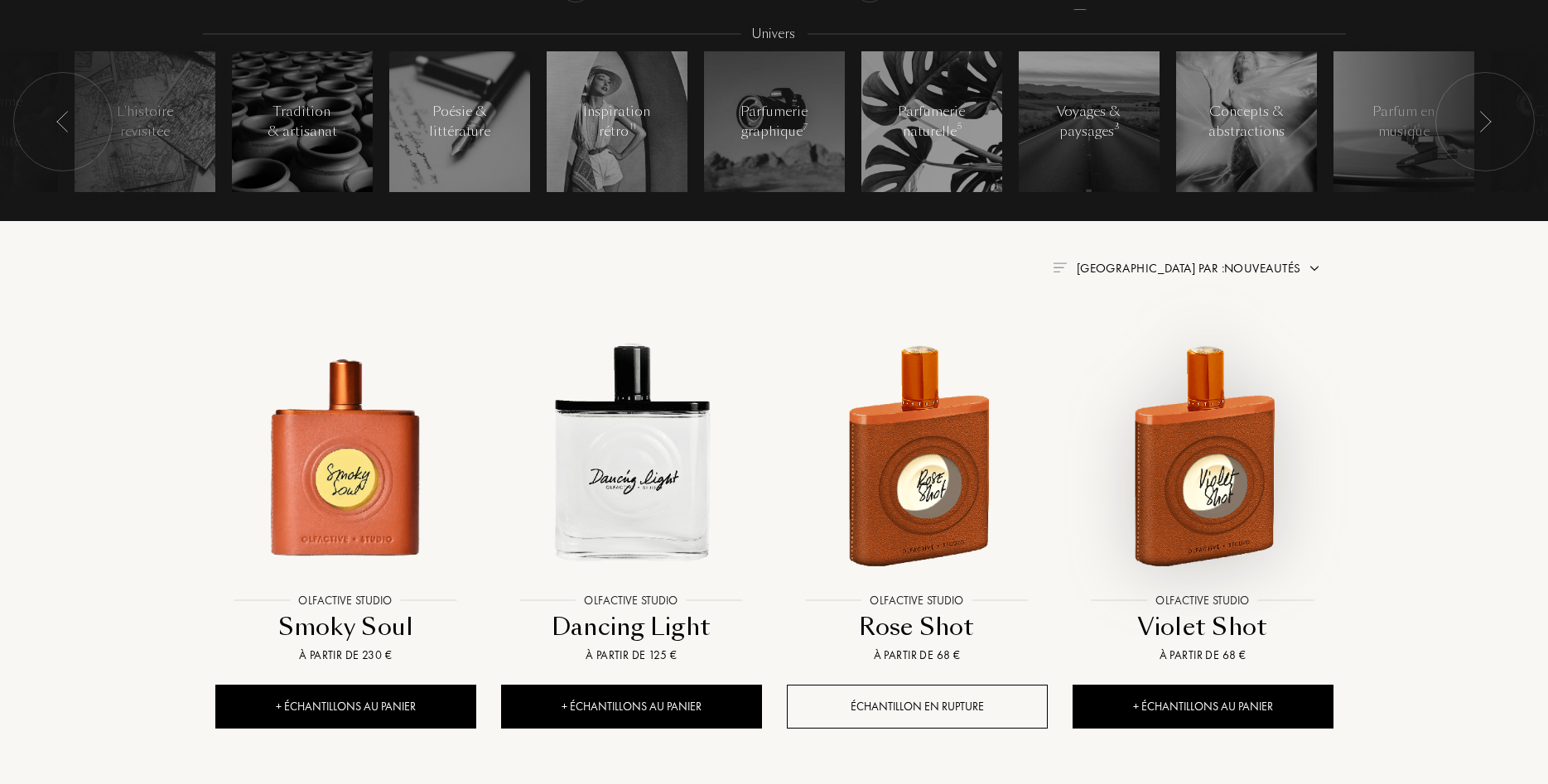
click at [1198, 448] on img at bounding box center [1203, 455] width 258 height 258
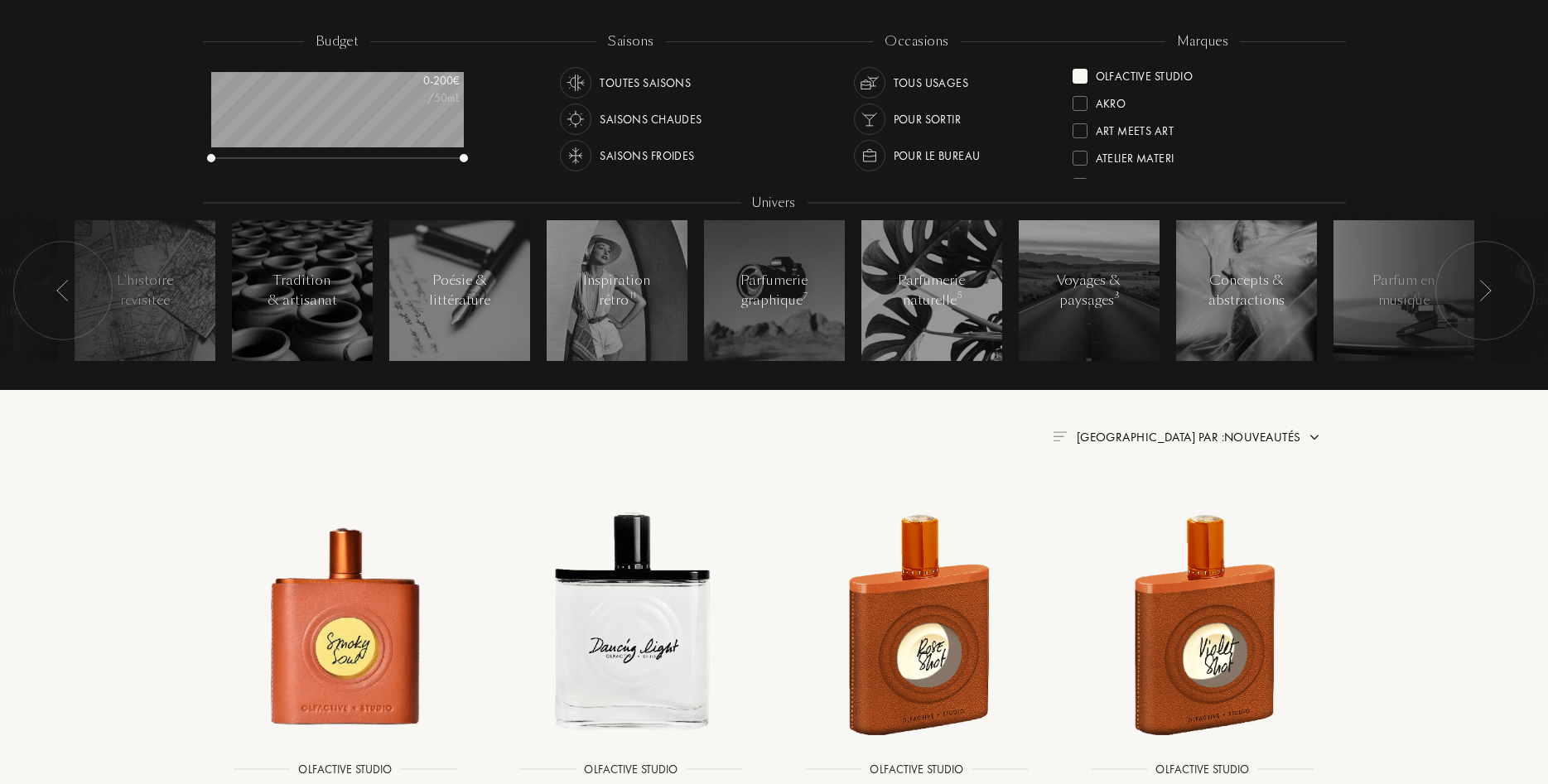
scroll to position [0, 0]
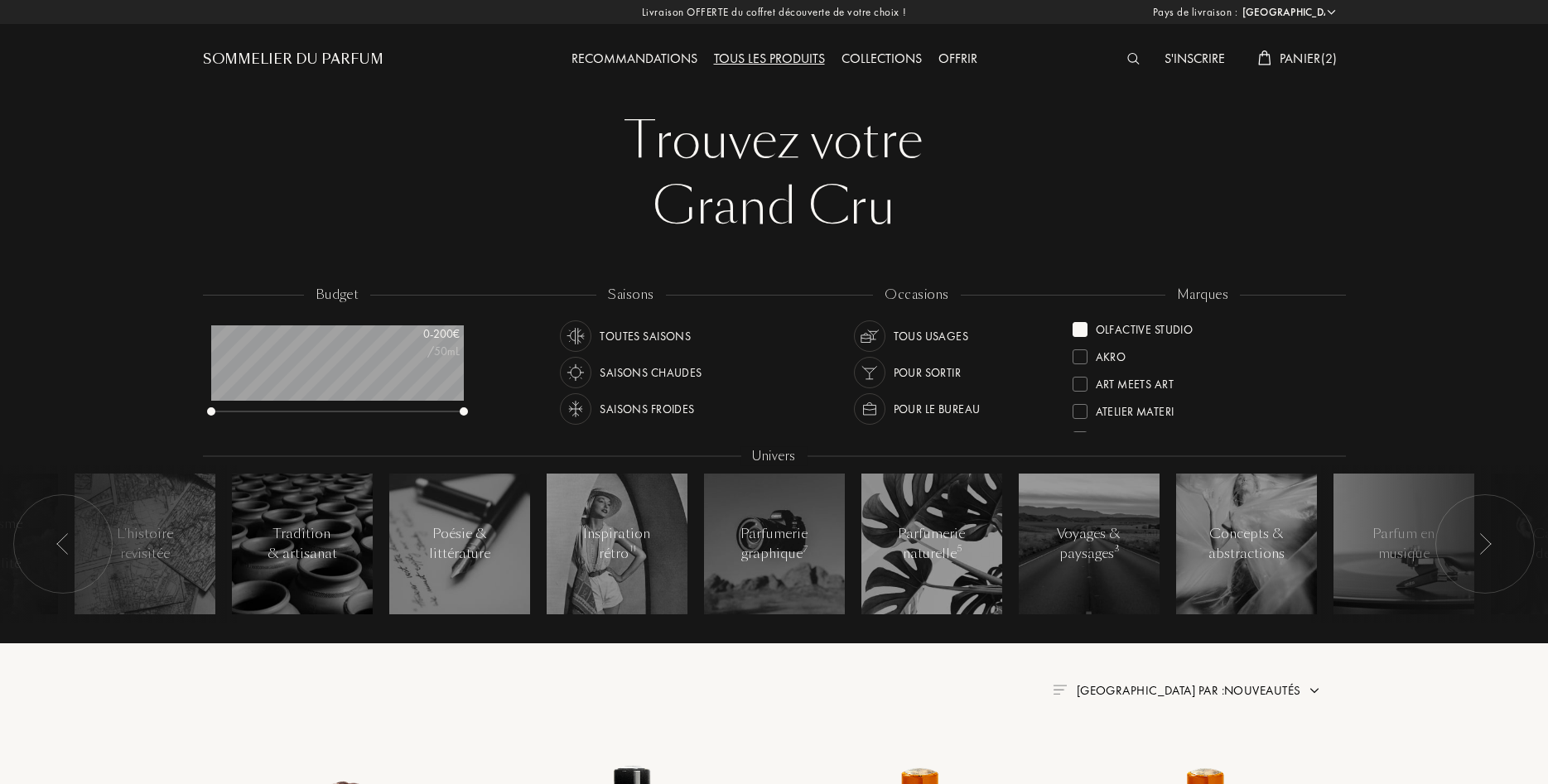
click at [1117, 328] on div "Olfactive Studio" at bounding box center [1145, 327] width 98 height 23
click at [1149, 333] on div "Binet-Papillon" at bounding box center [1137, 331] width 82 height 23
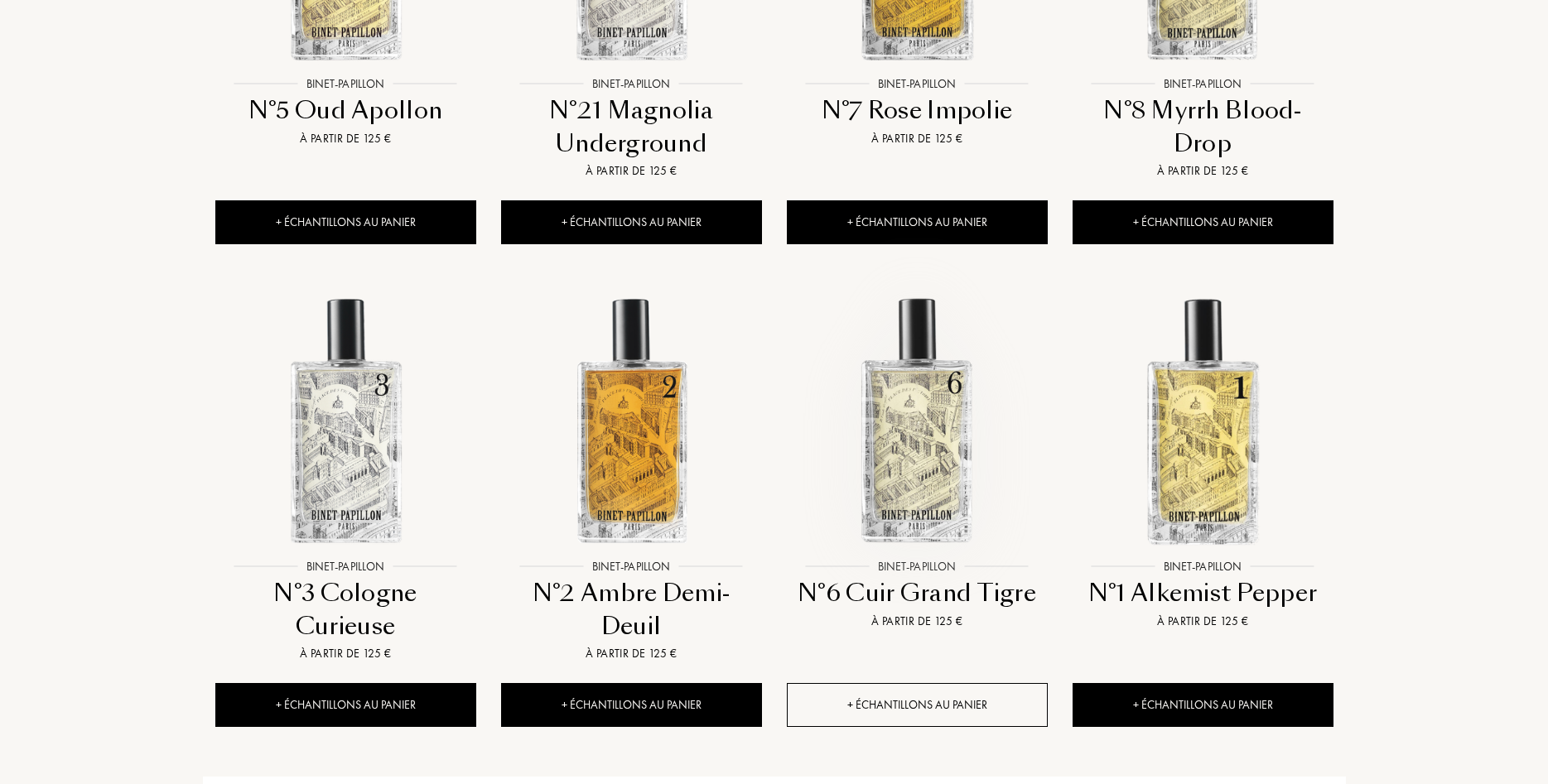
scroll to position [1014, 0]
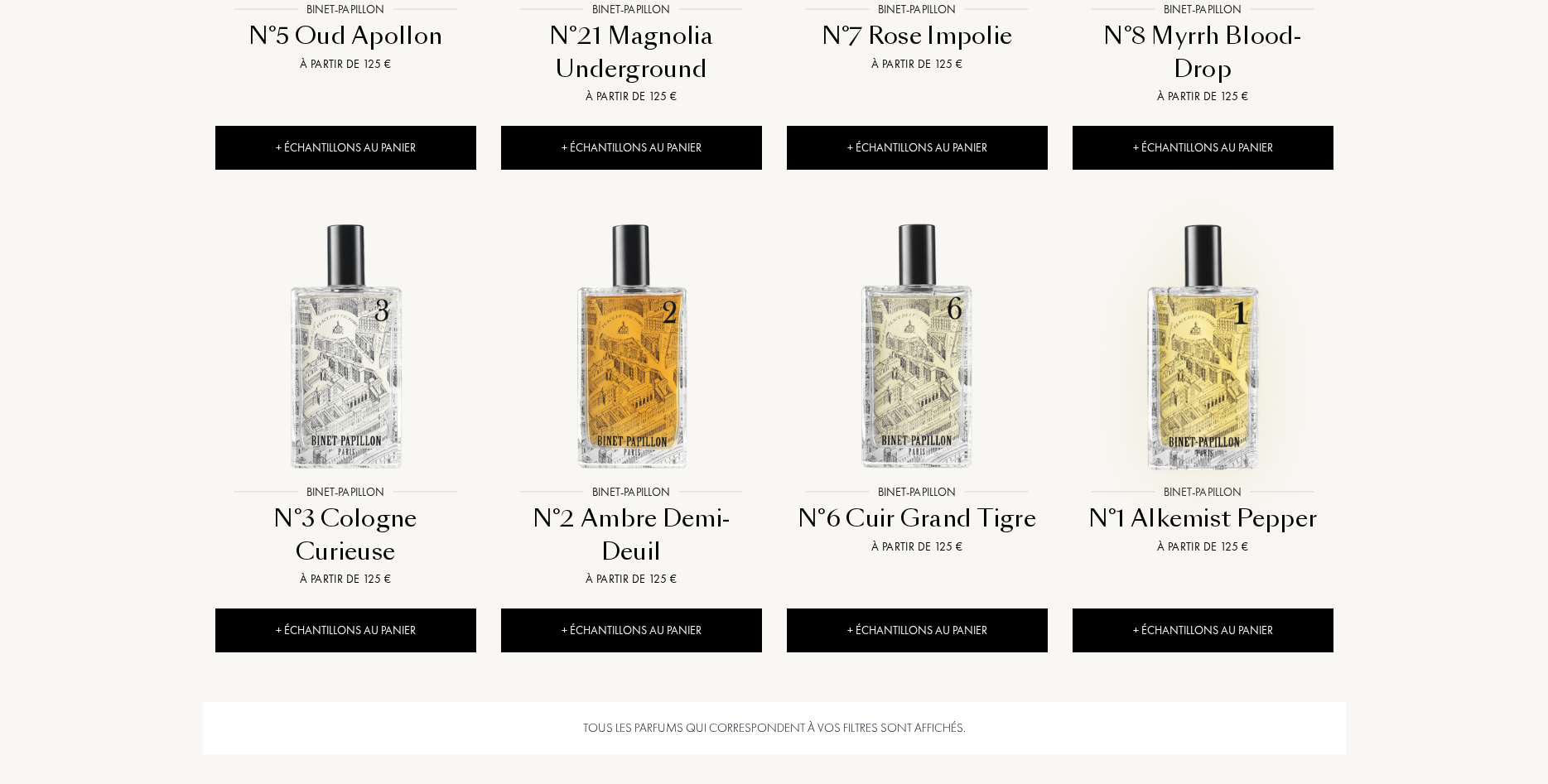
click at [1193, 404] on img at bounding box center [1203, 346] width 258 height 258
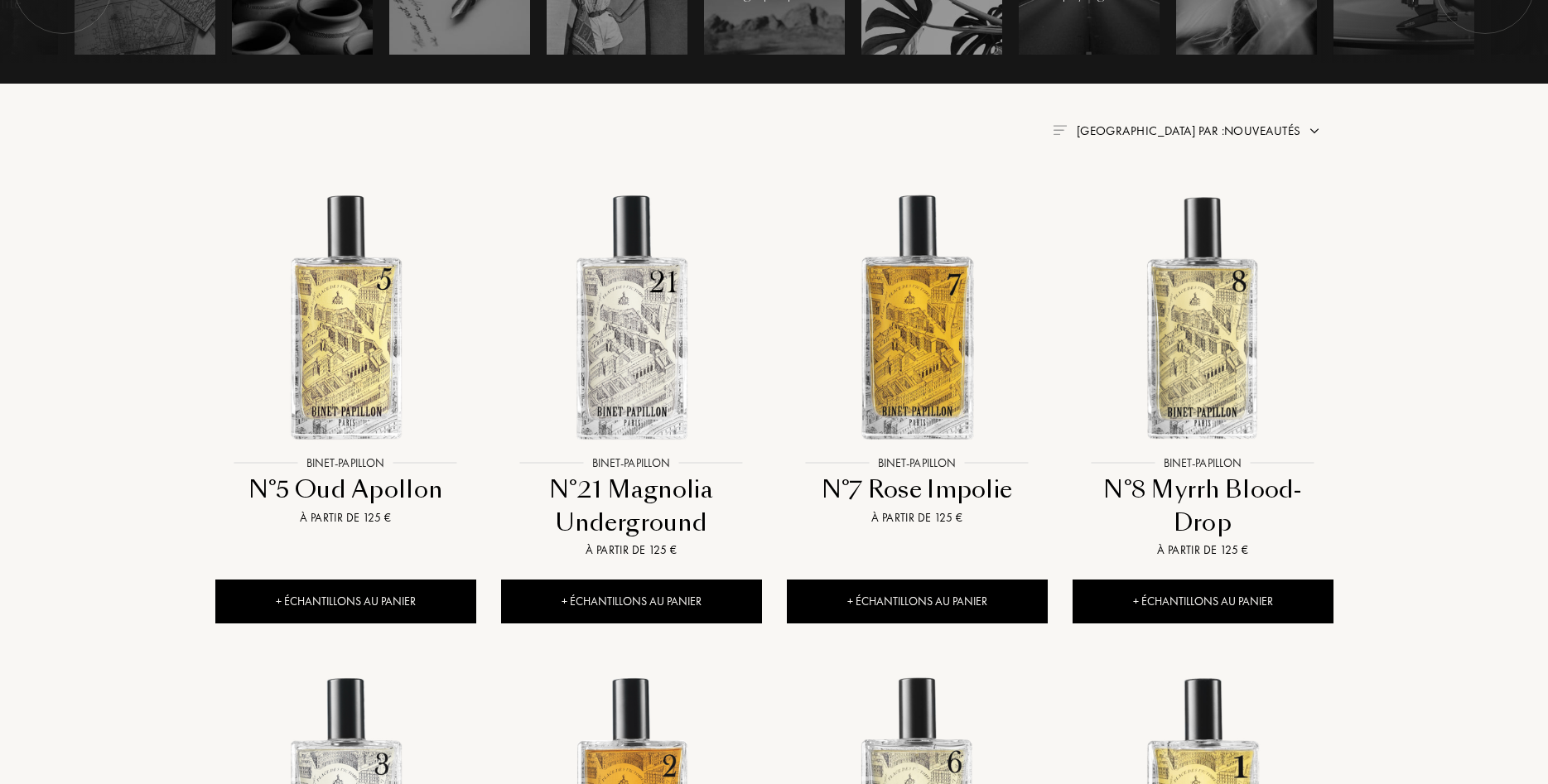
scroll to position [591, 0]
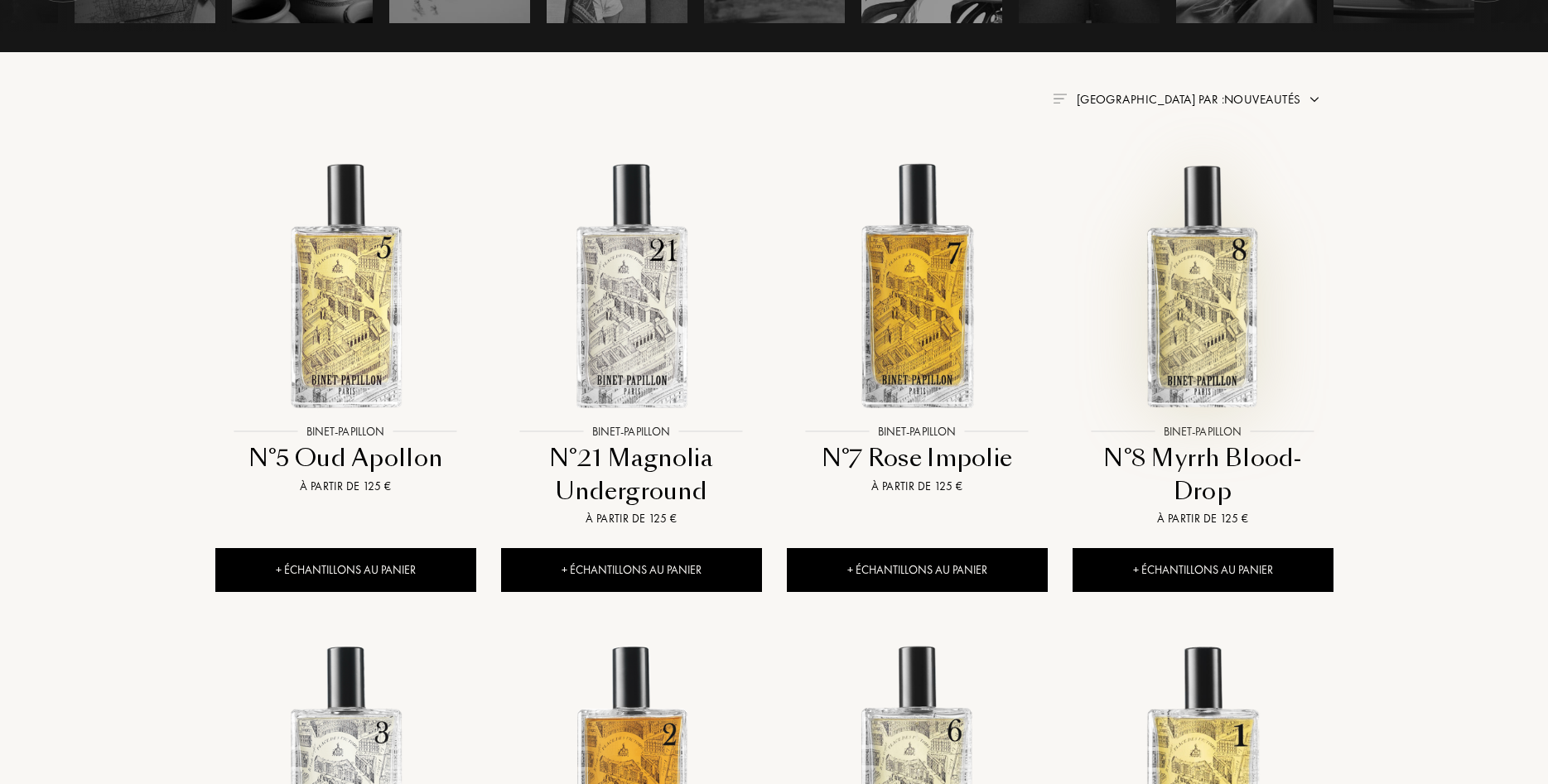
click at [1232, 328] on img at bounding box center [1203, 285] width 258 height 258
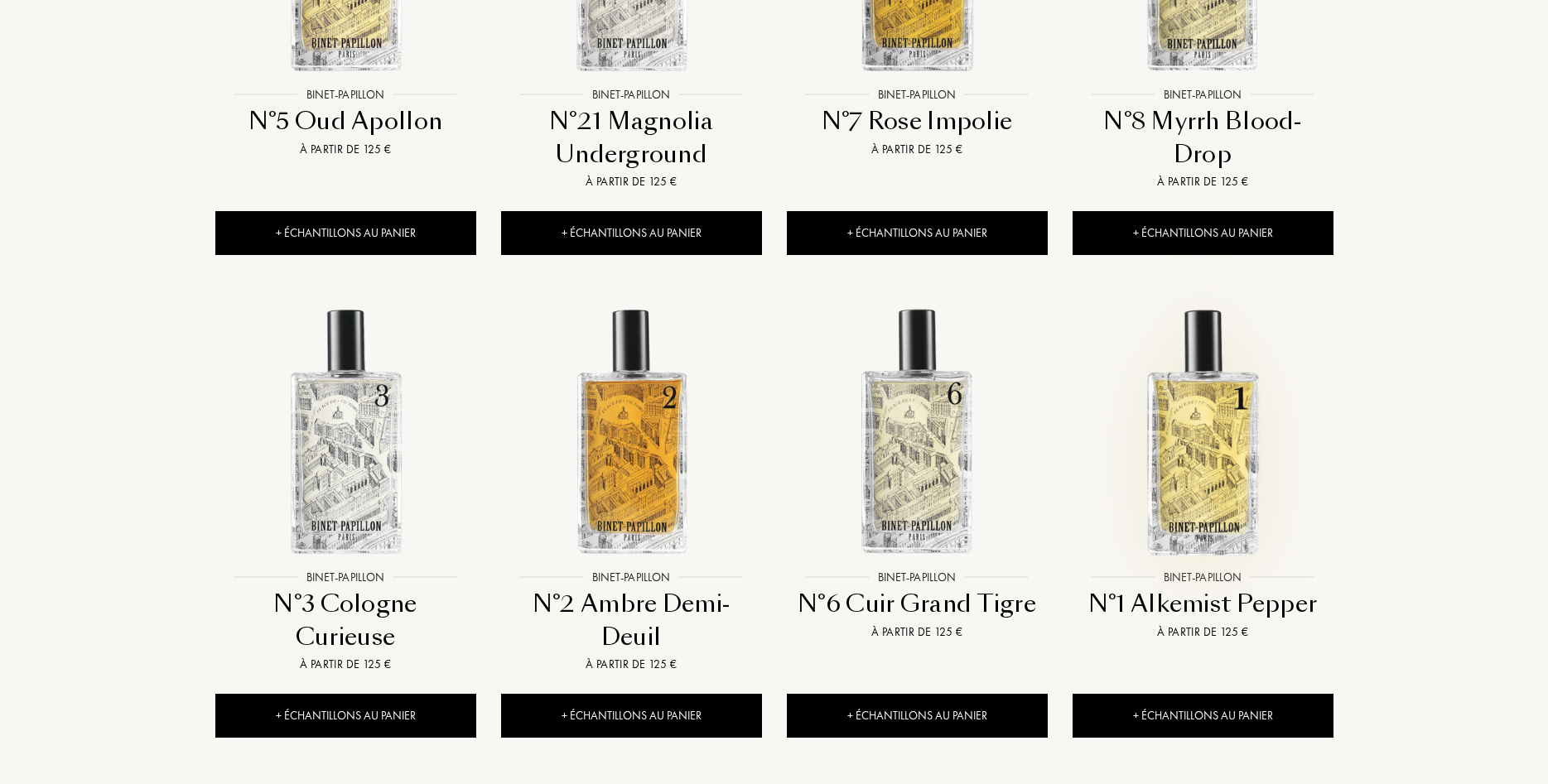
scroll to position [929, 0]
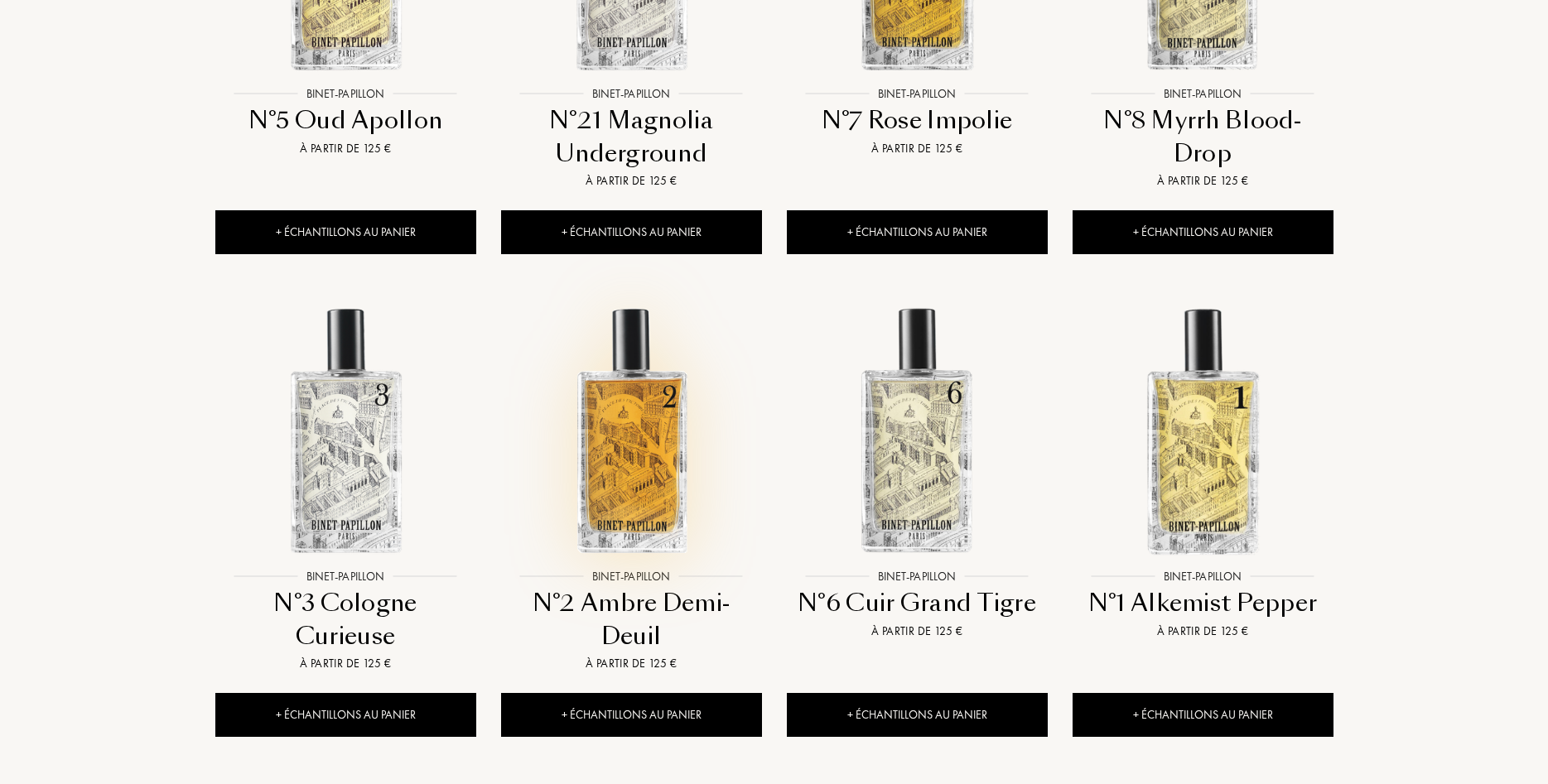
click at [647, 455] on img at bounding box center [632, 430] width 258 height 258
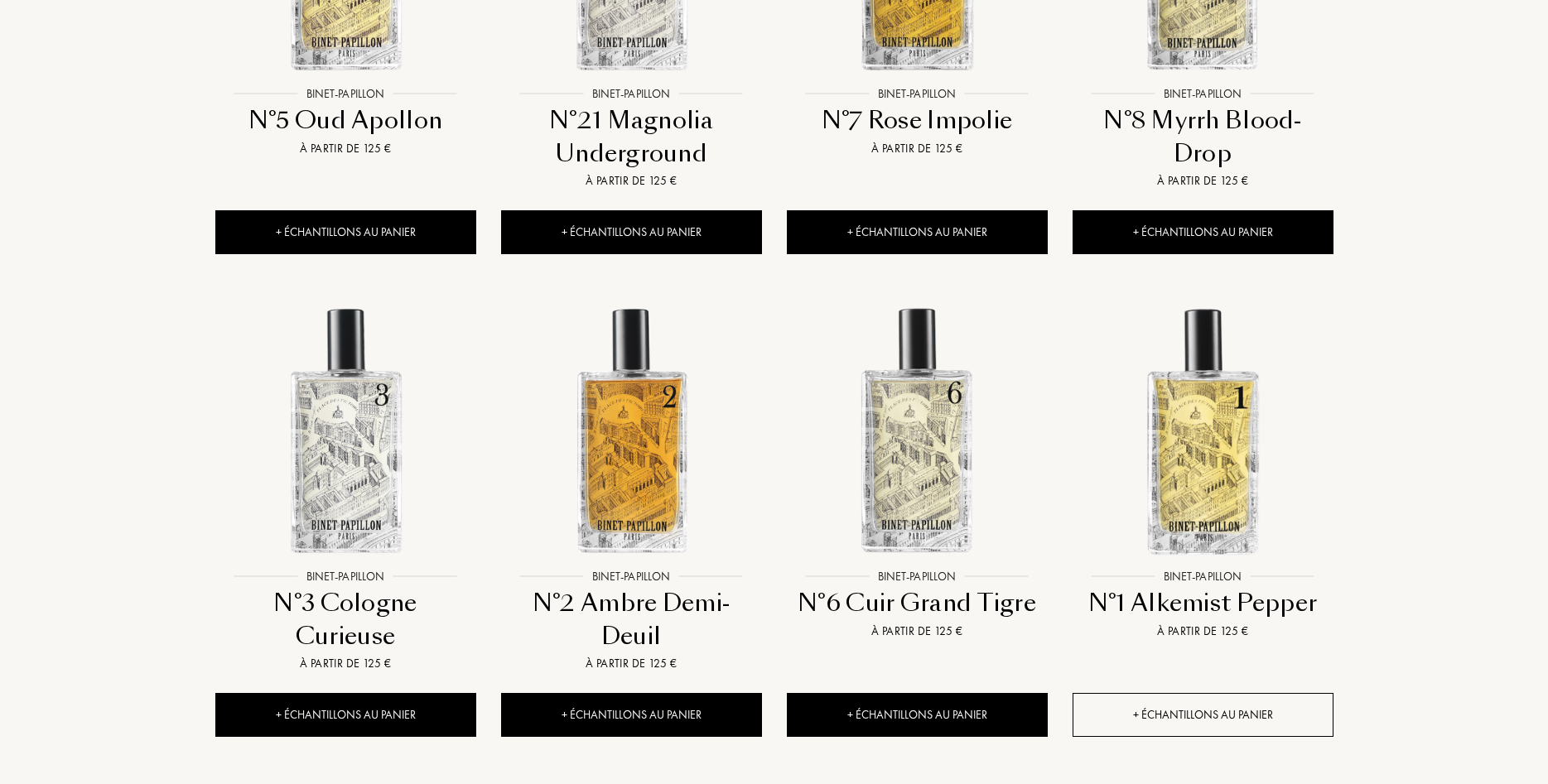
click at [1193, 709] on div "+ Échantillons au panier" at bounding box center [1202, 715] width 261 height 44
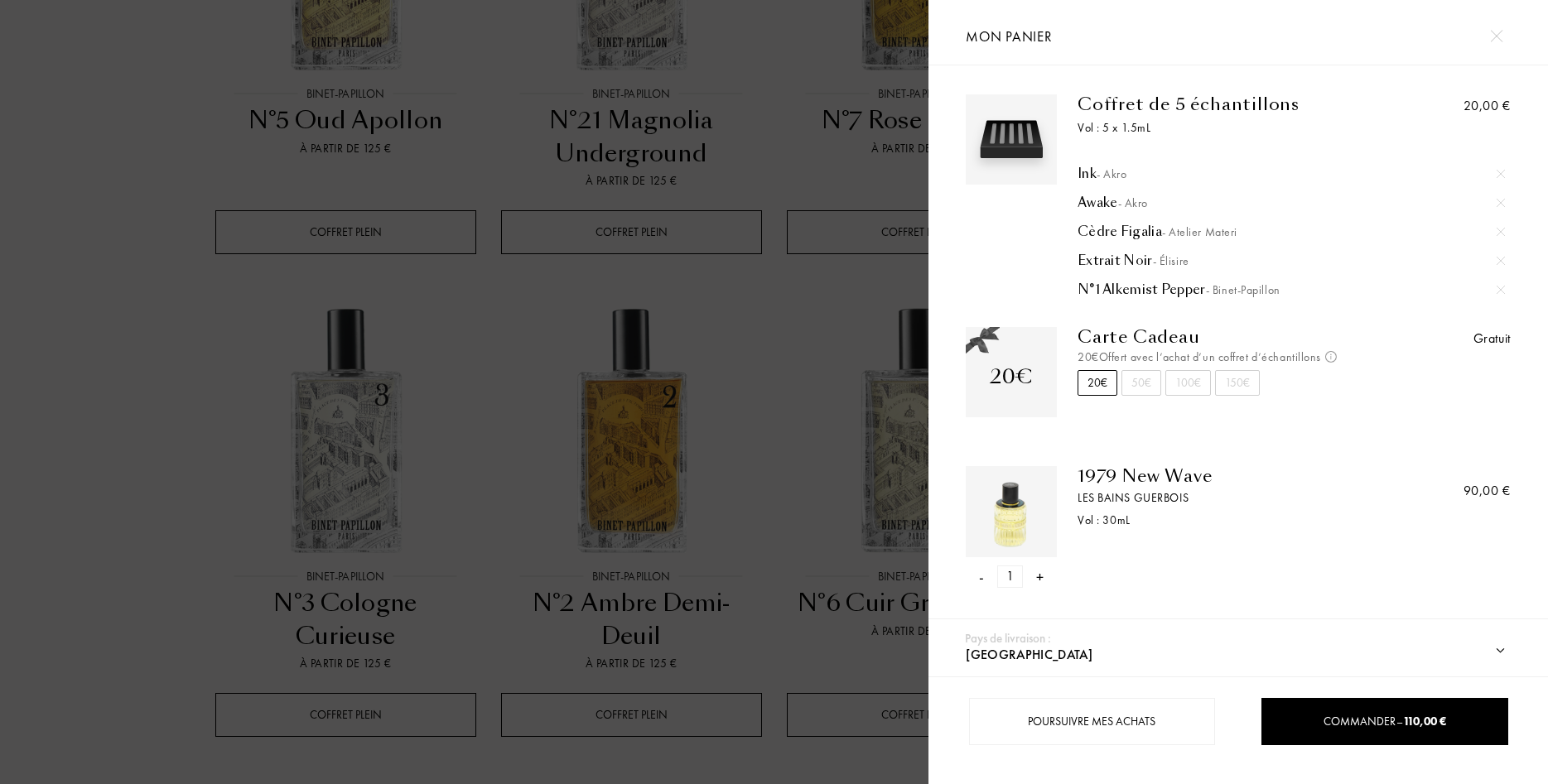
click at [1097, 386] on div "20€" at bounding box center [1098, 383] width 40 height 25
click at [1349, 707] on div "Commander – 110,00 €" at bounding box center [1384, 721] width 246 height 47
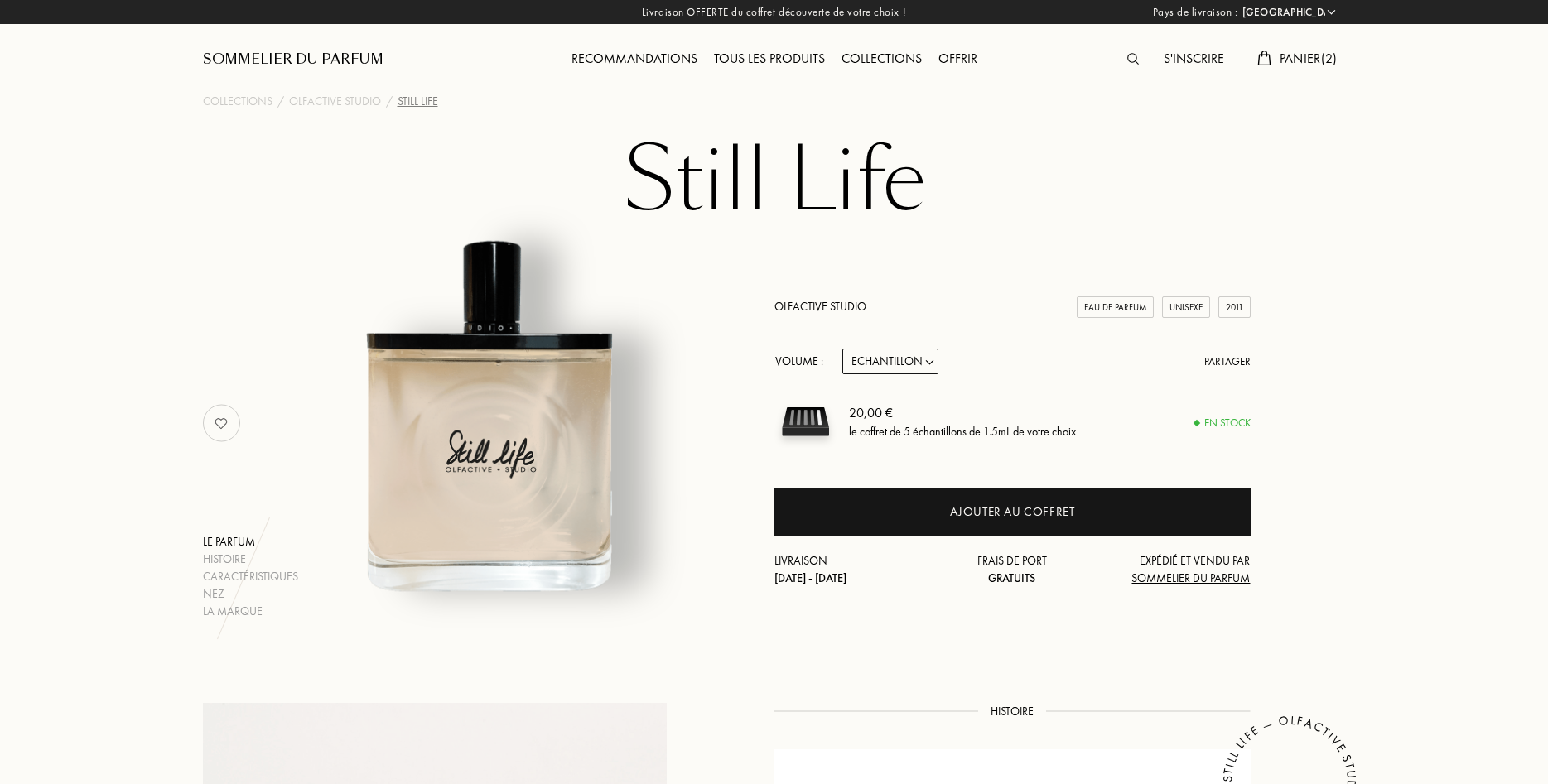
select select "FR"
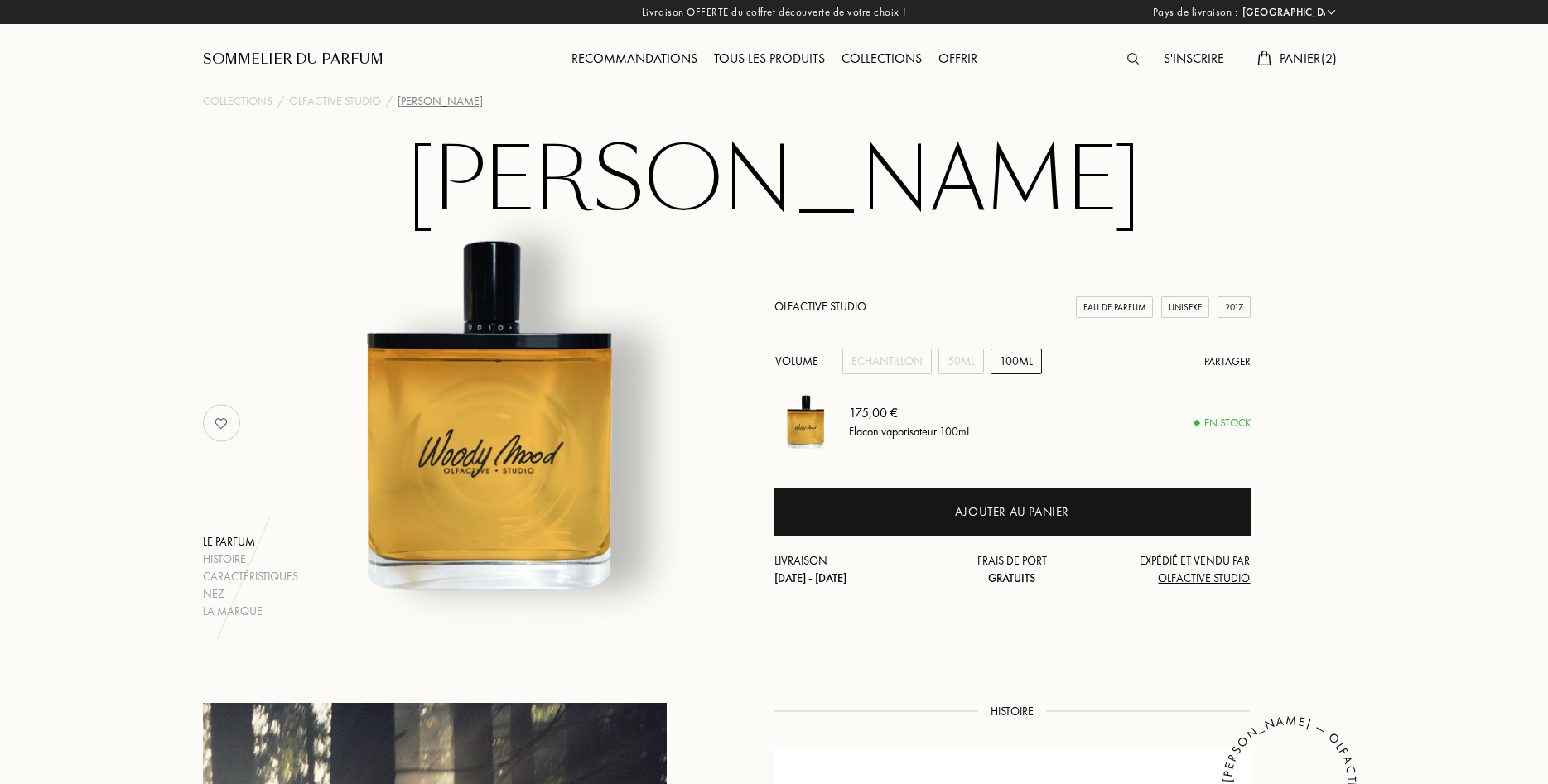
select select "FR"
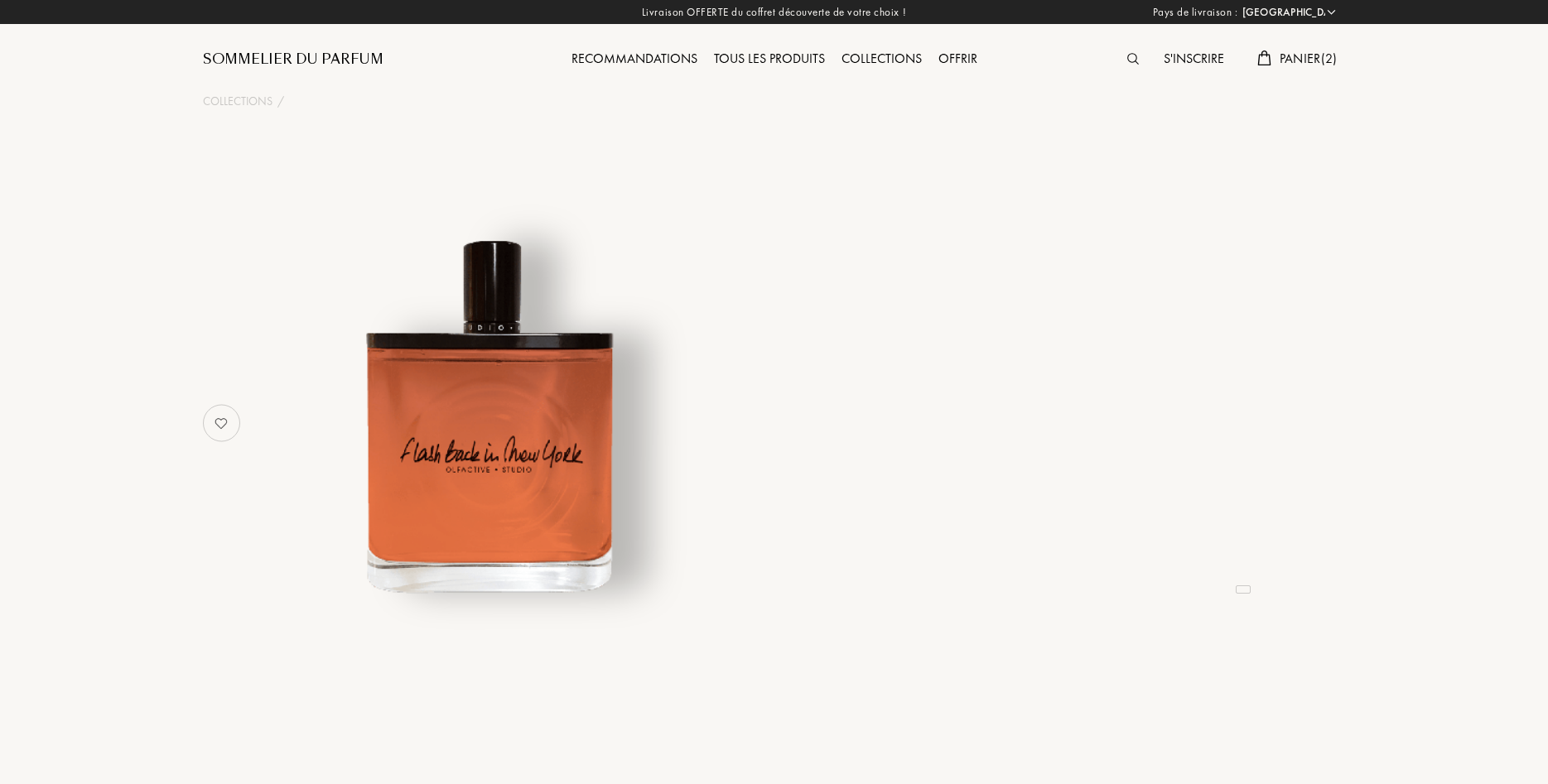
select select "FR"
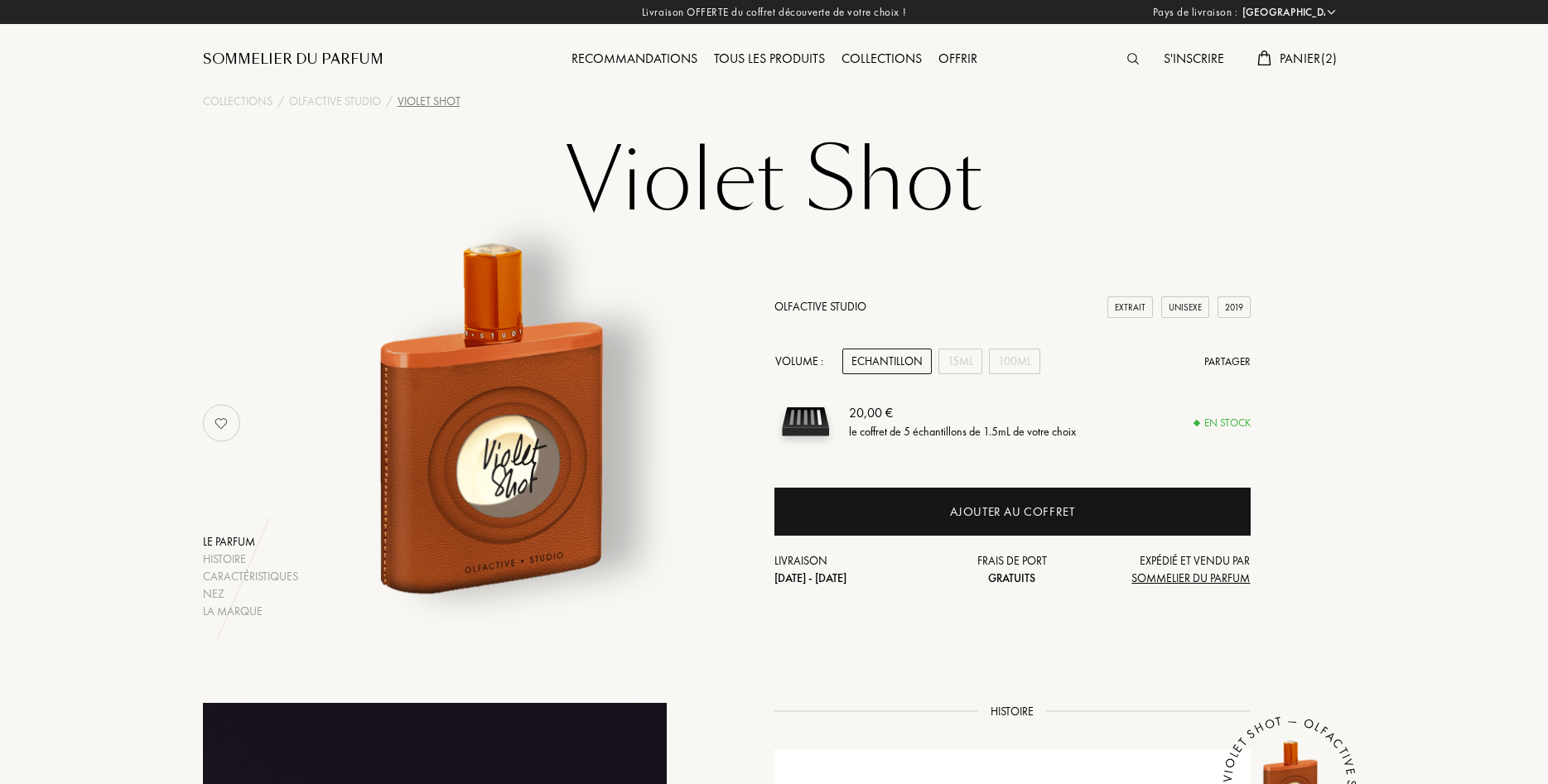
select select "FR"
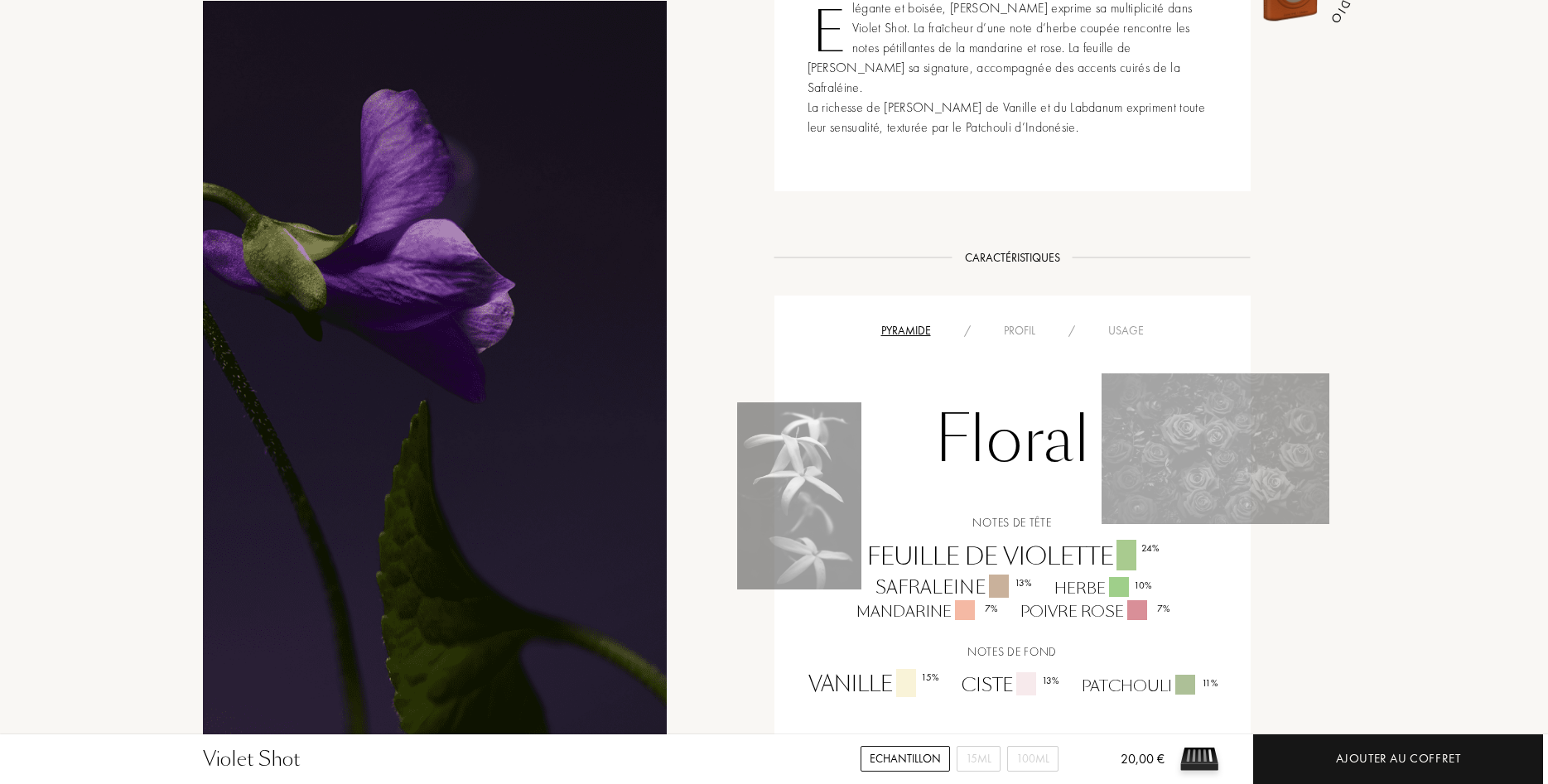
scroll to position [845, 0]
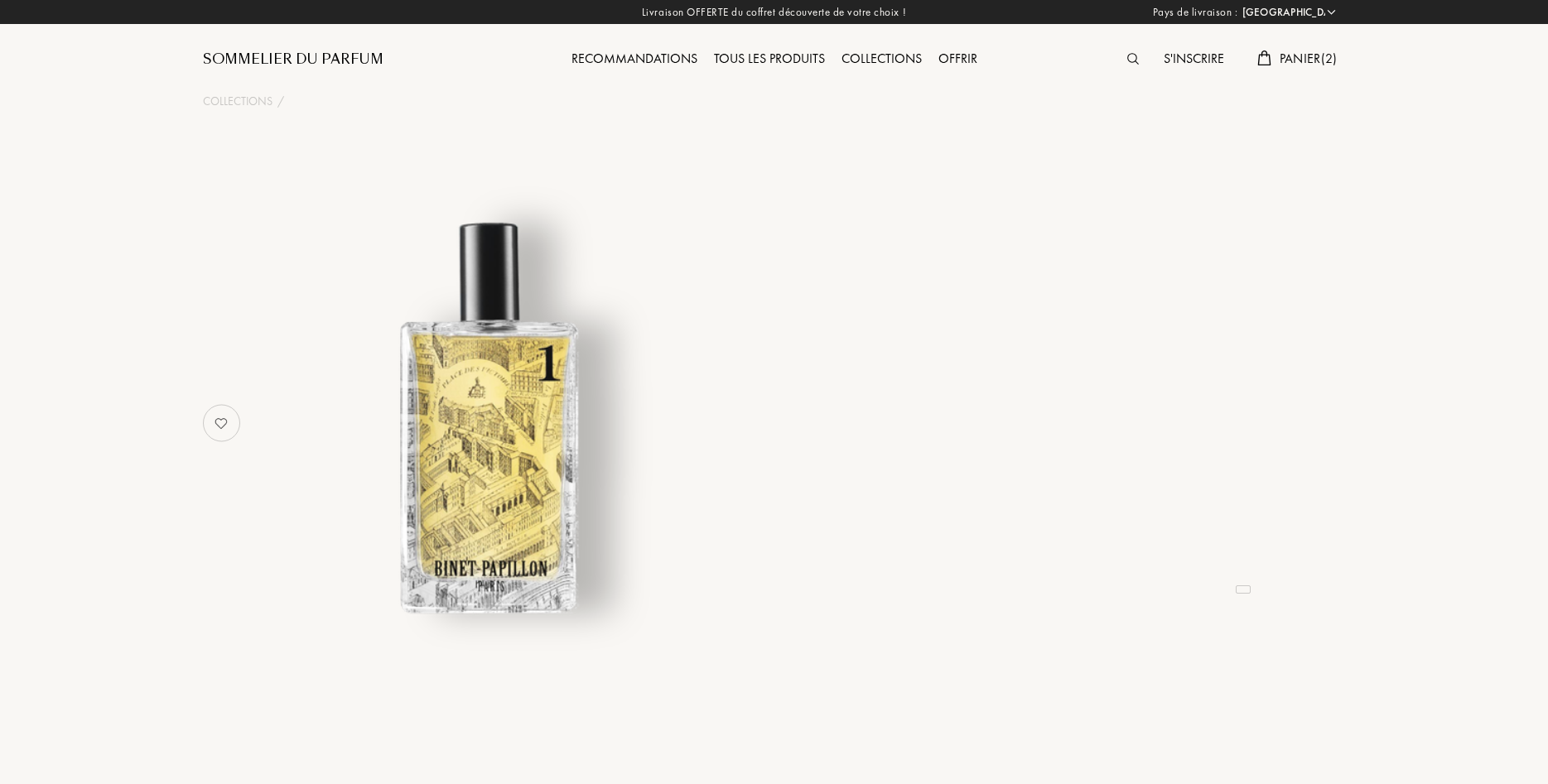
select select "FR"
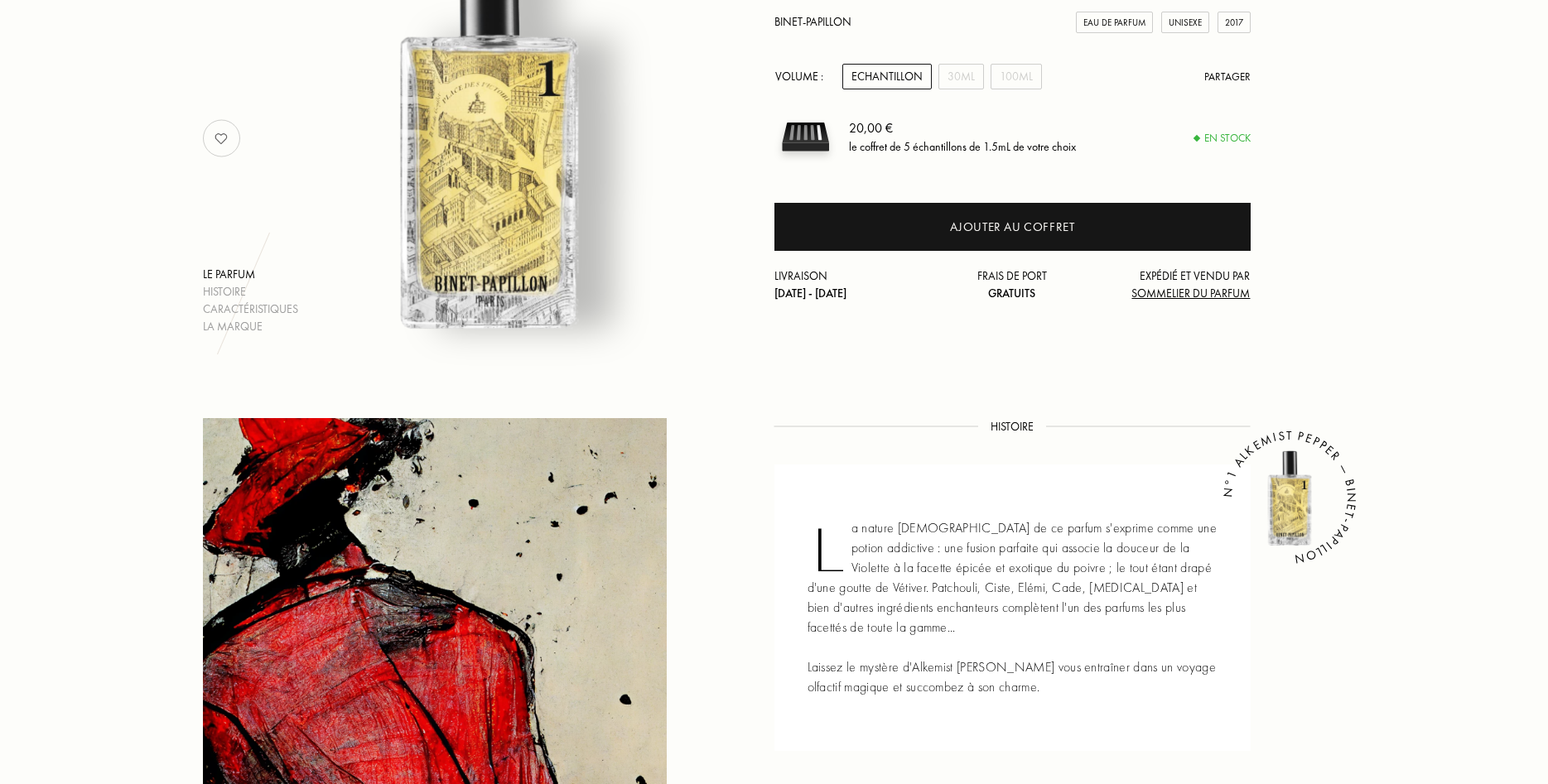
scroll to position [84, 0]
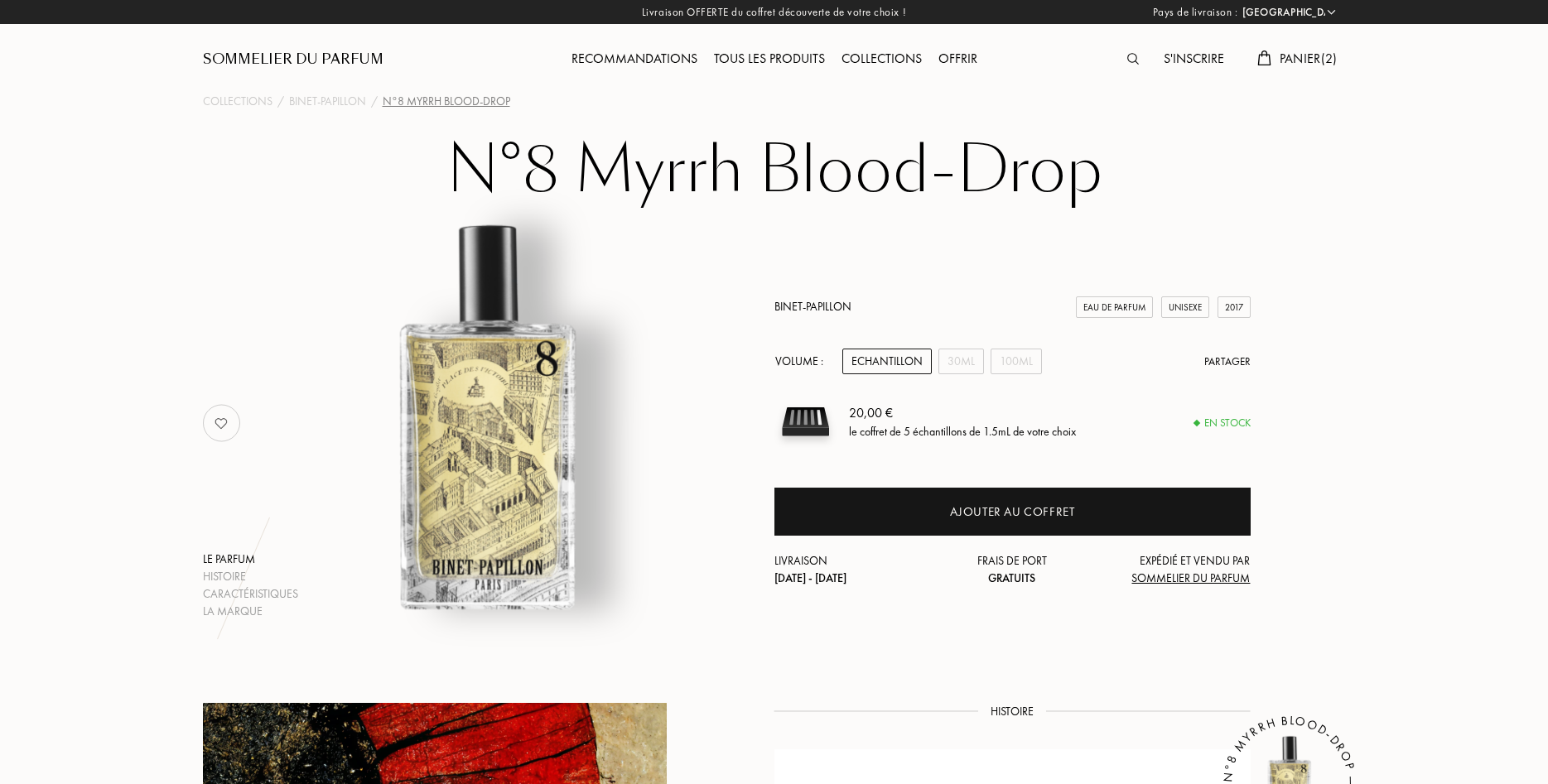
select select "FR"
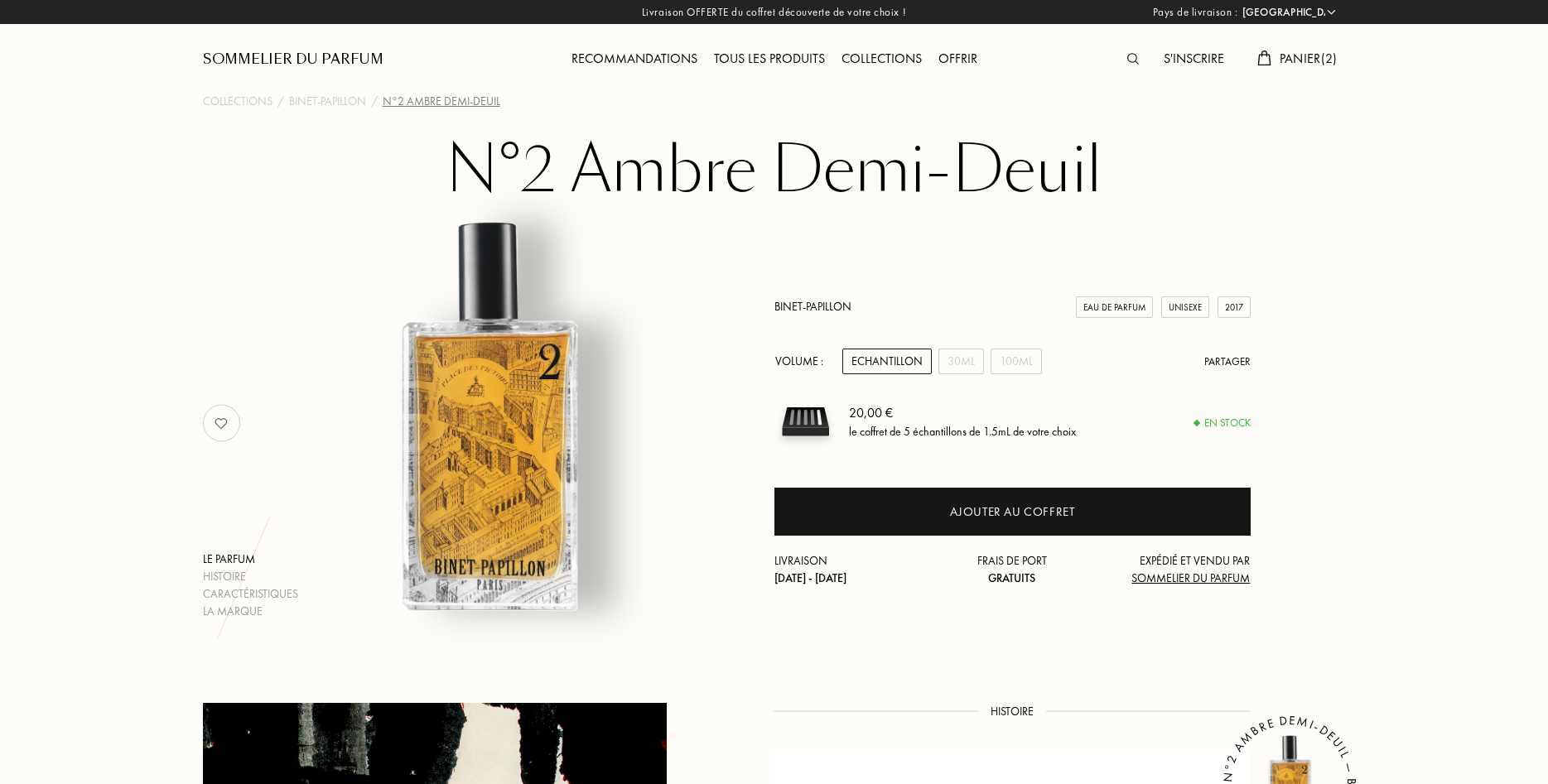
select select "FR"
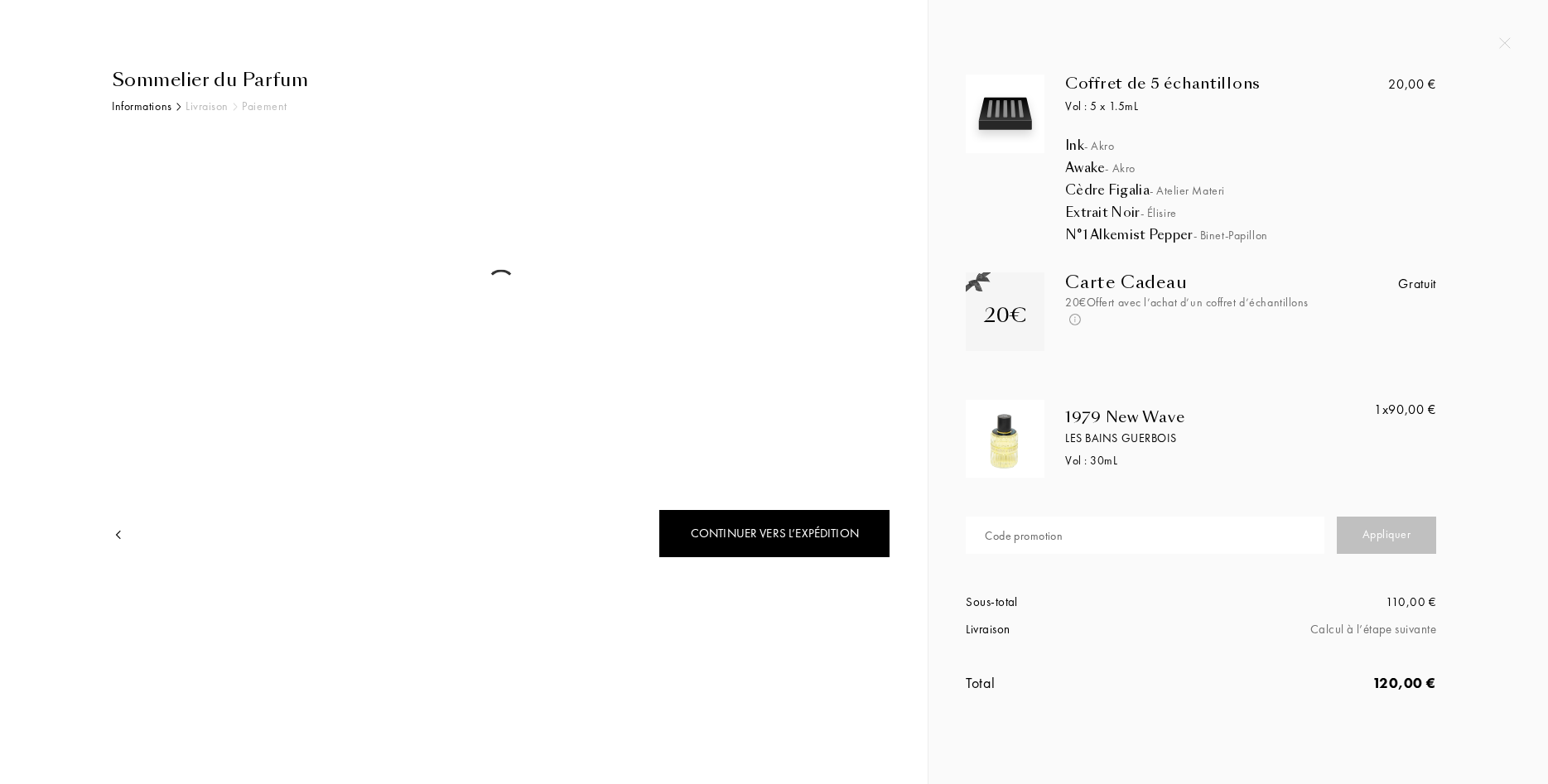
select select "FR"
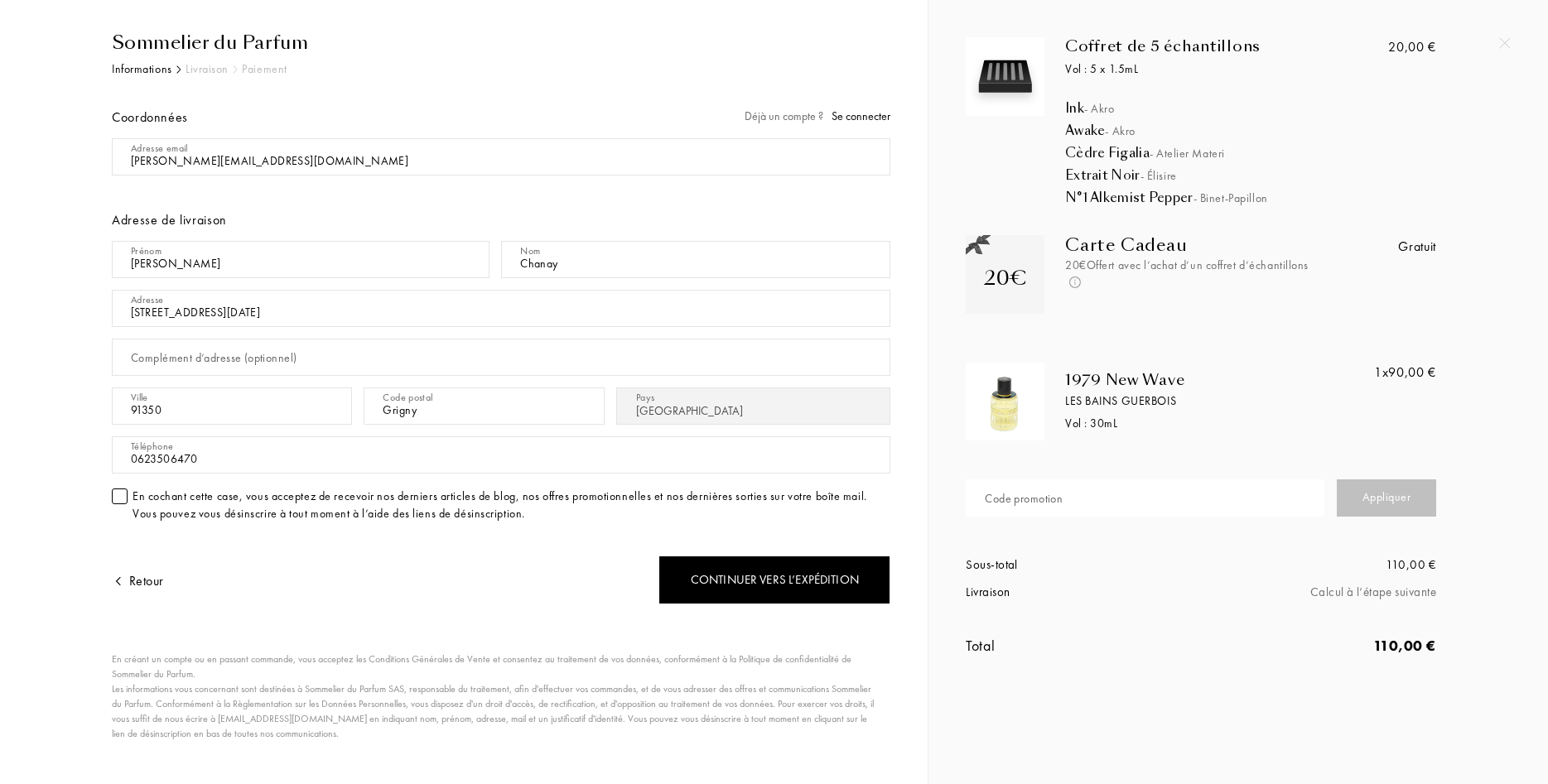
scroll to position [60, 0]
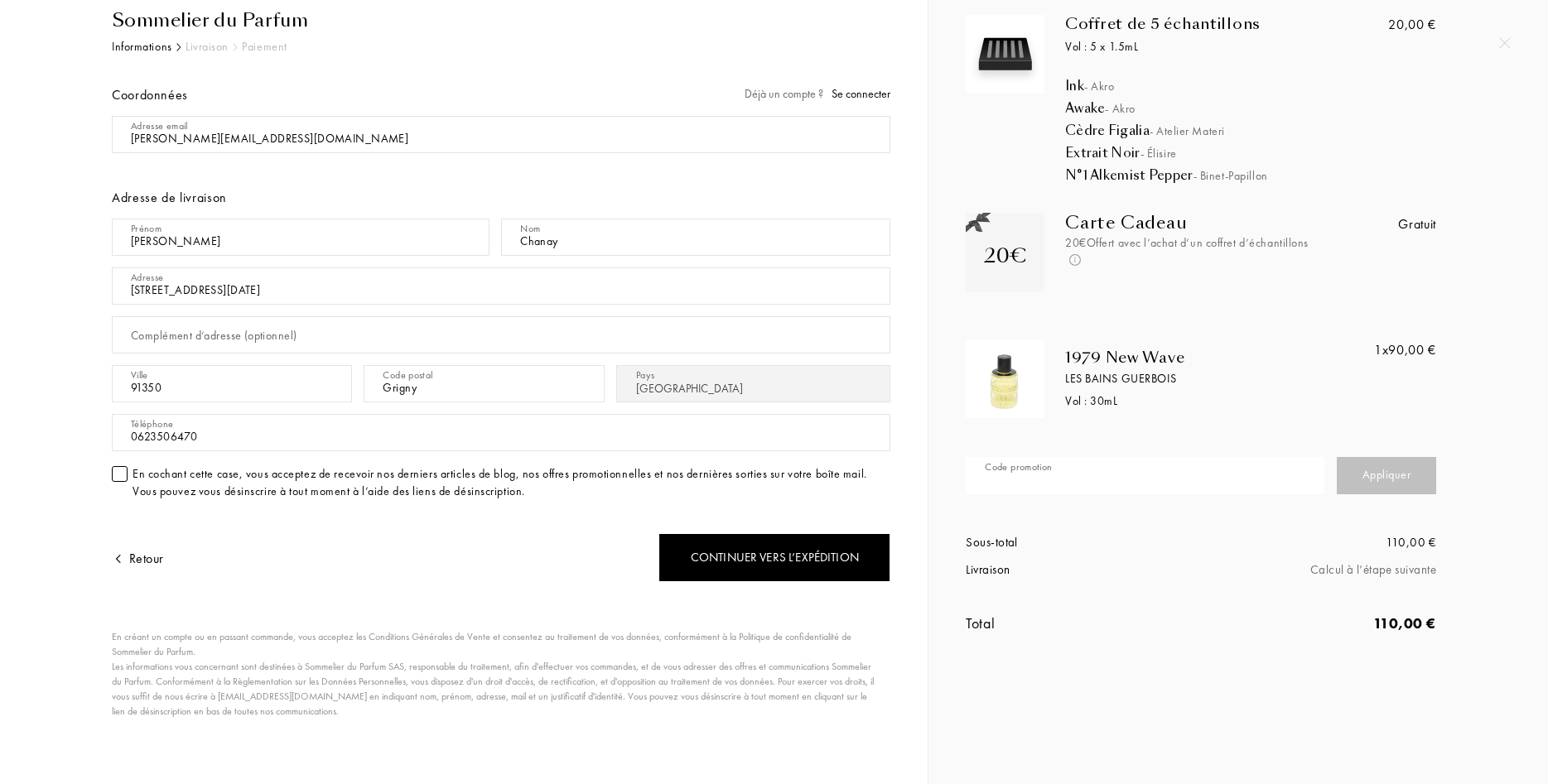
click at [1152, 467] on input "text" at bounding box center [1145, 475] width 359 height 37
paste input "D3C2I-THP6Y"
type input "D3C2I-THP6Y"
click at [1408, 480] on div "Appliquer" at bounding box center [1385, 475] width 99 height 37
drag, startPoint x: 1236, startPoint y: 467, endPoint x: 923, endPoint y: 463, distance: 313.0
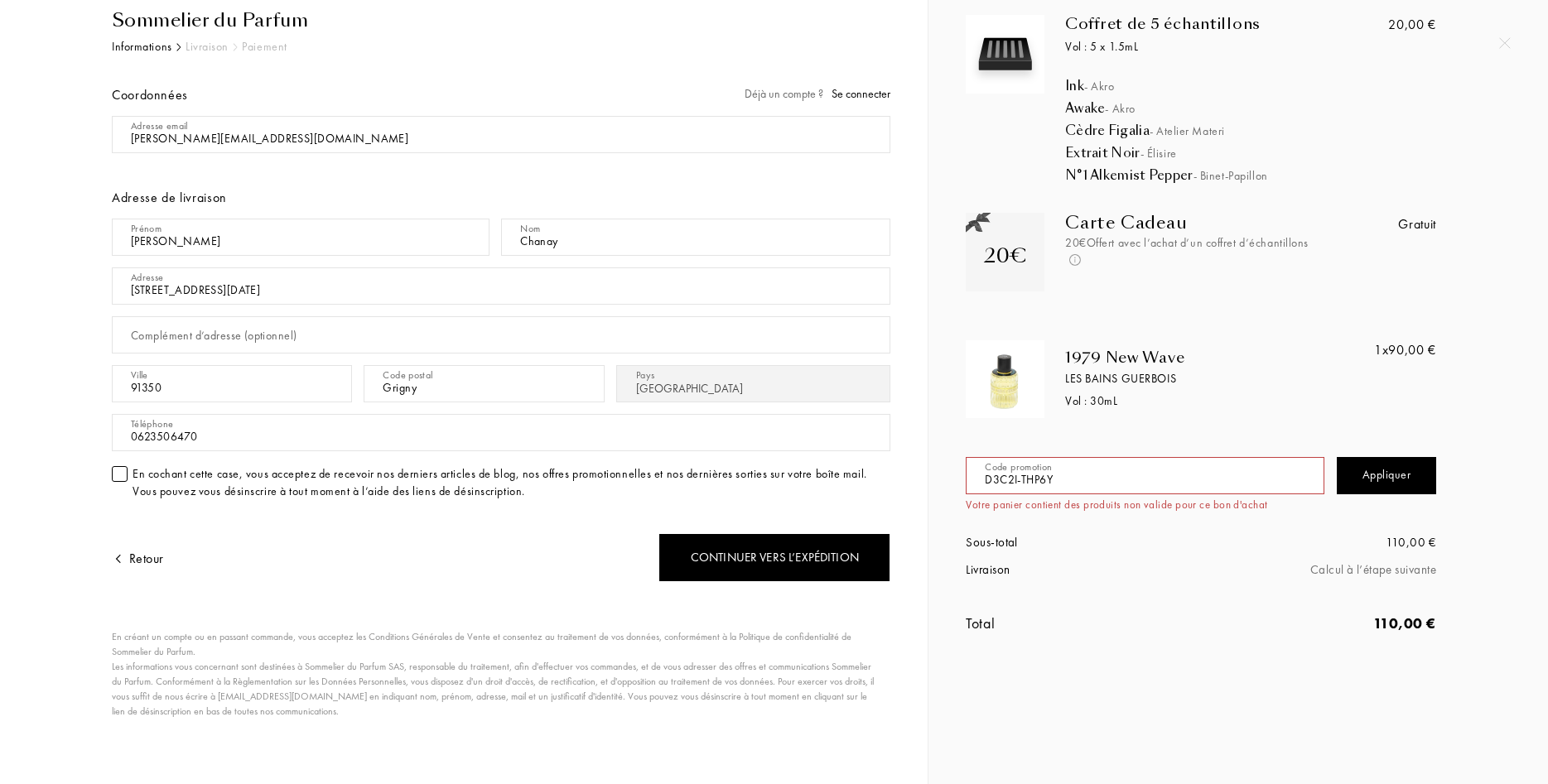
click at [966, 463] on input "D3C2I-THP6Y" at bounding box center [1145, 475] width 359 height 37
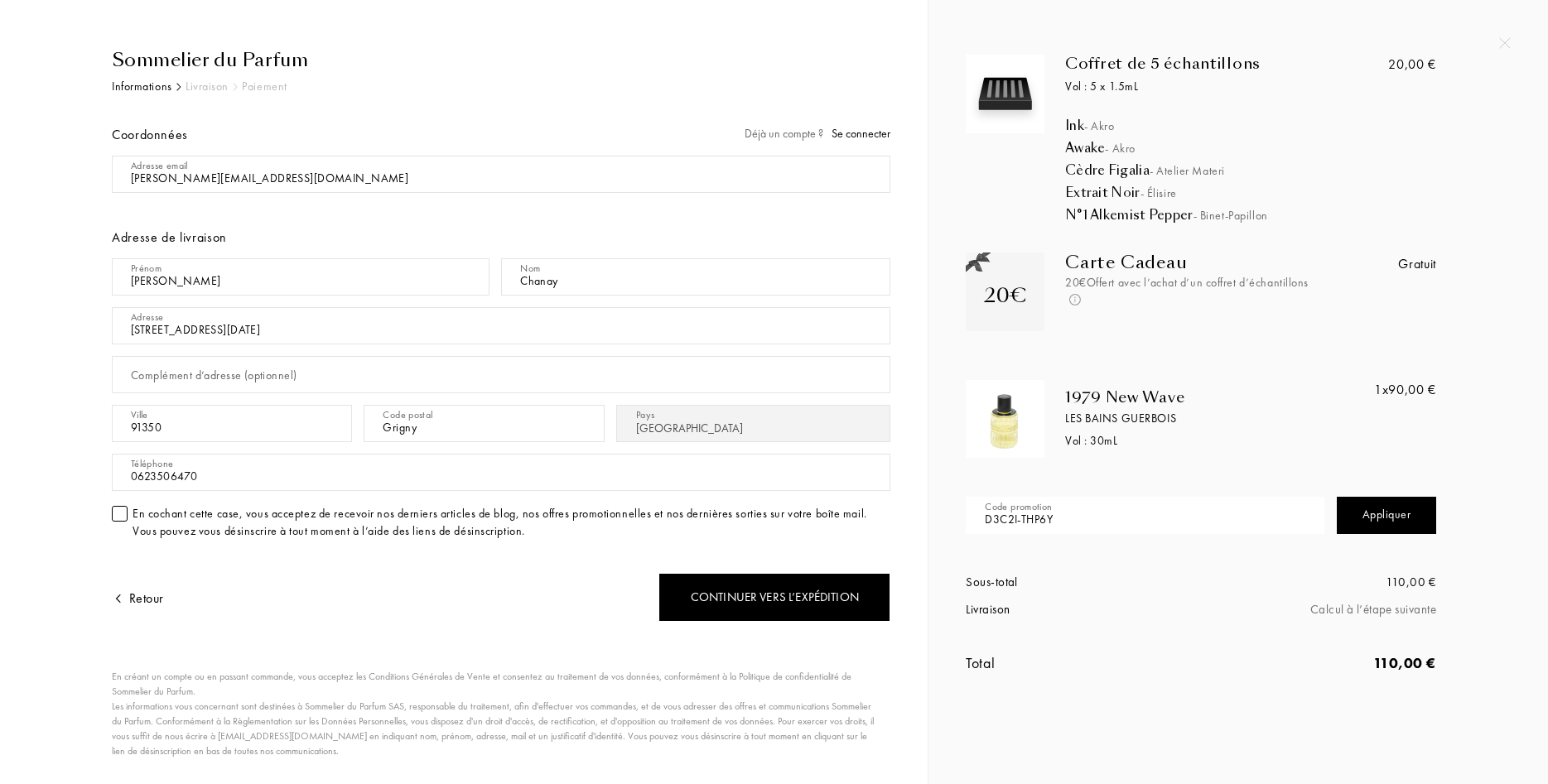
scroll to position [0, 0]
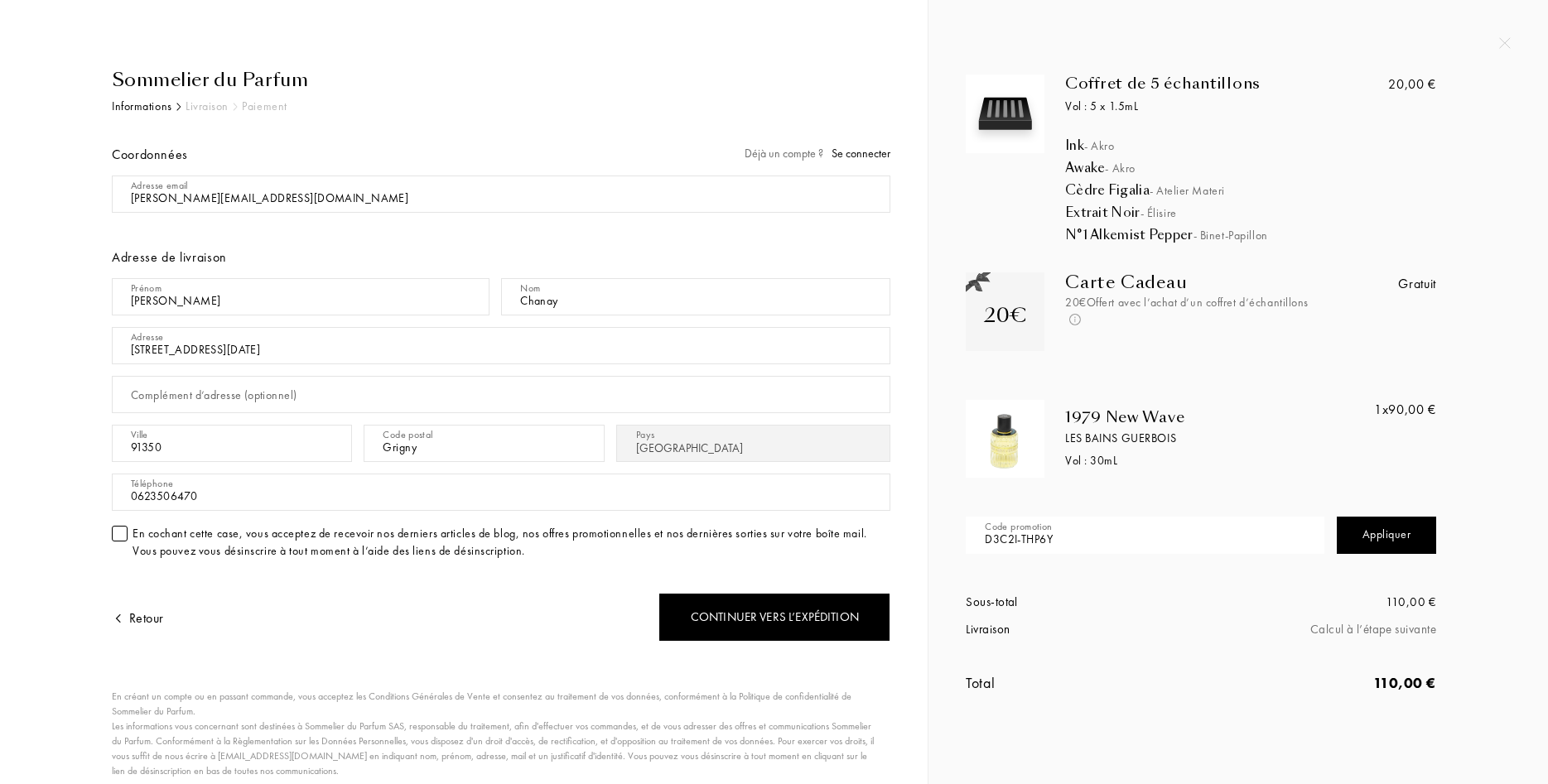
click at [1037, 427] on img at bounding box center [1005, 439] width 71 height 71
click at [1009, 442] on img at bounding box center [1005, 439] width 71 height 71
click at [1504, 38] on img at bounding box center [1504, 43] width 12 height 12
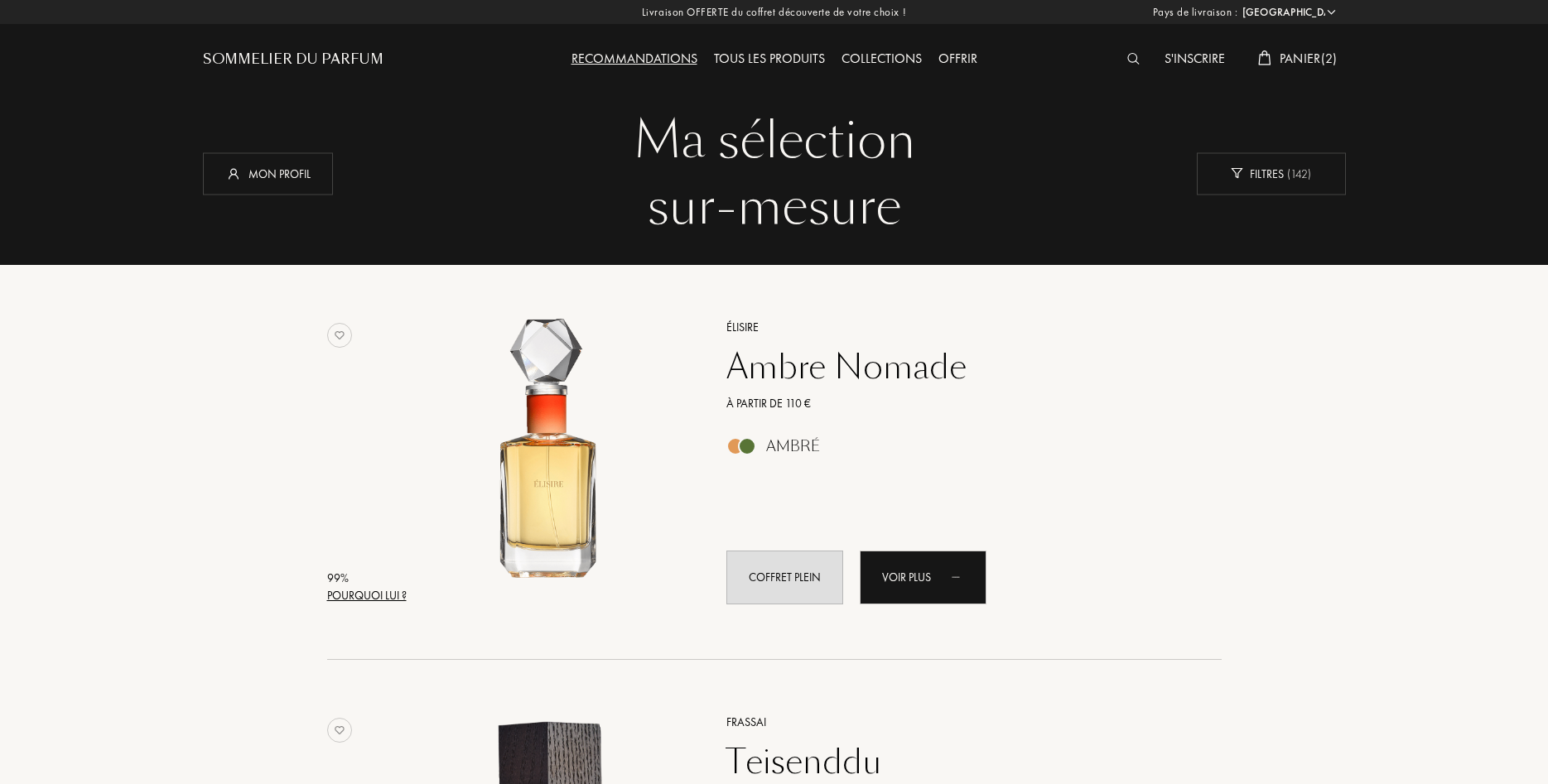
select select "FR"
click at [1293, 52] on span "Panier ( 2 )" at bounding box center [1308, 58] width 58 height 17
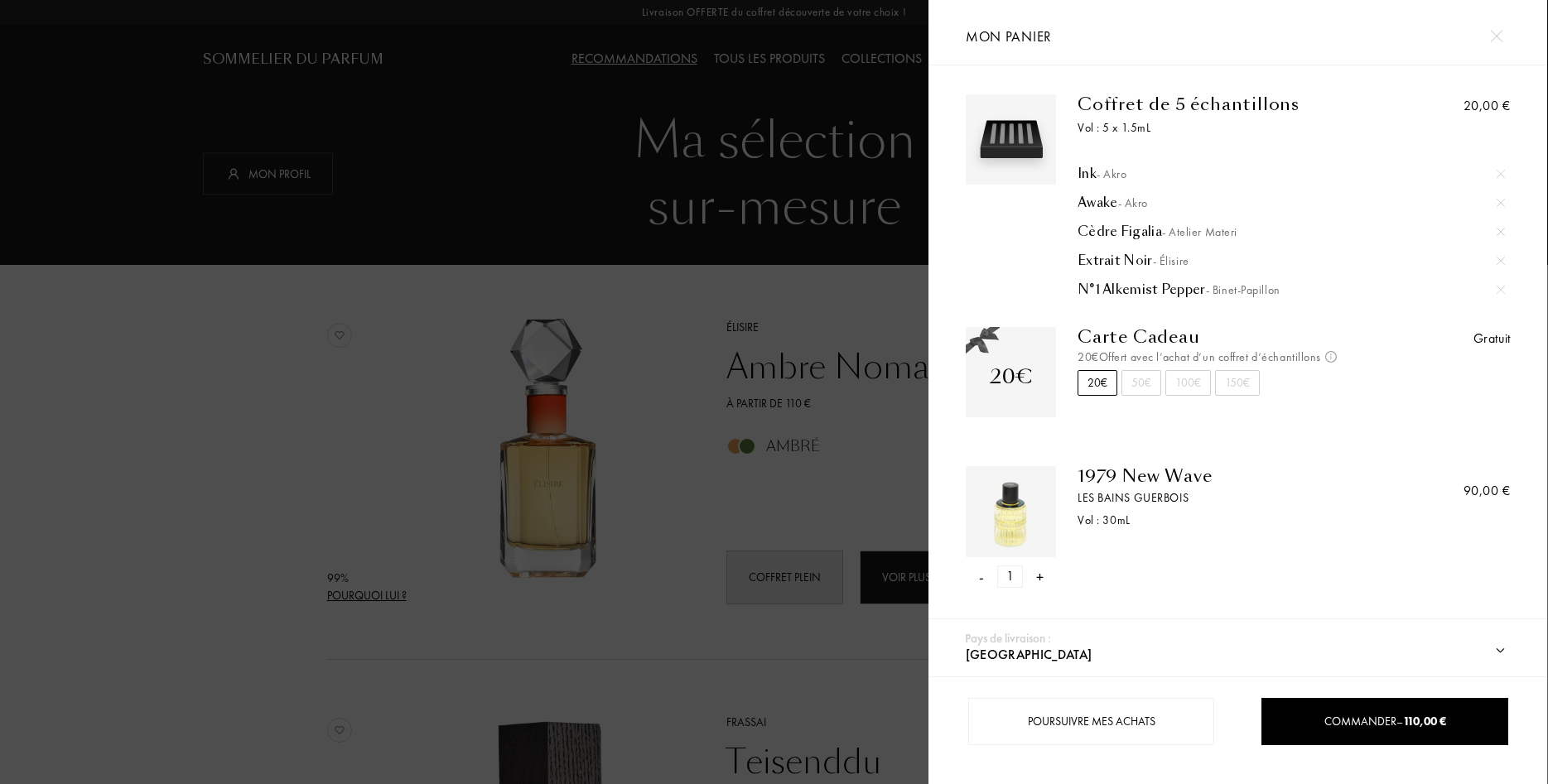
click at [1501, 172] on img at bounding box center [1500, 173] width 8 height 8
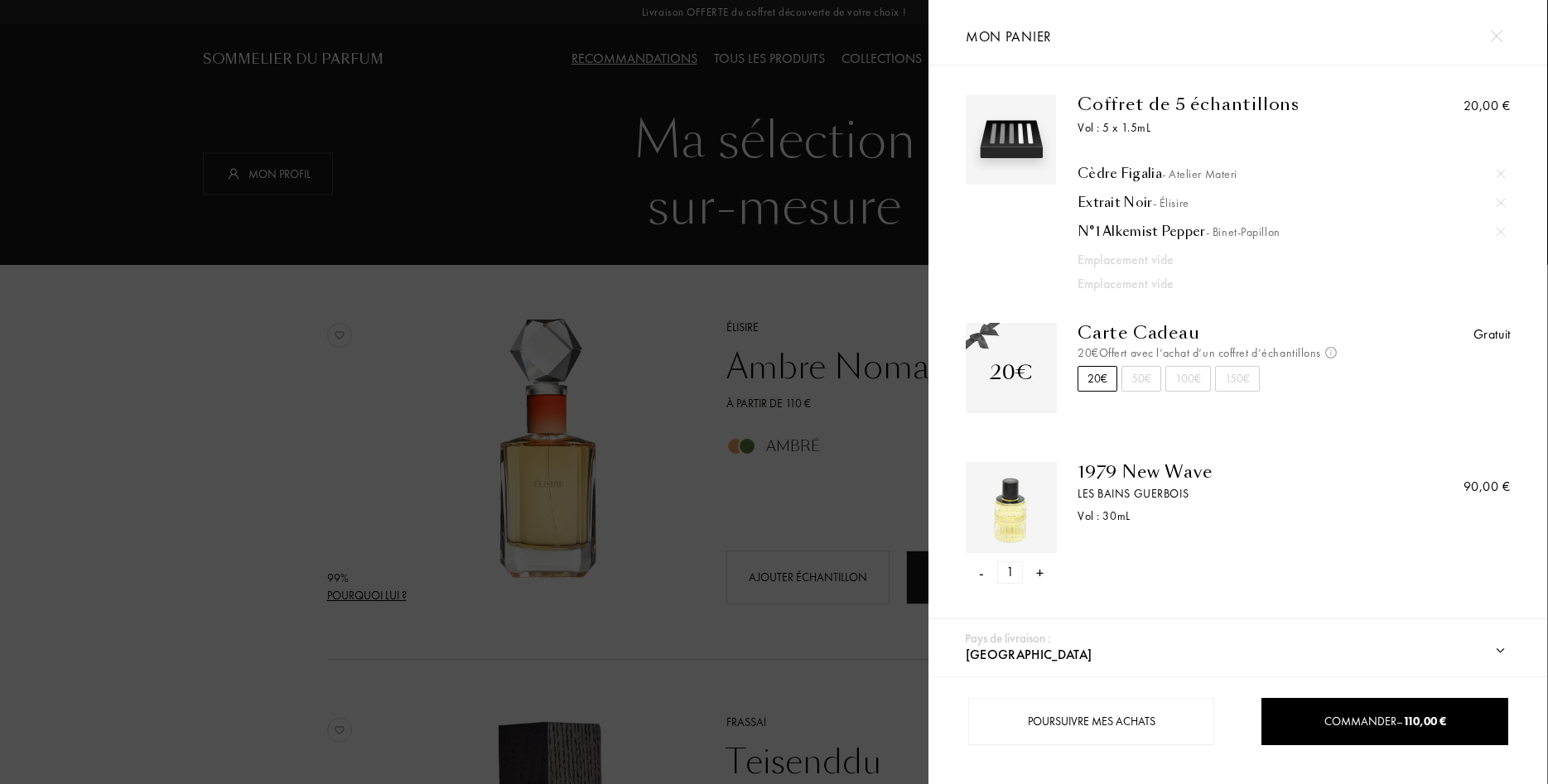
click at [1501, 172] on img at bounding box center [1500, 173] width 8 height 8
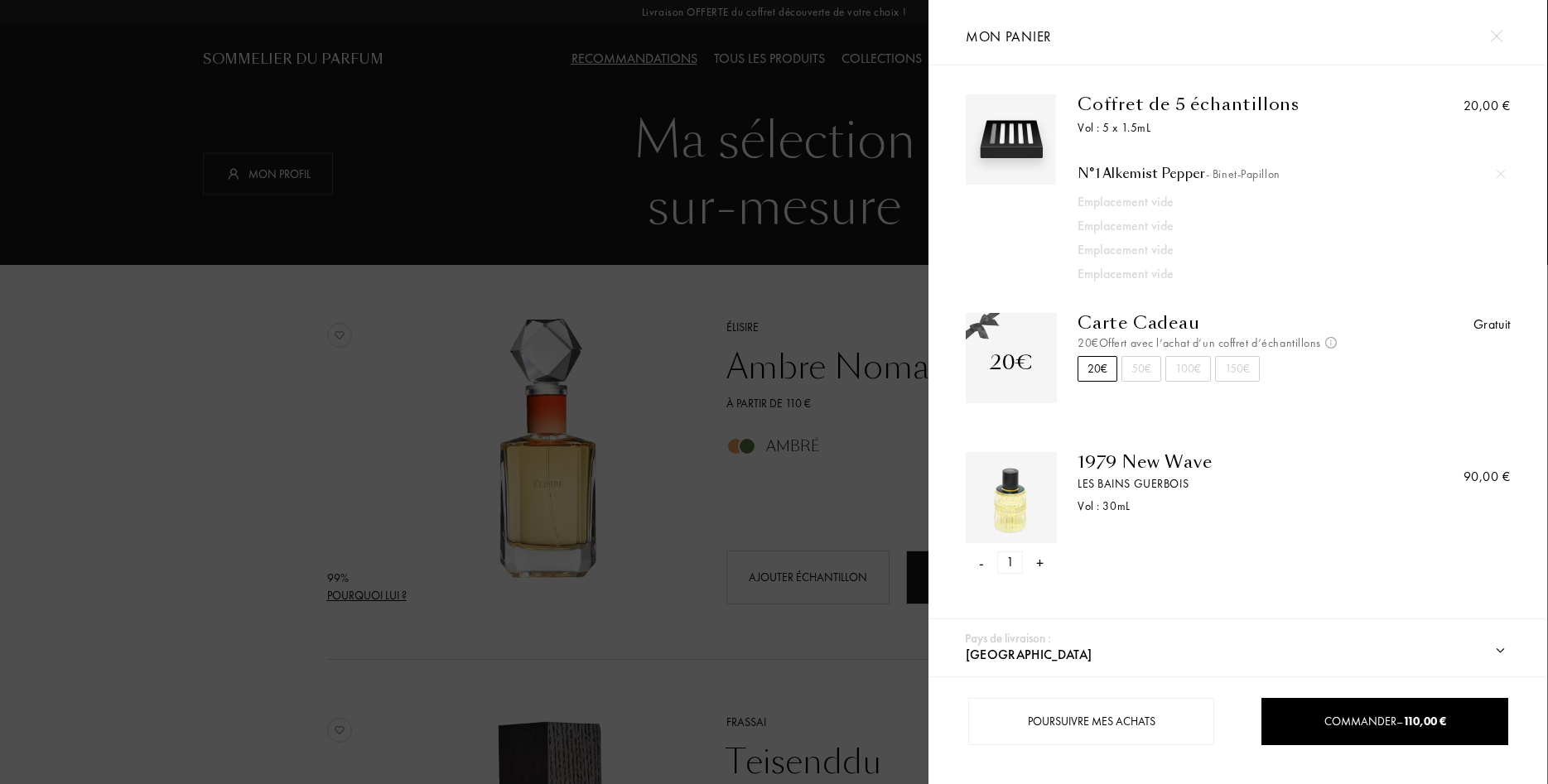
click at [1501, 172] on img at bounding box center [1500, 173] width 8 height 8
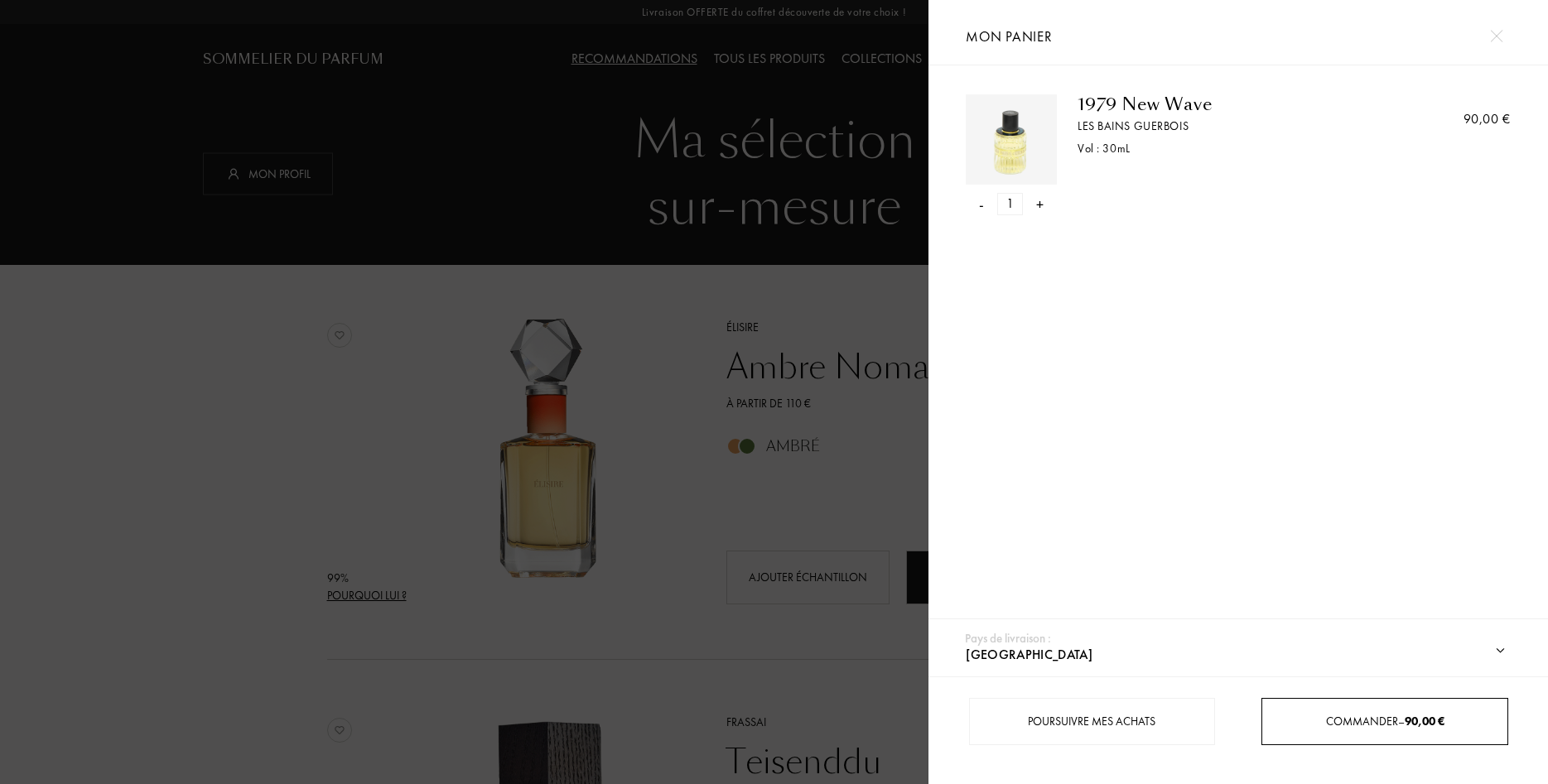
click at [1407, 718] on span "90,00 €" at bounding box center [1425, 720] width 40 height 15
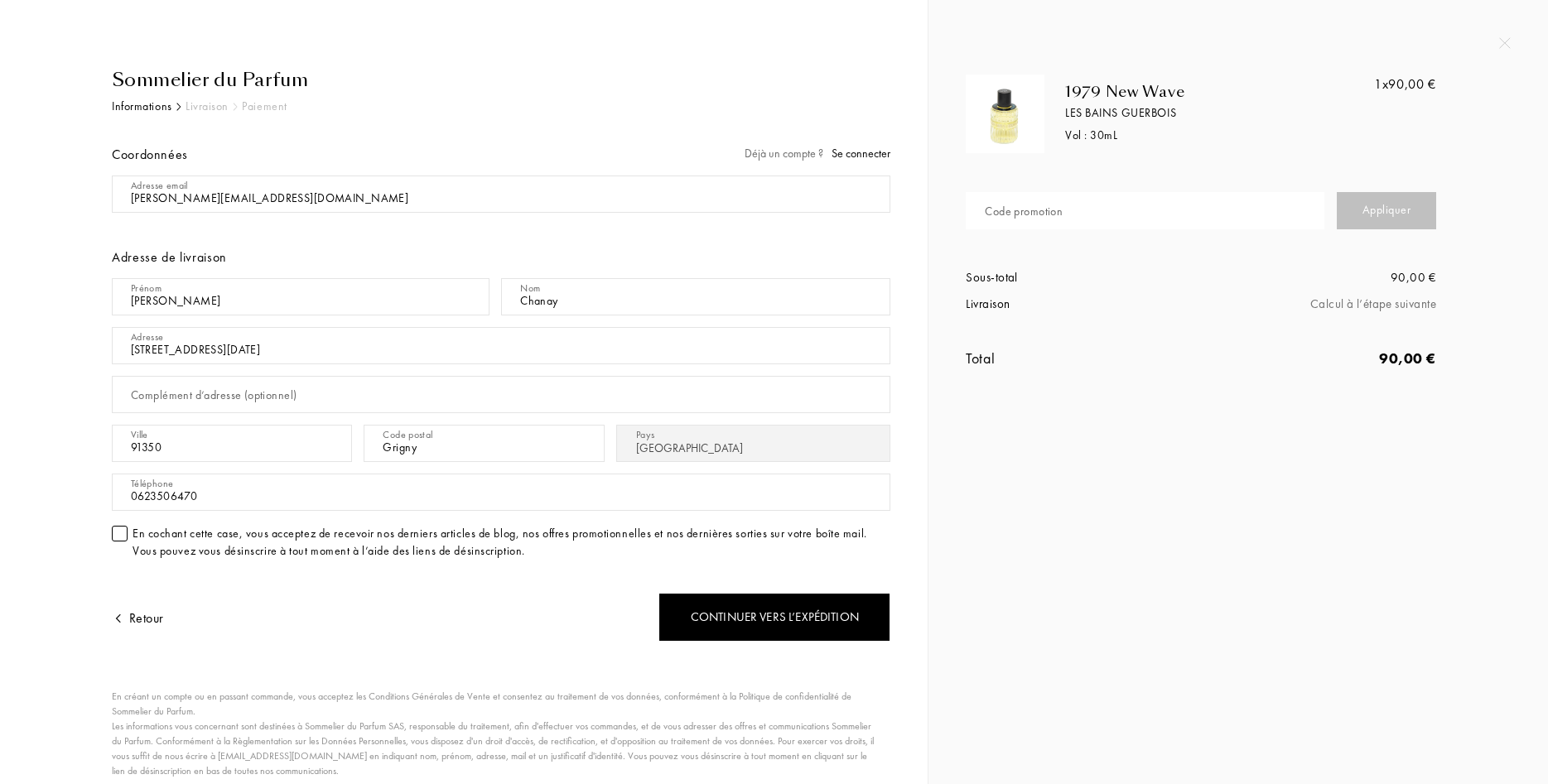
select select "FR"
click at [1106, 209] on input "text" at bounding box center [1145, 211] width 359 height 37
paste input "D3C2I-THP6Y"
type input "D3C2I-THP6Y"
click at [1388, 215] on div "Appliquer" at bounding box center [1385, 211] width 99 height 37
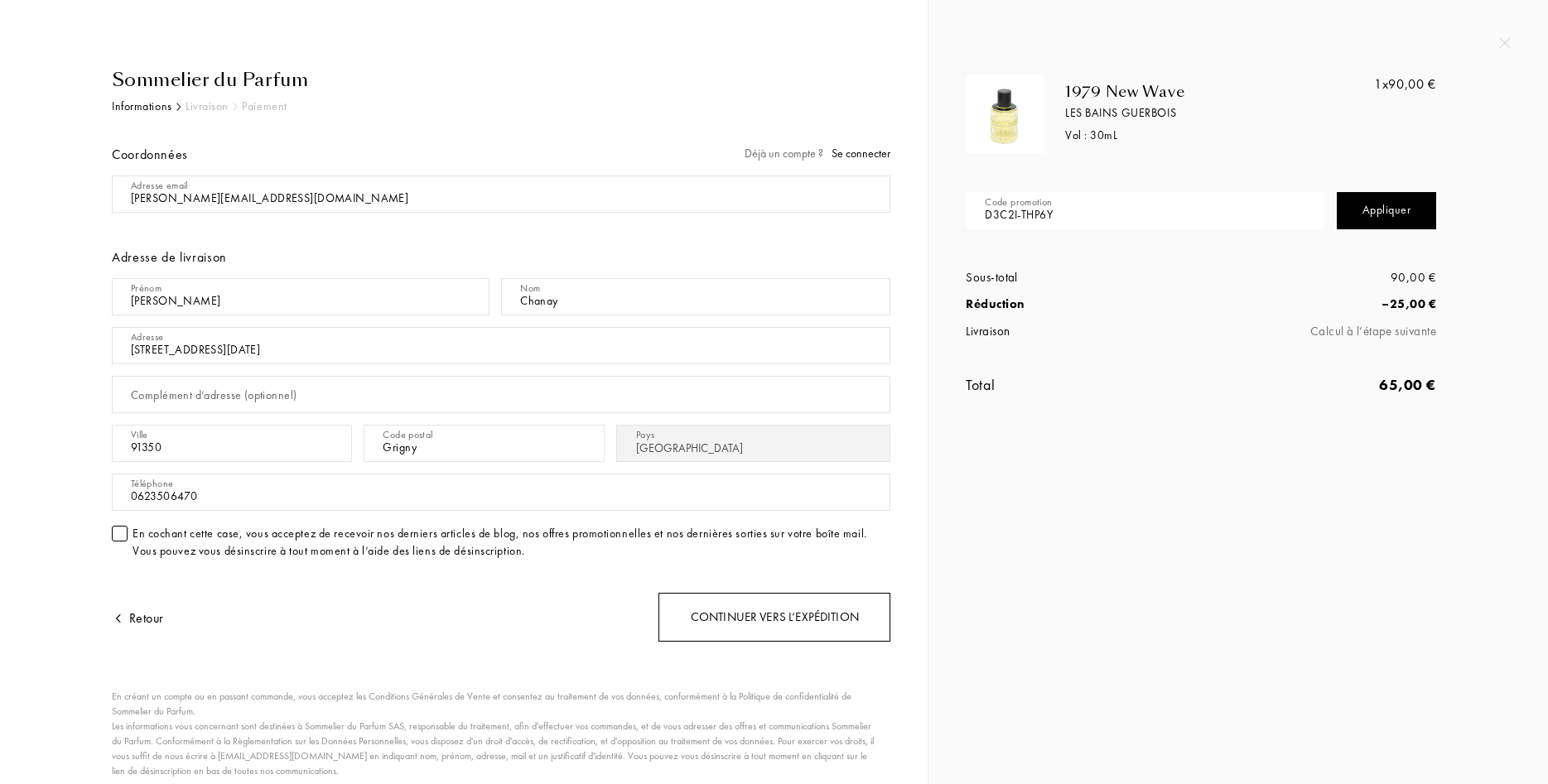
click at [768, 611] on div "Continuer vers l’expédition" at bounding box center [774, 617] width 232 height 49
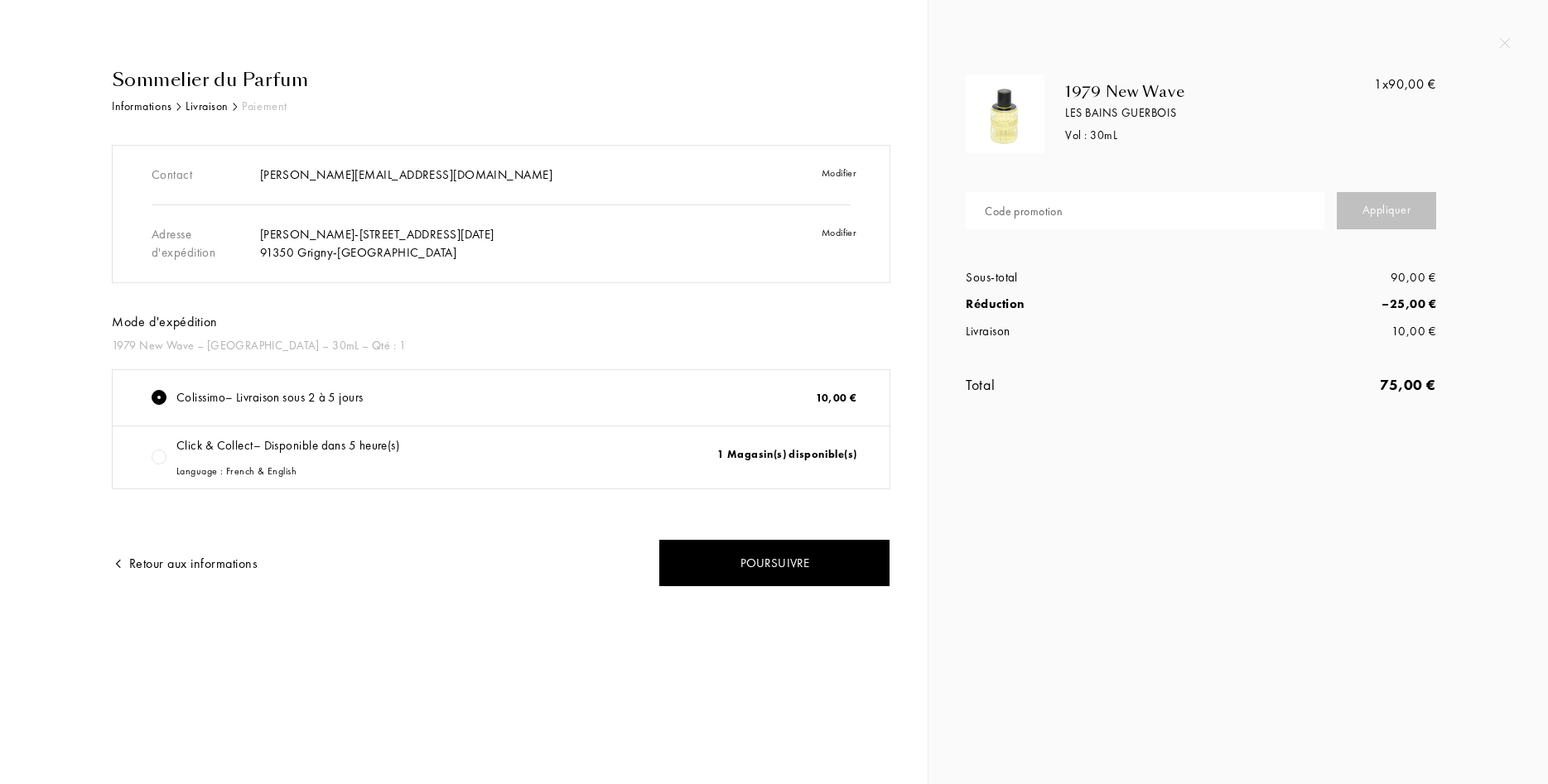
click at [354, 450] on div "Click & Collect – Disponible dans 5 heure(s) Language : French & English" at bounding box center [287, 457] width 222 height 43
click at [794, 450] on div "1 Magasin(s) disponible(s)" at bounding box center [764, 457] width 216 height 43
click at [764, 462] on div "1 Magasin(s) disponible(s)" at bounding box center [764, 457] width 216 height 43
click at [269, 478] on div "Click & Collect – Disponible dans 5 heure(s) Language : French & English 1 Maga…" at bounding box center [501, 457] width 777 height 62
click at [250, 408] on div "Colissimo – Livraison sous 2 à 5 jours 10,00 €" at bounding box center [501, 398] width 777 height 57
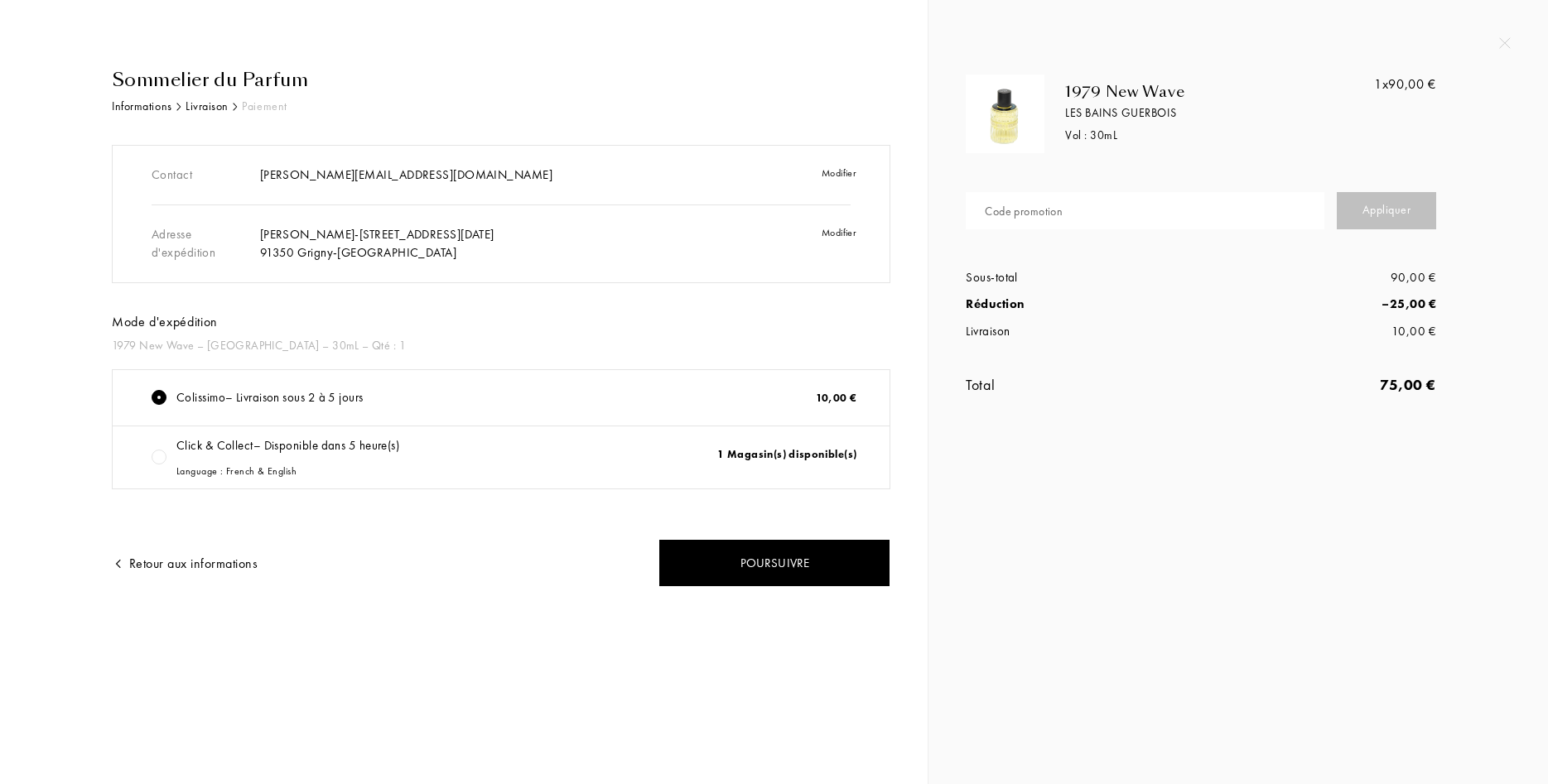
click at [824, 397] on div "10,00 €" at bounding box center [764, 398] width 216 height 36
click at [197, 77] on div "Sommelier du Parfum" at bounding box center [501, 80] width 779 height 27
click at [159, 103] on div "Informations" at bounding box center [142, 106] width 61 height 17
click at [1510, 46] on img at bounding box center [1504, 43] width 12 height 12
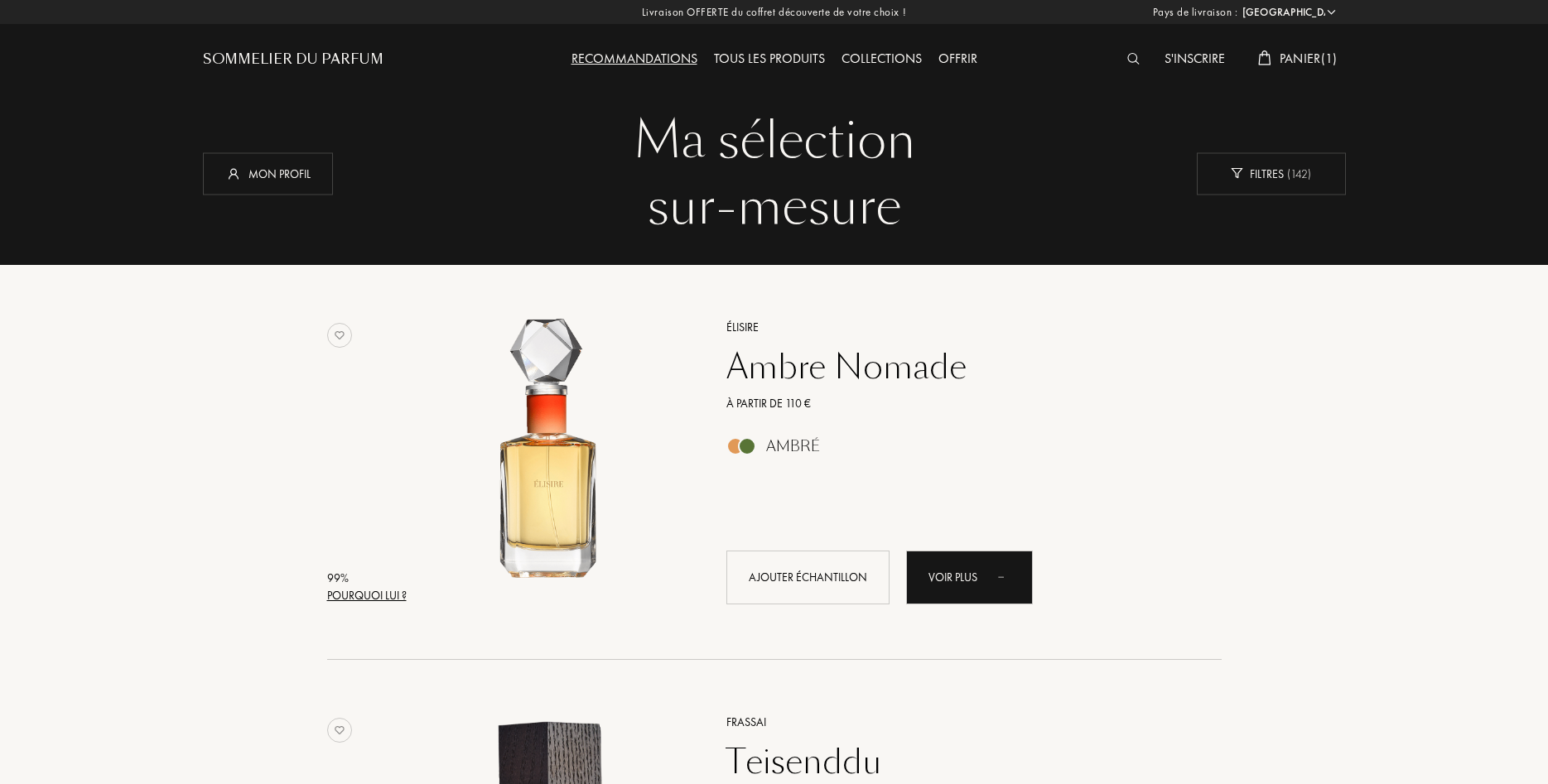
select select "FR"
click at [685, 15] on div "Livraison OFFERTE du coffret découverte de votre choix ! [GEOGRAPHIC_DATA] : [G…" at bounding box center [774, 12] width 1548 height 24
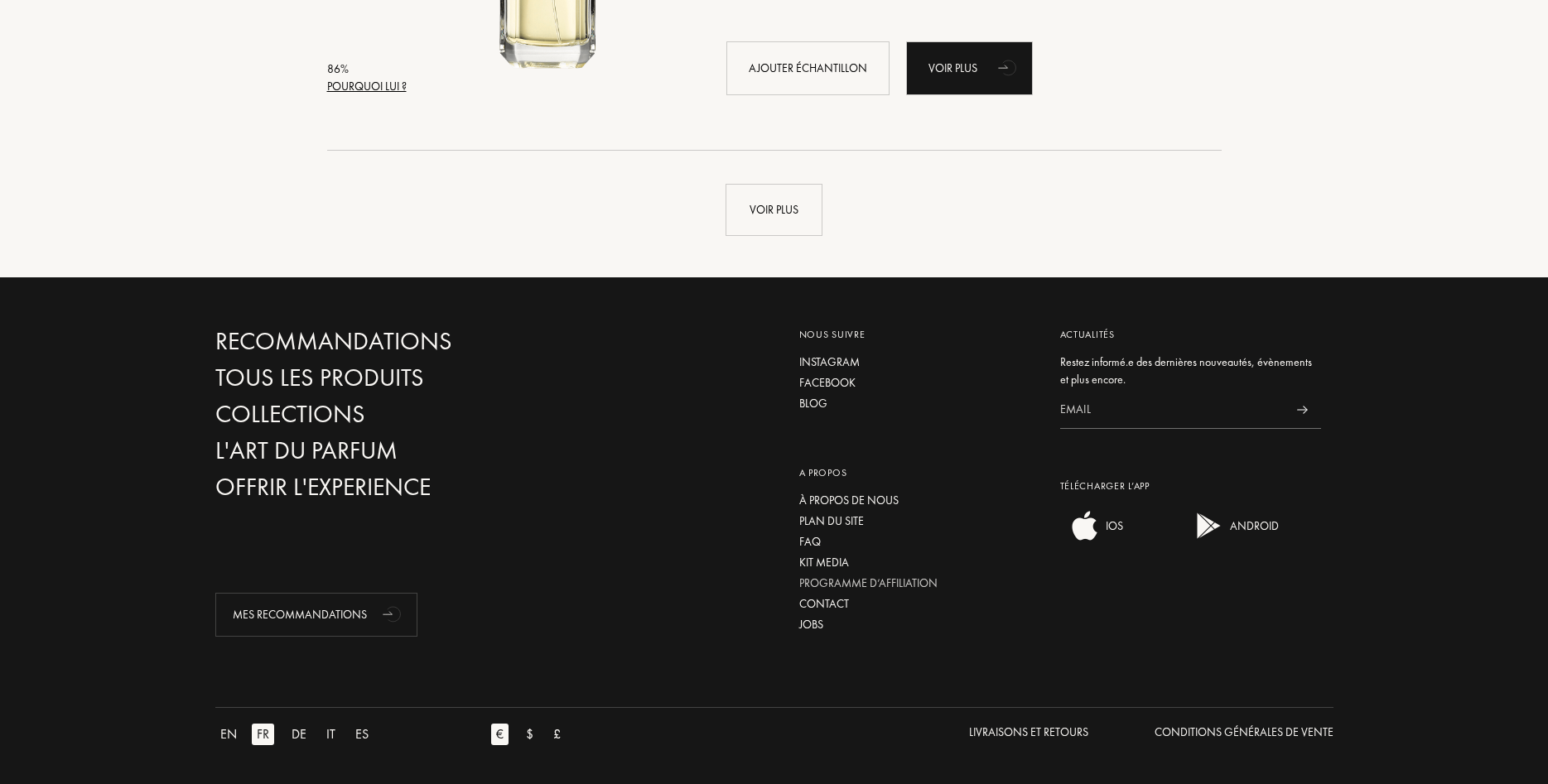
scroll to position [4070, 0]
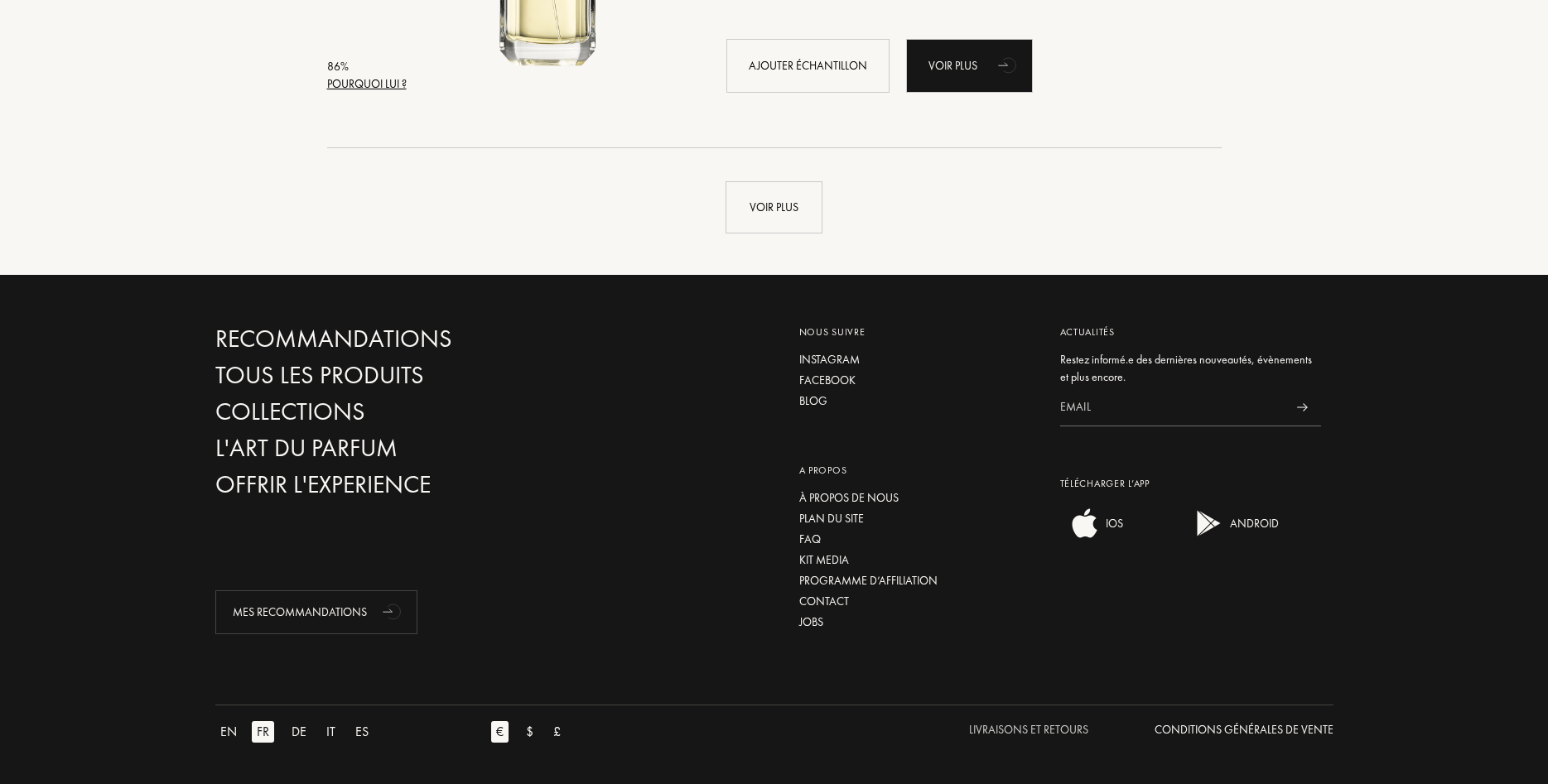
click at [1063, 733] on div "Livraisons et Retours" at bounding box center [1028, 730] width 119 height 17
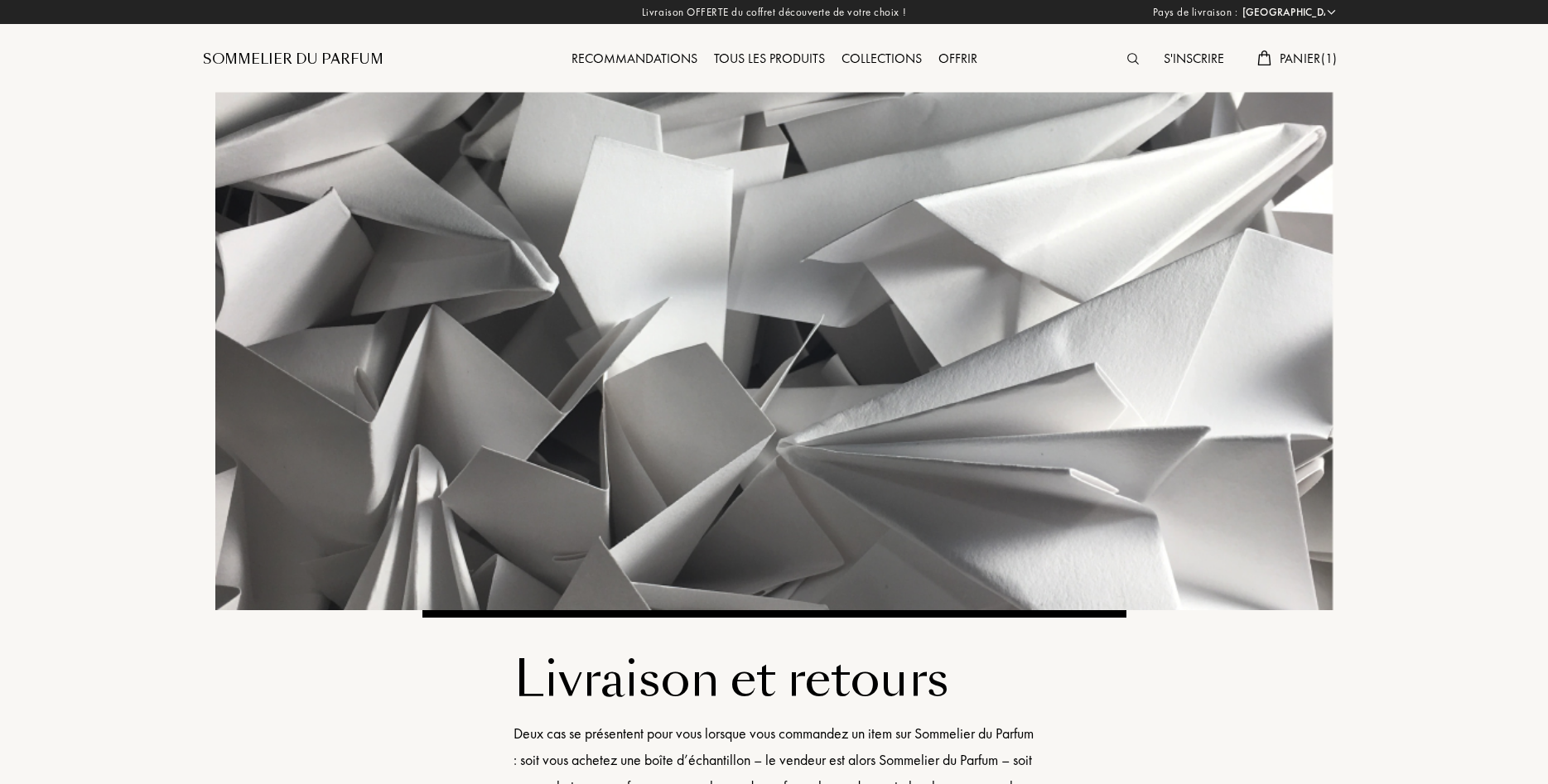
select select "FR"
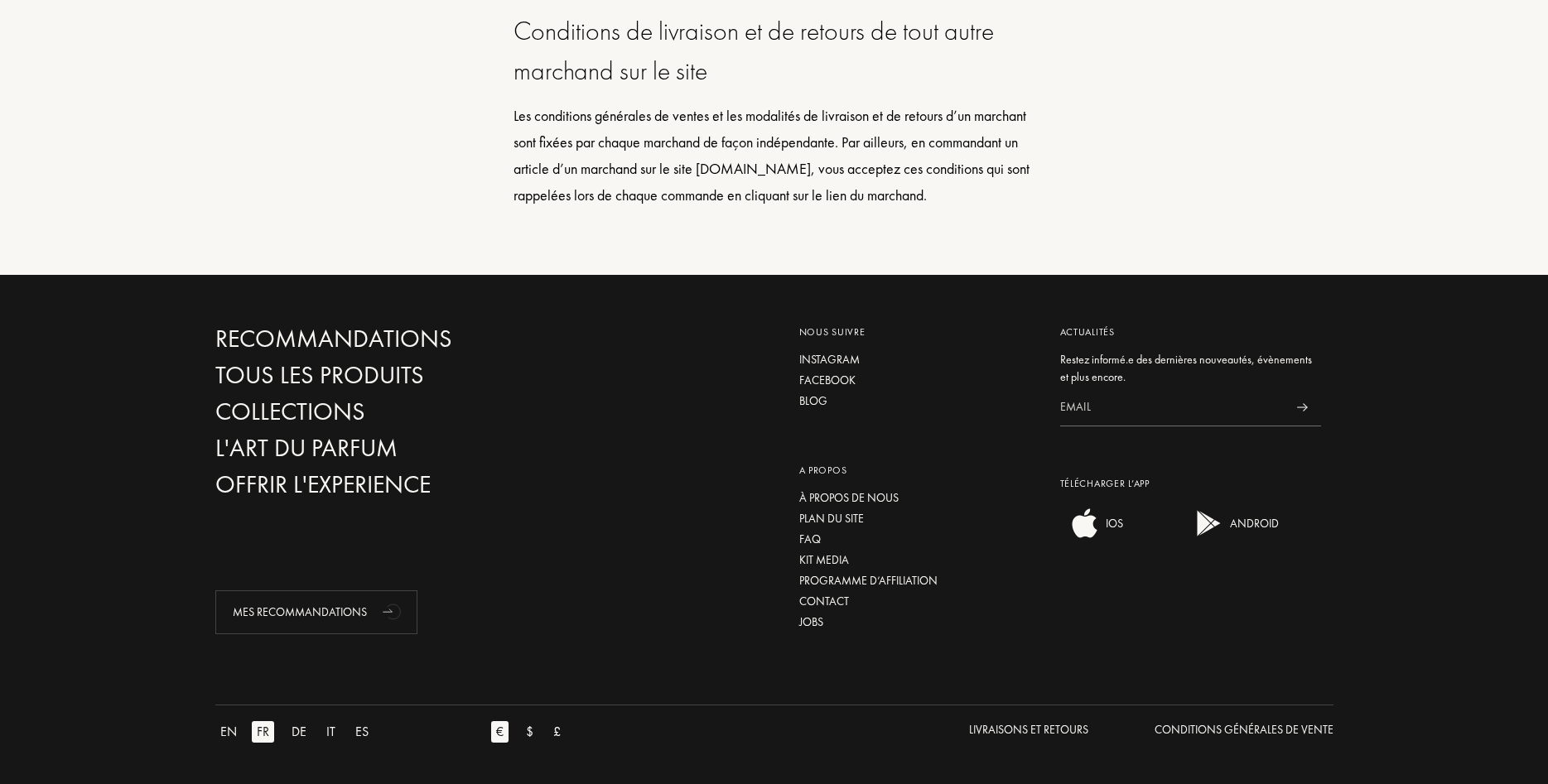
scroll to position [1972, 0]
click at [853, 493] on div "À propos de nous" at bounding box center [917, 497] width 236 height 17
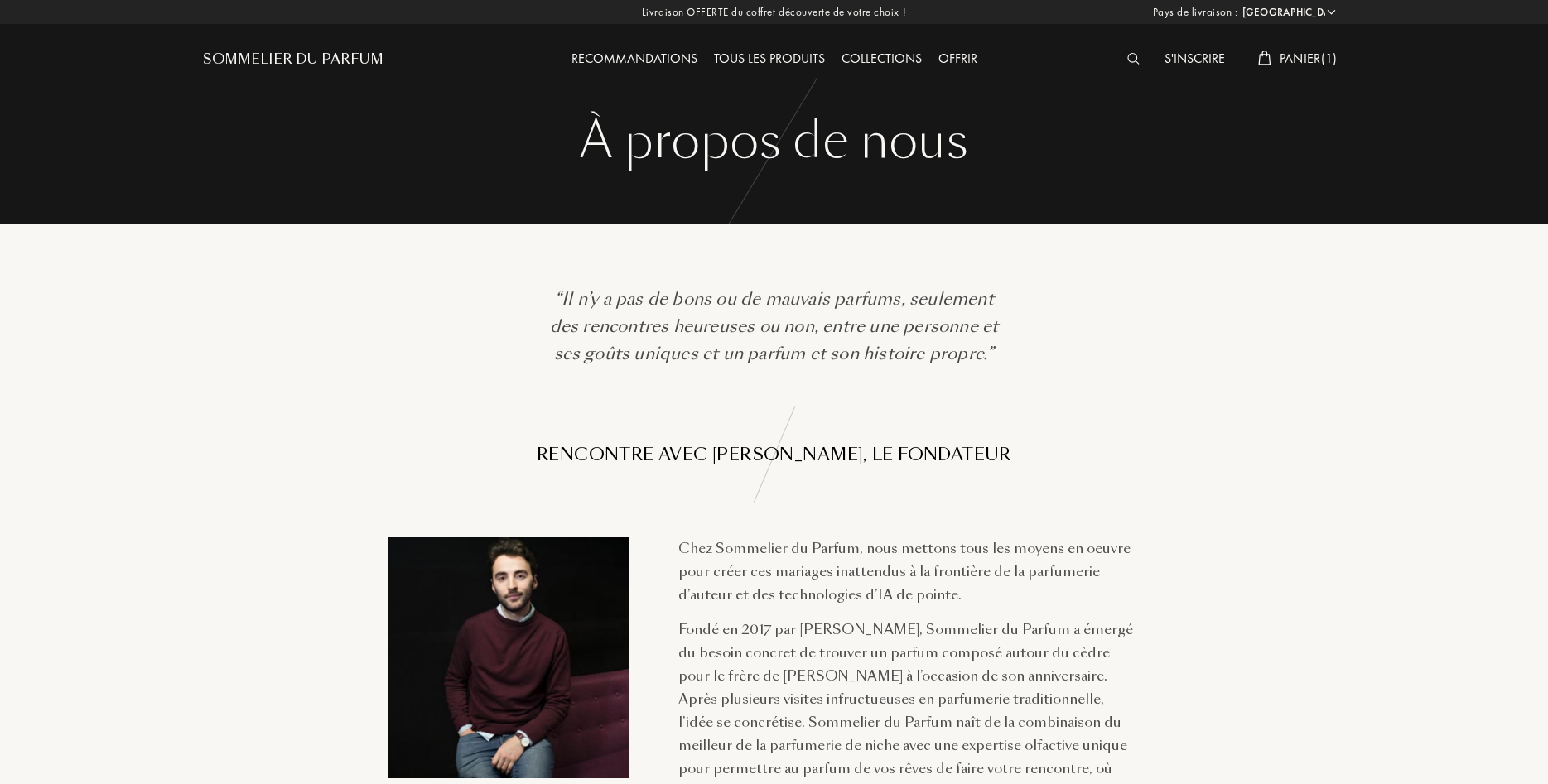
select select "FR"
click at [1299, 57] on span "Panier ( 1 )" at bounding box center [1308, 58] width 58 height 17
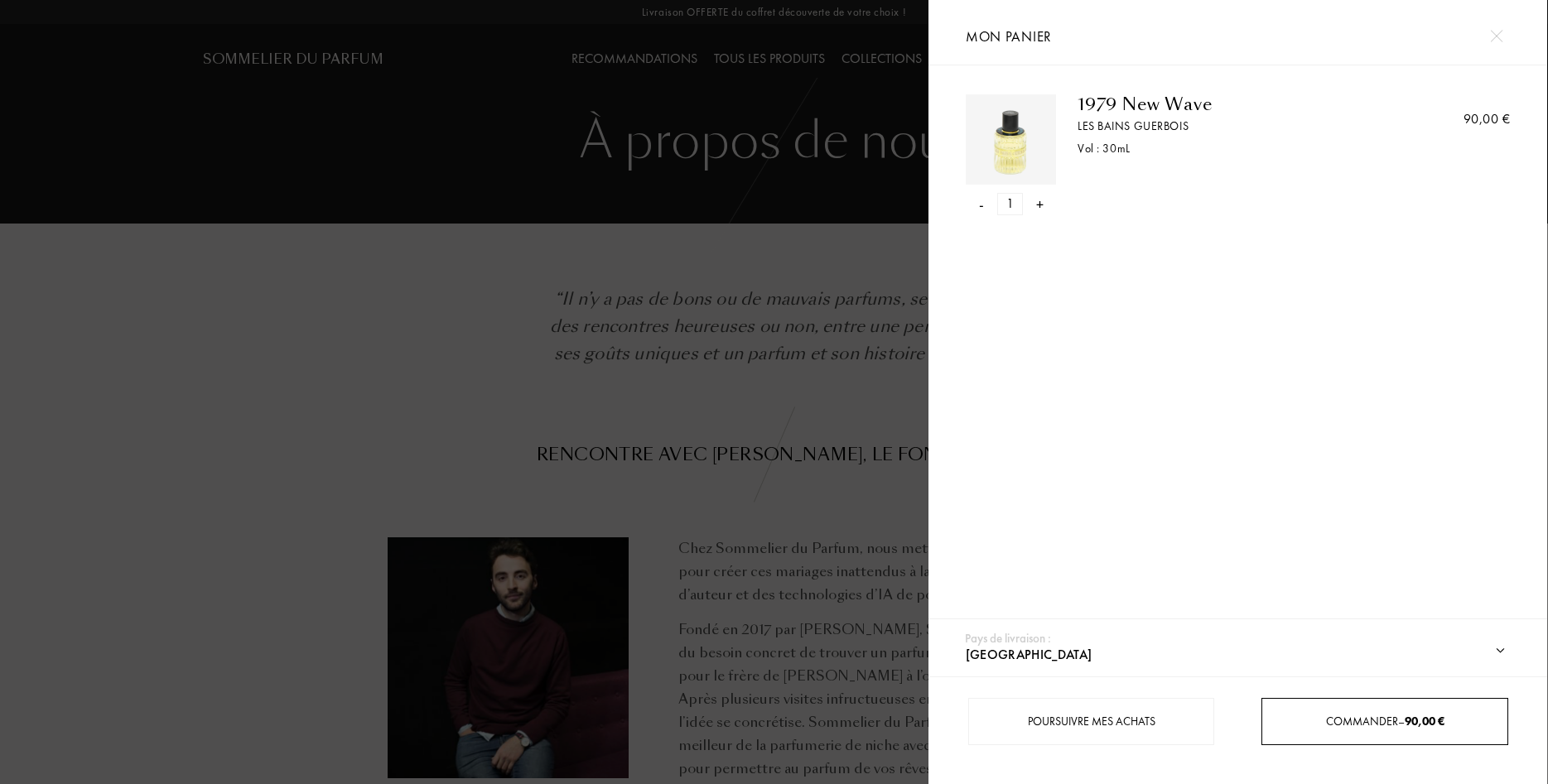
click at [1342, 725] on span "Commander – 90,00 €" at bounding box center [1385, 720] width 118 height 15
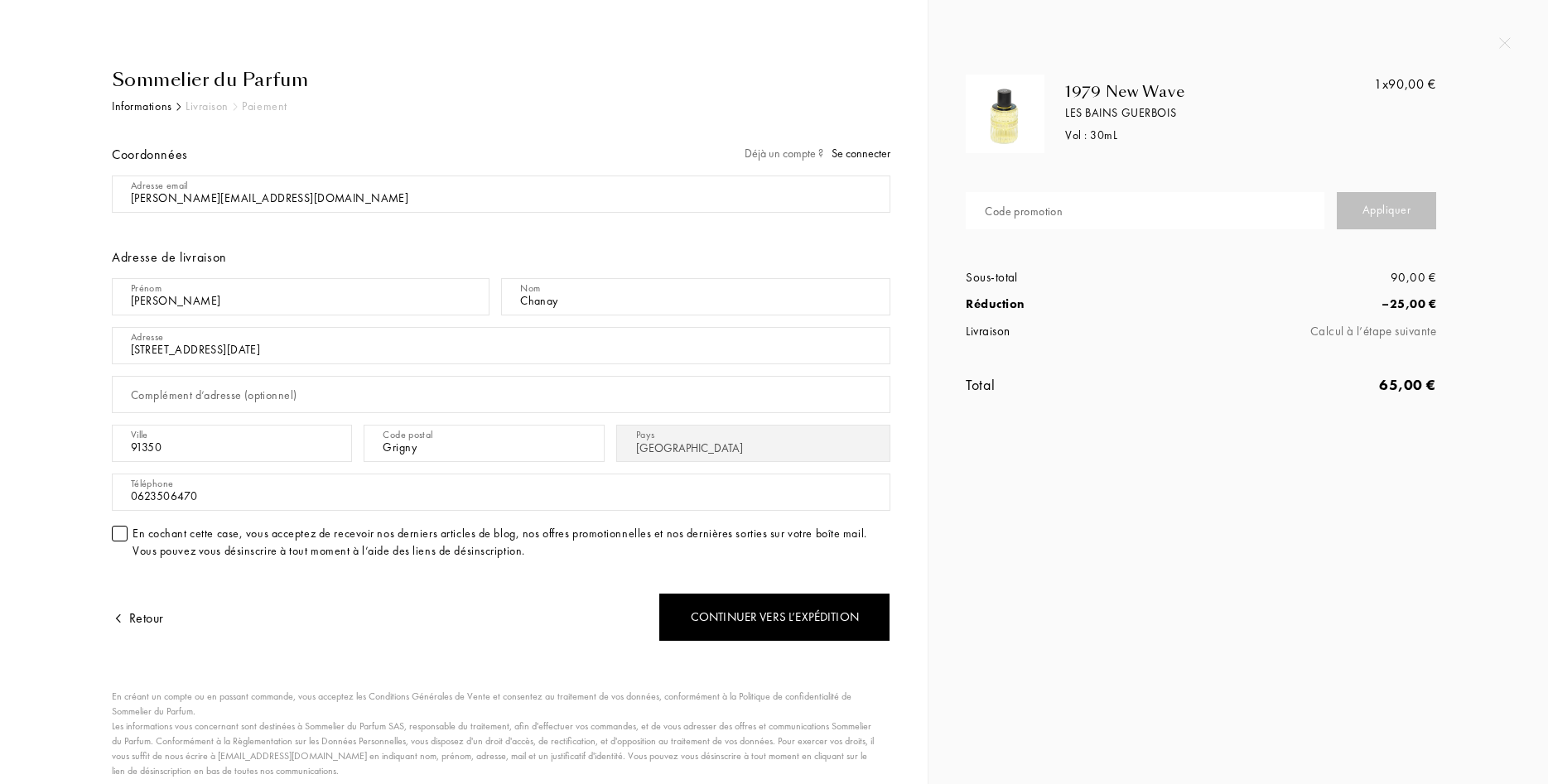
select select "FR"
click at [1141, 211] on input "text" at bounding box center [1145, 211] width 359 height 37
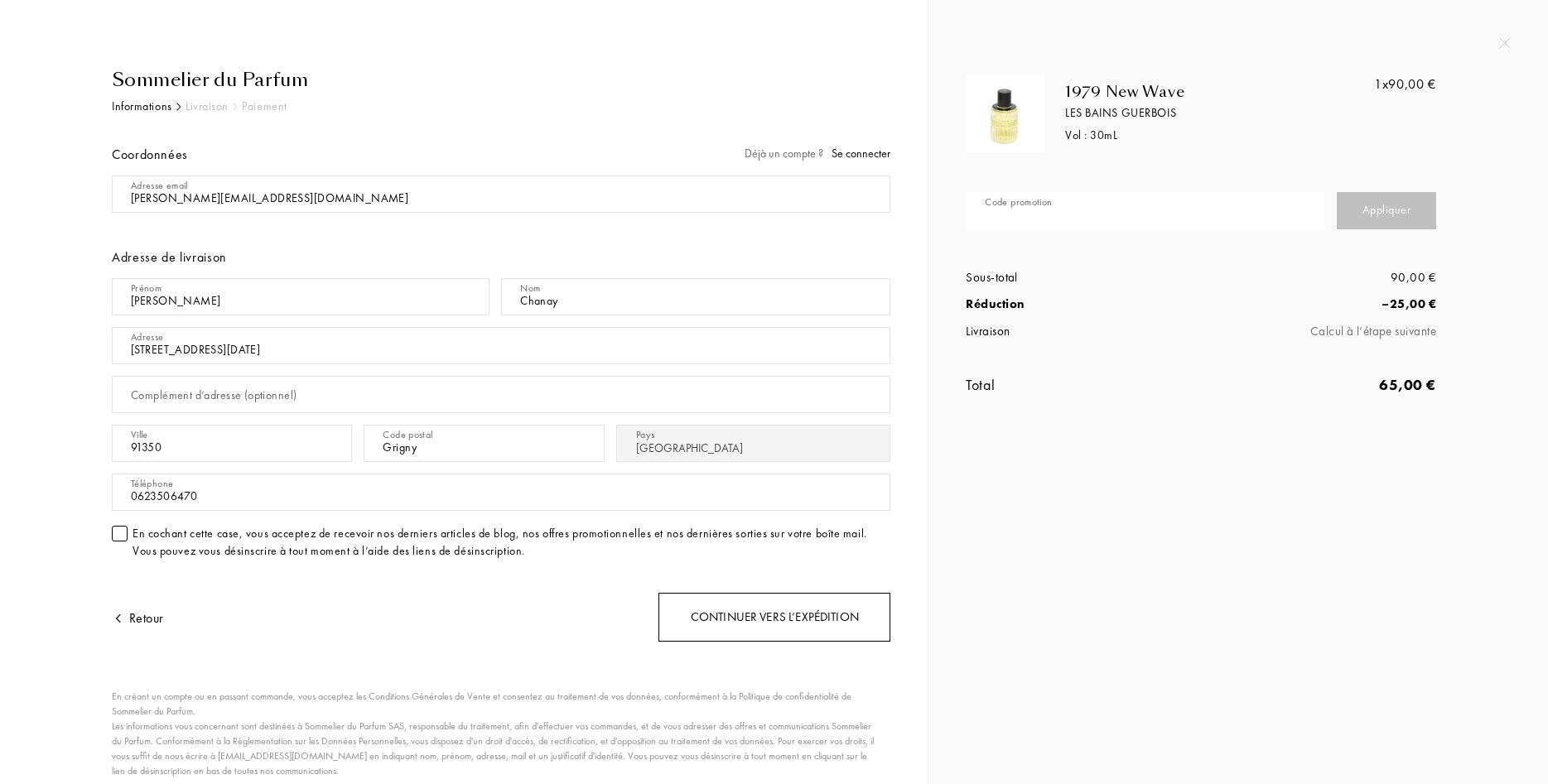
click at [763, 612] on div "Continuer vers l’expédition" at bounding box center [774, 617] width 232 height 49
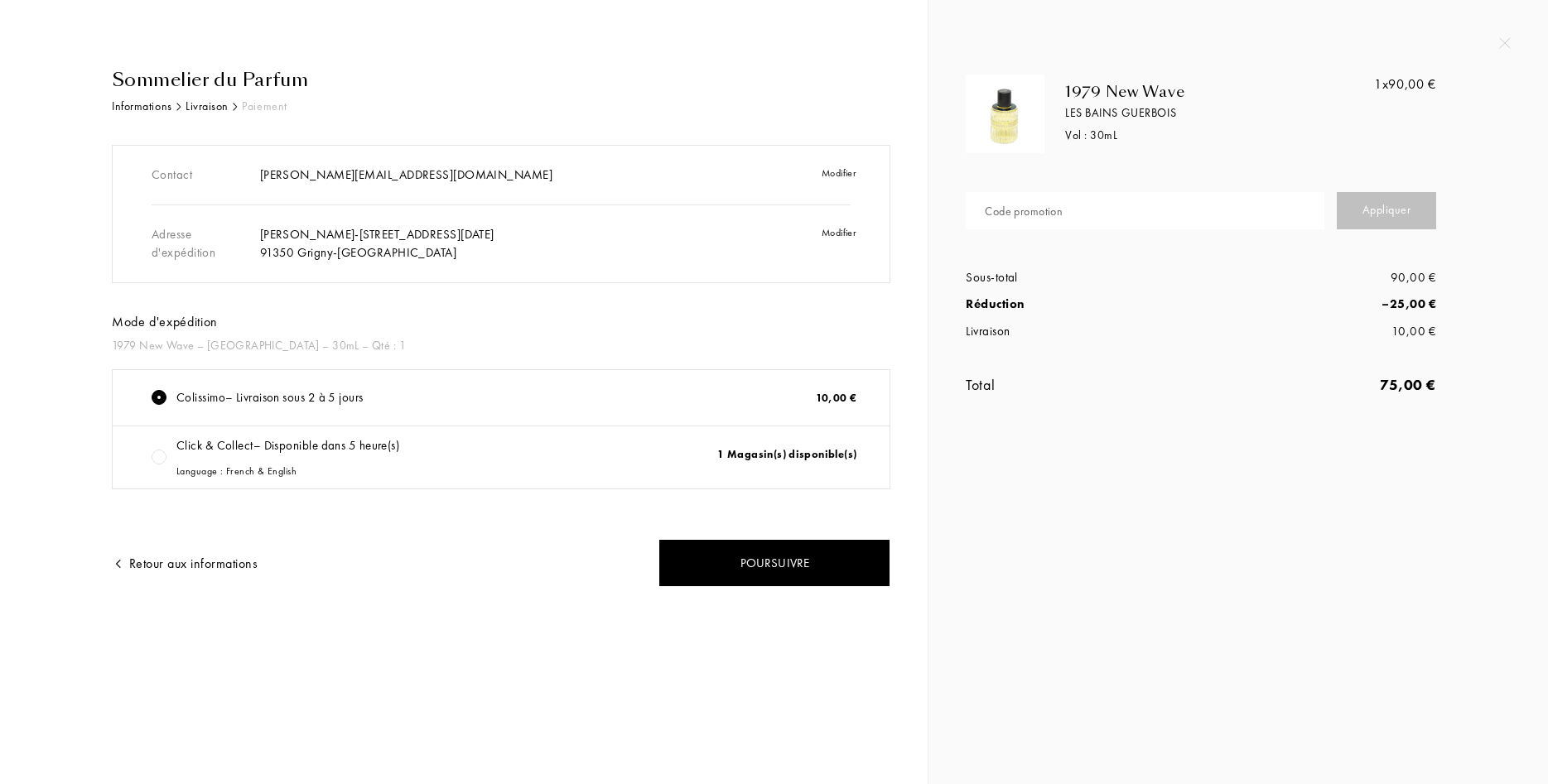
click at [241, 446] on div "Click & Collect – Disponible dans 5 heure(s) Language : French & English" at bounding box center [287, 457] width 222 height 43
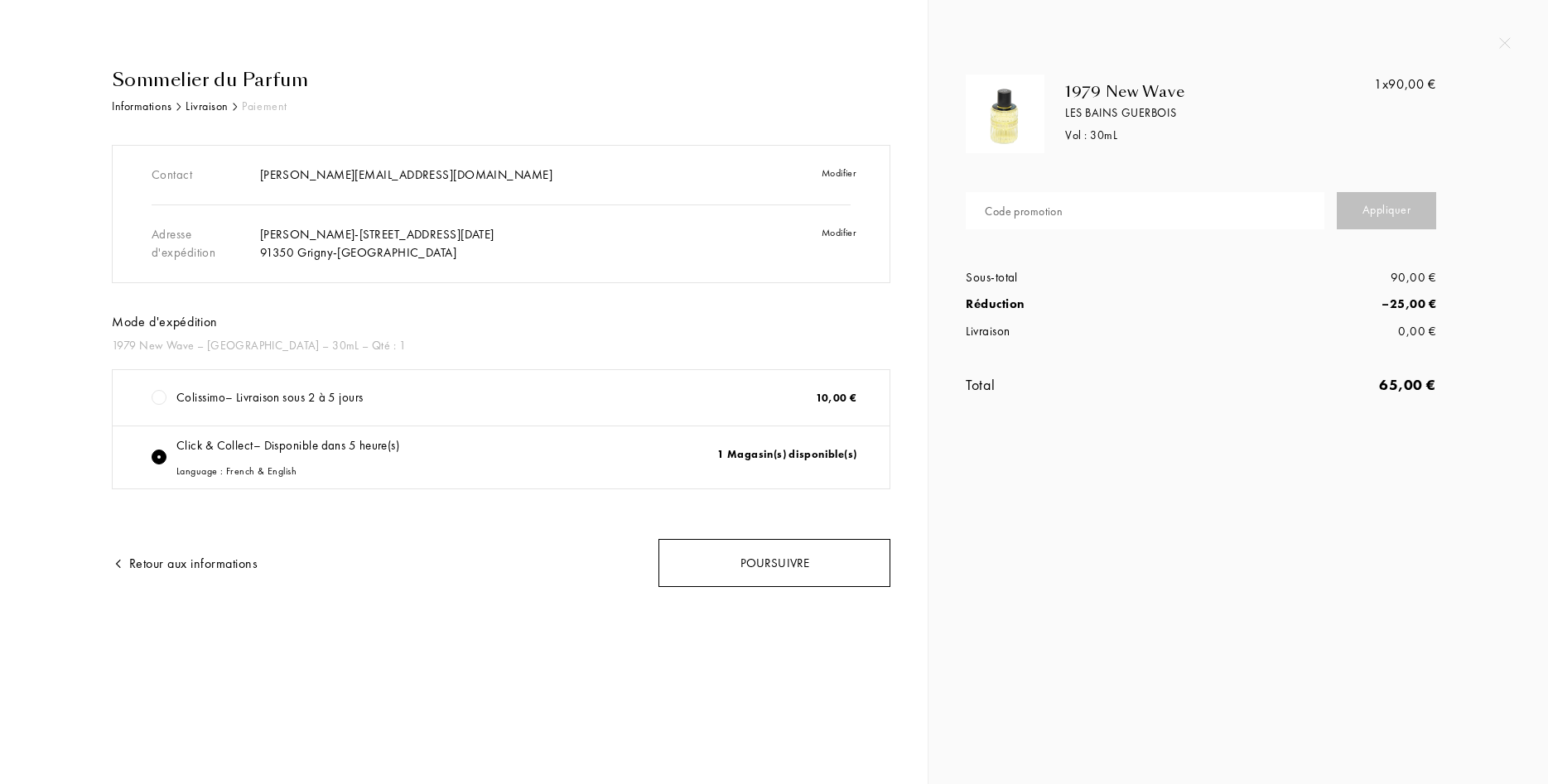
click at [790, 558] on div "Poursuivre" at bounding box center [774, 564] width 232 height 49
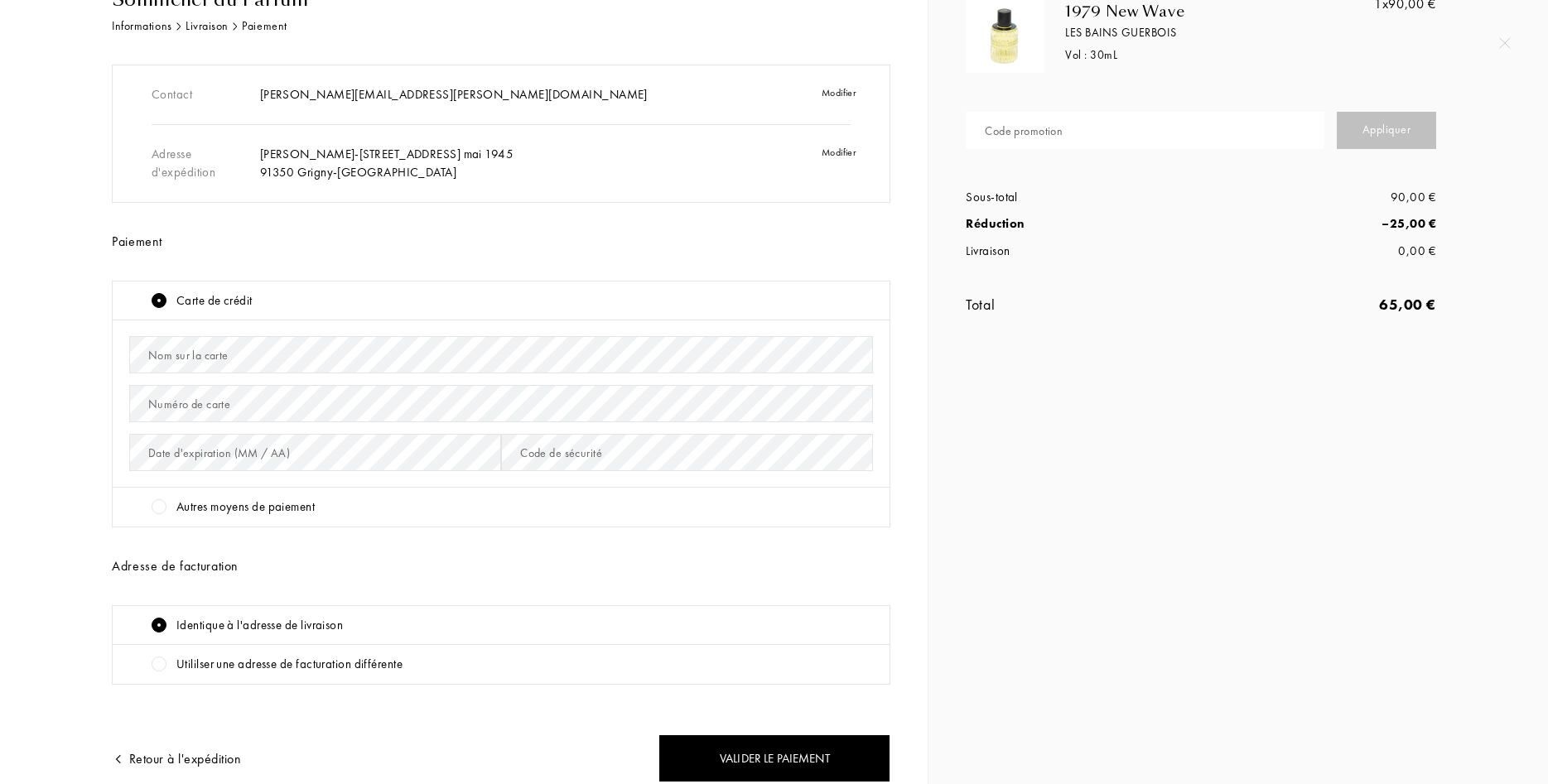
scroll to position [151, 0]
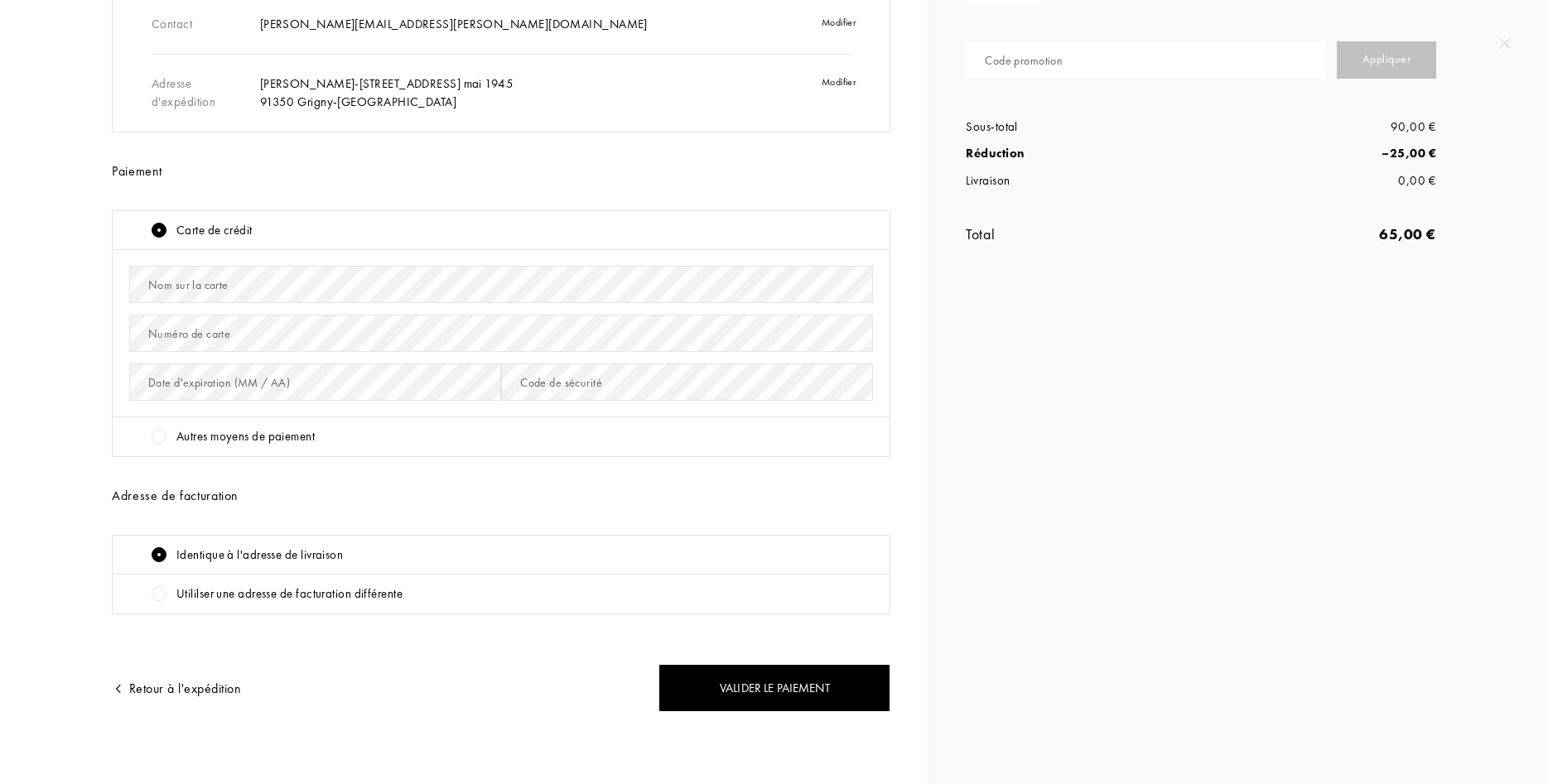
click at [189, 684] on div "Retour à l'expédition" at bounding box center [176, 689] width 129 height 20
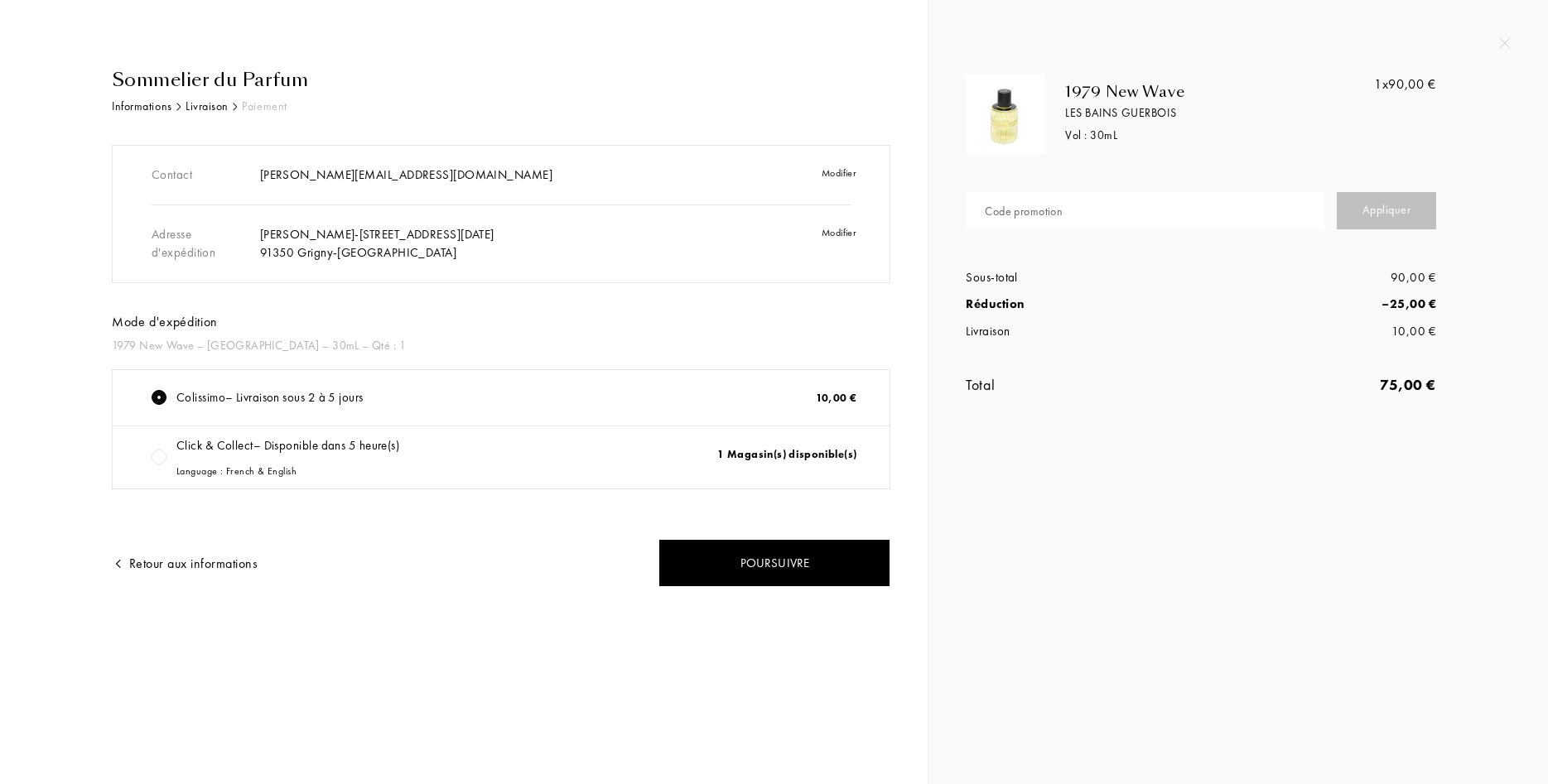
click at [199, 448] on div "Click & Collect – Disponible dans 5 heure(s) Language : French & English" at bounding box center [287, 457] width 222 height 43
click at [265, 475] on div "Language : French & English" at bounding box center [287, 471] width 222 height 15
click at [813, 457] on div "1 Magasin(s) disponible(s)" at bounding box center [764, 457] width 216 height 43
click at [806, 457] on div "1 Magasin(s) disponible(s)" at bounding box center [764, 457] width 216 height 43
click at [1129, 211] on input "text" at bounding box center [1145, 211] width 359 height 37
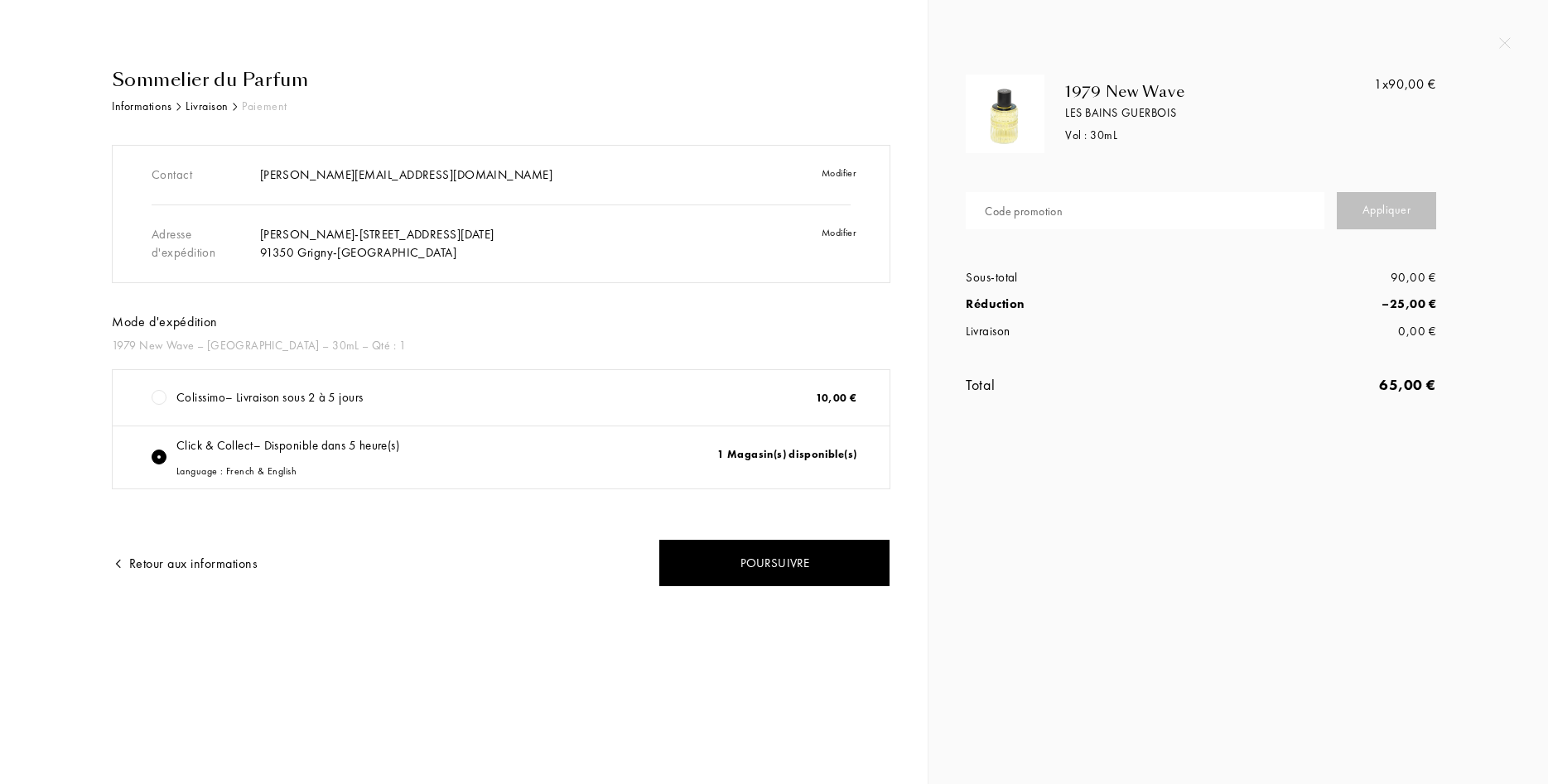
click at [1155, 425] on div at bounding box center [1201, 420] width 470 height 16
click at [1000, 112] on img at bounding box center [1005, 114] width 71 height 71
click at [1066, 91] on div "1979 New Wave" at bounding box center [1211, 92] width 292 height 18
click at [1090, 91] on div "1979 New Wave" at bounding box center [1211, 92] width 292 height 18
click at [244, 473] on div "Language : French & English" at bounding box center [287, 471] width 222 height 15
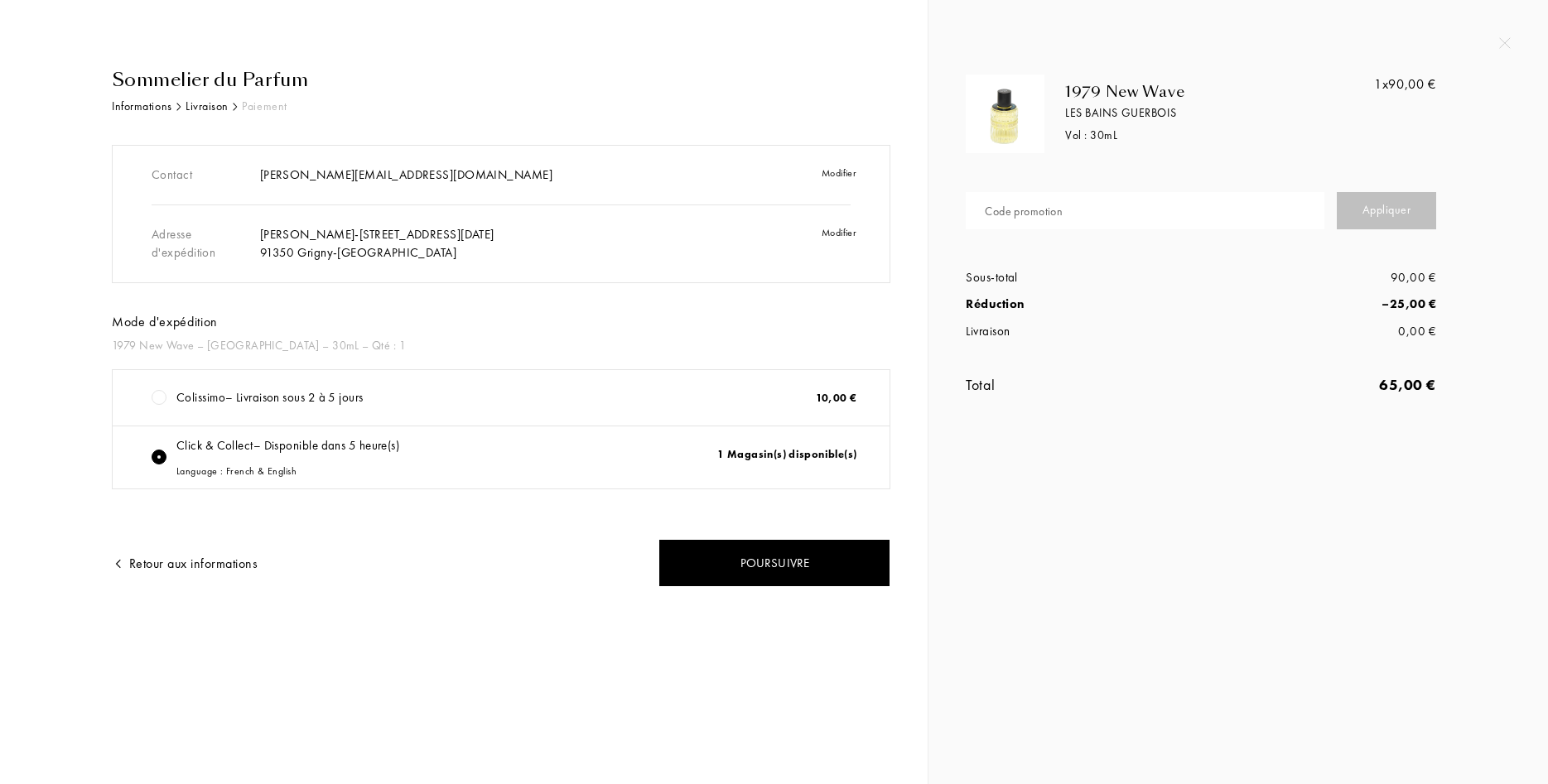
click at [329, 447] on div "Click & Collect – Disponible dans 5 heure(s) Language : French & English" at bounding box center [287, 457] width 222 height 43
click at [755, 452] on div "1 Magasin(s) disponible(s)" at bounding box center [764, 457] width 216 height 43
click at [1505, 34] on div "1979 New Wave Les Bains Guerbois Vol : 30 mL 1x 90,00 € Code promotion Applique…" at bounding box center [1238, 214] width 619 height 429
click at [1507, 44] on img at bounding box center [1504, 43] width 12 height 12
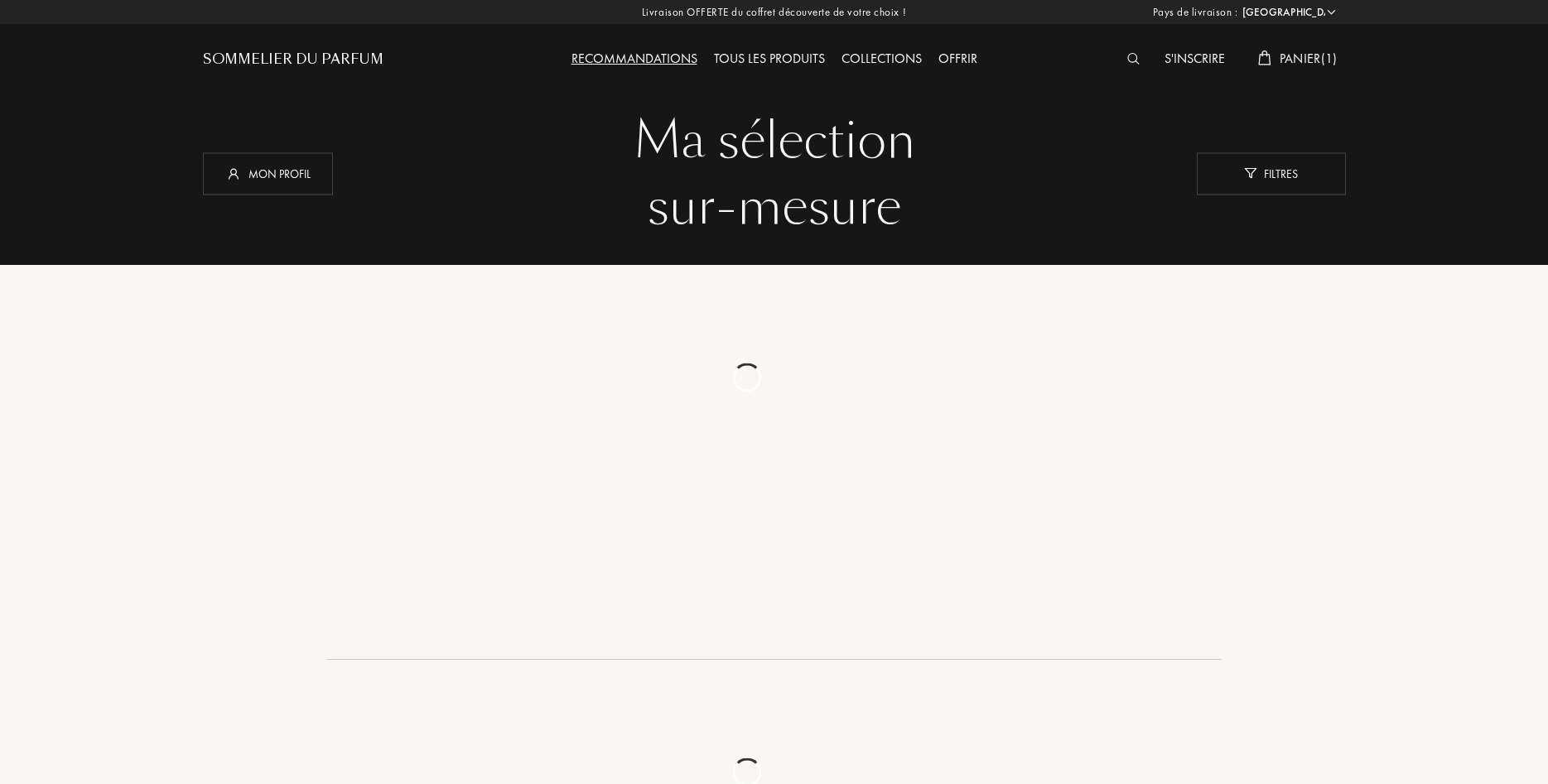
select select "FR"
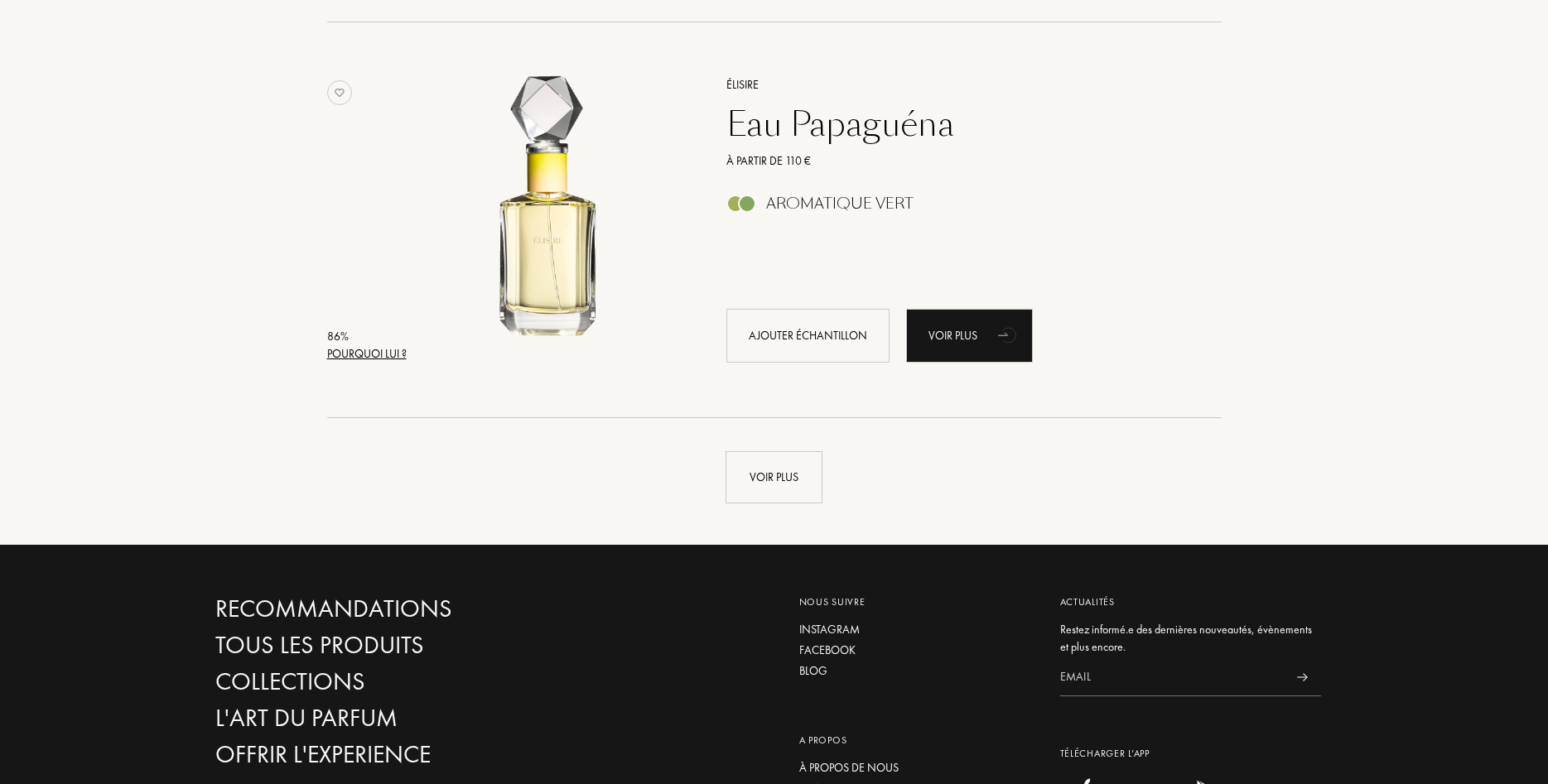
scroll to position [4070, 0]
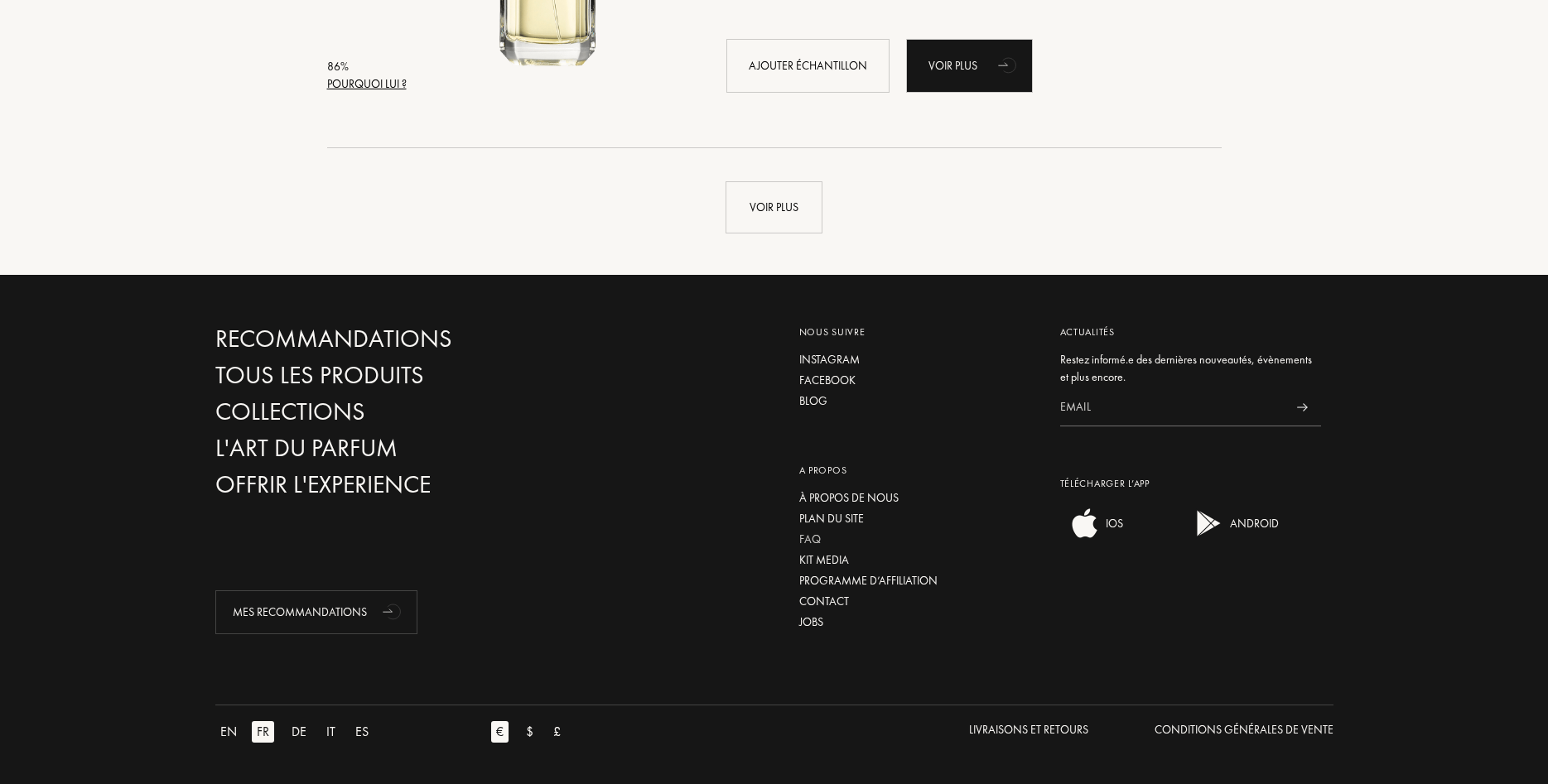
click at [813, 537] on div "FAQ" at bounding box center [917, 539] width 236 height 17
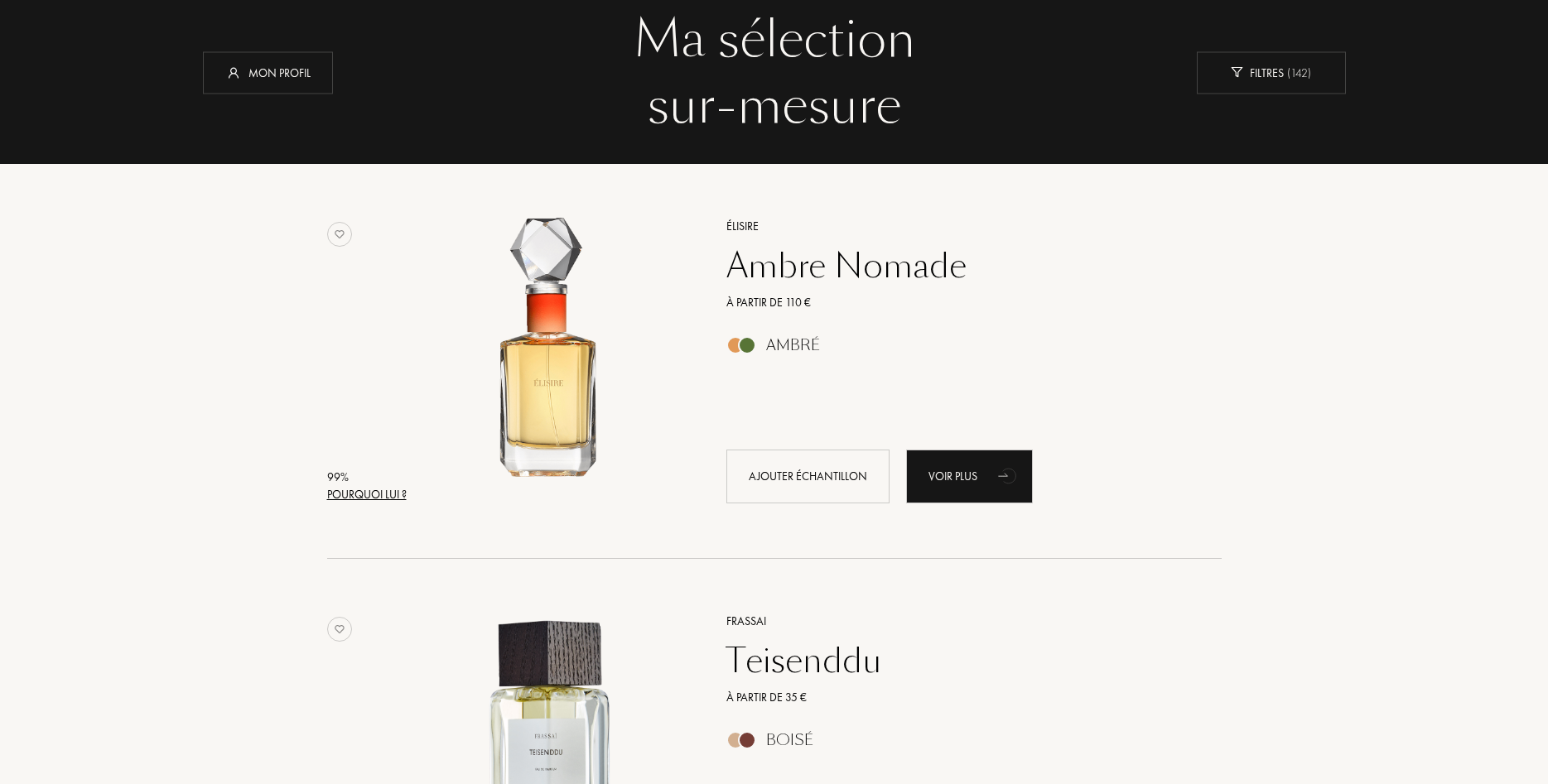
scroll to position [0, 0]
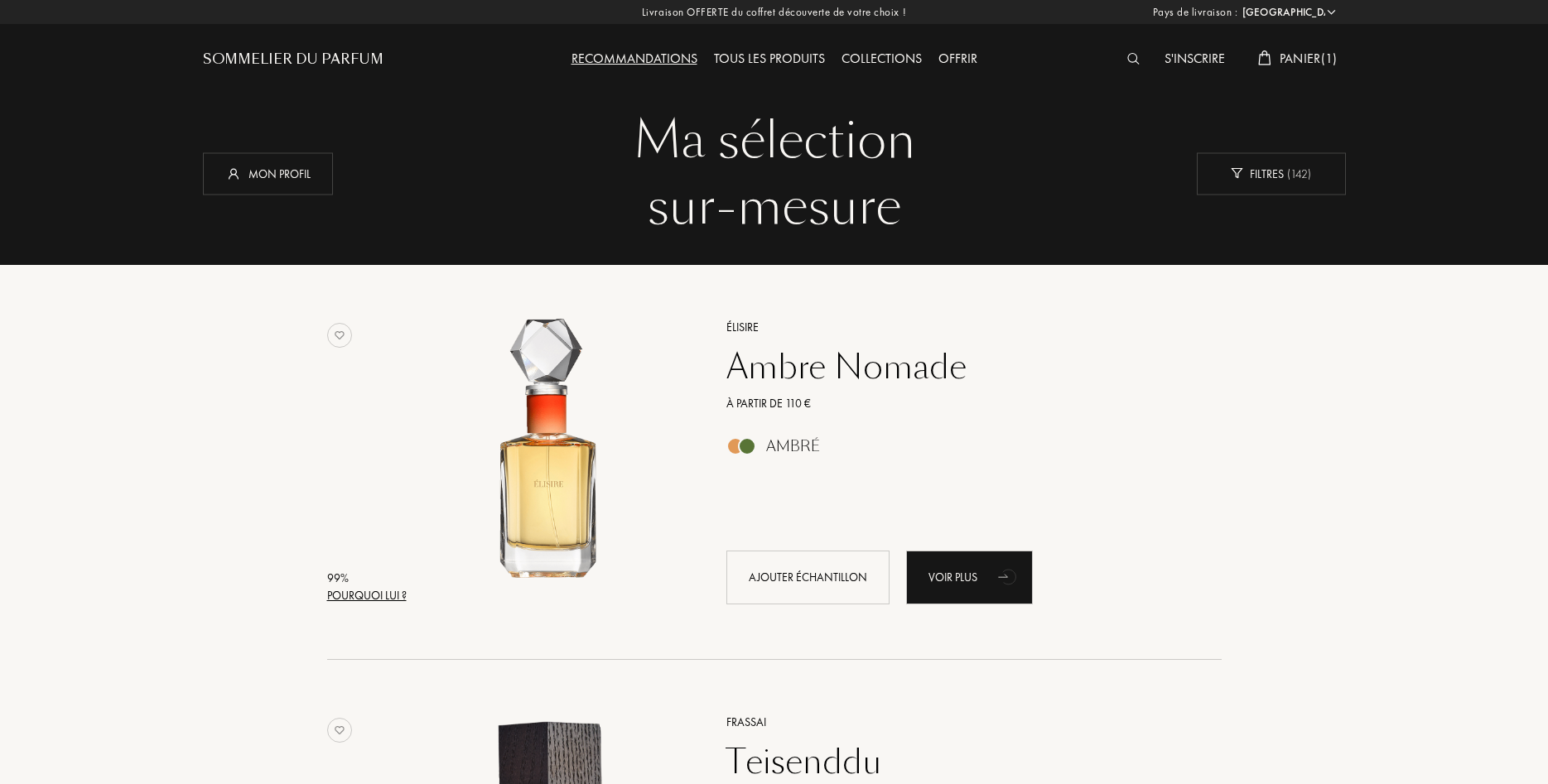
click at [1289, 62] on span "Panier ( 1 )" at bounding box center [1308, 58] width 58 height 17
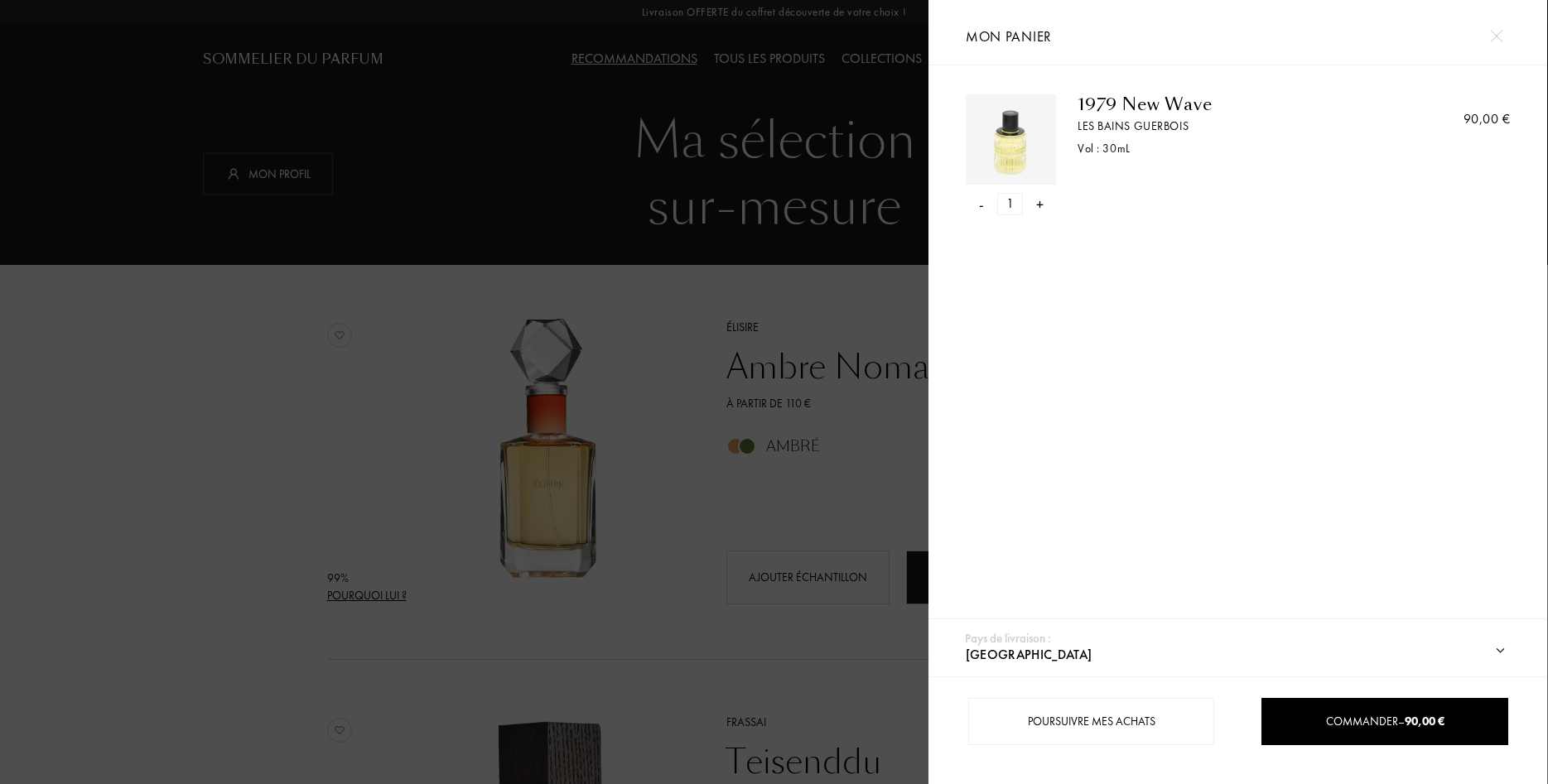
click at [868, 407] on div at bounding box center [464, 392] width 929 height 784
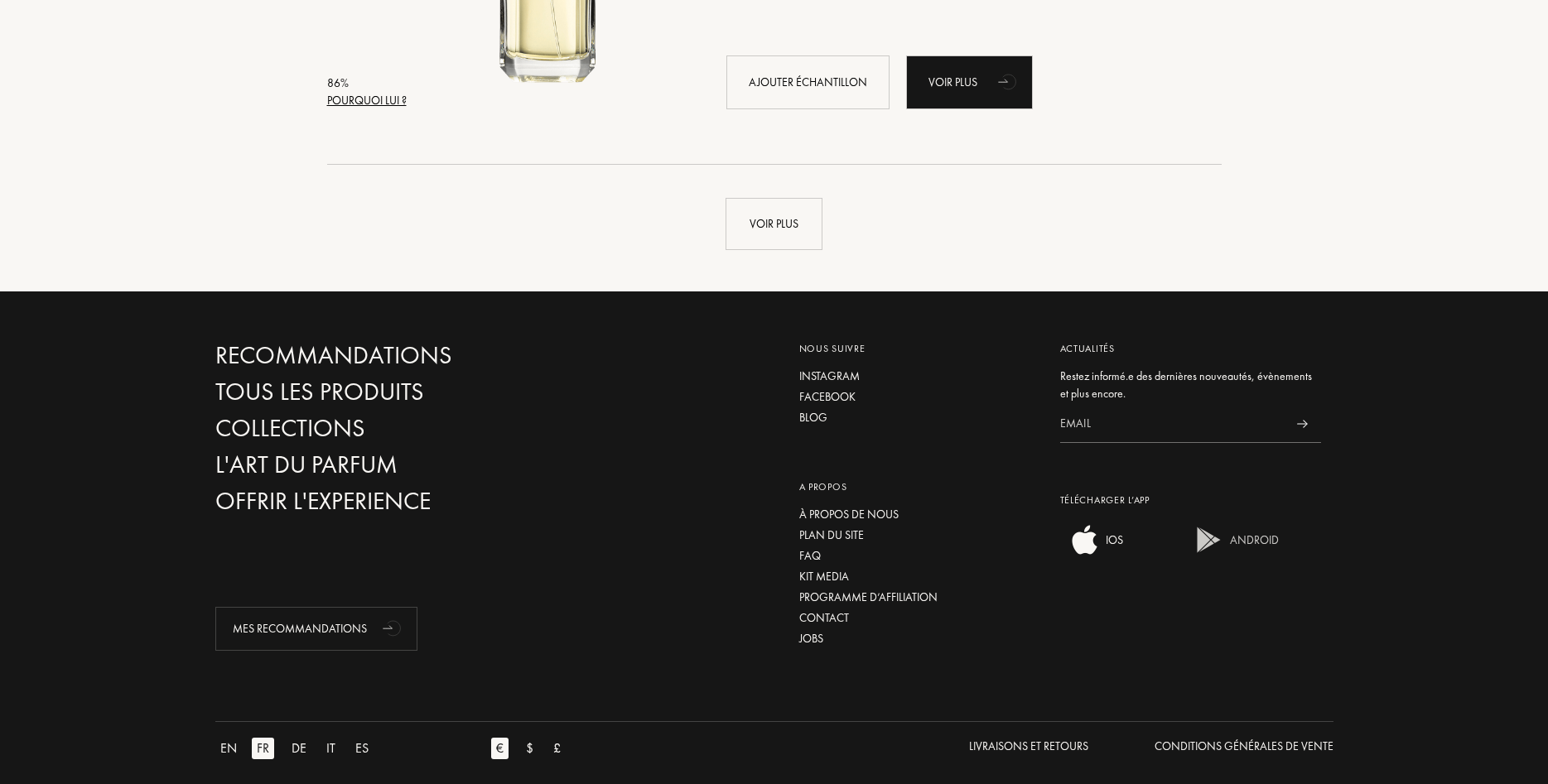
scroll to position [4070, 0]
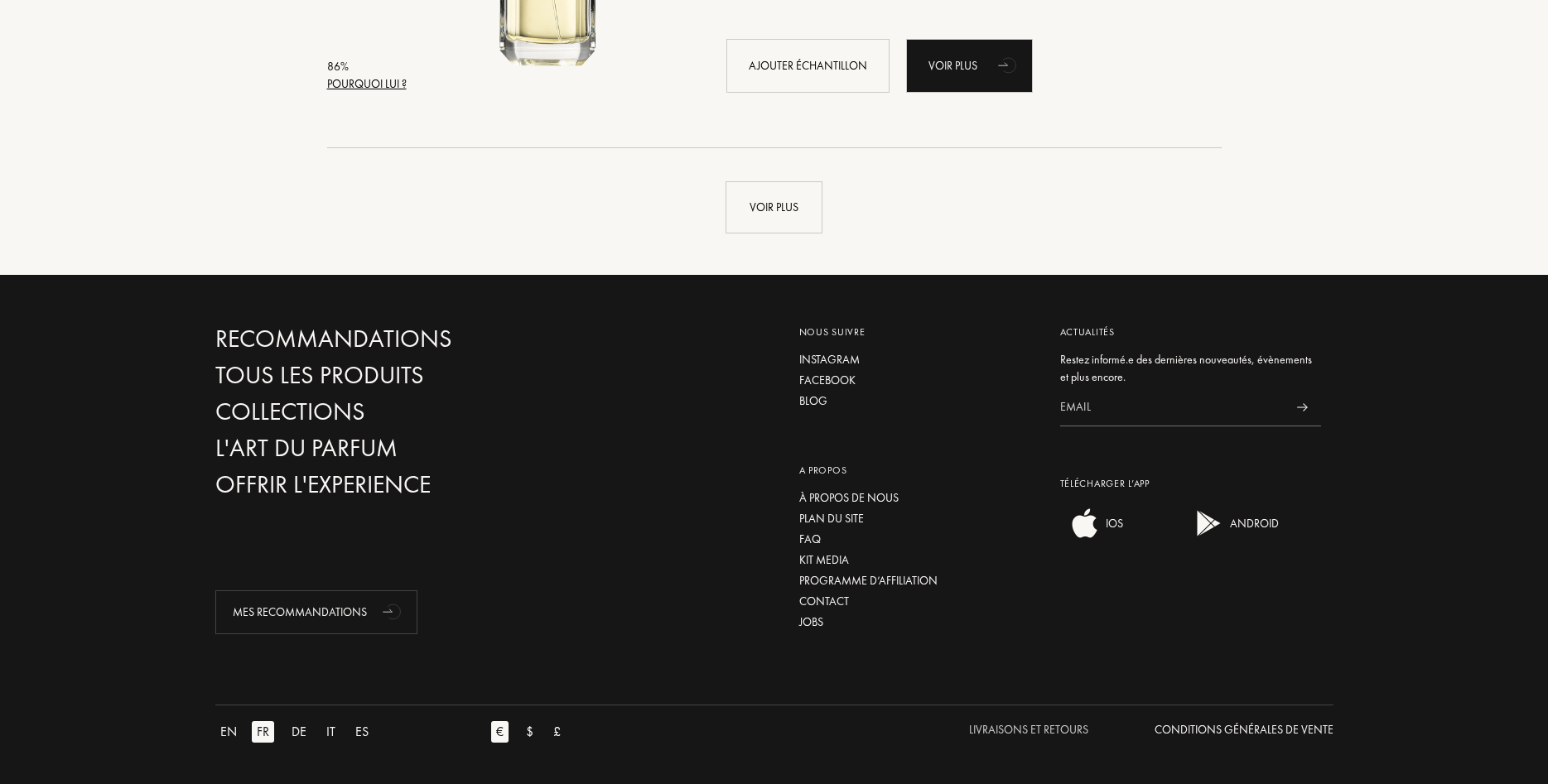
click at [1015, 730] on div "Livraisons et Retours" at bounding box center [1028, 730] width 119 height 17
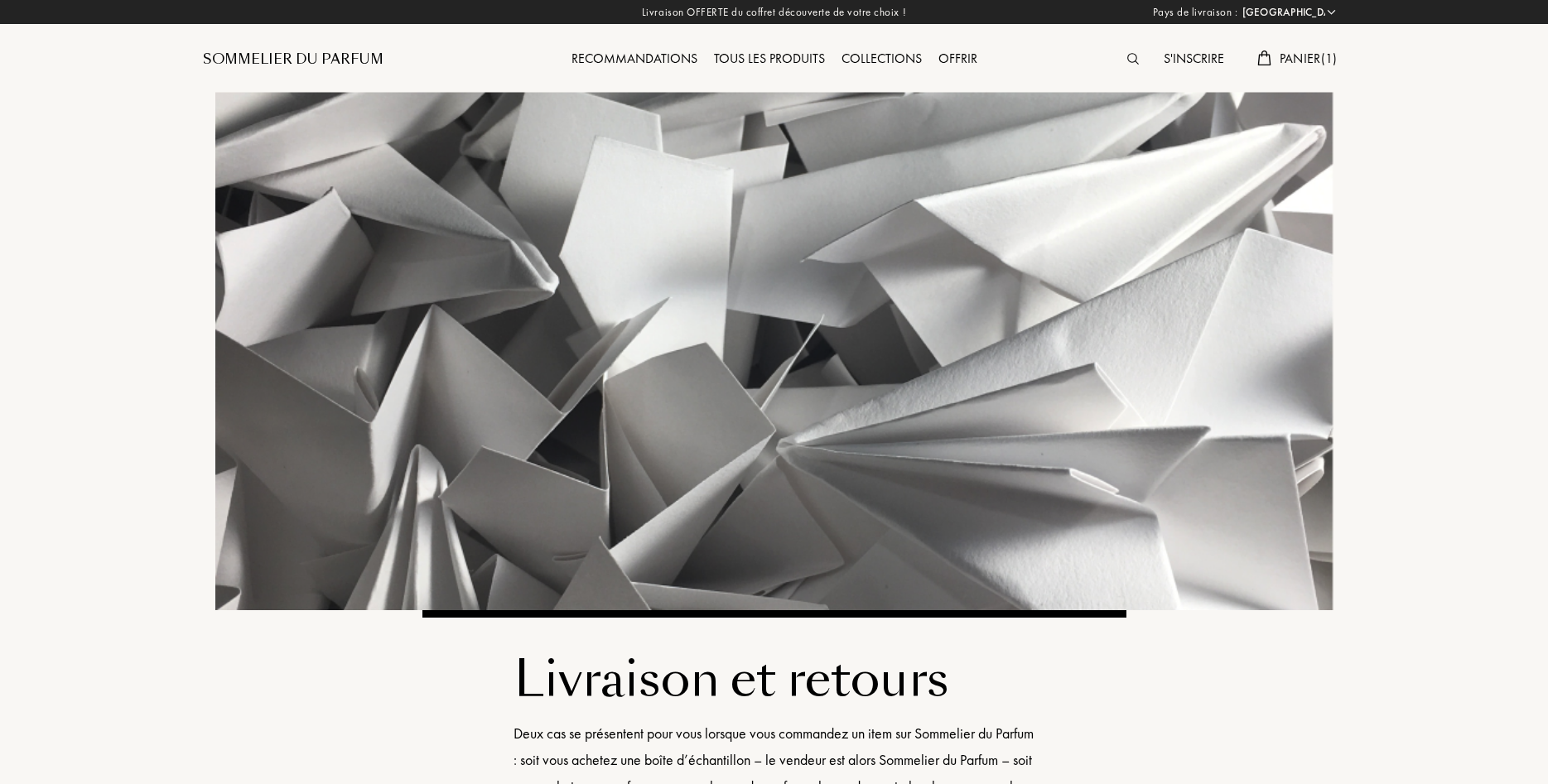
select select "FR"
click at [1310, 47] on div "S'inscrire Panier ( 1 )" at bounding box center [1203, 45] width 286 height 91
click at [1309, 58] on span "Panier ( 1 )" at bounding box center [1308, 58] width 58 height 17
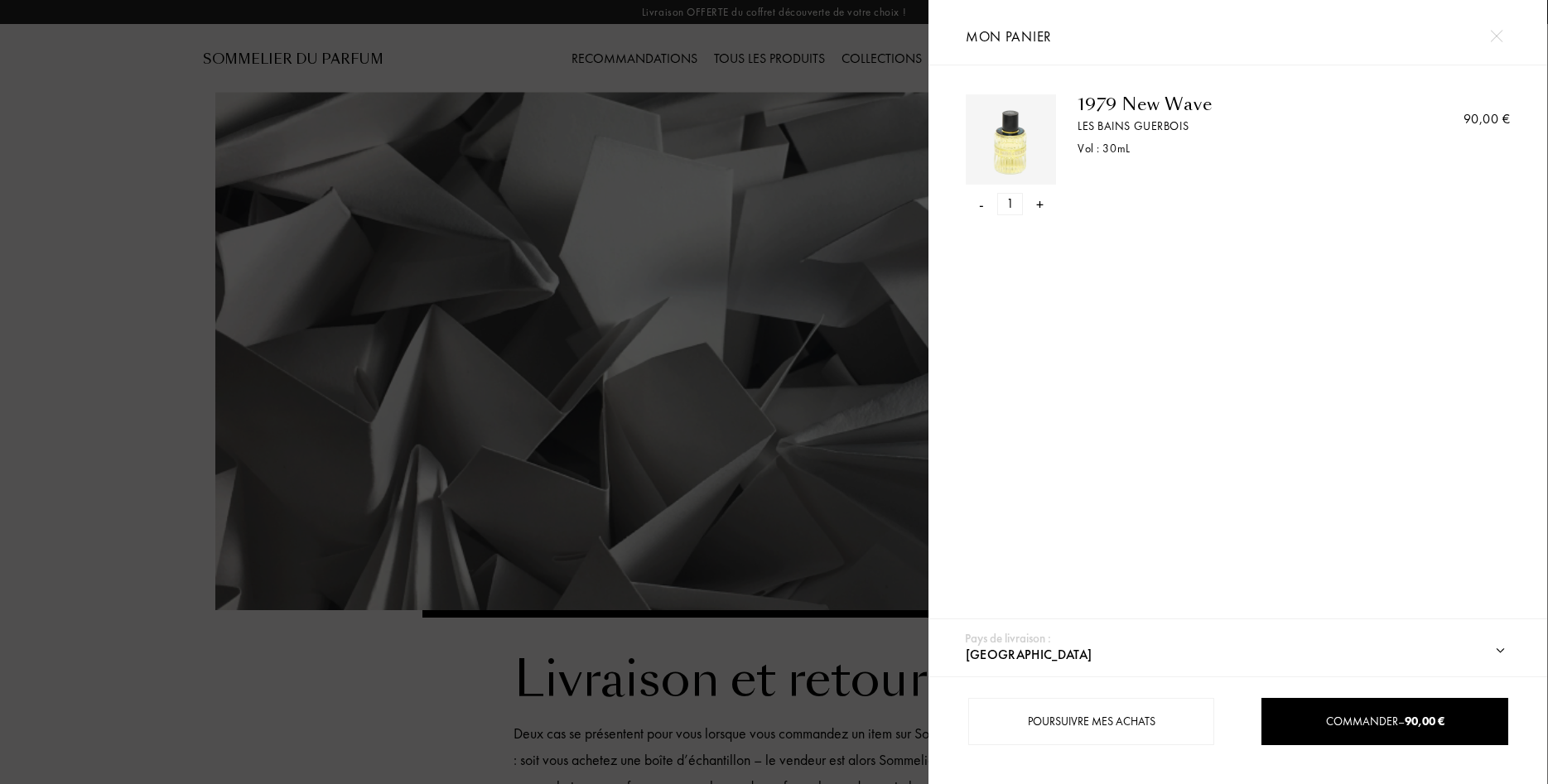
click at [1092, 127] on div "Les Bains Guerbois" at bounding box center [1227, 126] width 298 height 17
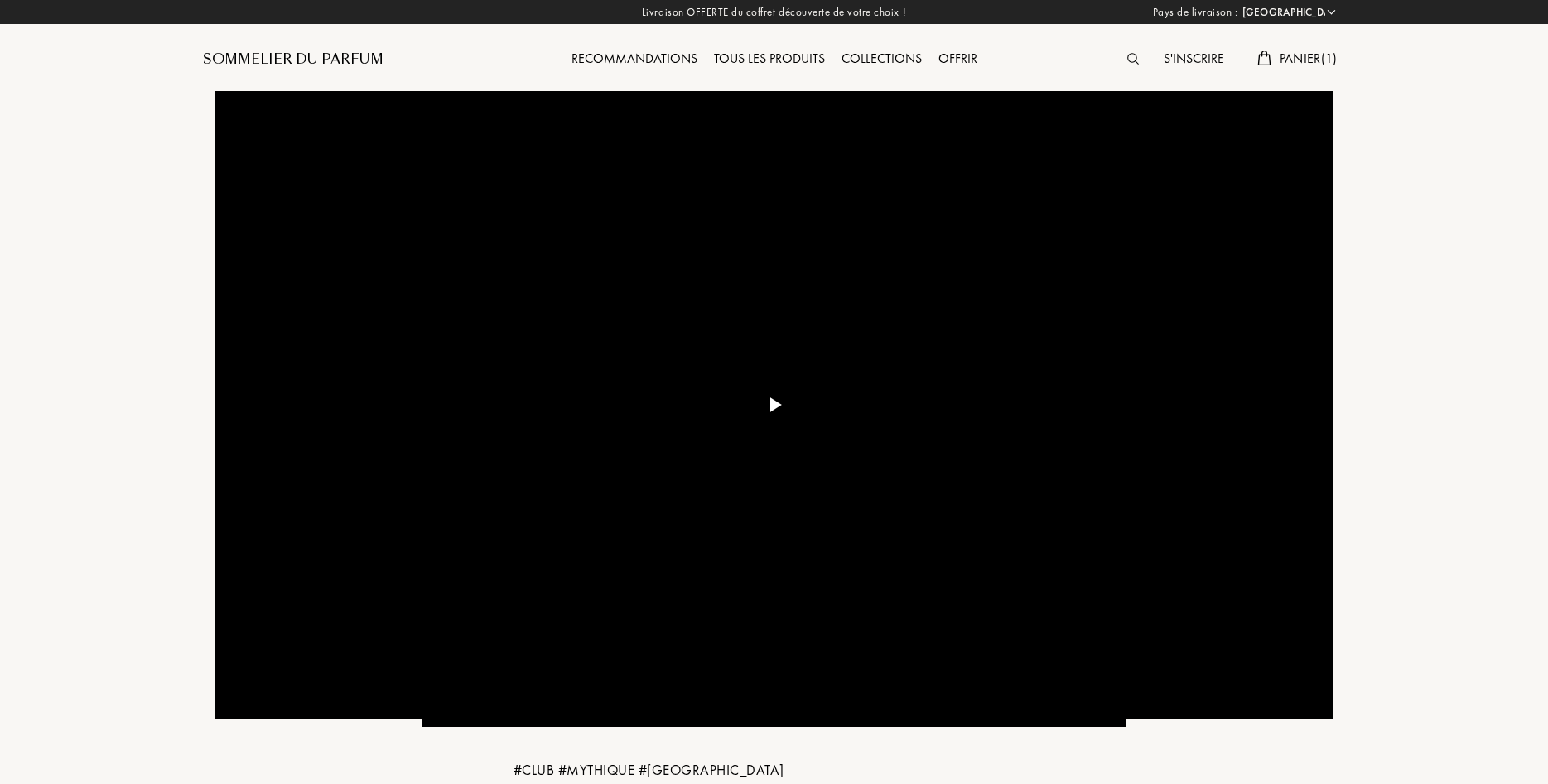
select select "FR"
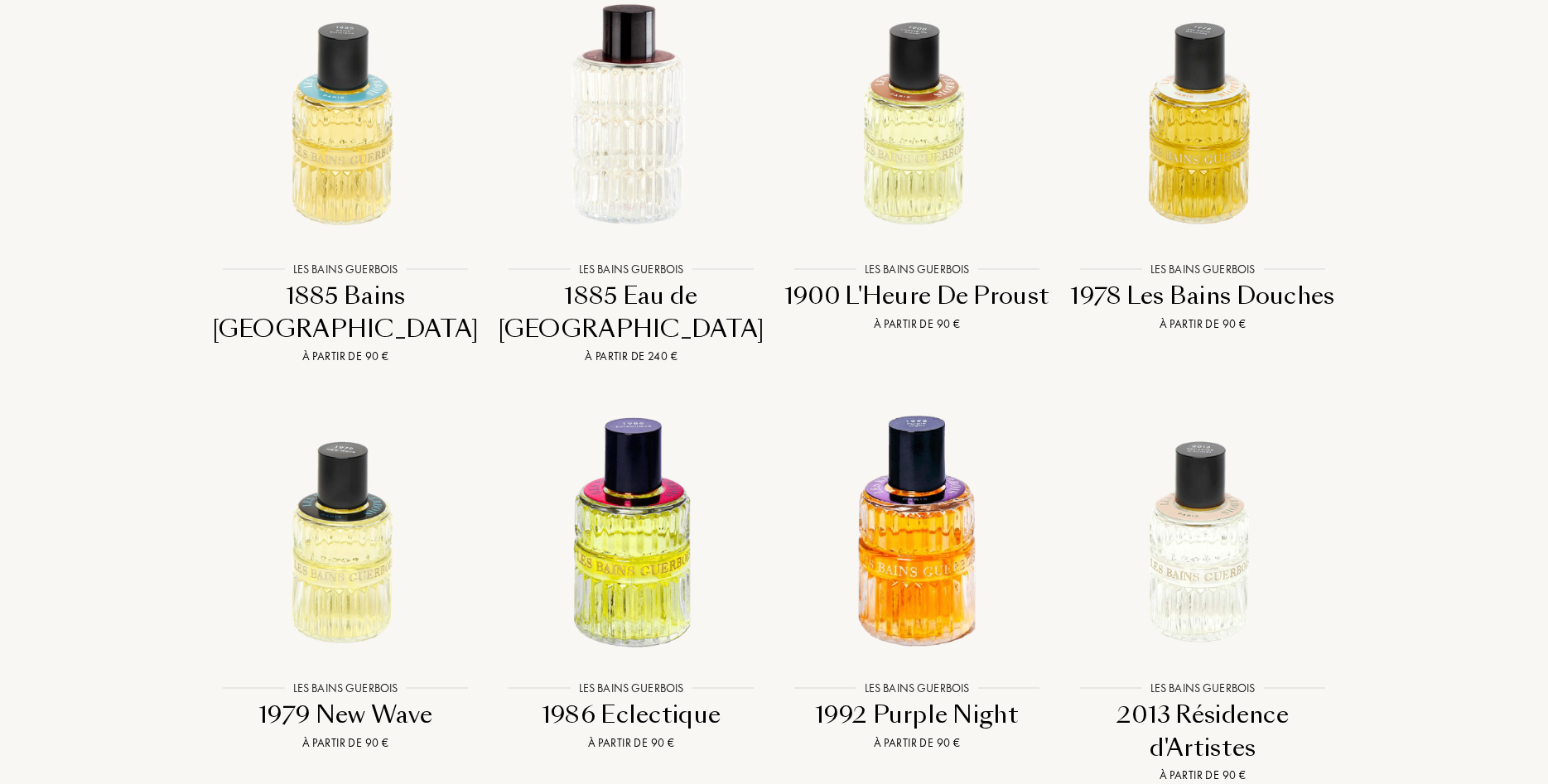
scroll to position [1604, 0]
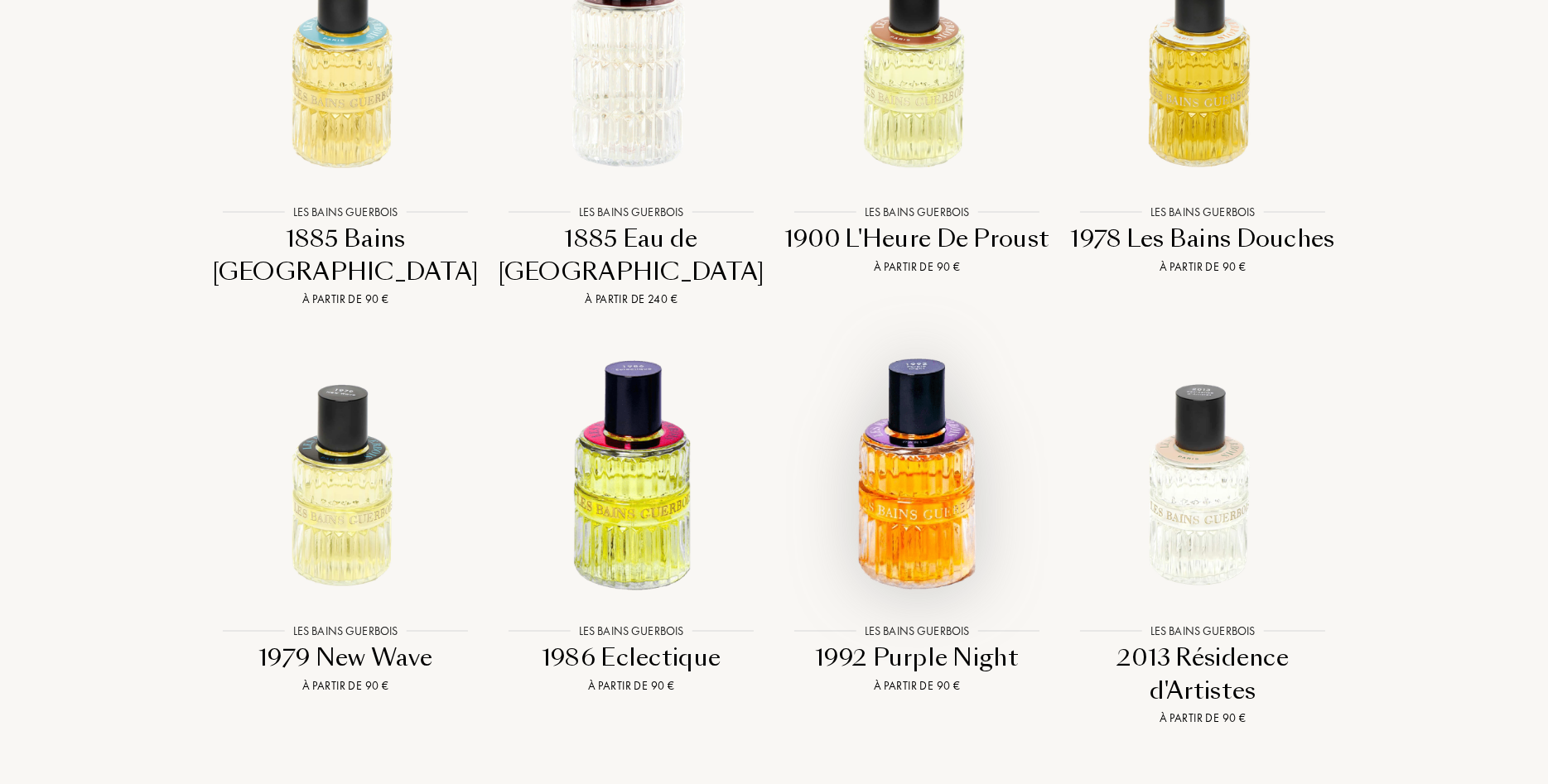
click at [905, 397] on img at bounding box center [917, 475] width 258 height 258
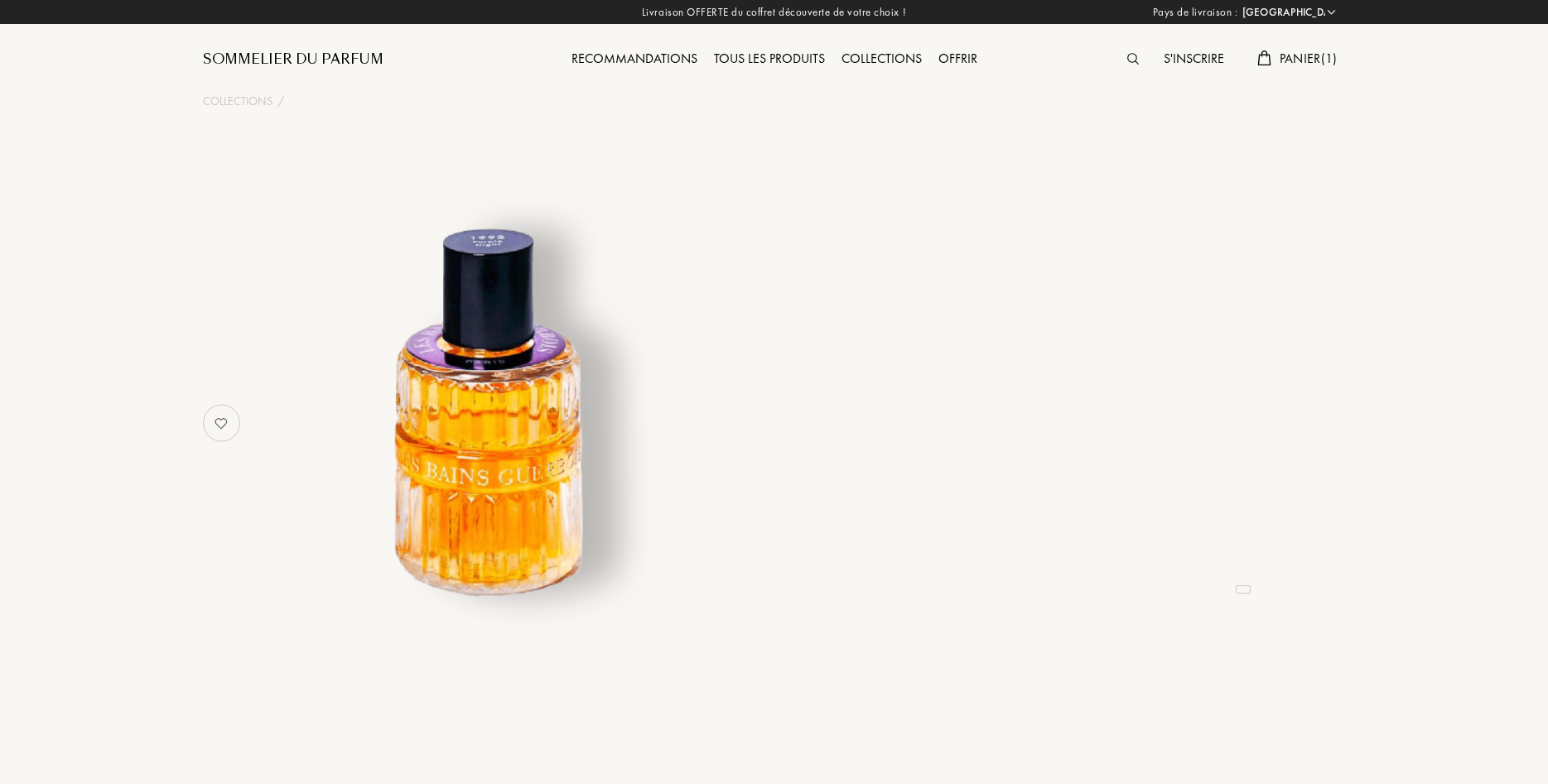
select select "FR"
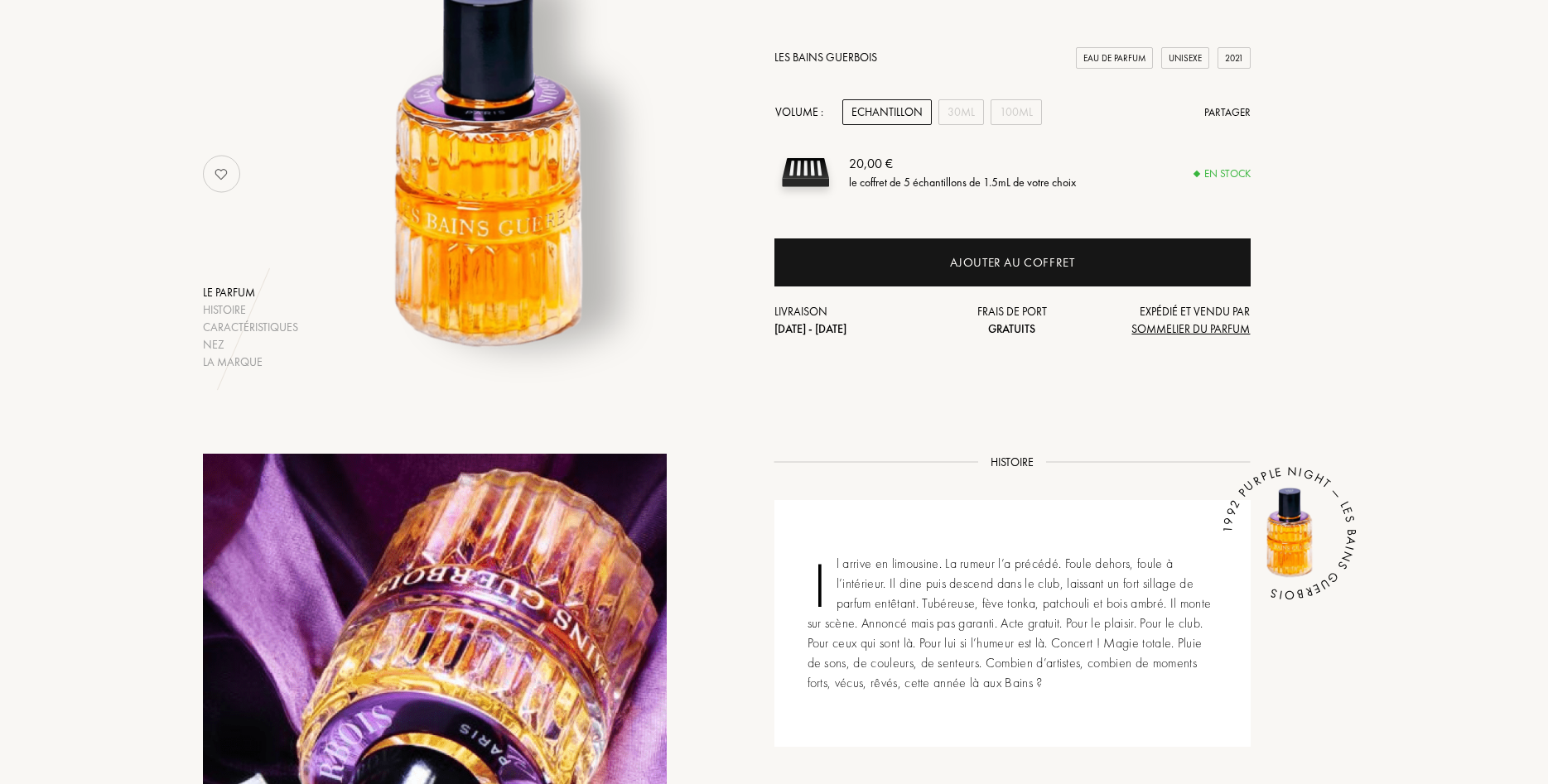
scroll to position [253, 0]
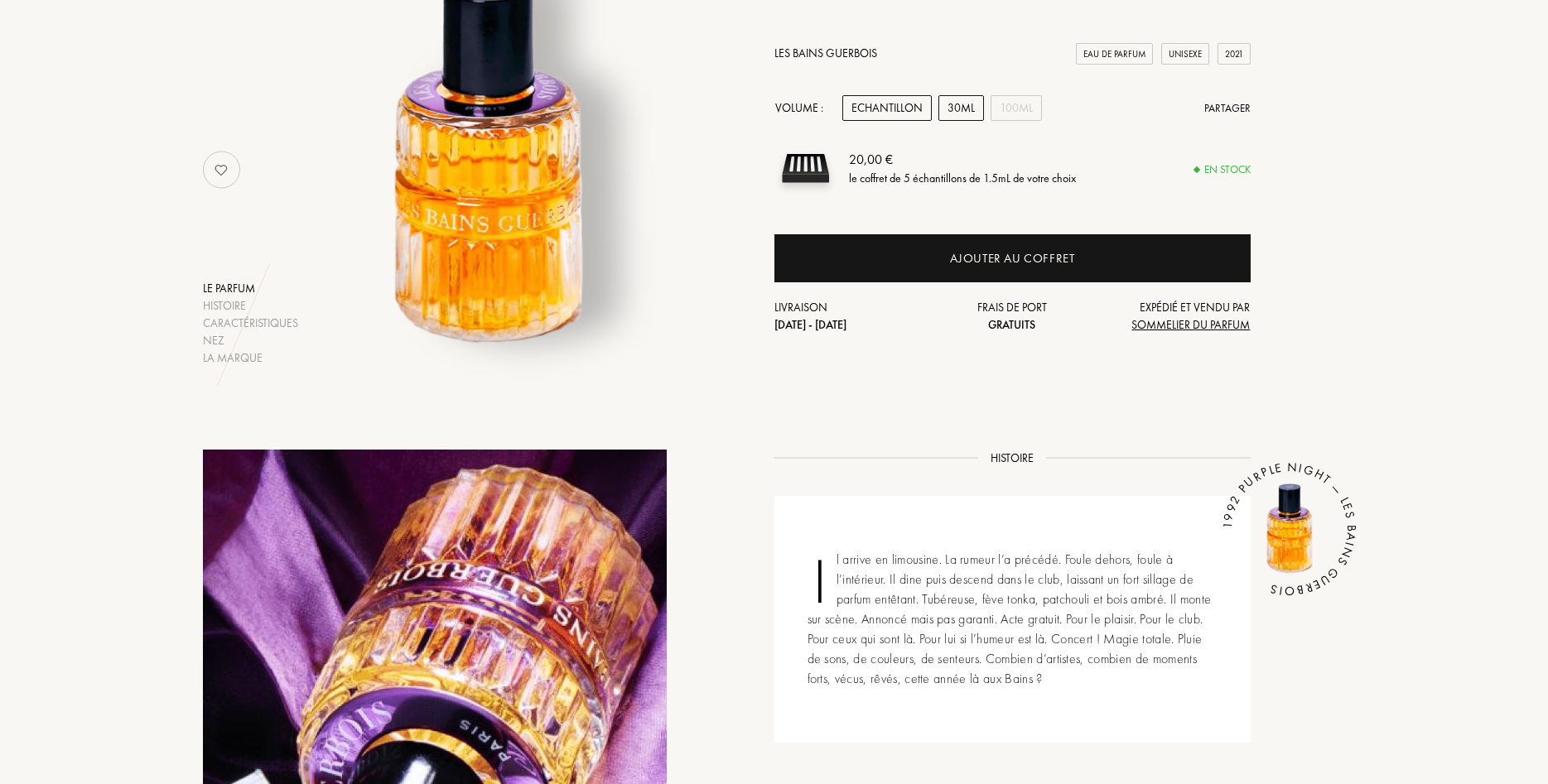
click at [959, 105] on div "30mL" at bounding box center [961, 108] width 45 height 25
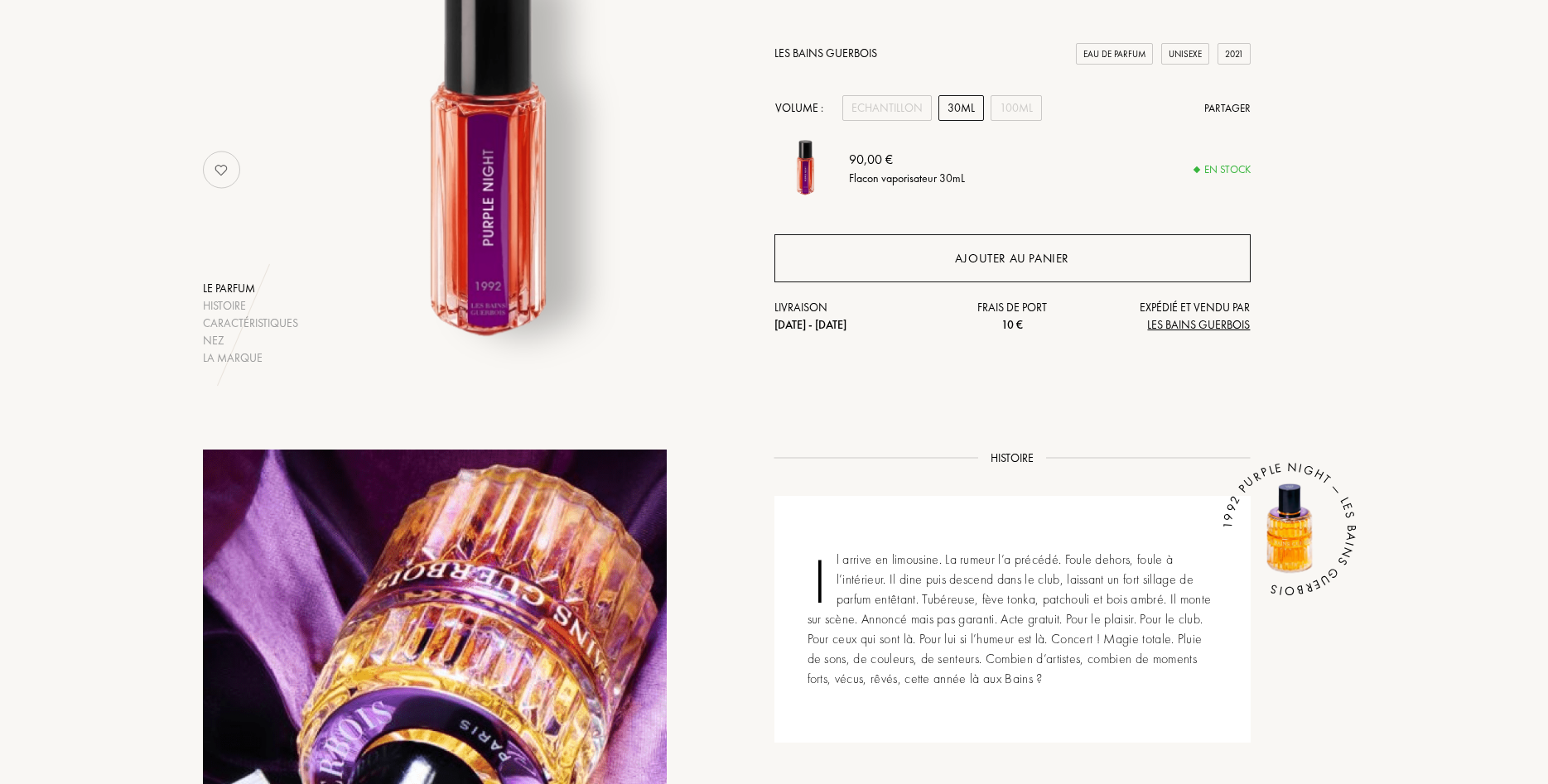
click at [1008, 257] on div "Ajouter au panier" at bounding box center [1012, 259] width 114 height 19
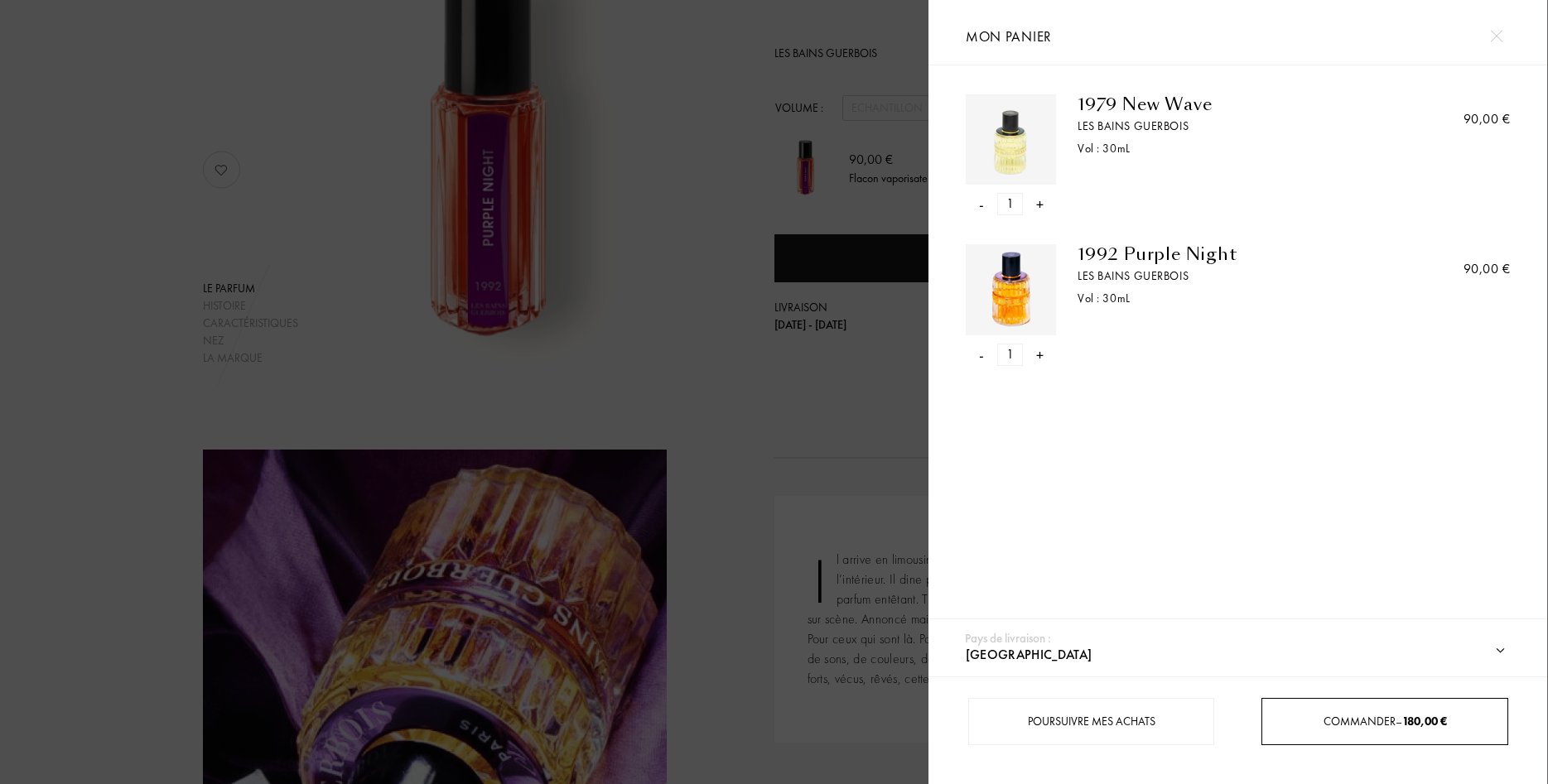
click at [1372, 729] on span "Commander – 180,00 €" at bounding box center [1385, 720] width 123 height 15
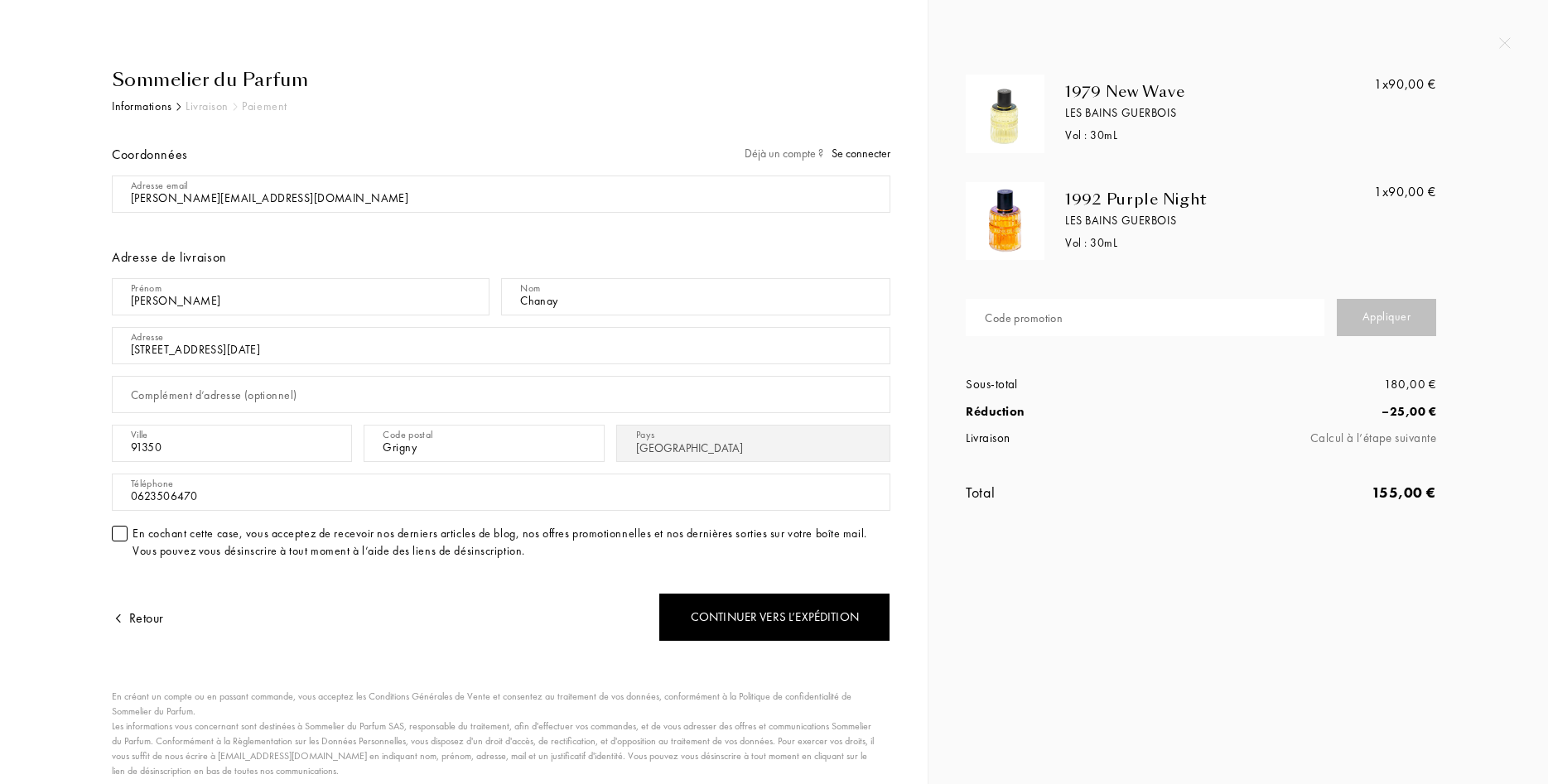
select select "FR"
click at [1142, 326] on input "text" at bounding box center [1145, 317] width 359 height 37
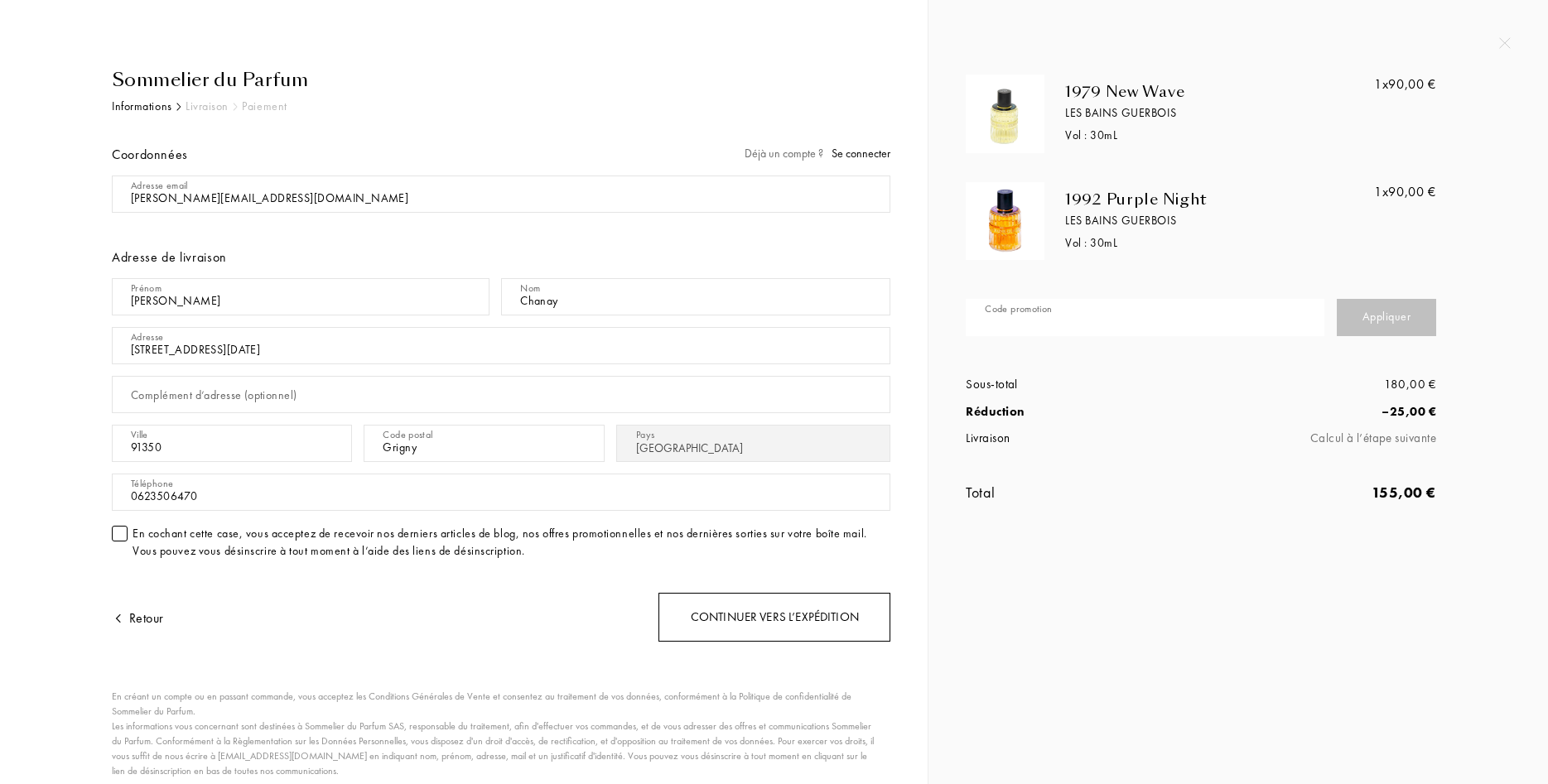
click at [755, 622] on div "Continuer vers l’expédition" at bounding box center [774, 617] width 232 height 49
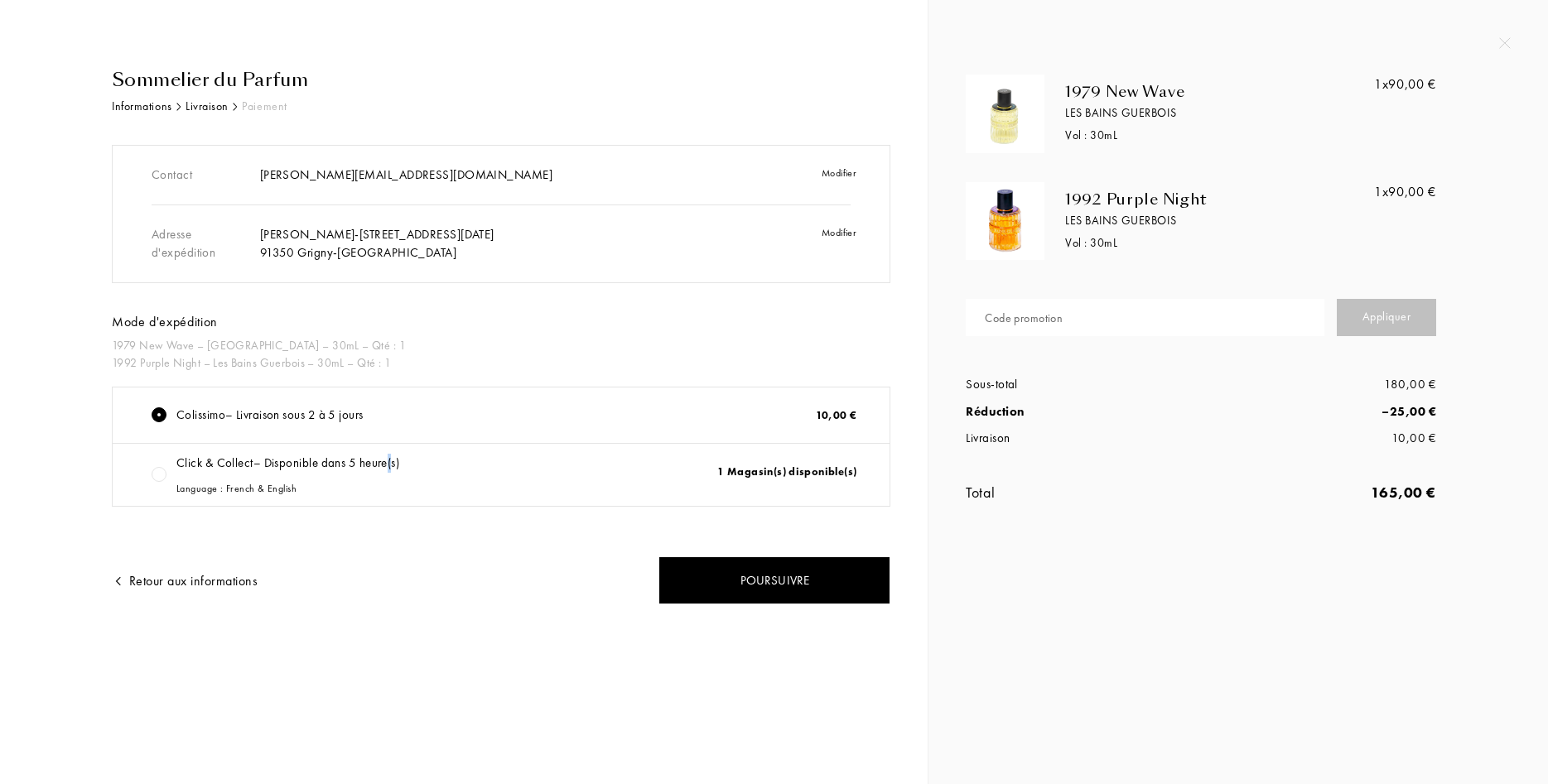
click at [394, 473] on div "Click & Collect – Disponible dans 5 heure(s) Language : French & English" at bounding box center [287, 475] width 222 height 43
click at [758, 463] on div "1 Magasin(s) disponible(s)" at bounding box center [764, 475] width 216 height 43
click at [755, 475] on div "1 Magasin(s) disponible(s)" at bounding box center [764, 475] width 216 height 43
click at [755, 474] on div "1 Magasin(s) disponible(s)" at bounding box center [764, 475] width 216 height 43
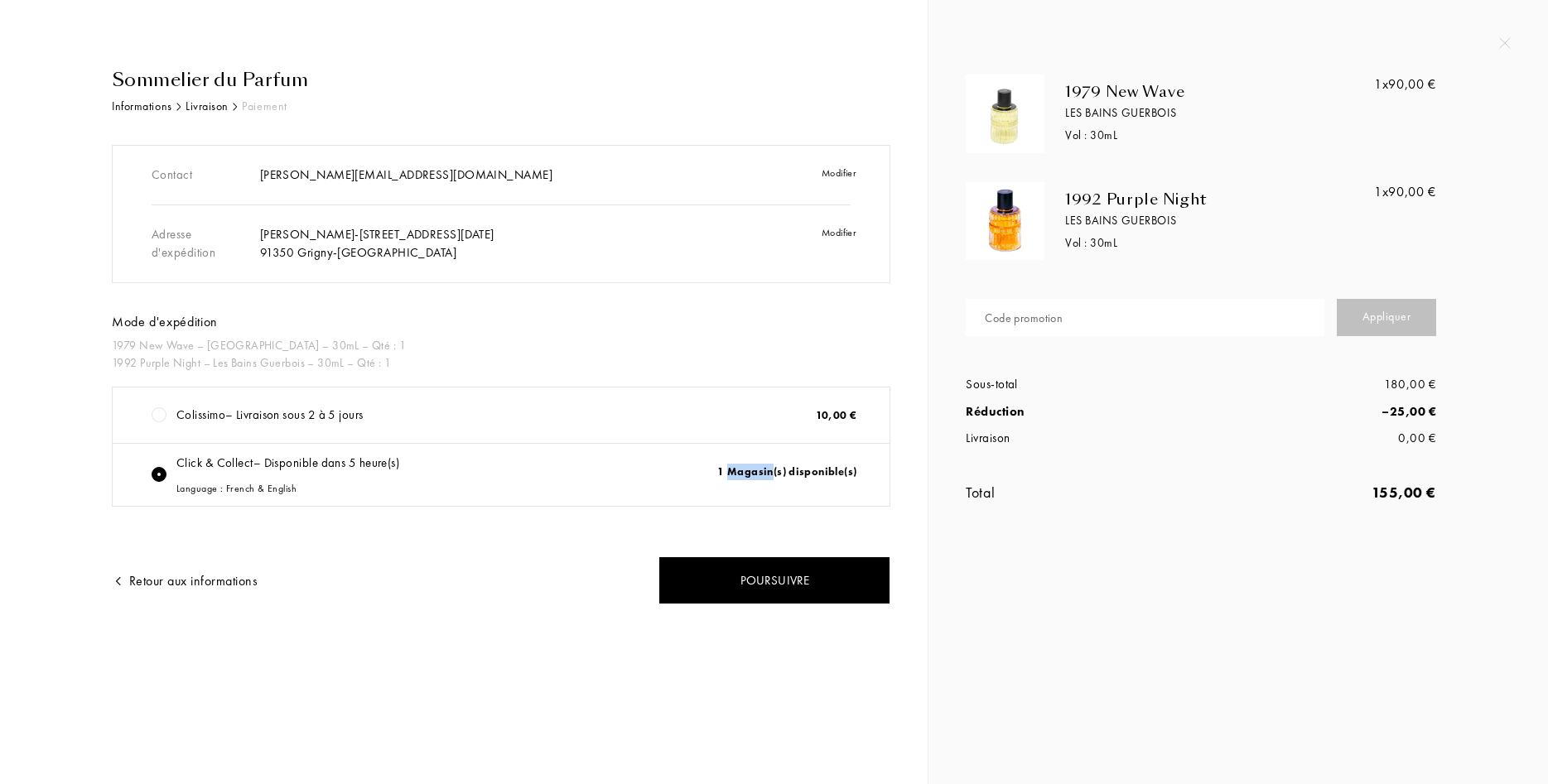
click at [755, 474] on div "1 Magasin(s) disponible(s)" at bounding box center [764, 475] width 216 height 43
click at [186, 595] on div "Retour aux informations" at bounding box center [306, 570] width 389 height 70
click at [202, 583] on div "Retour aux informations" at bounding box center [184, 581] width 146 height 20
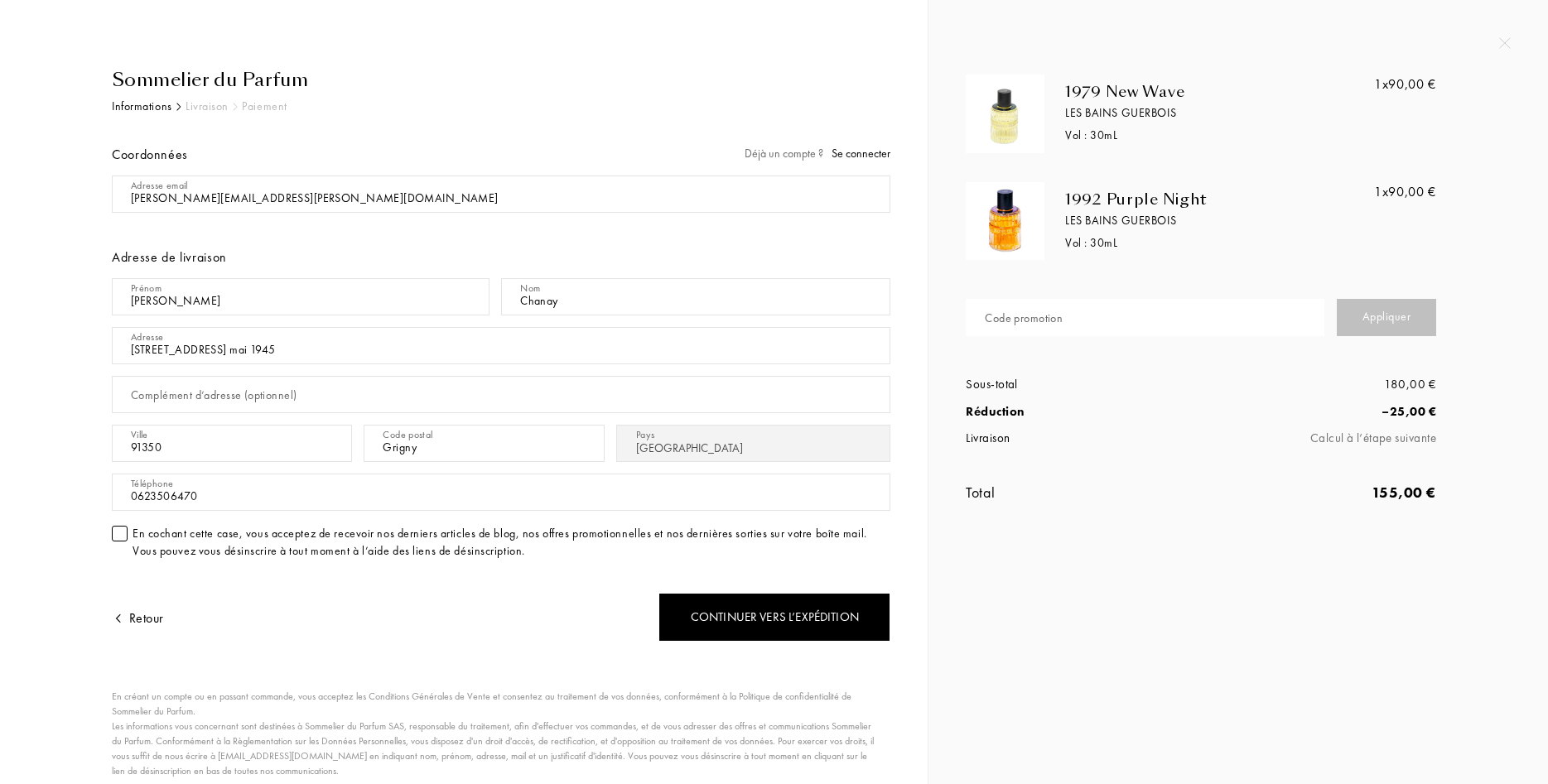
select select "FR"
drag, startPoint x: 1464, startPoint y: 184, endPoint x: 1446, endPoint y: 193, distance: 20.1
click at [1464, 185] on div "1979 New Wave [PERSON_NAME] Guerbois Vol : 30 mL 1x 90,00 € 1992 Purple Night […" at bounding box center [1213, 305] width 520 height 462
click at [1376, 211] on div "1x 90,00 €" at bounding box center [1396, 221] width 79 height 79
select select "FR"
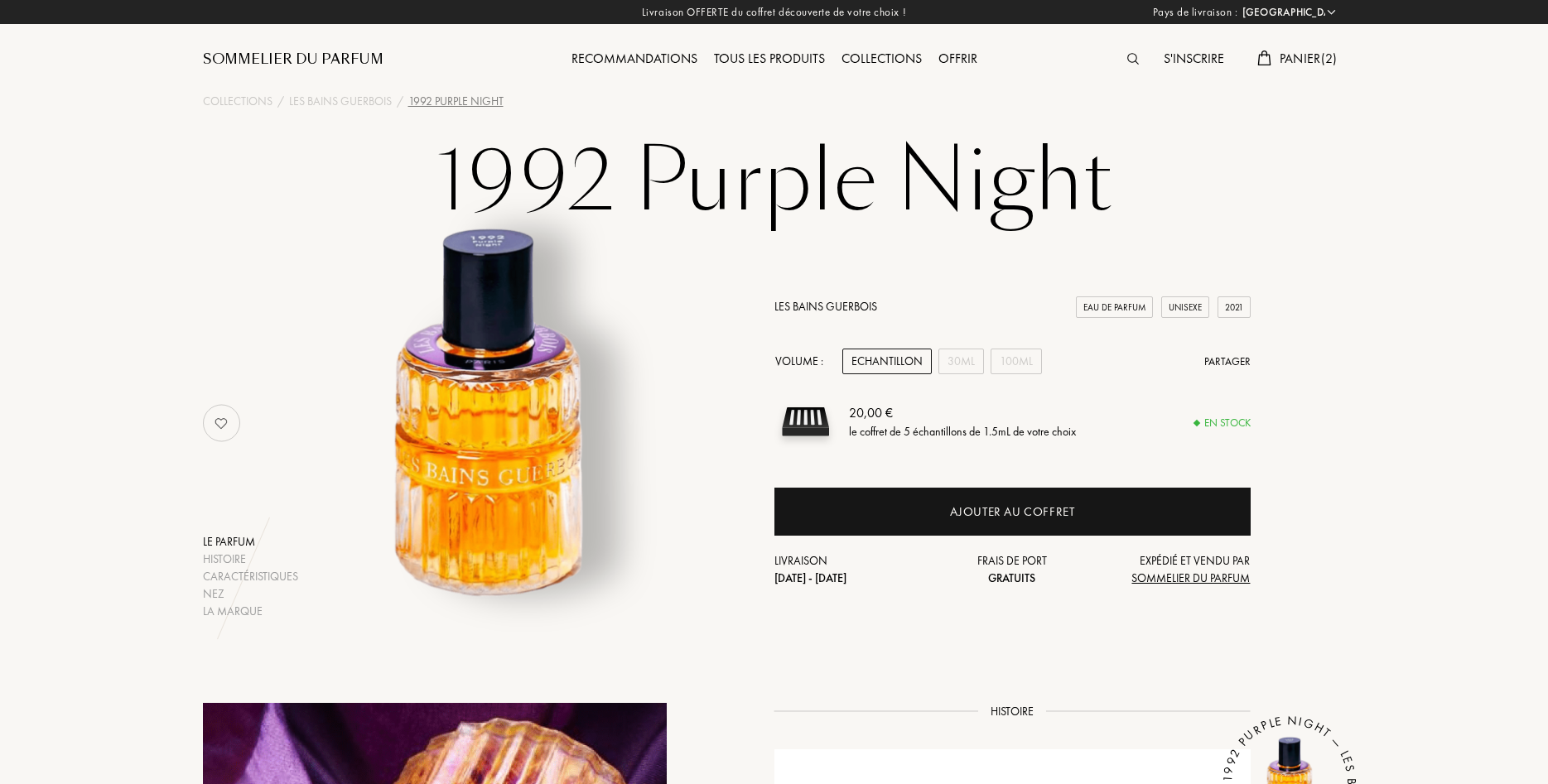
select select "FR"
drag, startPoint x: 1281, startPoint y: 45, endPoint x: 1281, endPoint y: 60, distance: 15.0
click at [1281, 47] on div "S'inscrire Panier ( 2 )" at bounding box center [1203, 45] width 286 height 91
click at [1282, 63] on span "Panier ( 2 )" at bounding box center [1308, 58] width 58 height 17
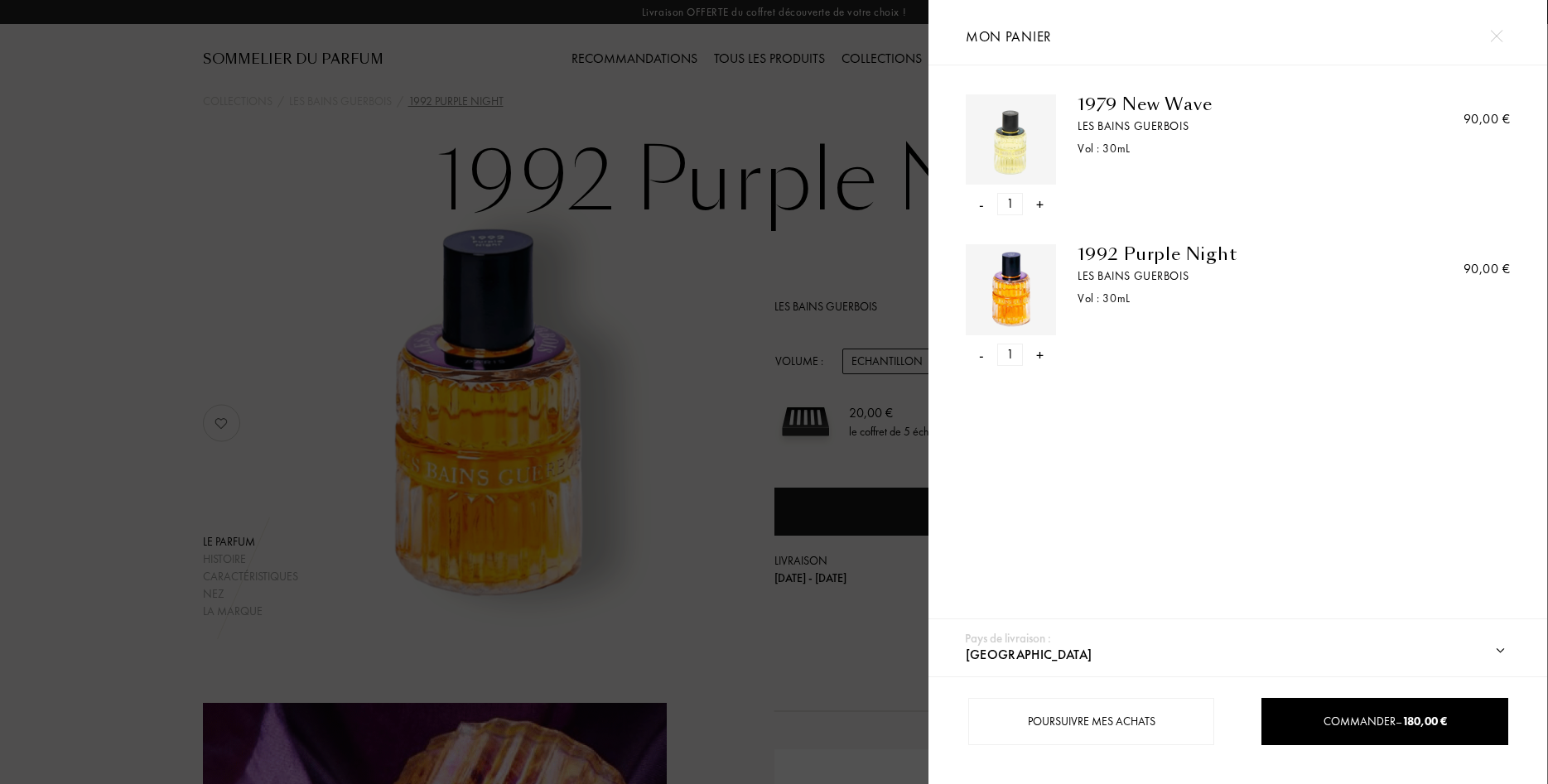
click at [975, 355] on div "- 1 +" at bounding box center [1011, 355] width 91 height 23
click at [983, 358] on div "-" at bounding box center [981, 355] width 5 height 23
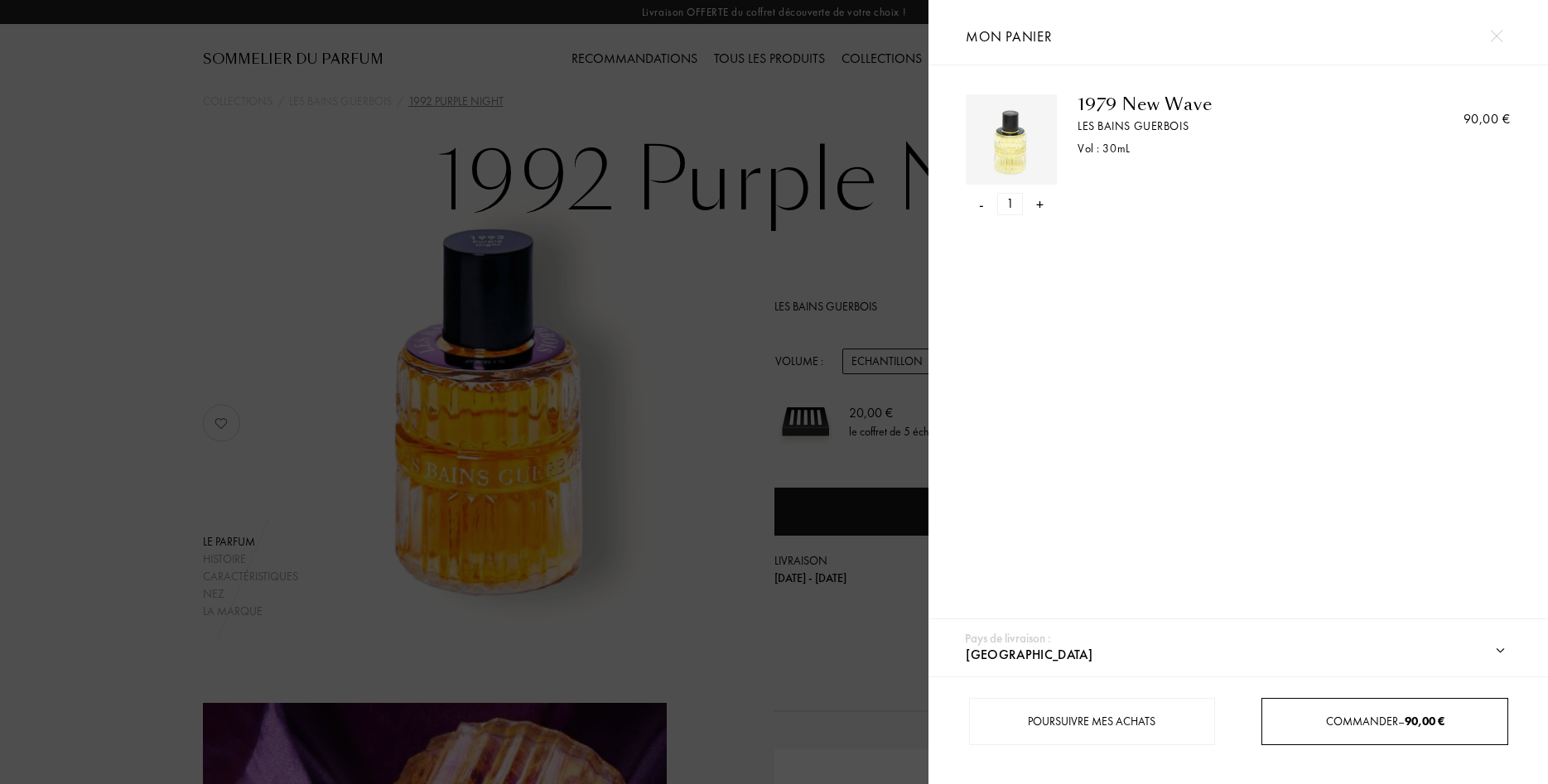
click at [1398, 714] on span "Commander – 90,00 €" at bounding box center [1385, 720] width 118 height 15
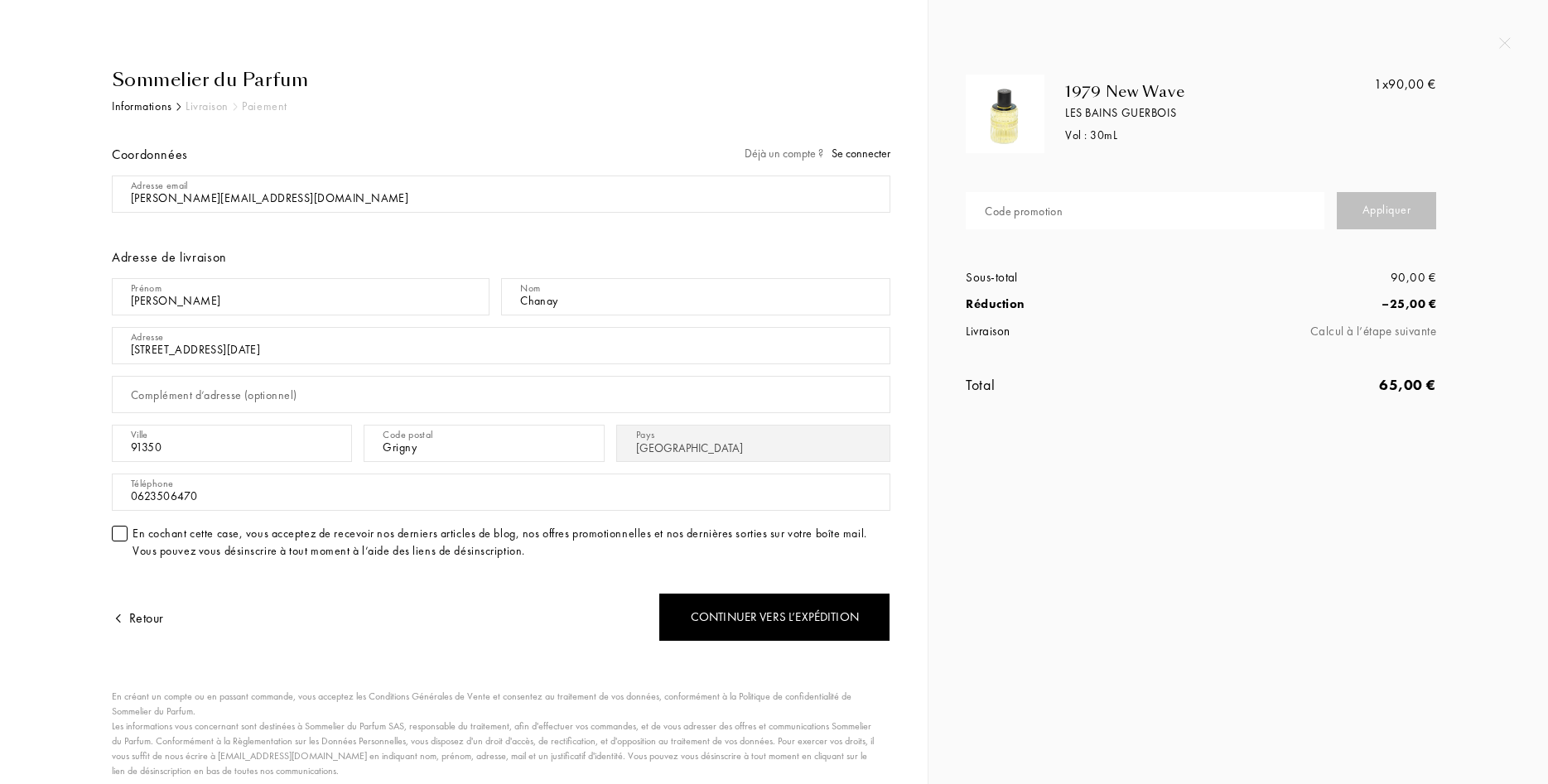
select select "FR"
click at [1040, 217] on div "Code promotion" at bounding box center [1024, 211] width 78 height 17
click at [1005, 473] on div "1979 New Wave Les Bains Guerbois Vol : 30 mL 1x 90,00 € Code promotion Applique…" at bounding box center [1238, 392] width 619 height 784
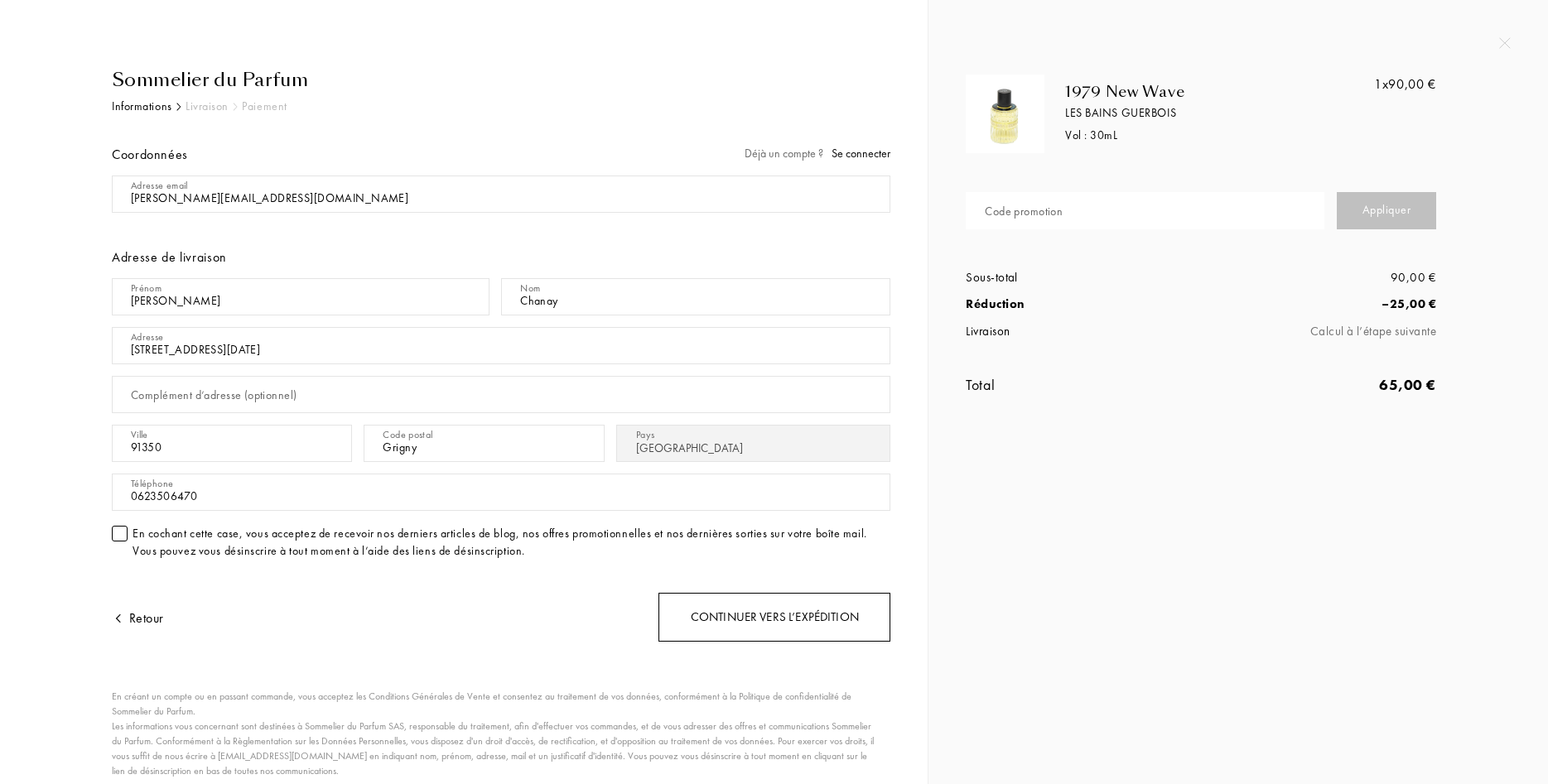
click at [720, 618] on div "Continuer vers l’expédition" at bounding box center [774, 617] width 232 height 49
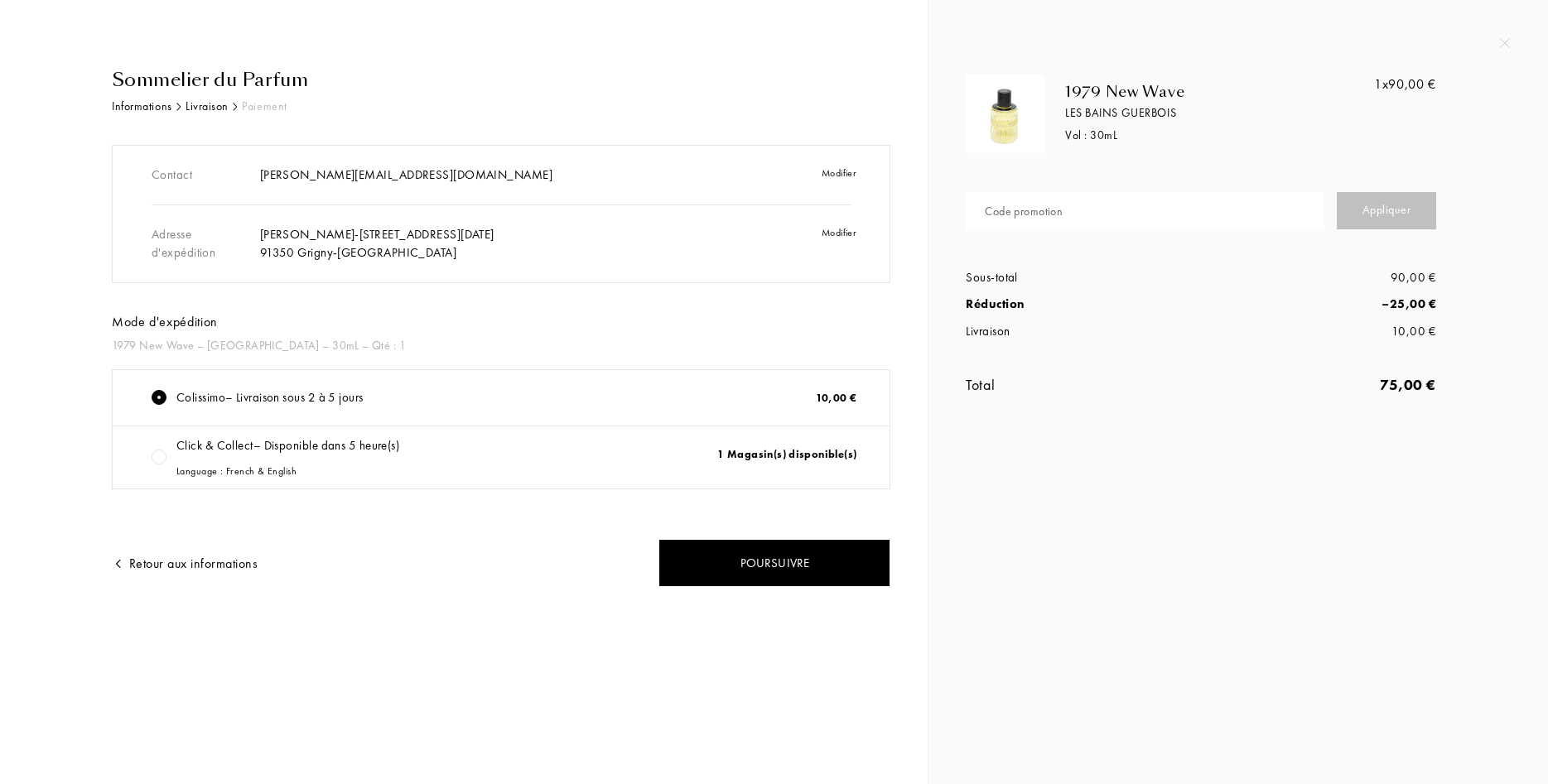
click at [161, 457] on div at bounding box center [159, 456] width 15 height 15
click at [241, 470] on div "Language : French & English" at bounding box center [287, 471] width 222 height 15
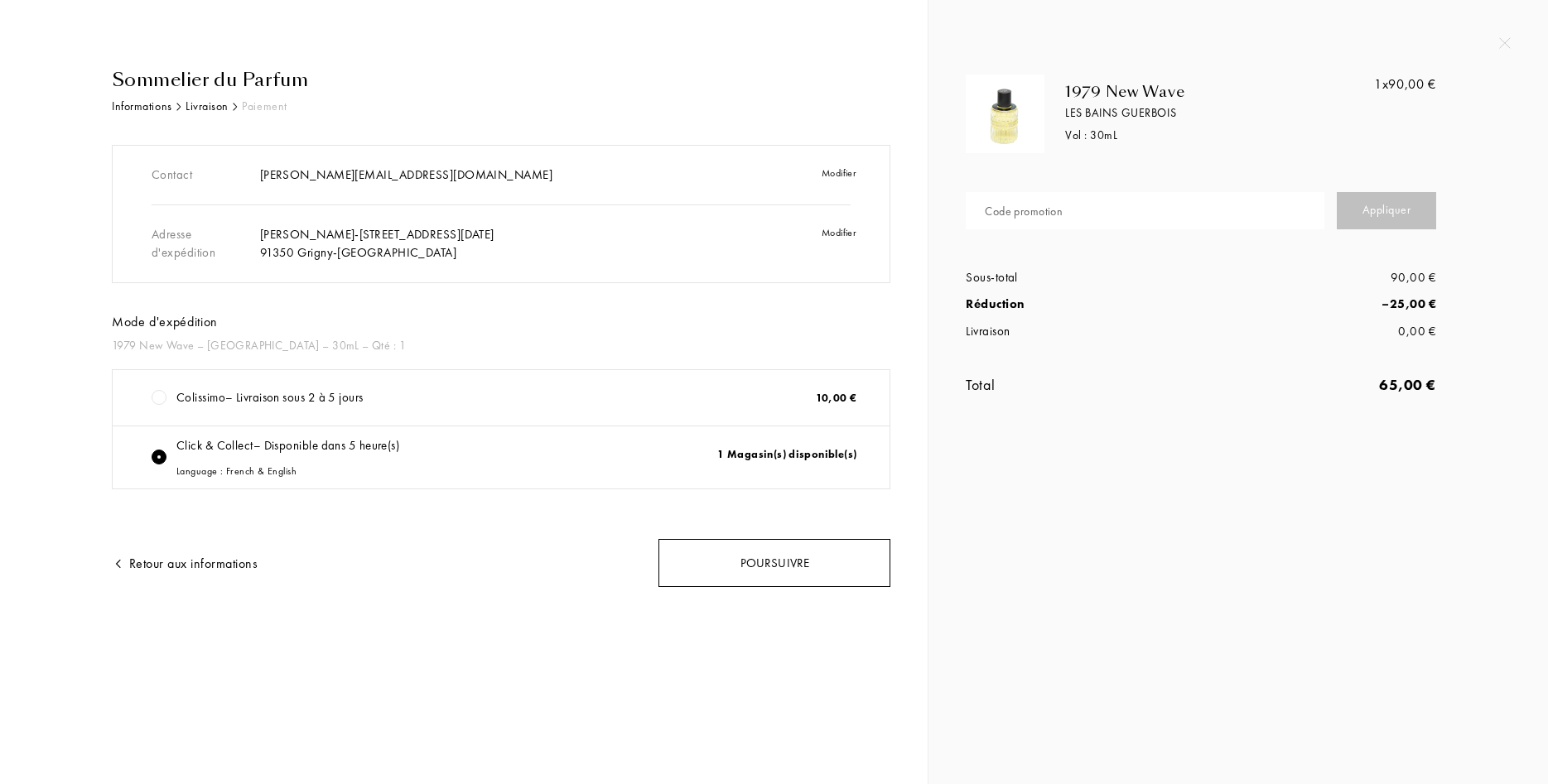
click at [823, 571] on div "Poursuivre" at bounding box center [774, 564] width 232 height 49
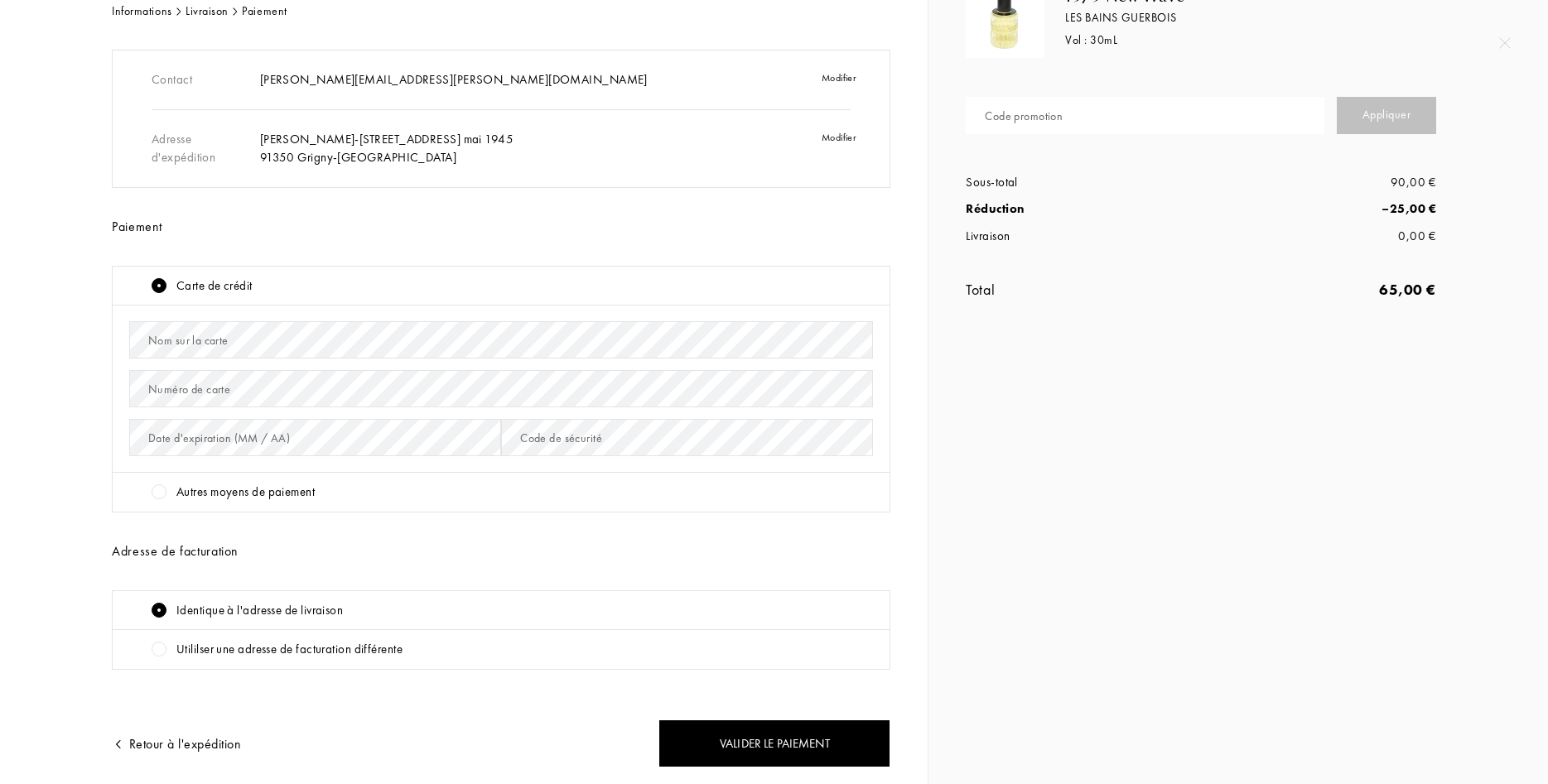
scroll to position [151, 0]
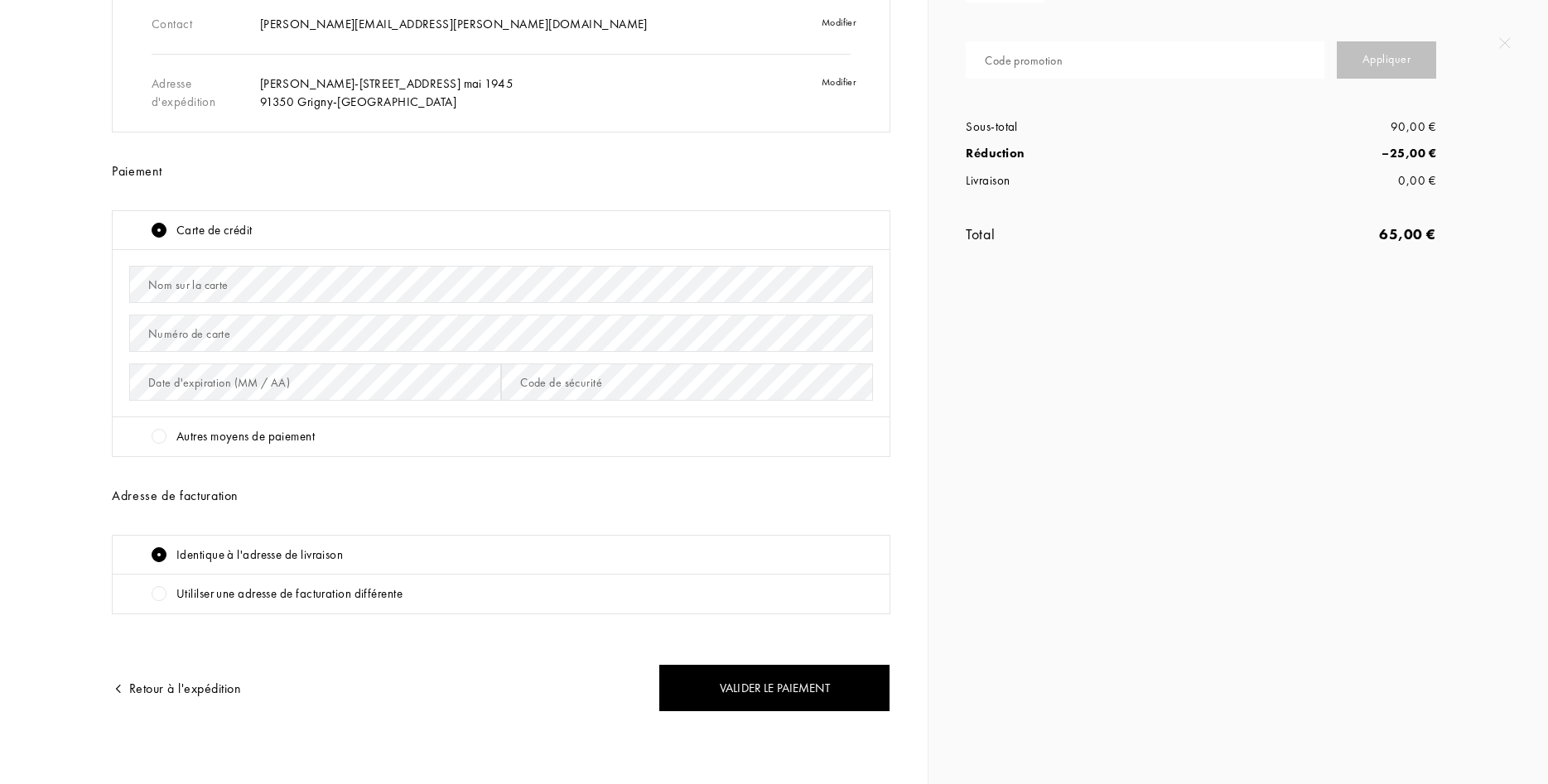
click at [291, 455] on div "Autres moyens de paiement" at bounding box center [501, 437] width 777 height 40
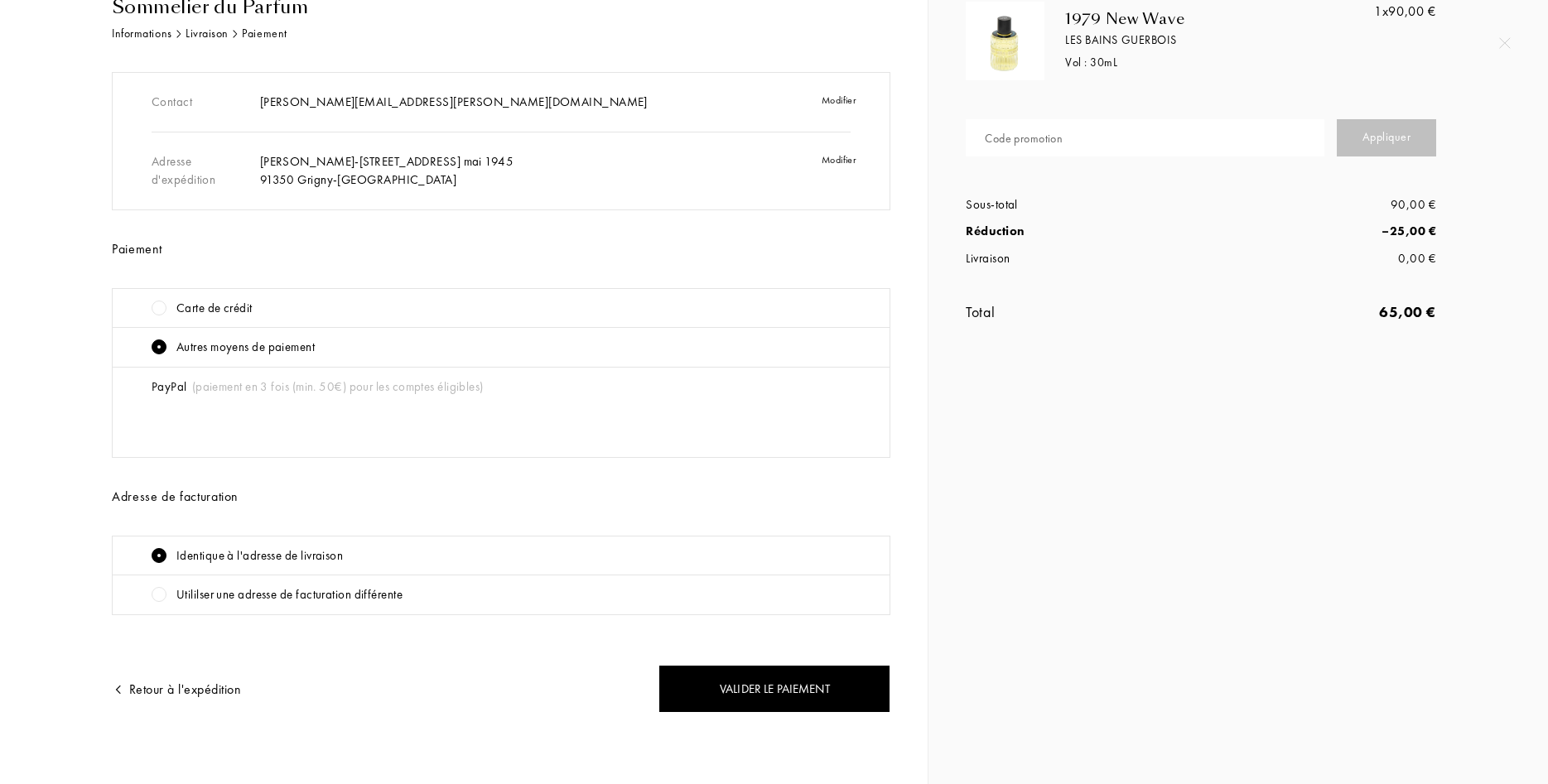
scroll to position [0, 0]
